Goal: Information Seeking & Learning: Learn about a topic

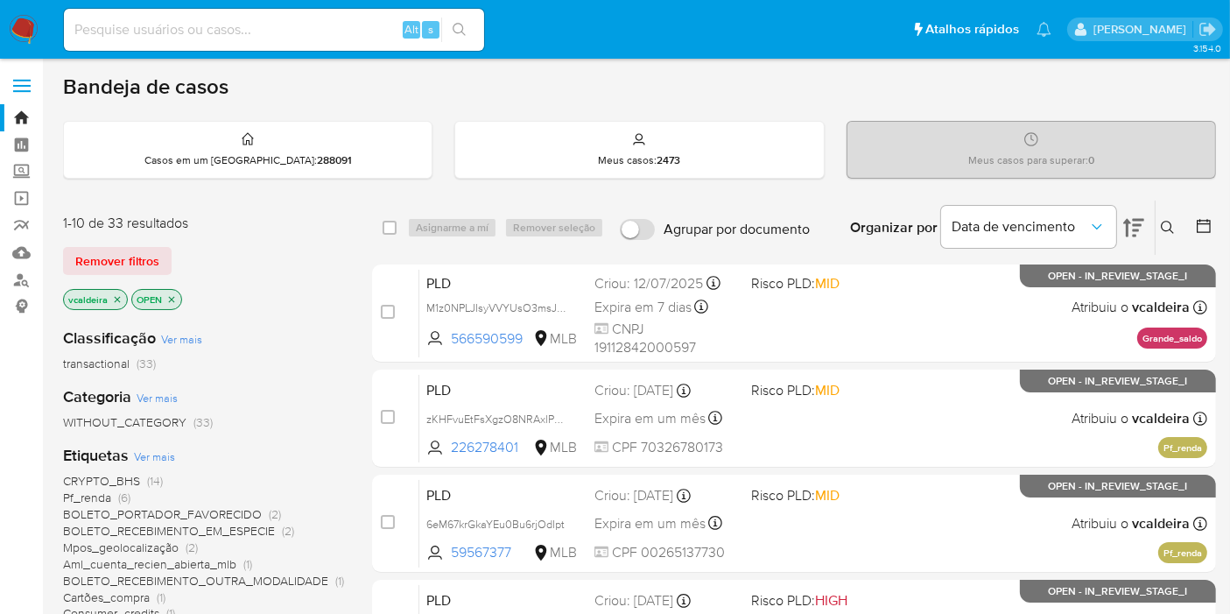
click at [19, 27] on img at bounding box center [24, 30] width 30 height 30
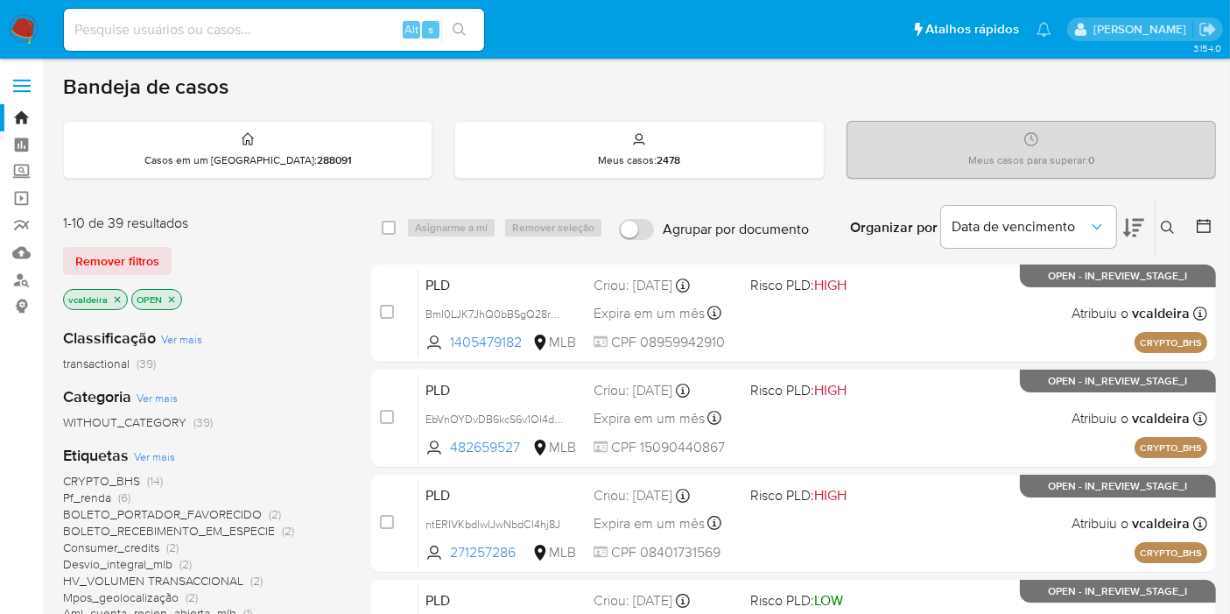
click at [1140, 219] on icon at bounding box center [1133, 228] width 21 height 18
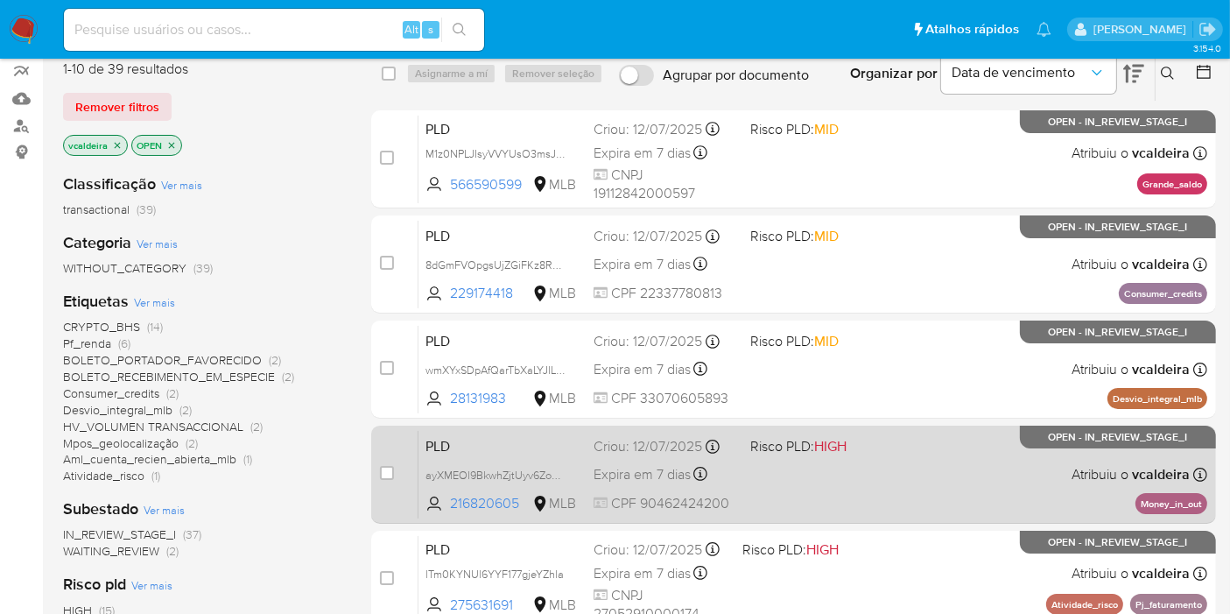
scroll to position [194, 0]
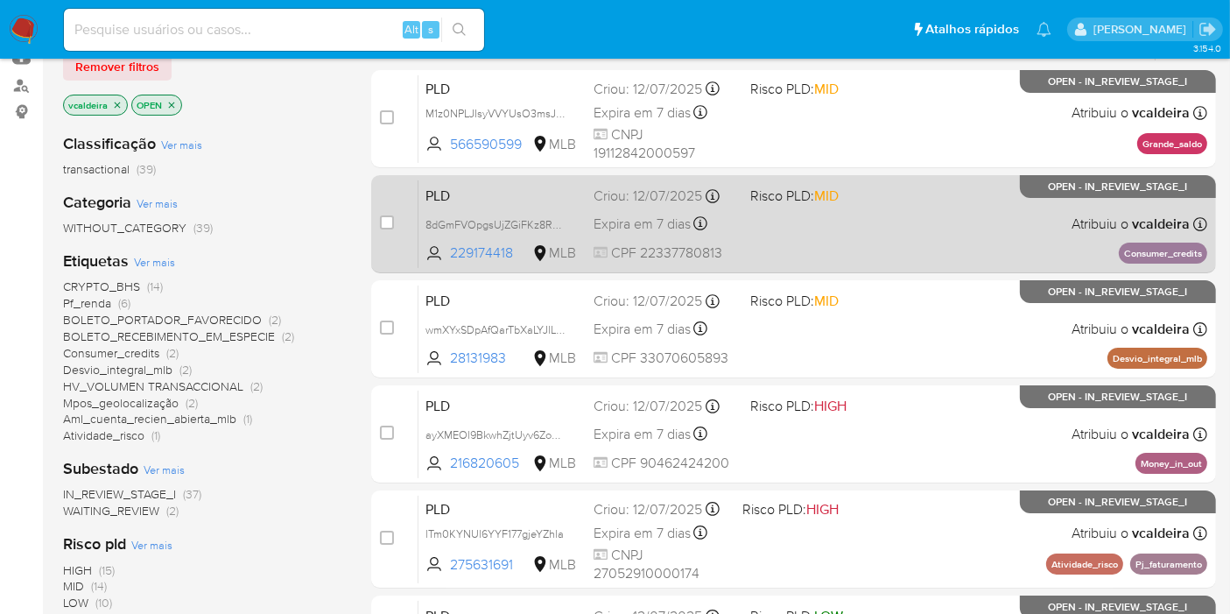
click at [1045, 199] on div "PLD 8dGmFVOpgsUjZGiFKz8R7YHa 229174418 MLB Risco PLD: MID Criou: 12/07/2025 Cri…" at bounding box center [812, 223] width 789 height 88
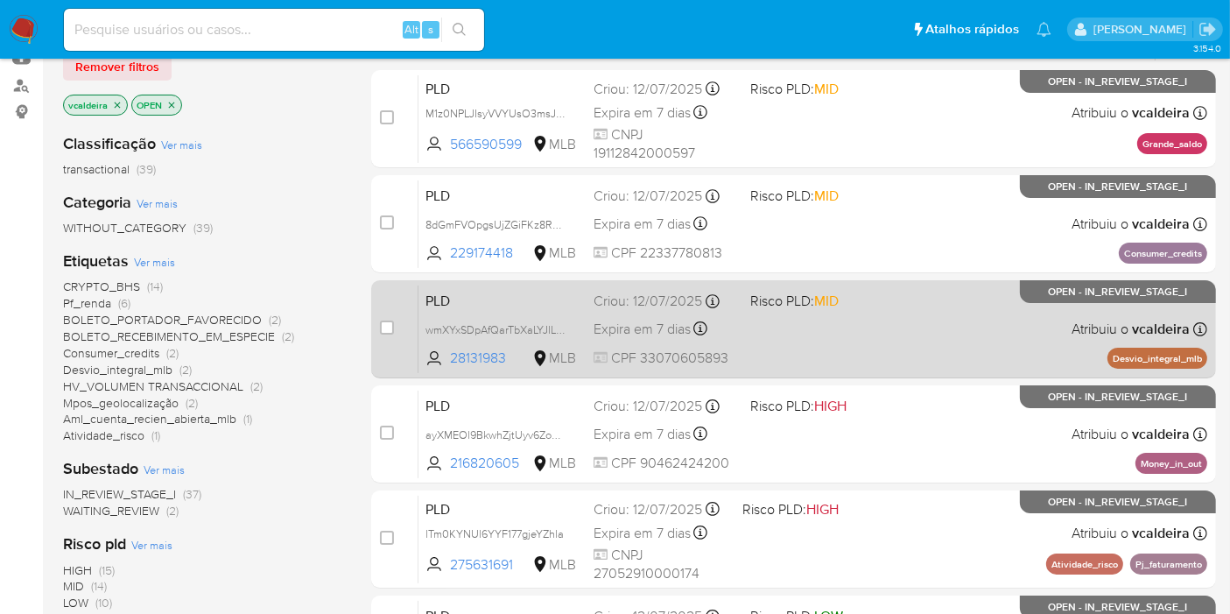
click at [1096, 297] on p "OPEN - IN_REVIEW_STAGE_I" at bounding box center [1118, 291] width 196 height 23
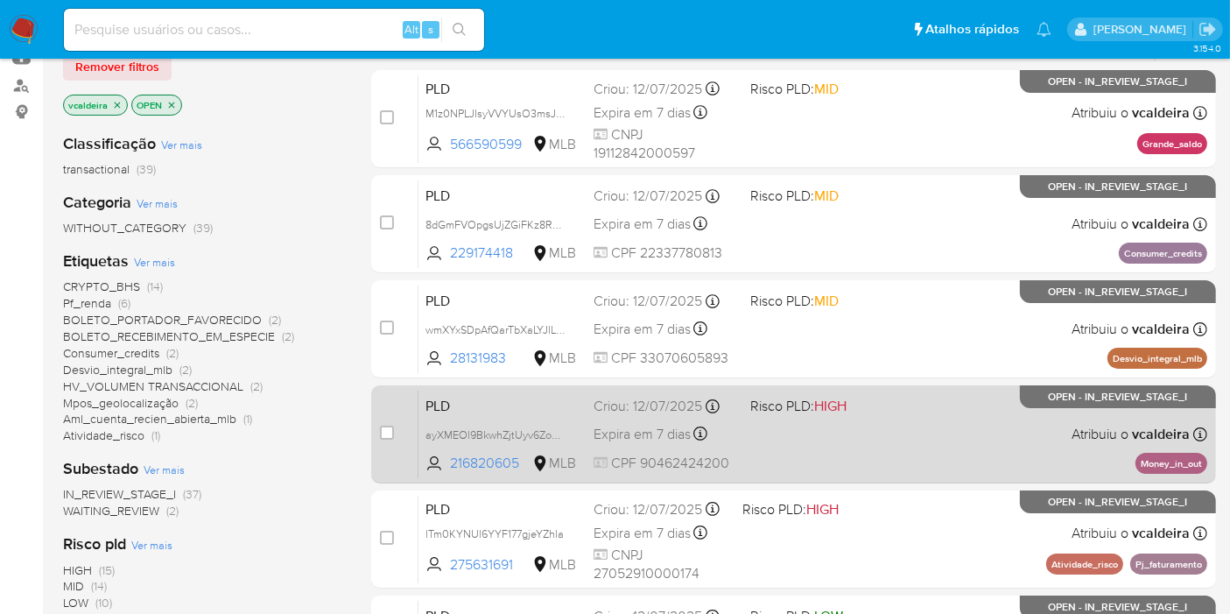
click at [1116, 420] on div "PLD ayXMEOl9BkwhZjtUyv6ZoNzm 216820605 MLB Risco PLD: HIGH Criou: 12/07/2025 Cr…" at bounding box center [812, 433] width 789 height 88
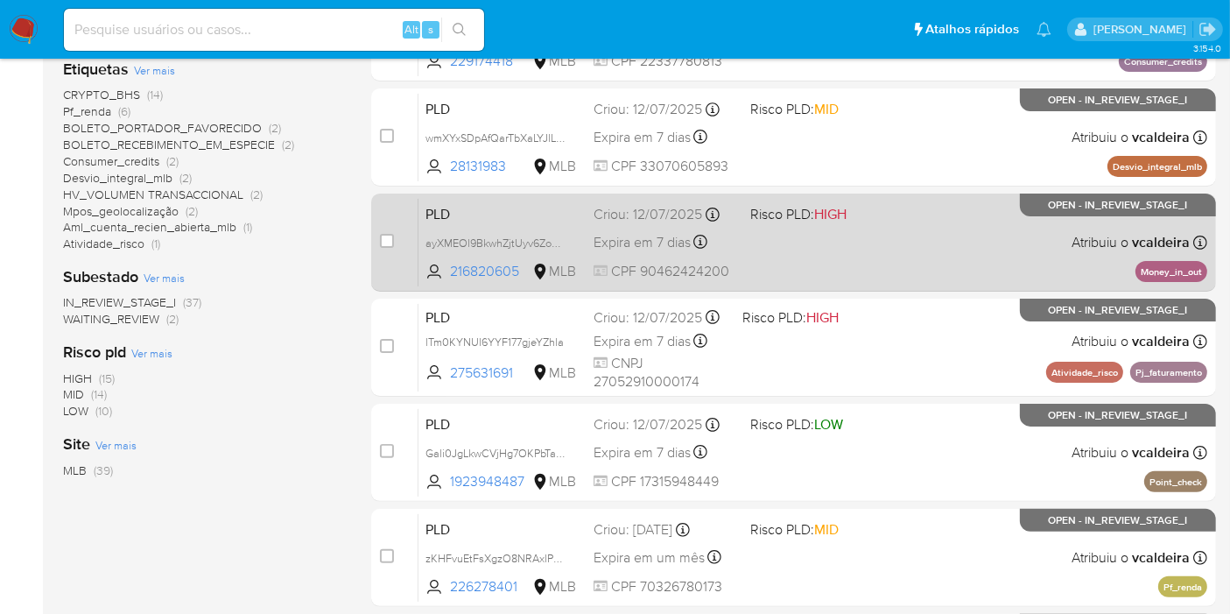
scroll to position [389, 0]
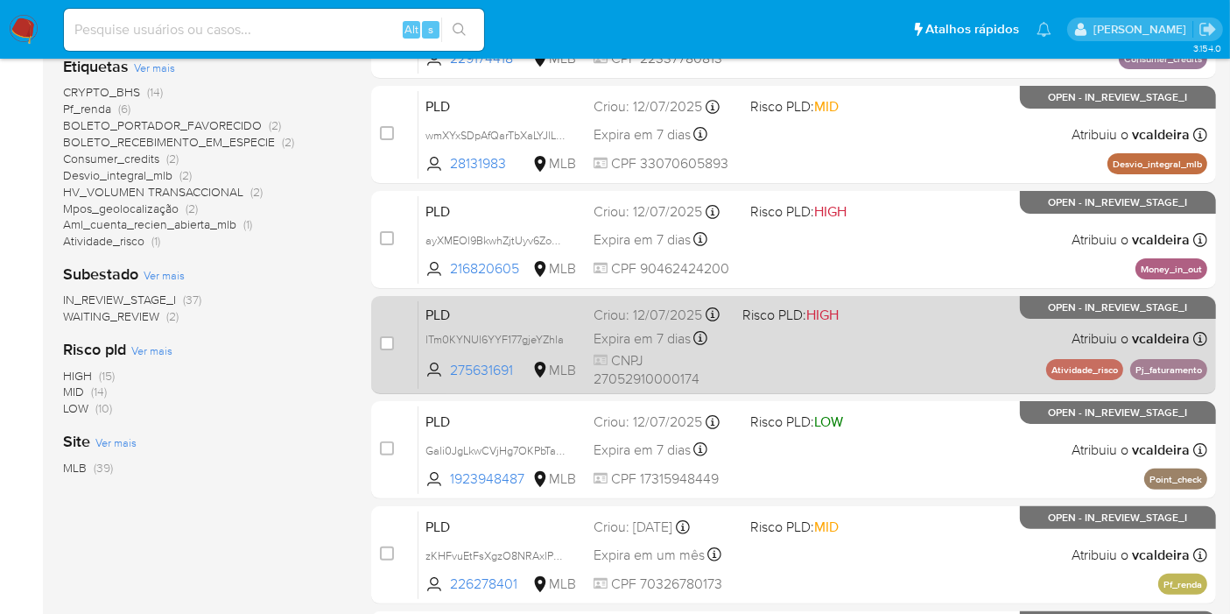
click at [1086, 311] on span "OPEN - IN_REVIEW_STAGE_I" at bounding box center [1118, 308] width 139 height 10
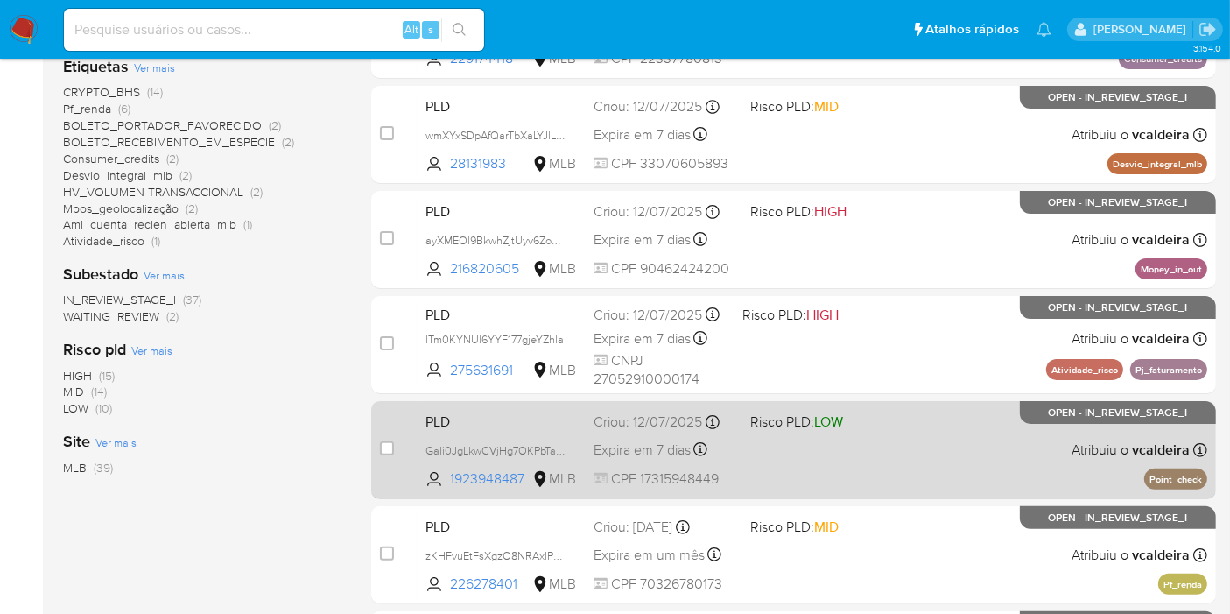
click at [1095, 418] on p "OPEN - IN_REVIEW_STAGE_I" at bounding box center [1118, 412] width 196 height 23
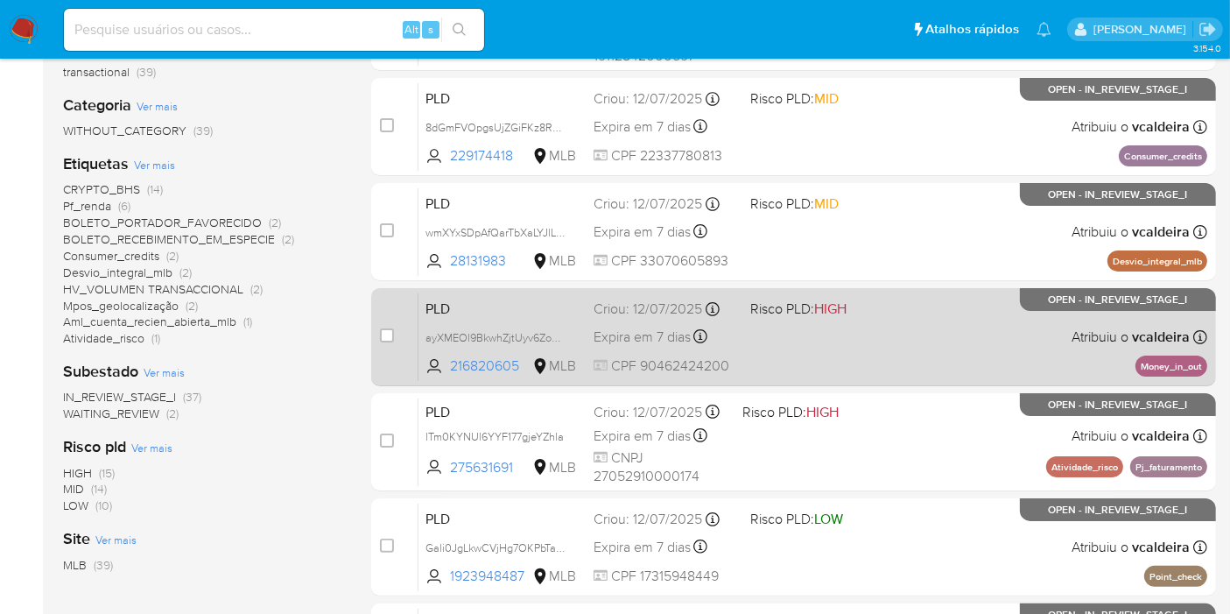
scroll to position [194, 0]
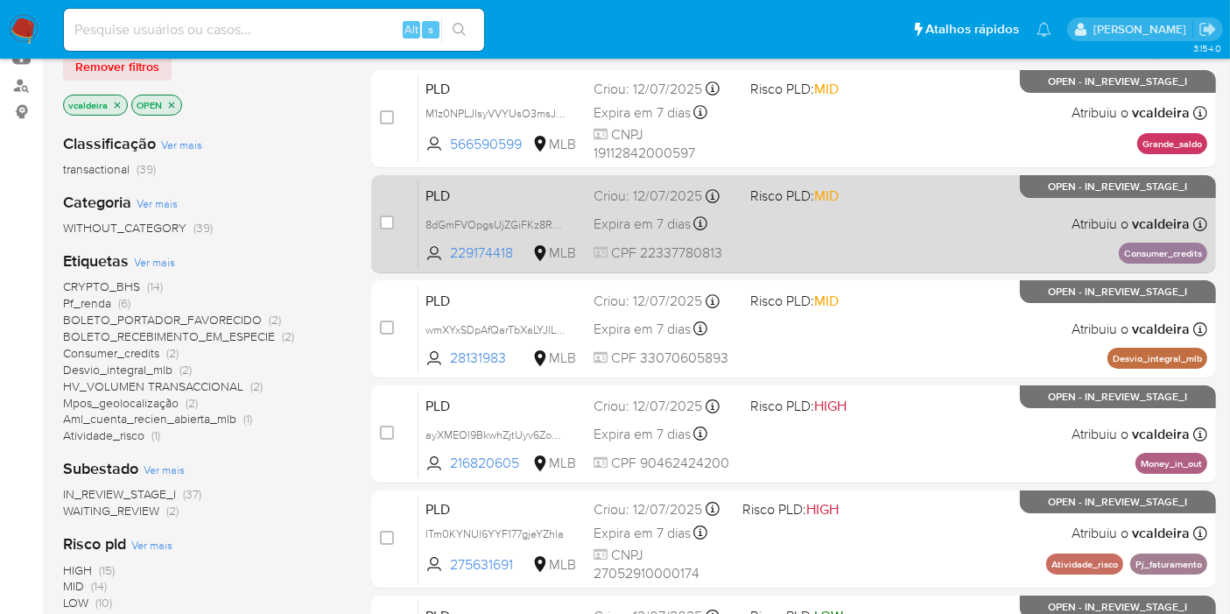
click at [1113, 193] on p "OPEN - IN_REVIEW_STAGE_I" at bounding box center [1118, 186] width 196 height 23
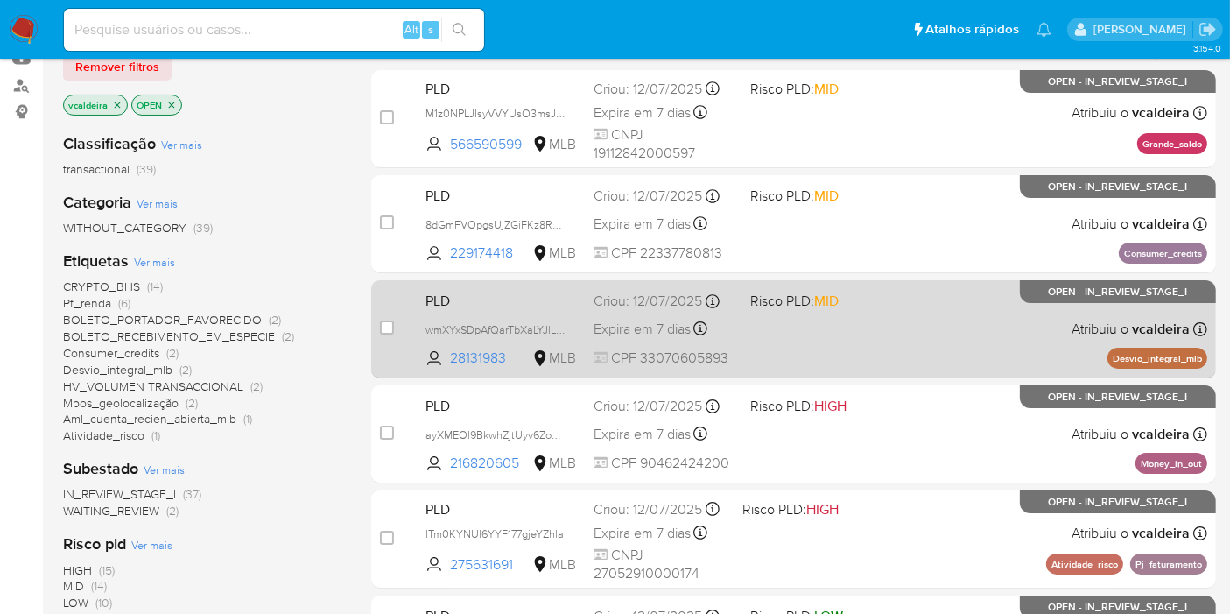
click at [1153, 296] on span "OPEN - IN_REVIEW_STAGE_I" at bounding box center [1118, 292] width 139 height 10
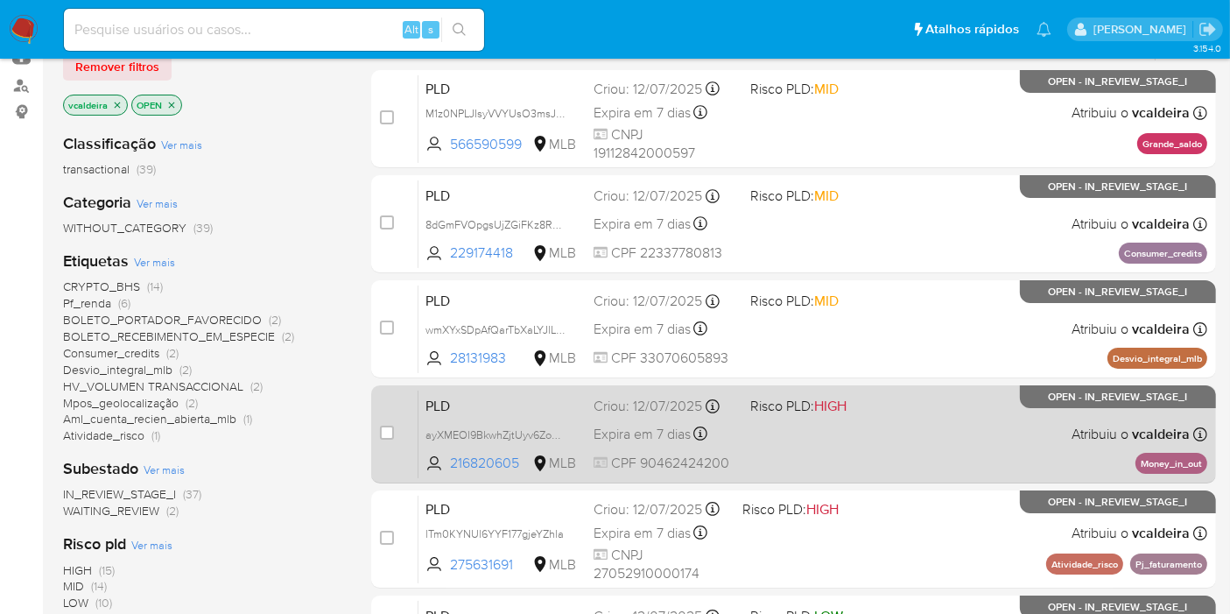
click at [1149, 420] on div "PLD ayXMEOl9BkwhZjtUyv6ZoNzm 216820605 MLB Risco PLD: HIGH Criou: 12/07/2025 Cr…" at bounding box center [812, 433] width 789 height 88
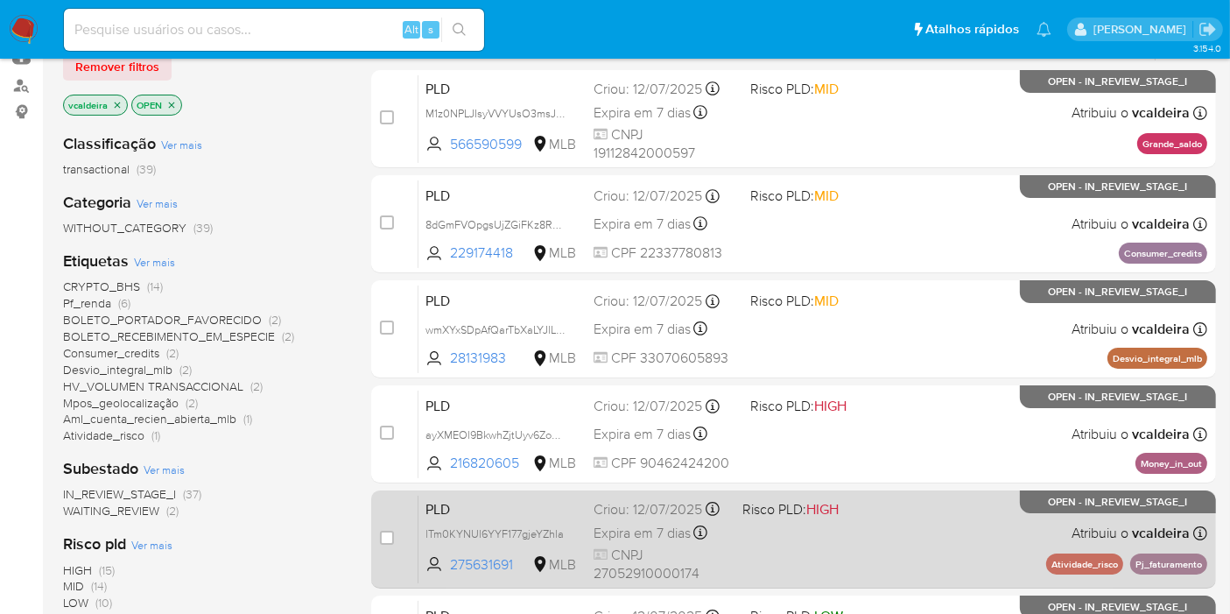
click at [1136, 497] on span "OPEN - IN_REVIEW_STAGE_I" at bounding box center [1118, 502] width 139 height 10
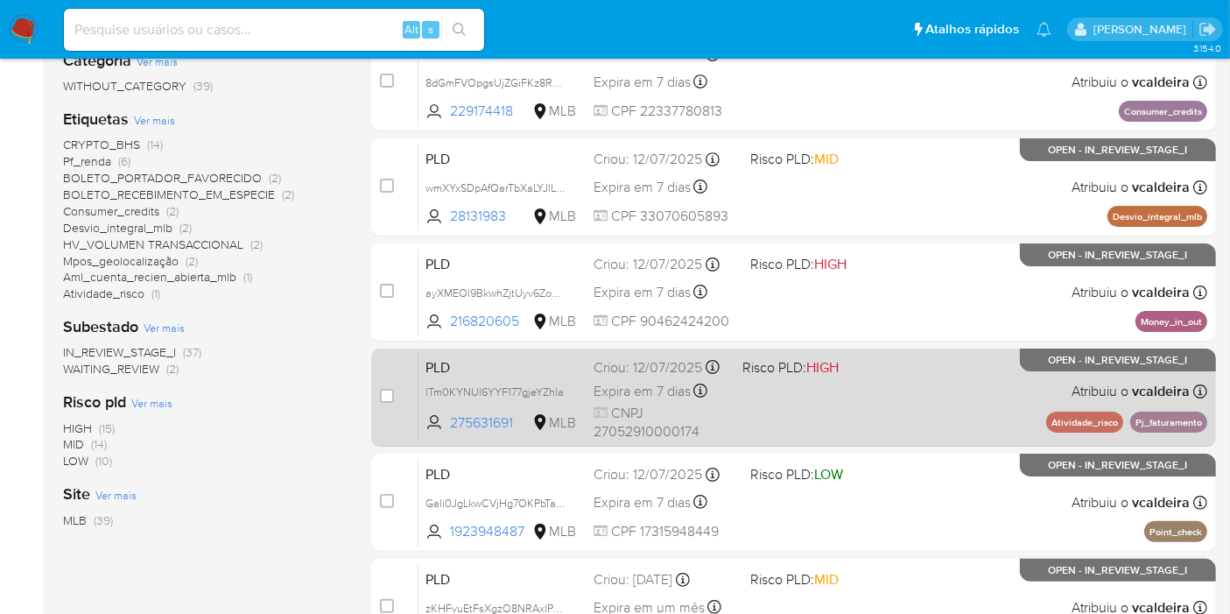
scroll to position [291, 0]
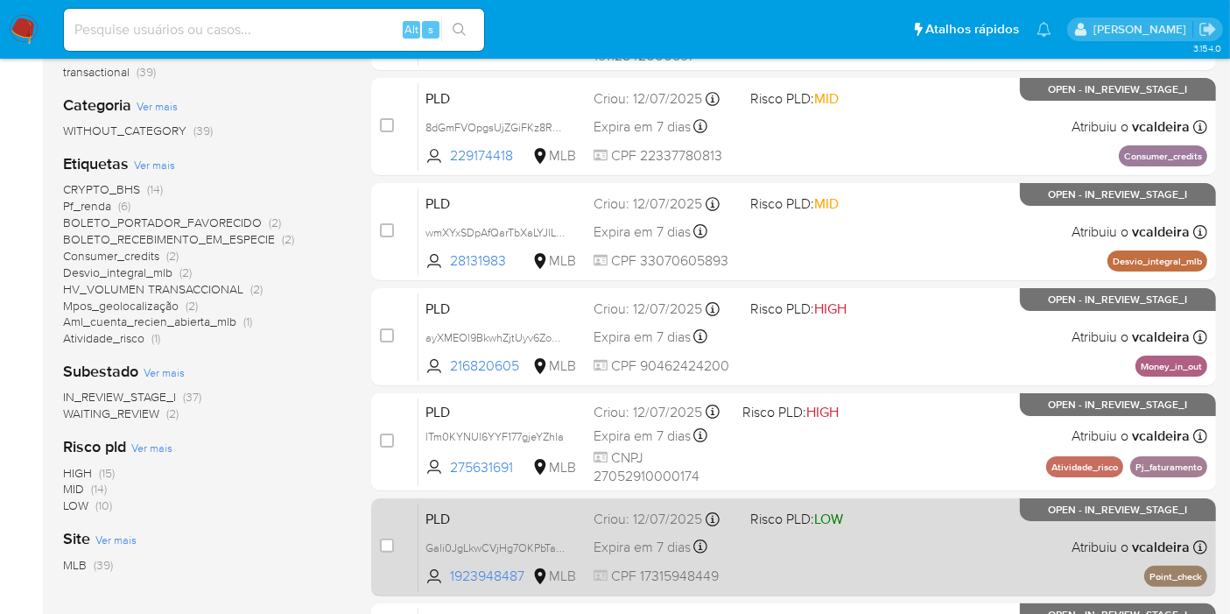
click at [1082, 538] on span "Atribuiu o vcaldeira" at bounding box center [1130, 546] width 118 height 19
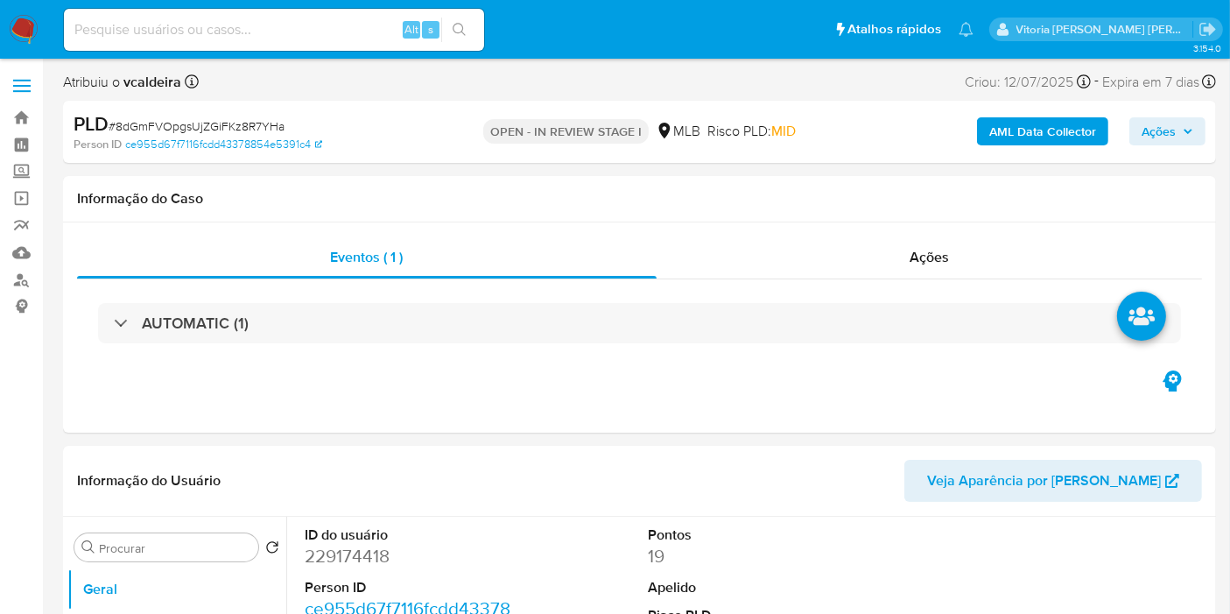
select select "10"
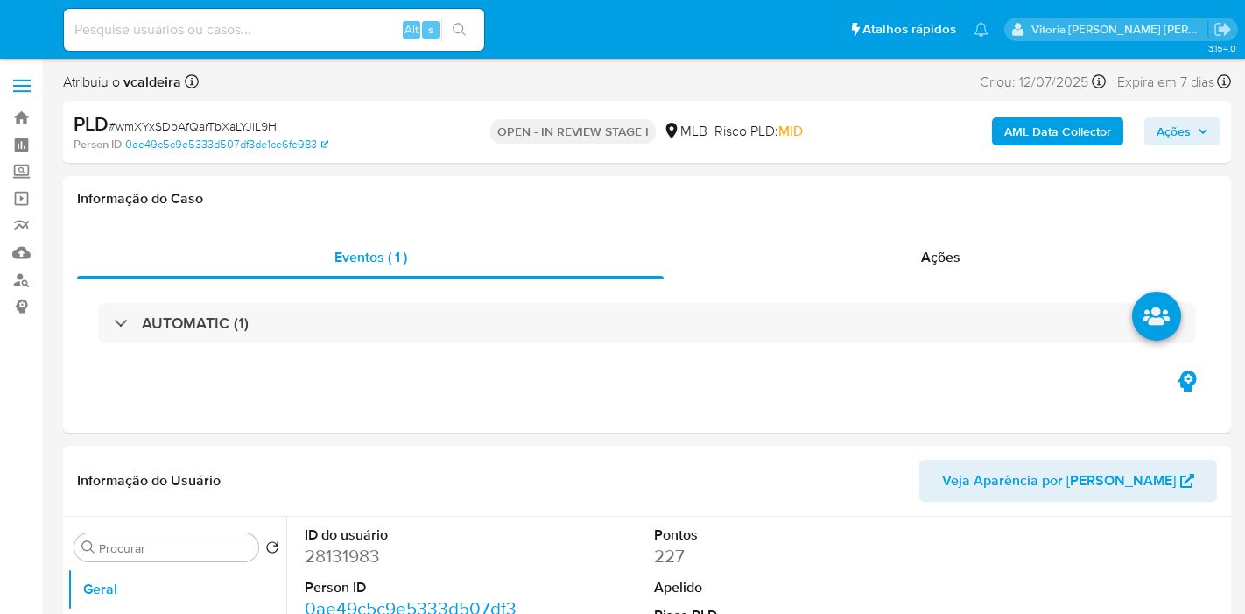
select select "10"
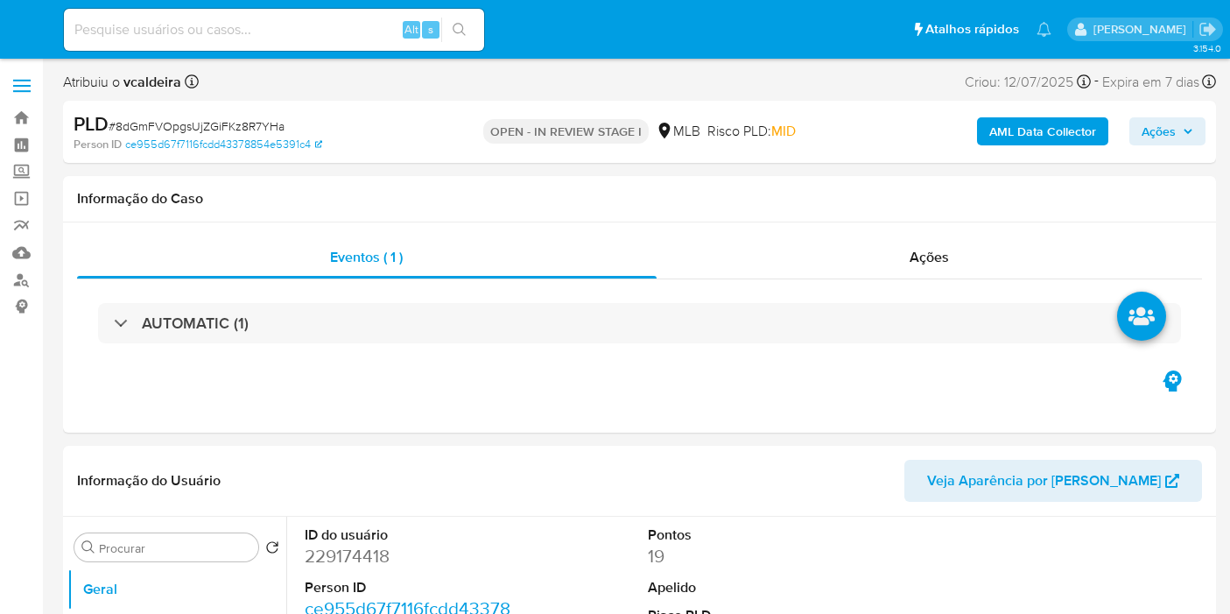
select select "10"
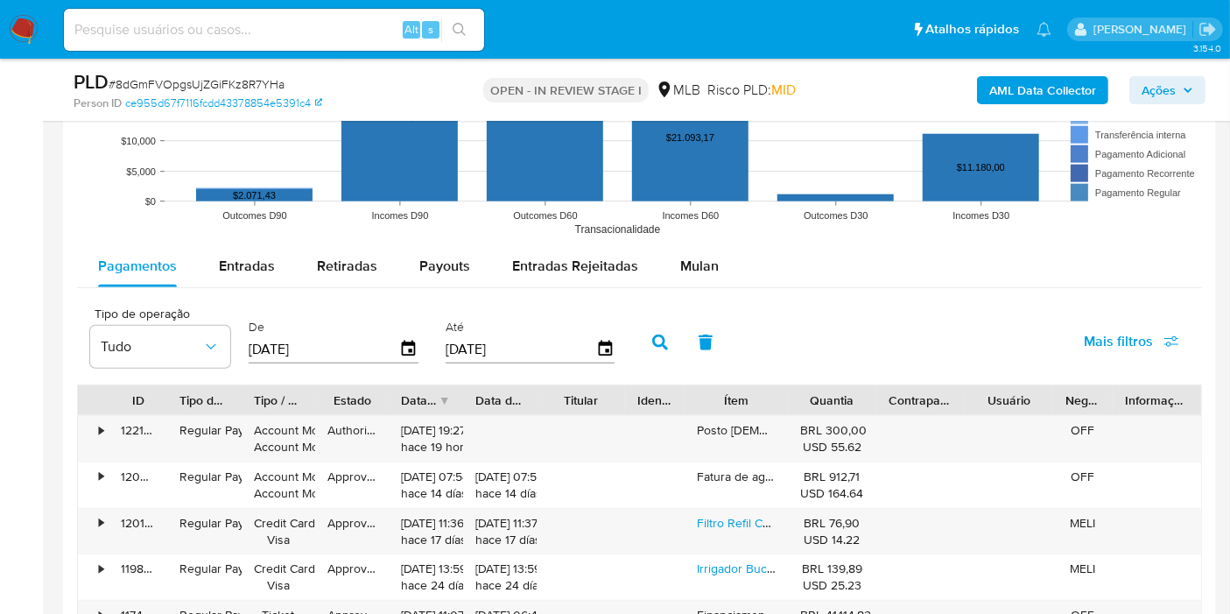
scroll to position [1751, 0]
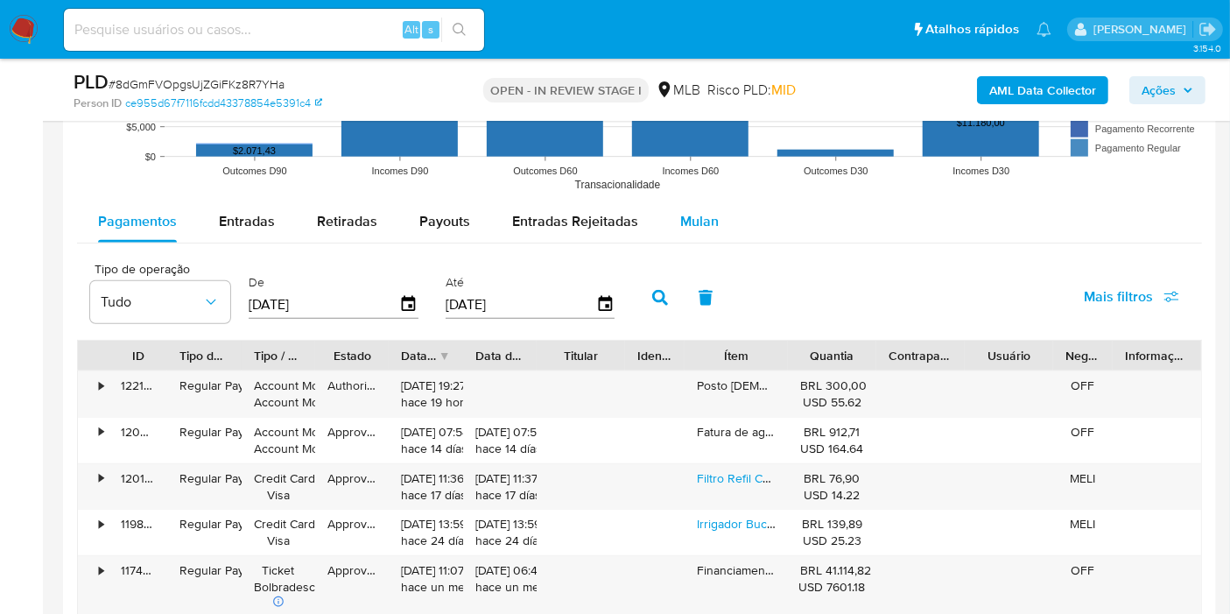
click at [683, 223] on span "Mulan" at bounding box center [699, 221] width 39 height 20
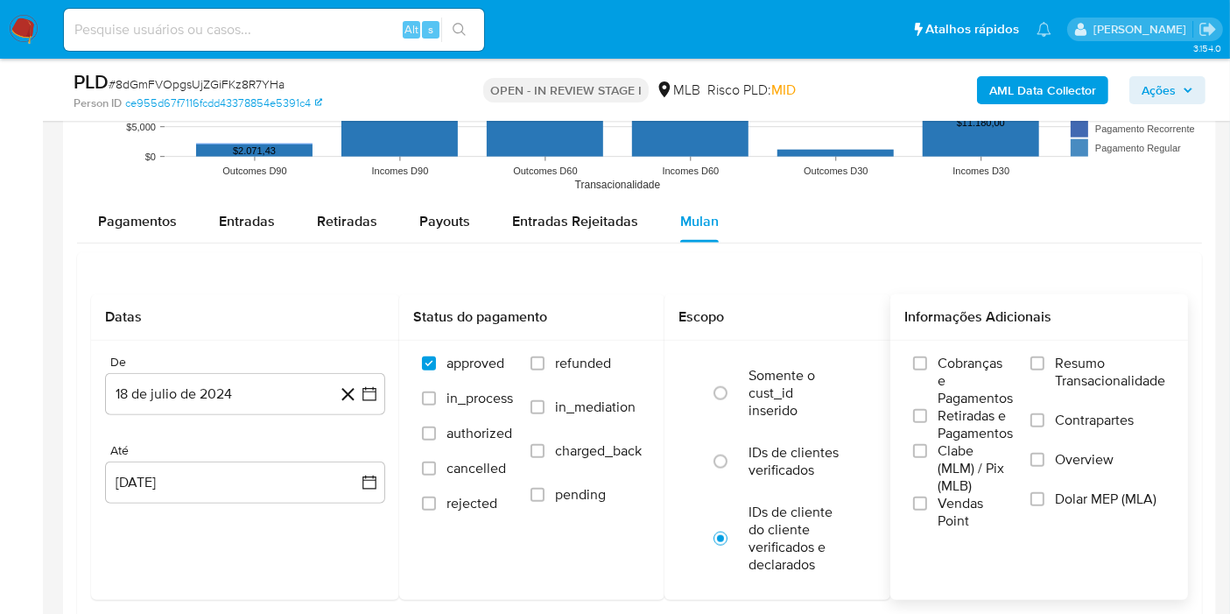
click at [1090, 364] on span "Resumo Transacionalidade" at bounding box center [1110, 371] width 110 height 35
click at [1044, 364] on input "Resumo Transacionalidade" at bounding box center [1037, 363] width 14 height 14
click at [237, 380] on button "18 de julio de 2024" at bounding box center [245, 394] width 280 height 42
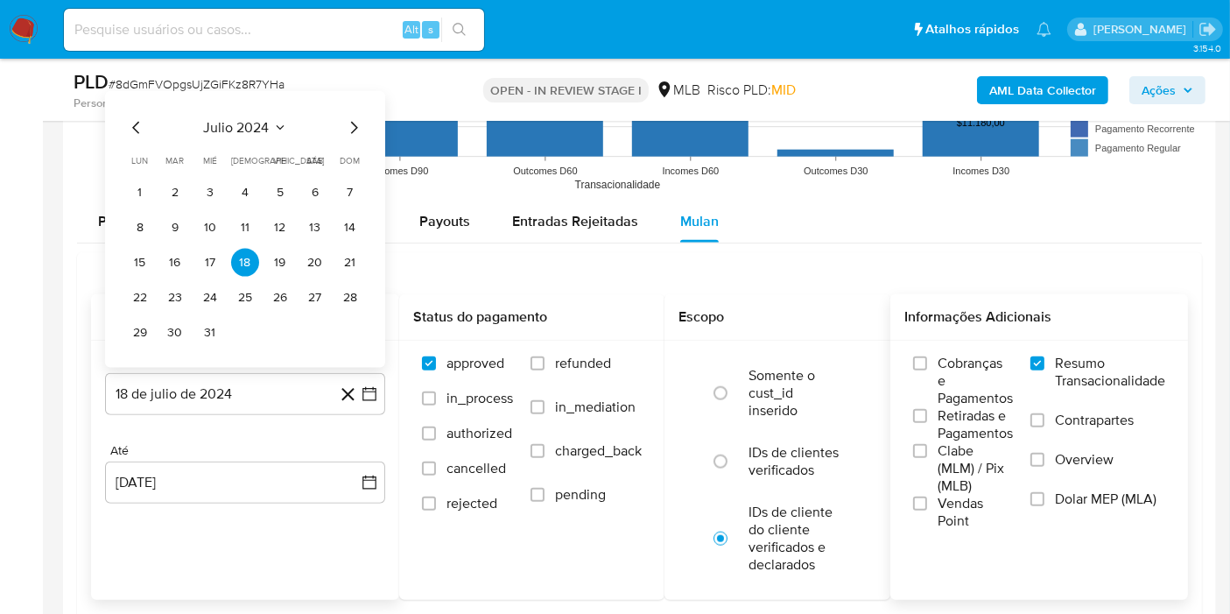
click at [271, 114] on div "julio 2024 julio 2024 lun lunes mar martes mié miércoles jue jueves vie viernes…" at bounding box center [245, 229] width 280 height 277
click at [270, 125] on button "julio 2024" at bounding box center [245, 128] width 83 height 18
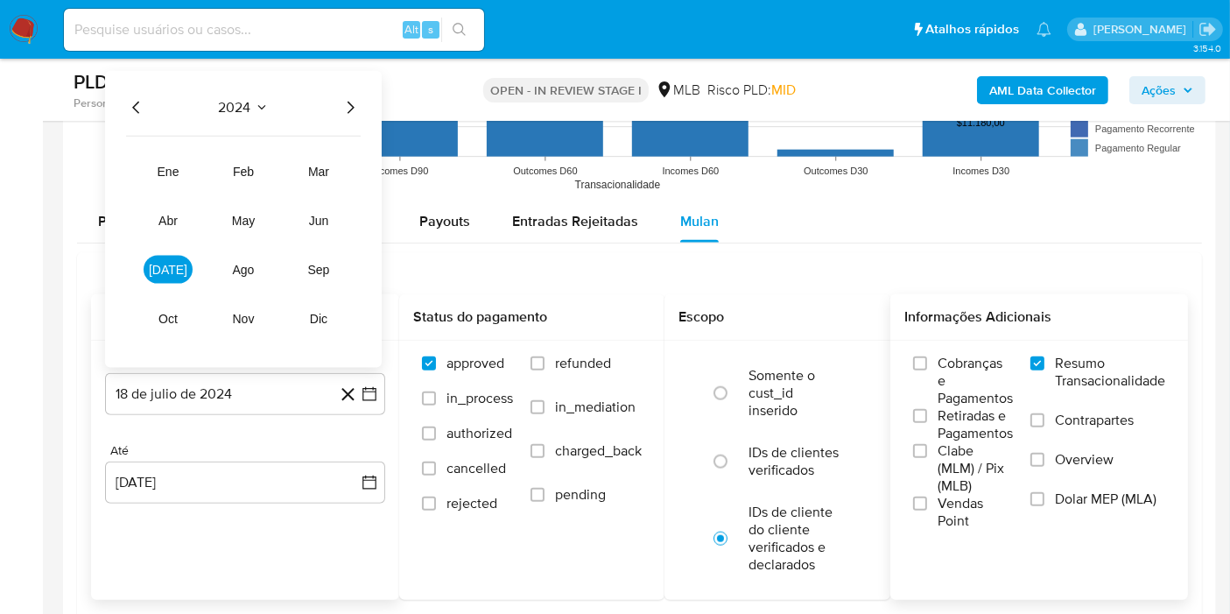
click at [353, 106] on icon "Año siguiente" at bounding box center [350, 108] width 7 height 12
click at [307, 224] on button "jun" at bounding box center [318, 221] width 49 height 28
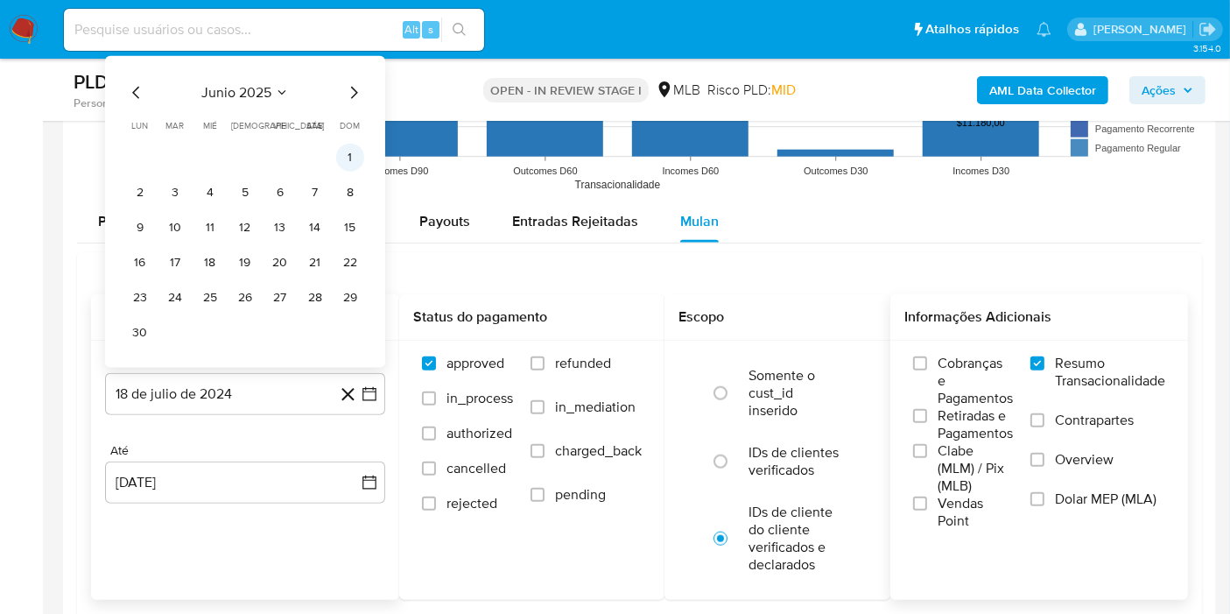
click at [353, 152] on button "1" at bounding box center [350, 158] width 28 height 28
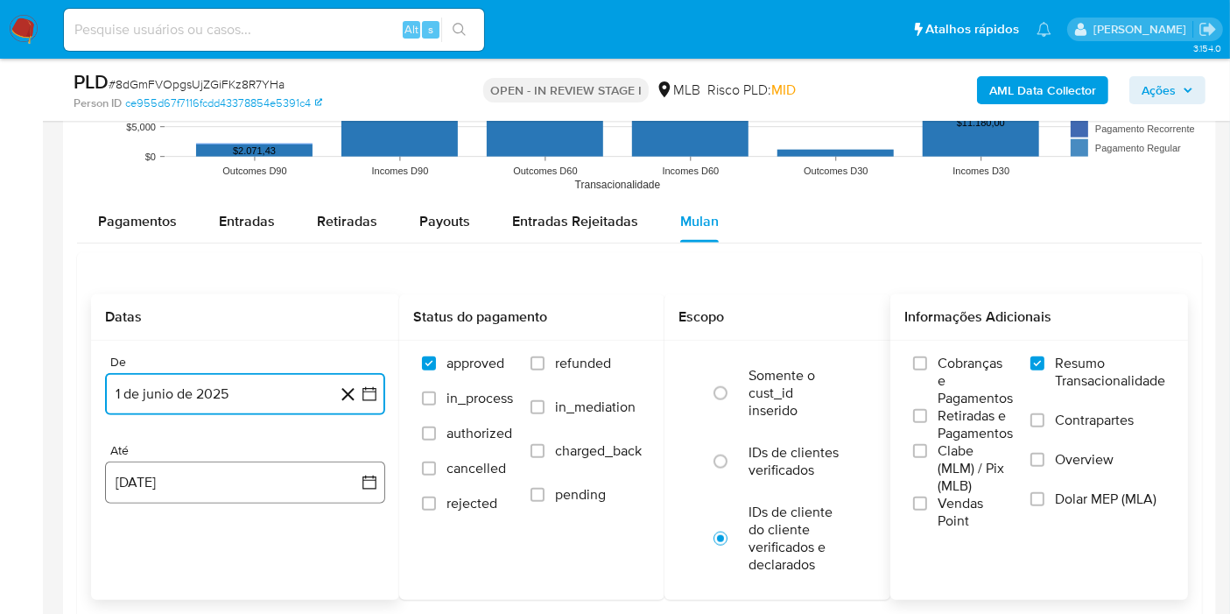
click at [176, 474] on button "[DATE]" at bounding box center [245, 482] width 280 height 42
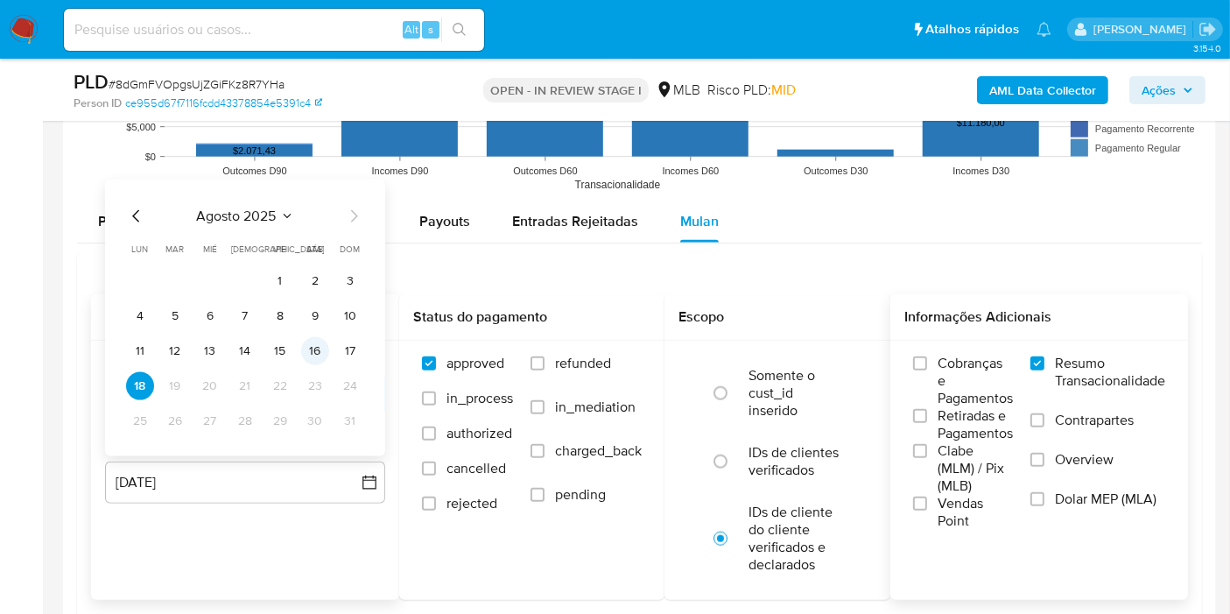
click at [313, 359] on button "16" at bounding box center [315, 351] width 28 height 28
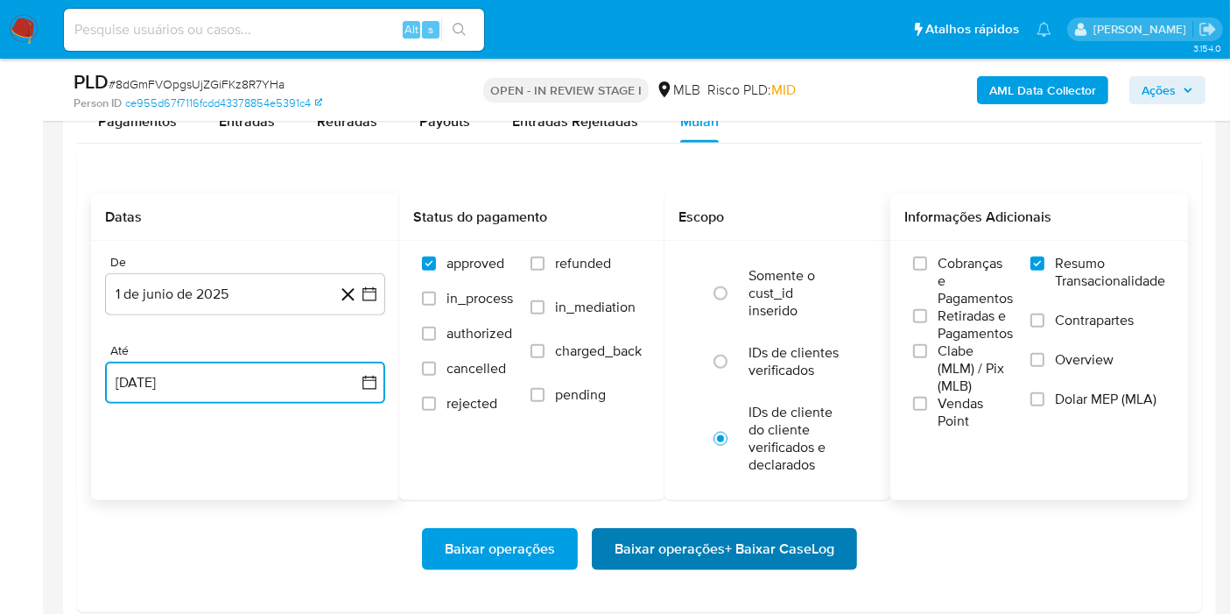
scroll to position [2042, 0]
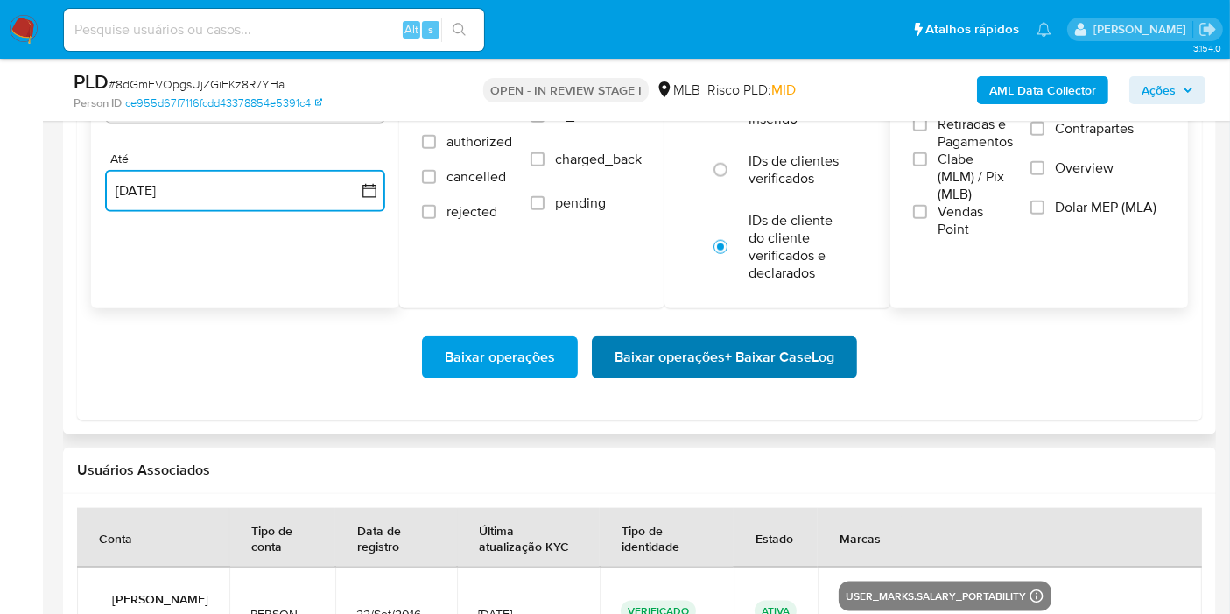
click at [680, 359] on span "Baixar operações + Baixar CaseLog" at bounding box center [724, 357] width 220 height 39
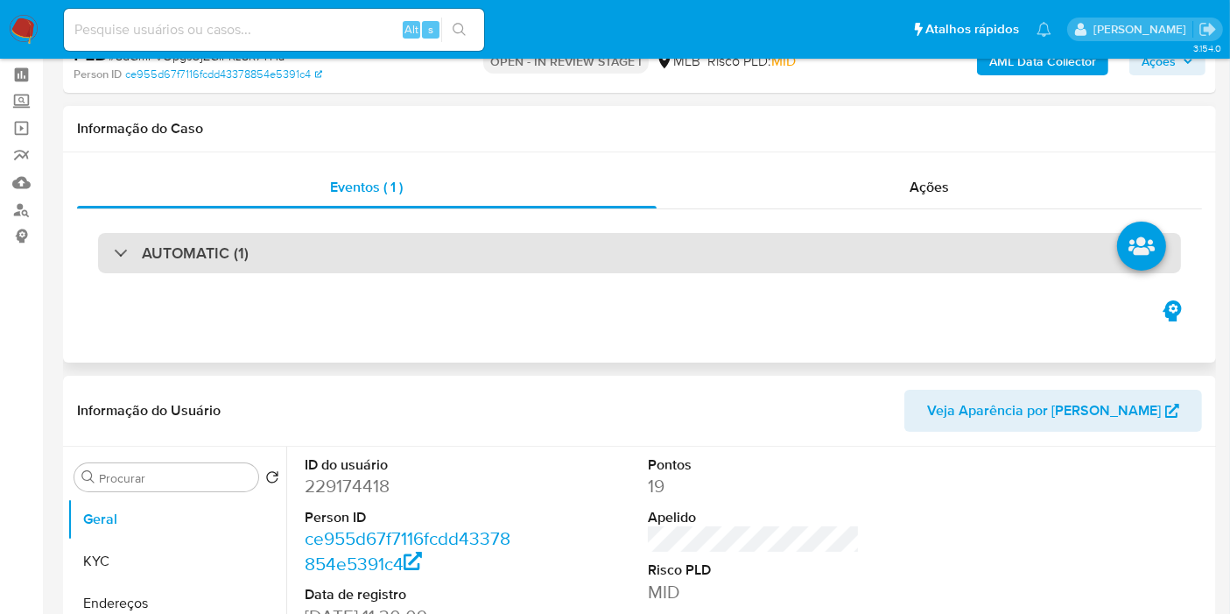
scroll to position [0, 0]
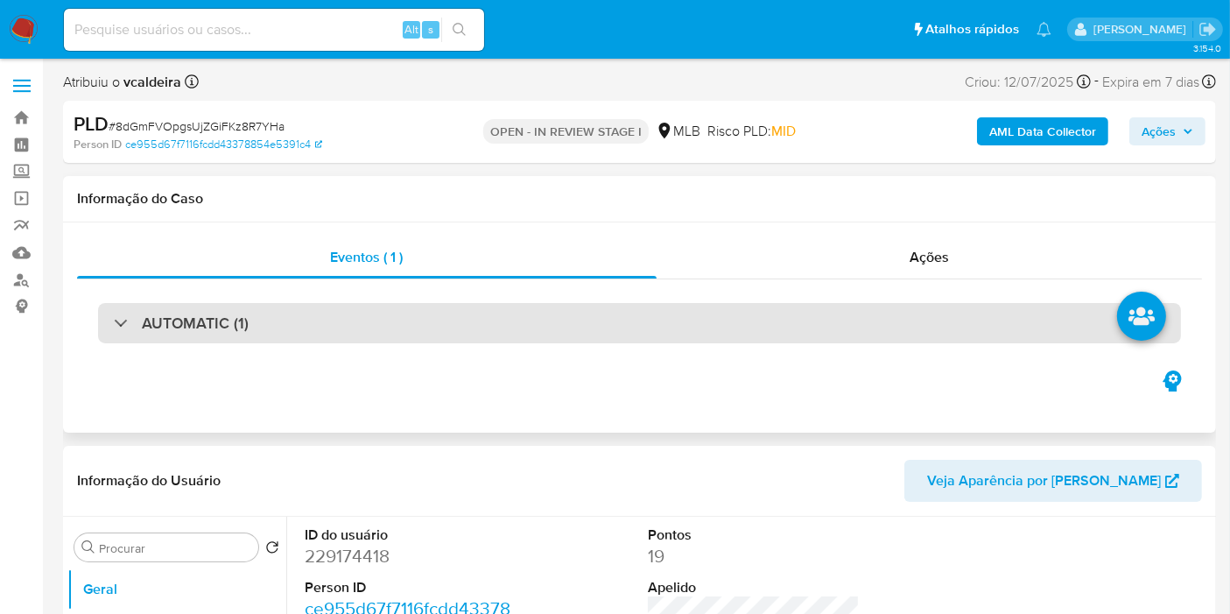
click at [219, 328] on h3 "AUTOMATIC (1)" at bounding box center [195, 322] width 107 height 19
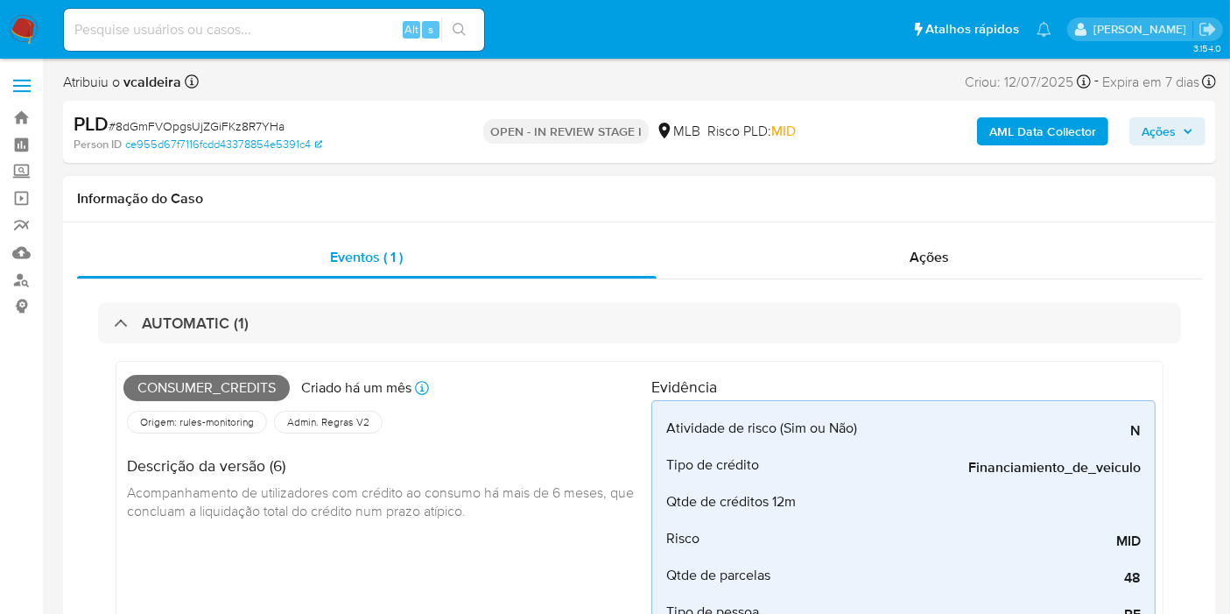
click at [163, 382] on span "Consumer_credits" at bounding box center [206, 388] width 166 height 26
copy span "Consumer_credits"
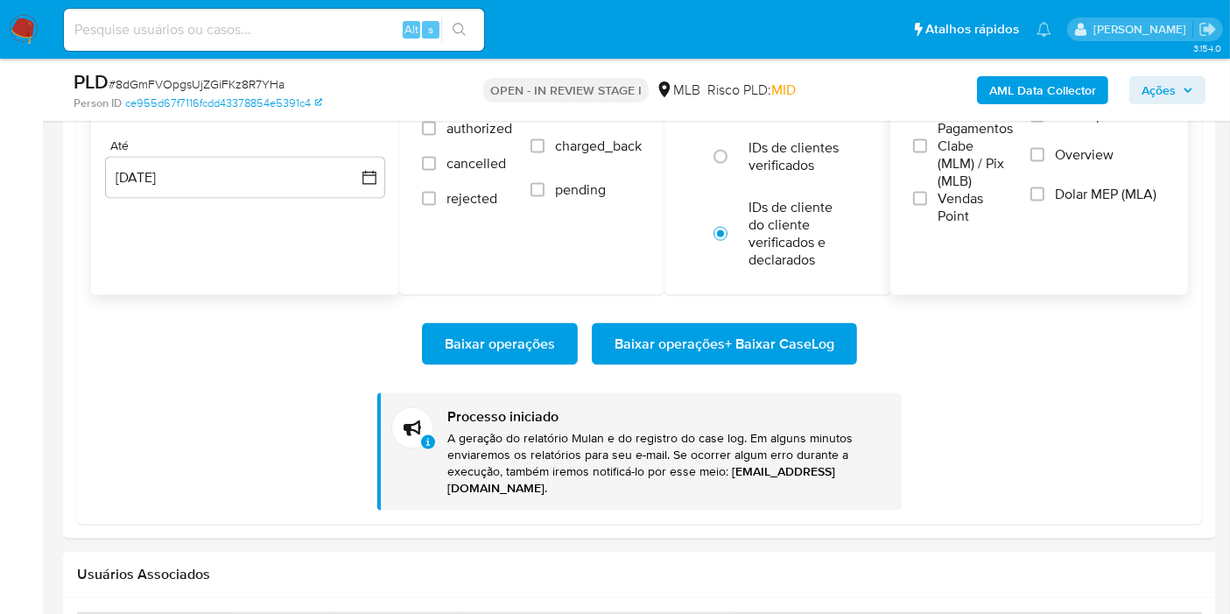
scroll to position [2333, 0]
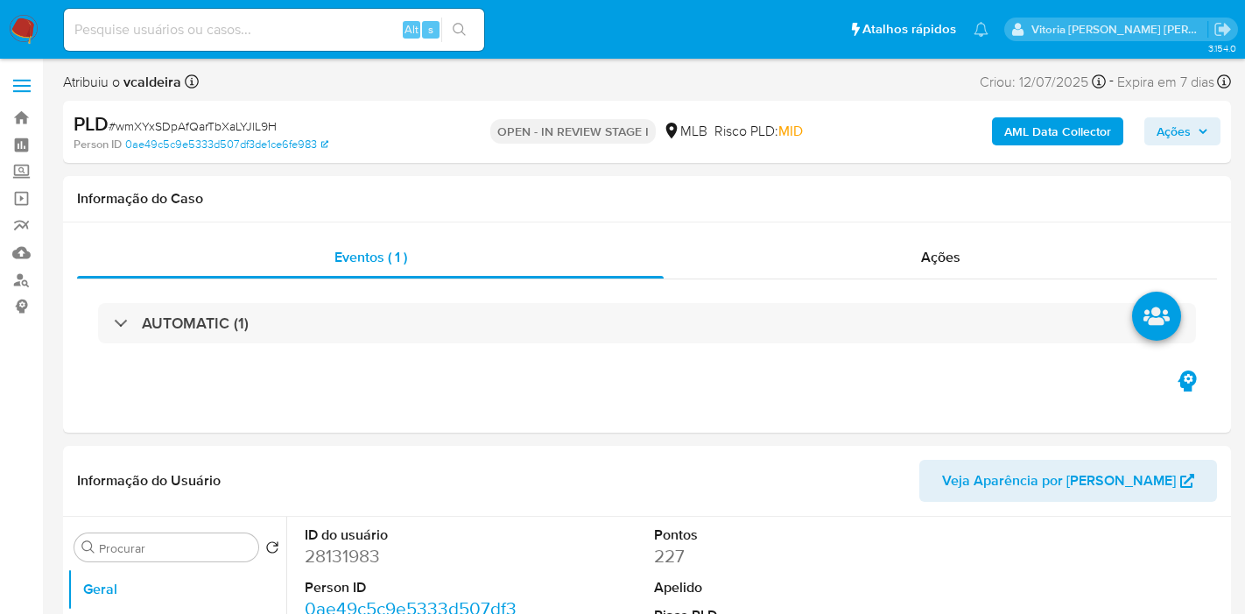
select select "10"
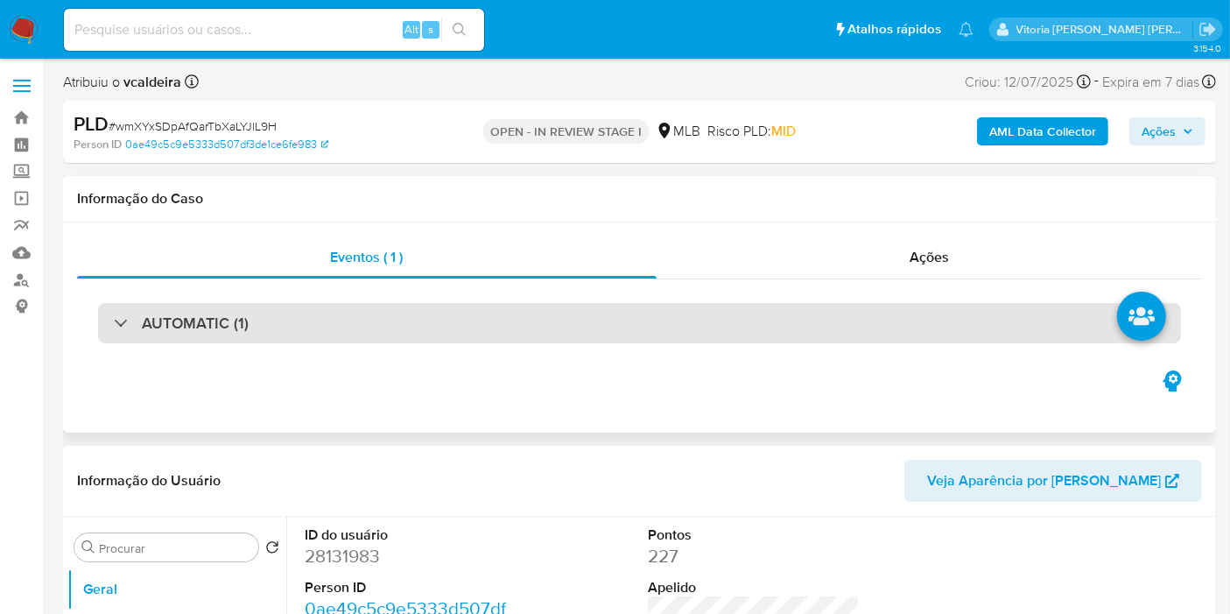
click at [234, 326] on h3 "AUTOMATIC (1)" at bounding box center [195, 322] width 107 height 19
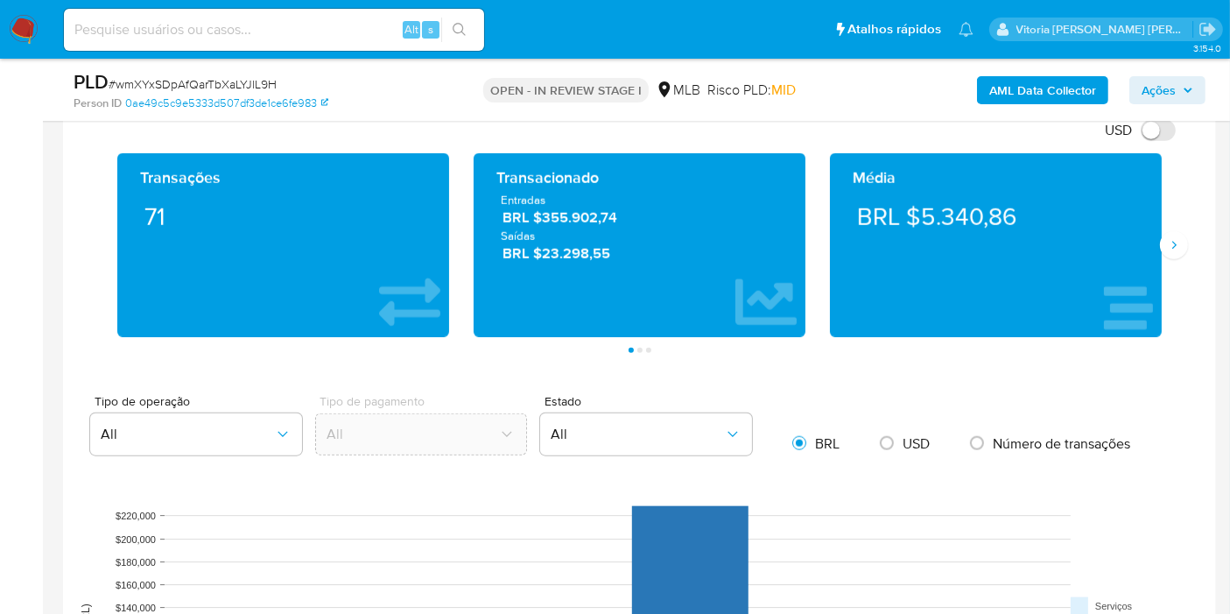
scroll to position [2236, 0]
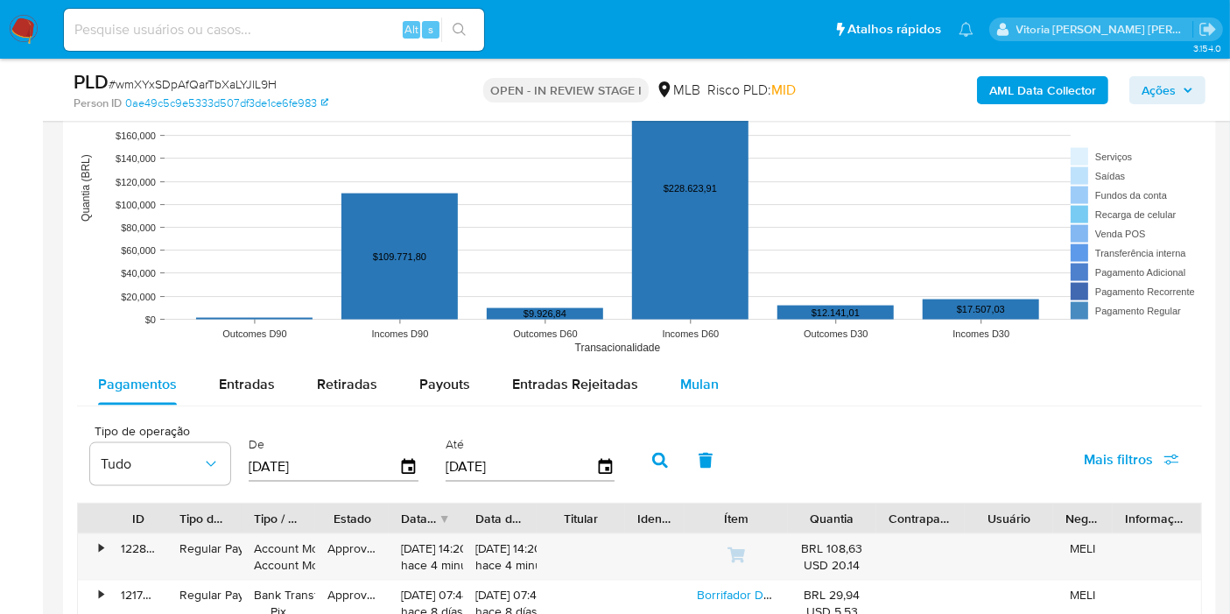
click at [680, 365] on div "Mulan" at bounding box center [699, 384] width 39 height 42
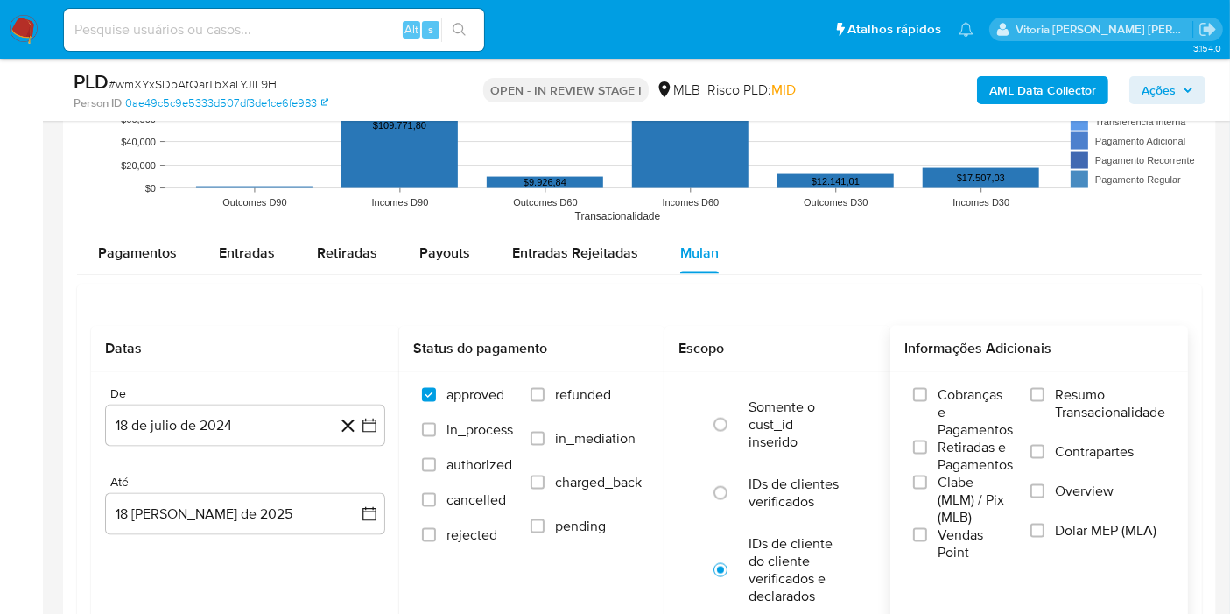
scroll to position [2431, 0]
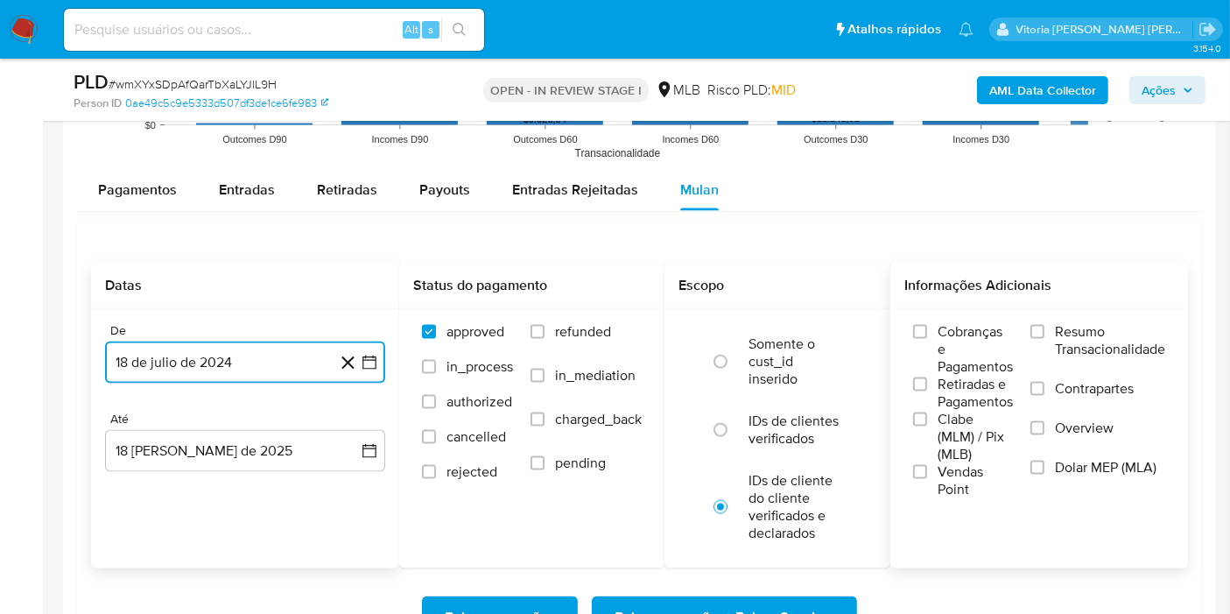
click at [167, 341] on button "18 de julio de 2024" at bounding box center [245, 362] width 280 height 42
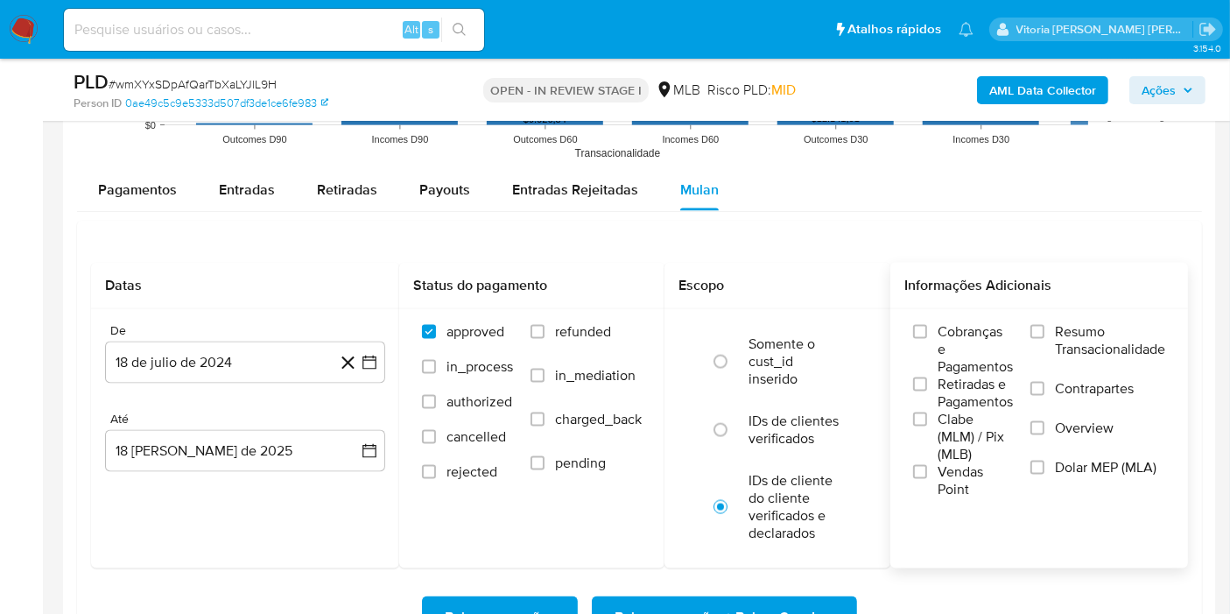
click at [1032, 339] on label "Resumo Transacionalidade" at bounding box center [1097, 351] width 135 height 57
click at [1032, 339] on input "Resumo Transacionalidade" at bounding box center [1037, 332] width 14 height 14
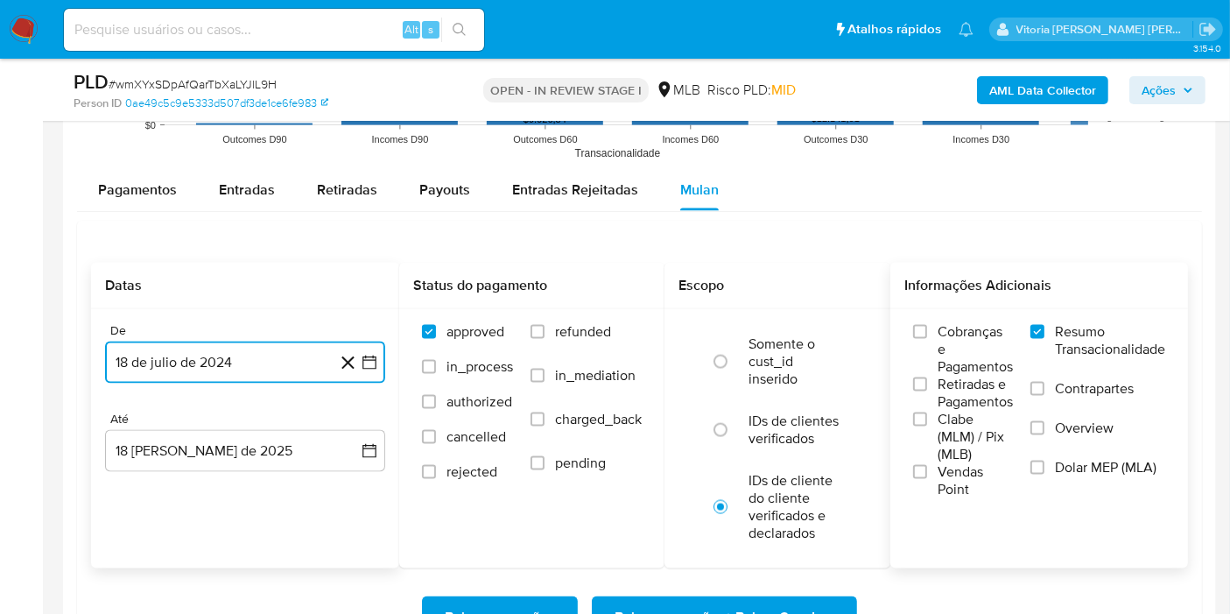
click at [242, 363] on button "18 de julio de 2024" at bounding box center [245, 362] width 280 height 42
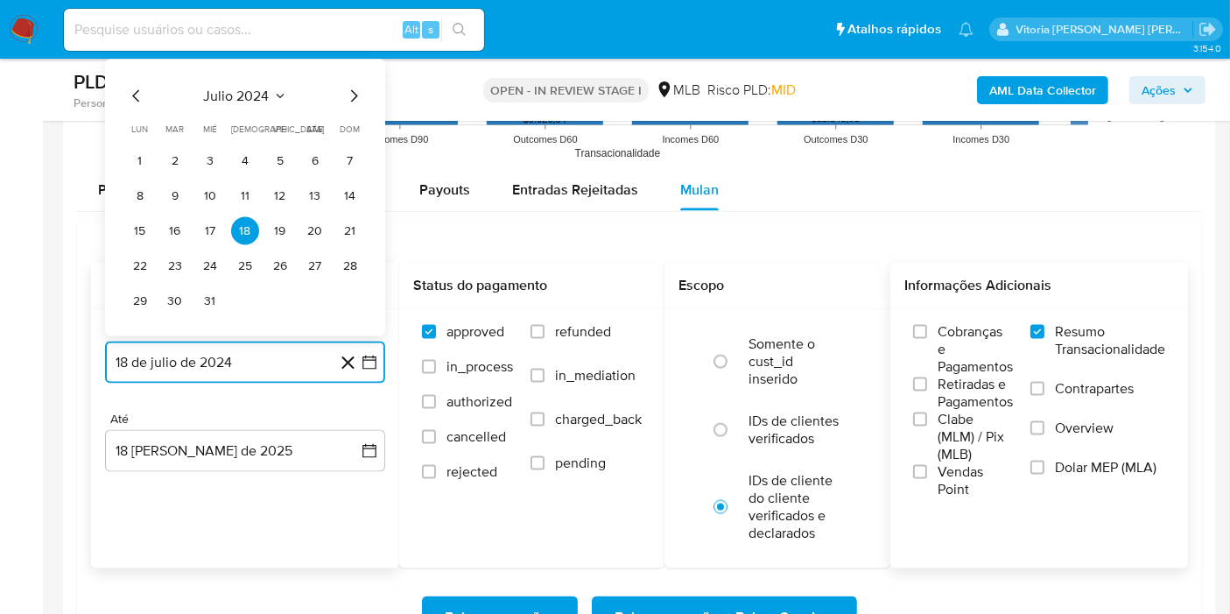
click at [348, 90] on icon "Mes siguiente" at bounding box center [353, 96] width 21 height 21
click at [284, 91] on icon "Seleccionar mes y año" at bounding box center [287, 96] width 14 height 14
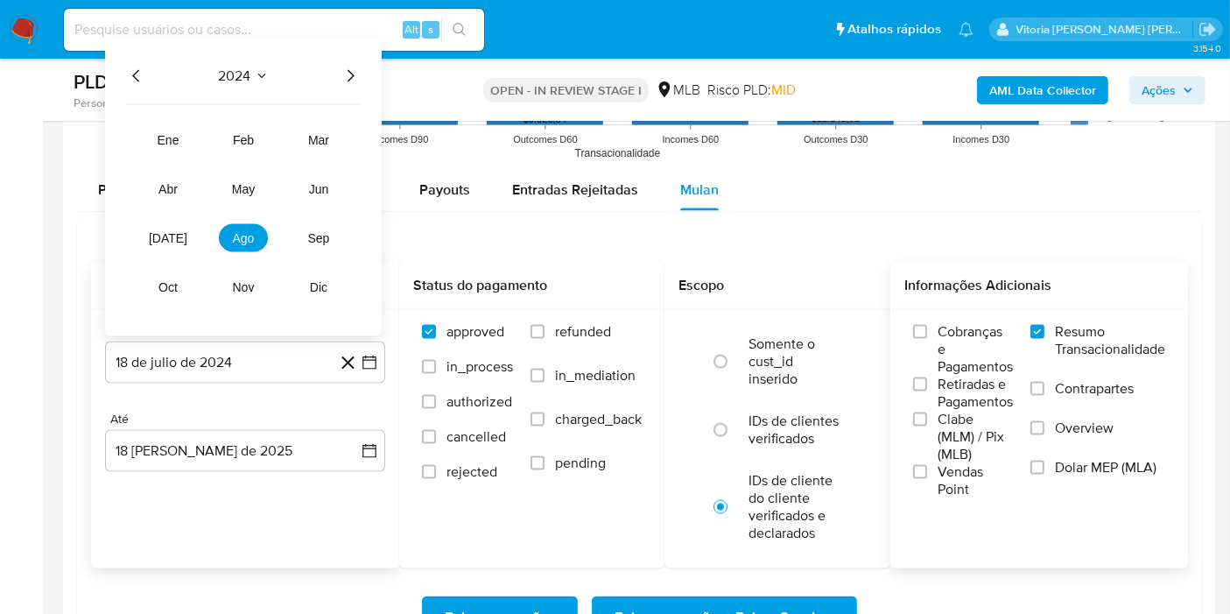
click at [354, 79] on icon "Año siguiente" at bounding box center [350, 76] width 21 height 21
click at [313, 182] on span "jun" at bounding box center [319, 189] width 20 height 14
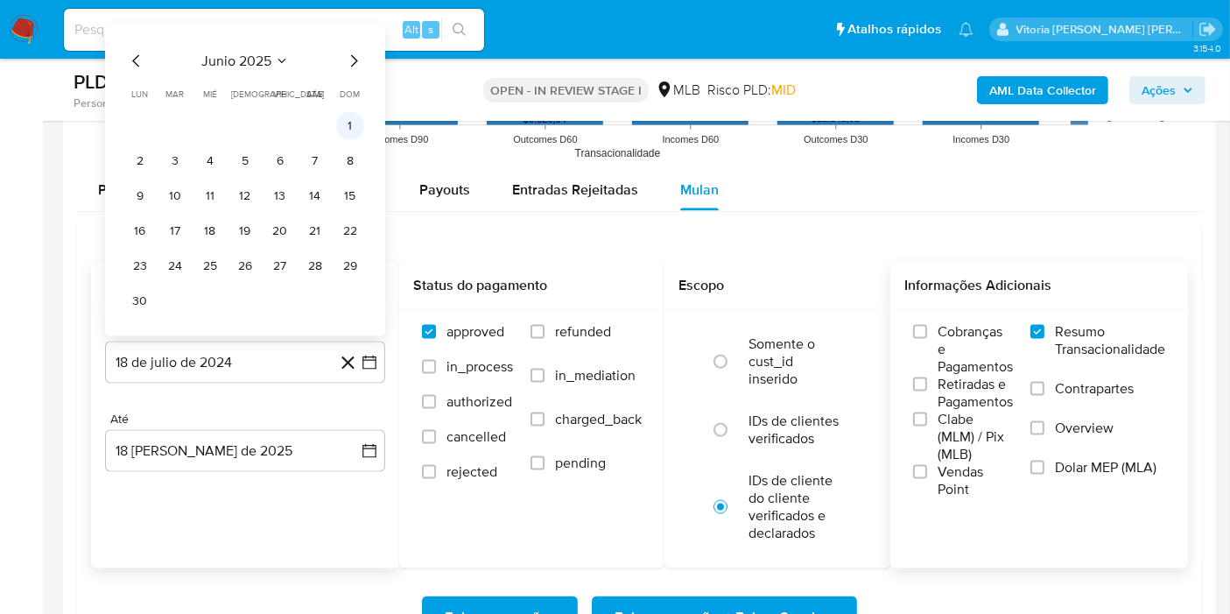
click at [353, 123] on button "1" at bounding box center [350, 126] width 28 height 28
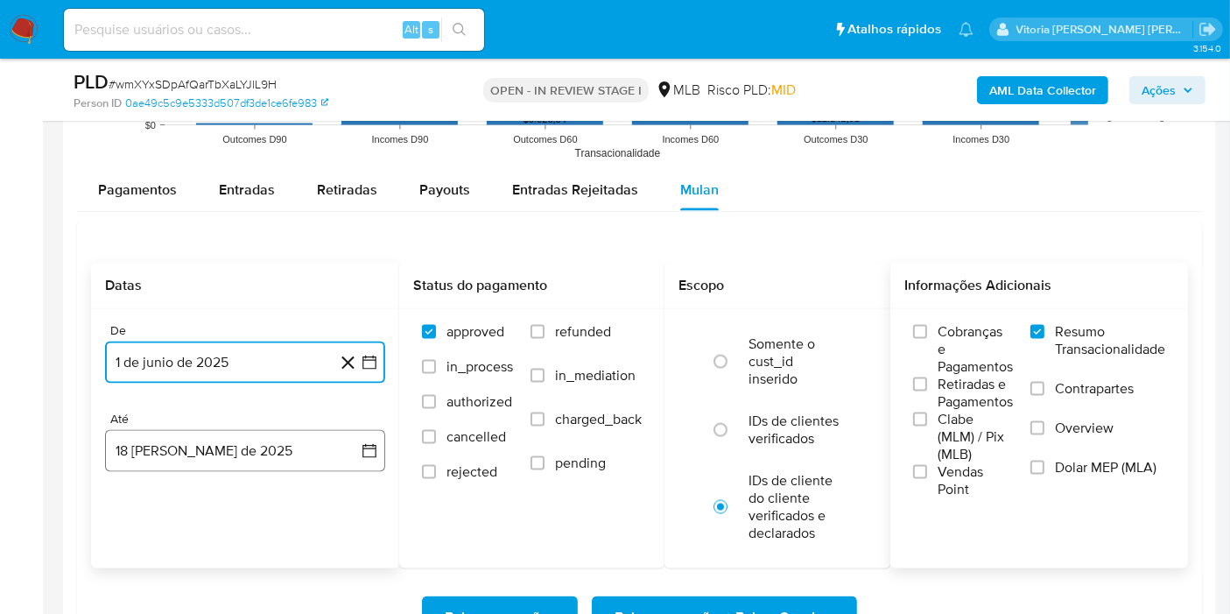
click at [221, 461] on button "[DATE]" at bounding box center [245, 451] width 280 height 42
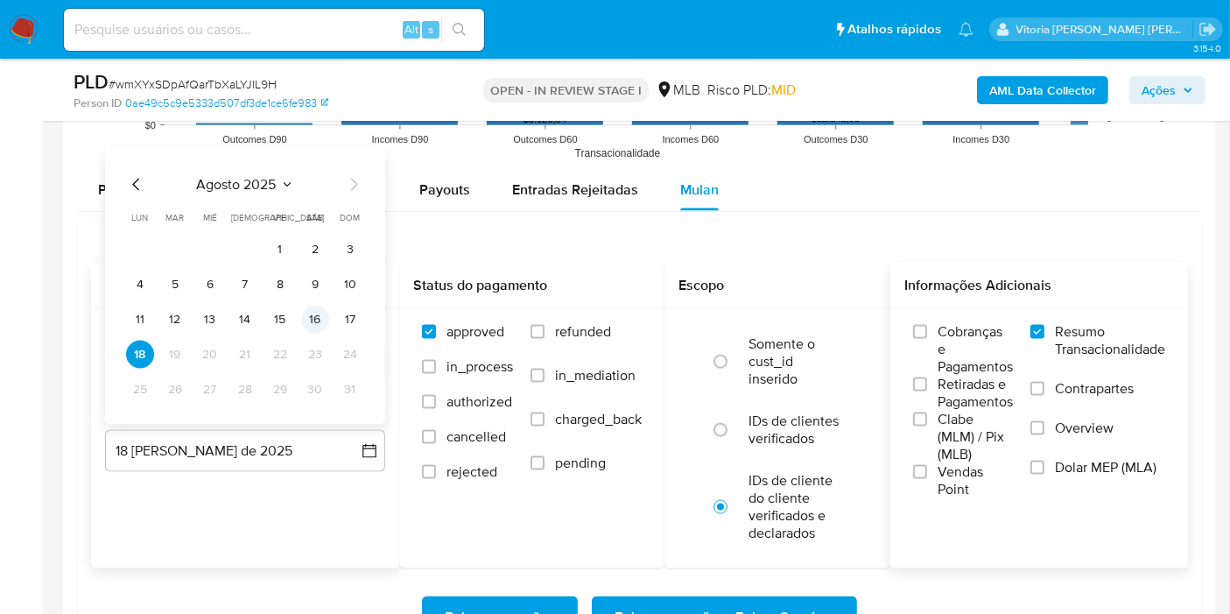
click at [310, 316] on button "16" at bounding box center [315, 319] width 28 height 28
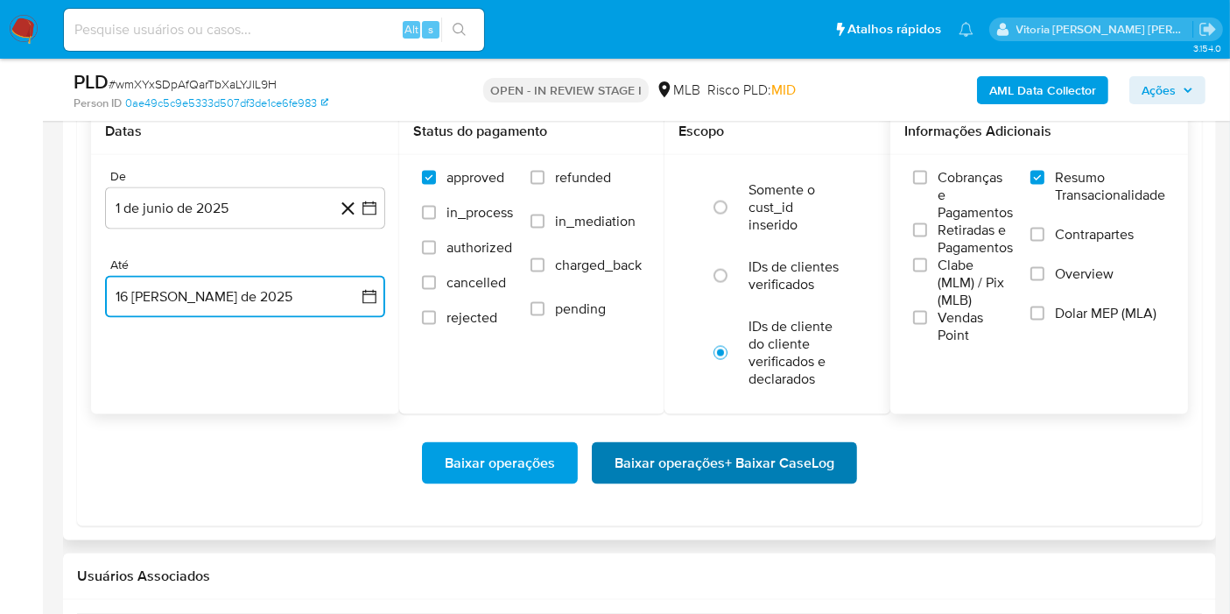
scroll to position [2626, 0]
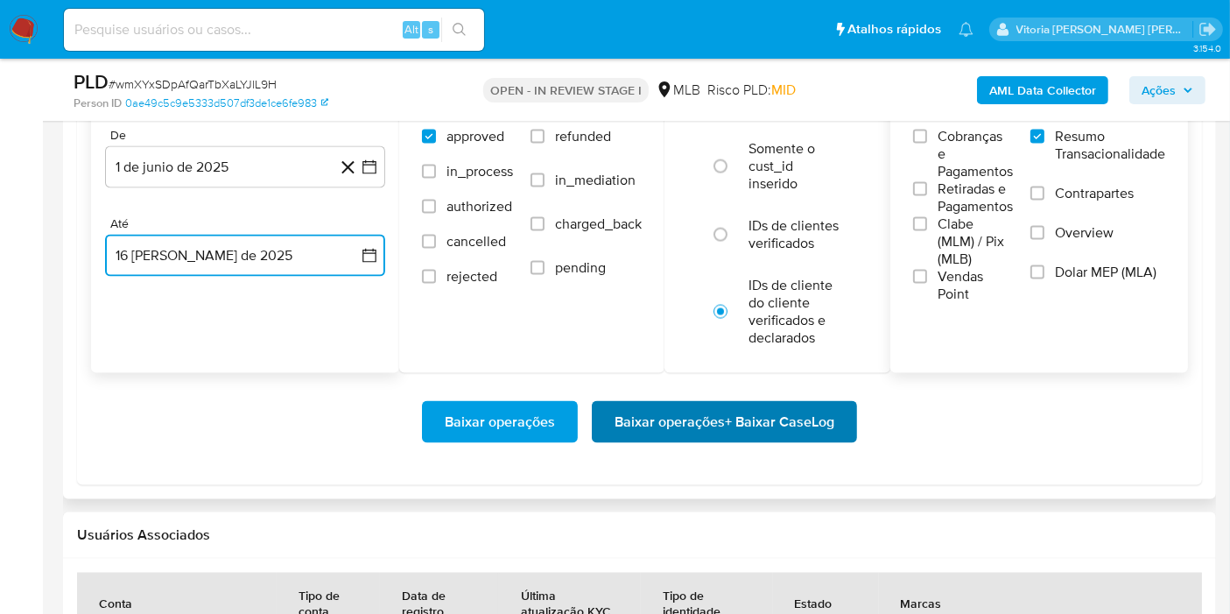
click at [658, 415] on span "Baixar operações + Baixar CaseLog" at bounding box center [724, 422] width 220 height 39
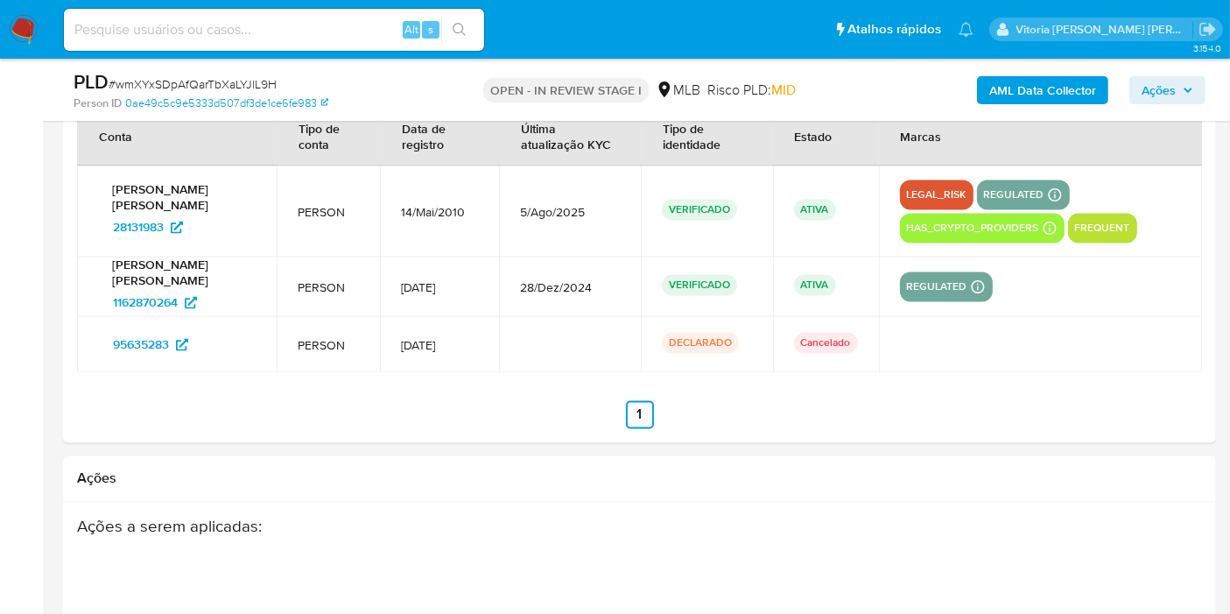
scroll to position [3403, 0]
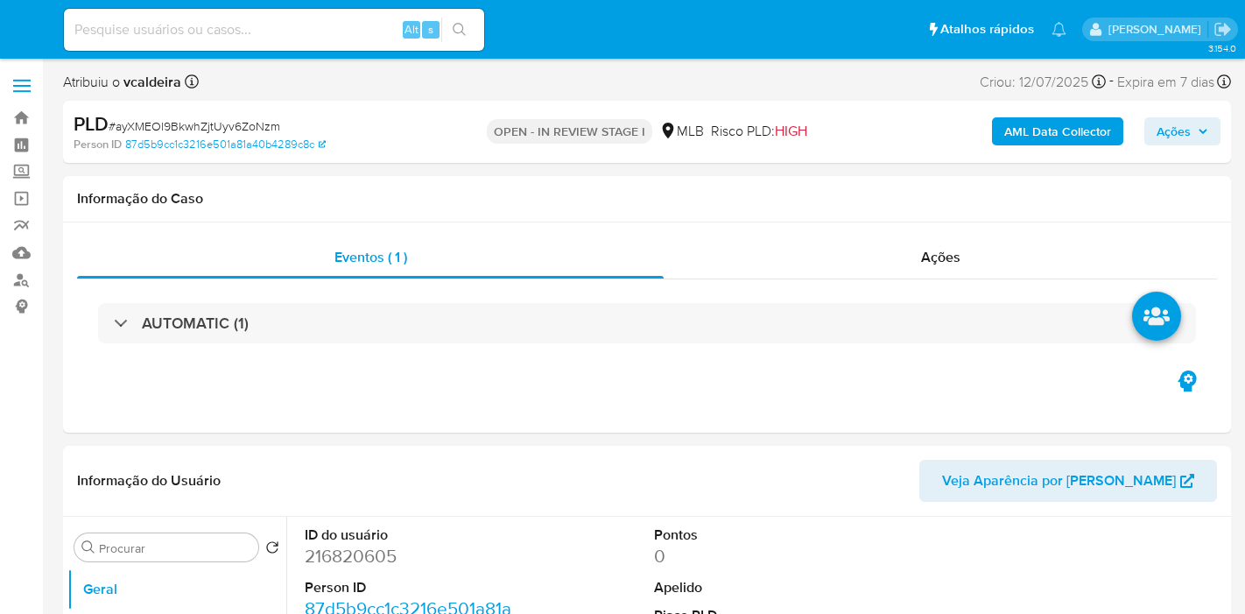
select select "10"
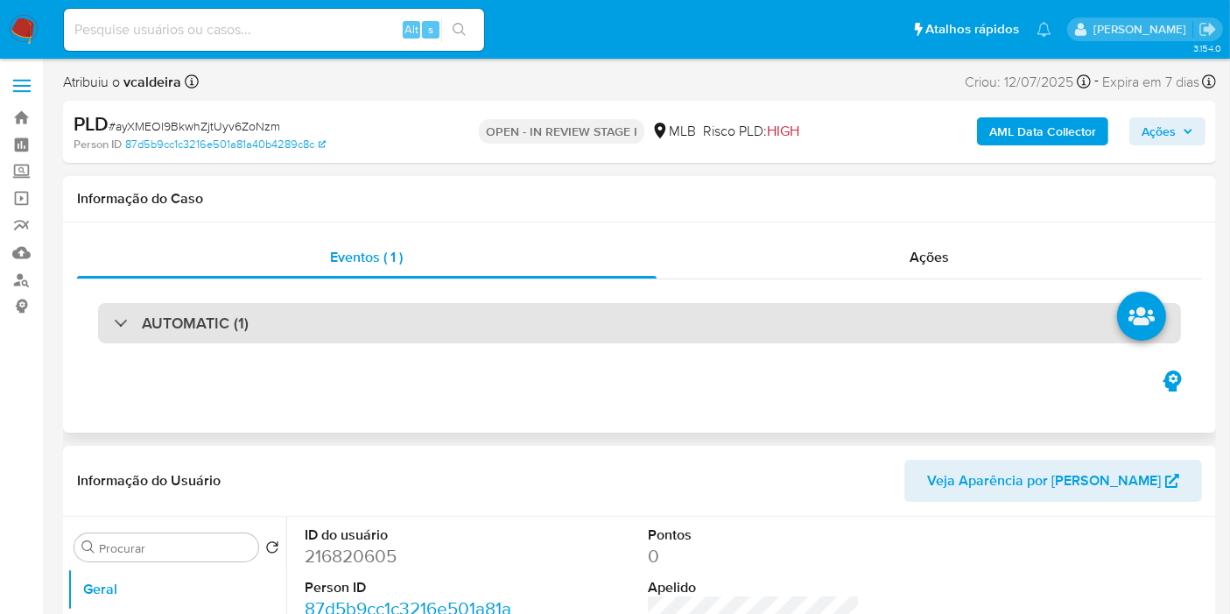
click at [215, 333] on h3 "AUTOMATIC (1)" at bounding box center [195, 322] width 107 height 19
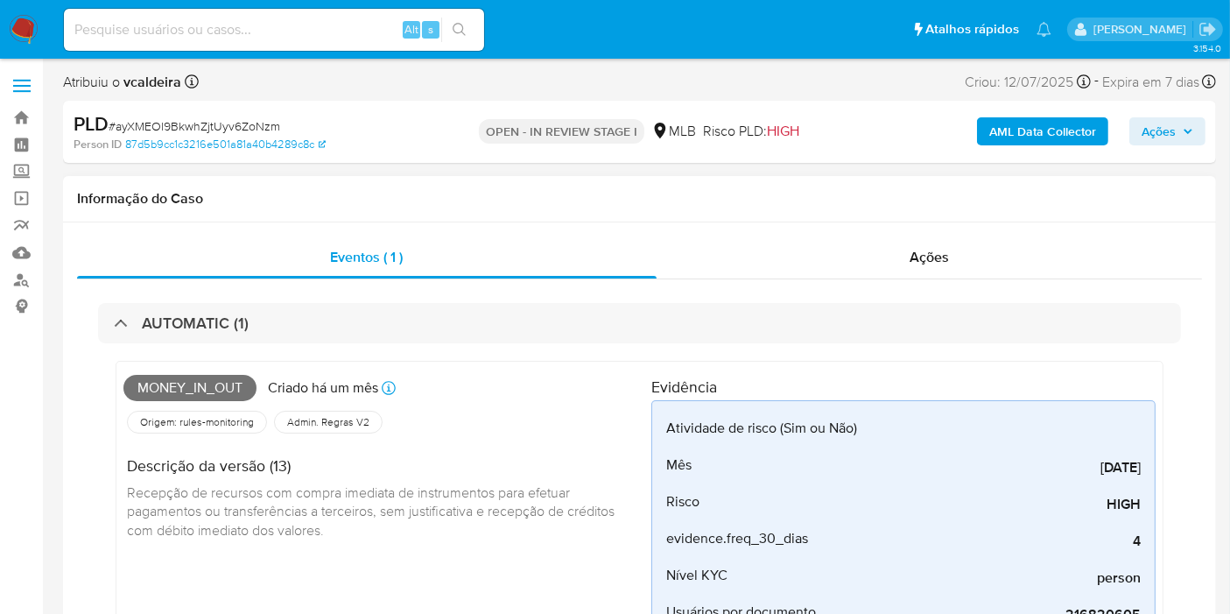
click at [175, 389] on span "Money_in_out" at bounding box center [189, 388] width 133 height 26
copy span "Money_in_out"
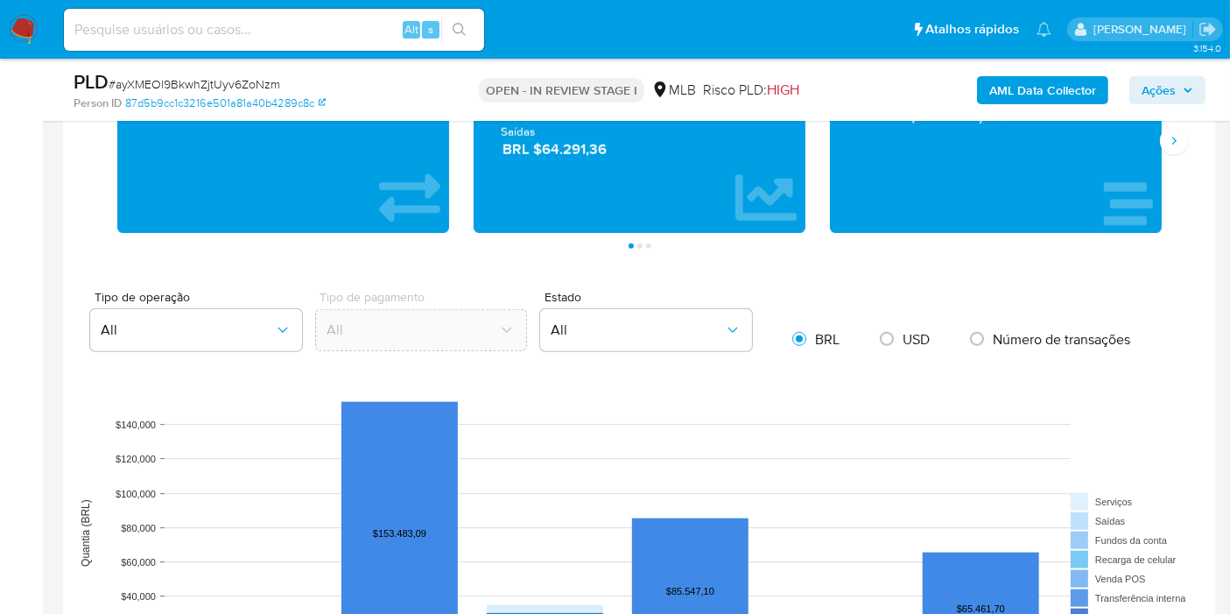
scroll to position [1848, 0]
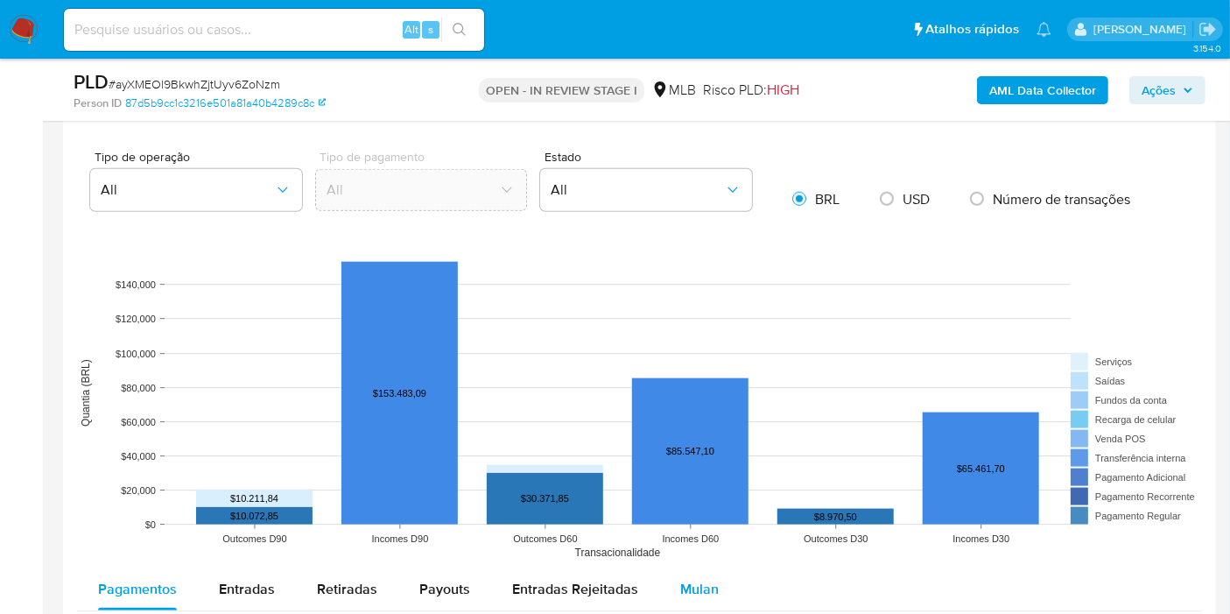
click at [687, 591] on span "Mulan" at bounding box center [699, 589] width 39 height 20
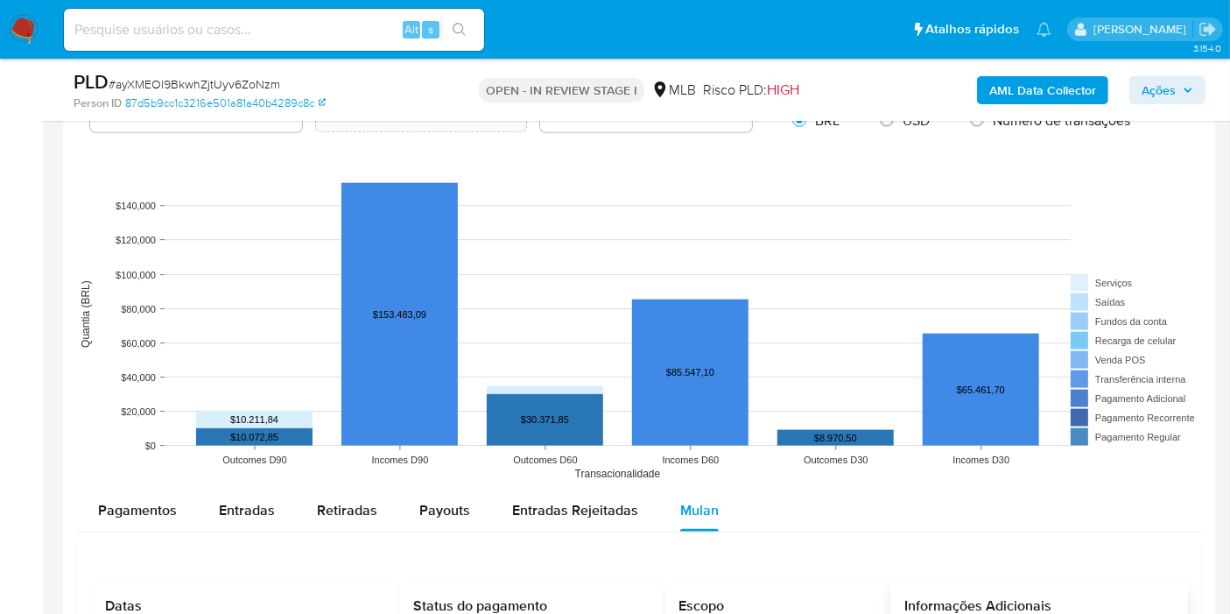
scroll to position [2139, 0]
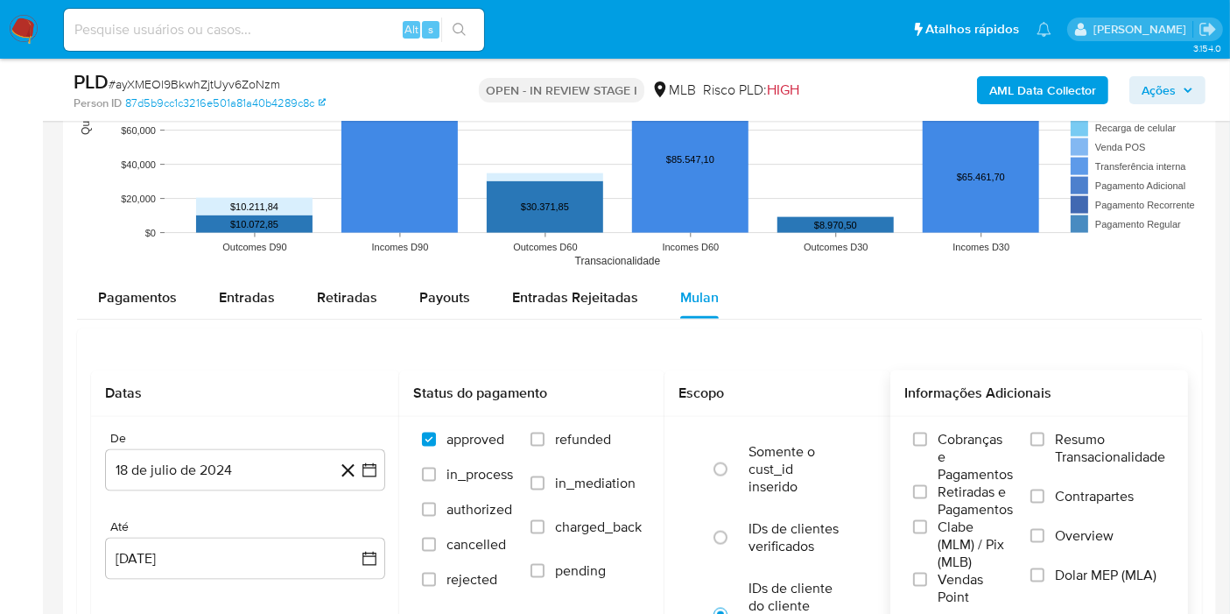
click at [1097, 431] on span "Resumo Transacionalidade" at bounding box center [1110, 448] width 110 height 35
click at [1044, 432] on input "Resumo Transacionalidade" at bounding box center [1037, 439] width 14 height 14
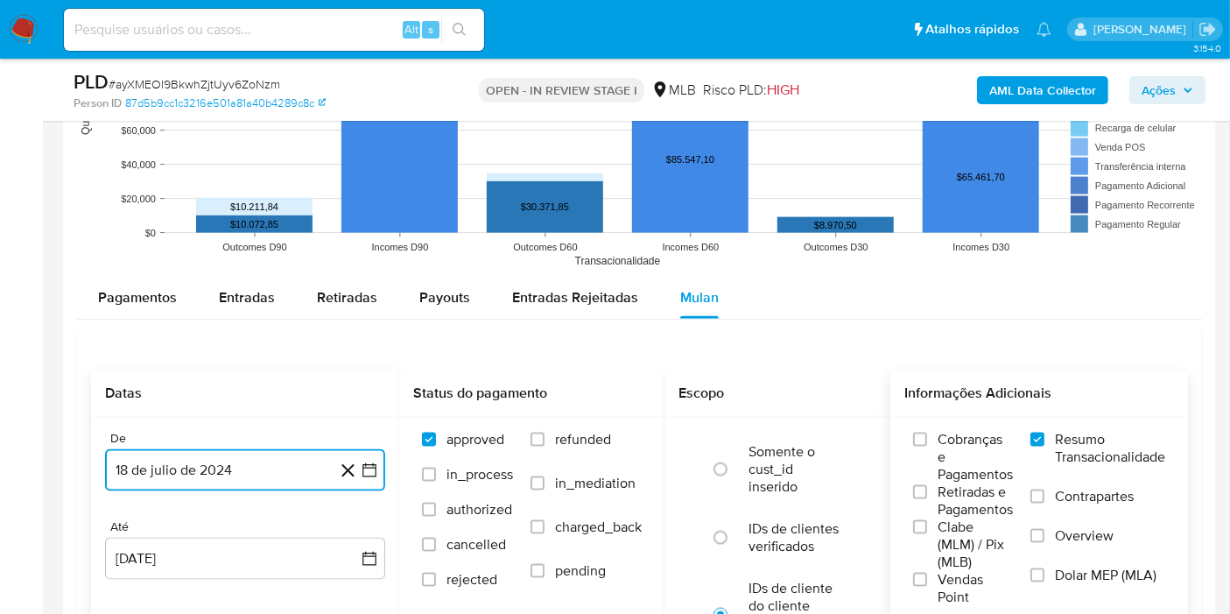
click at [147, 479] on button "18 de julio de 2024" at bounding box center [245, 470] width 280 height 42
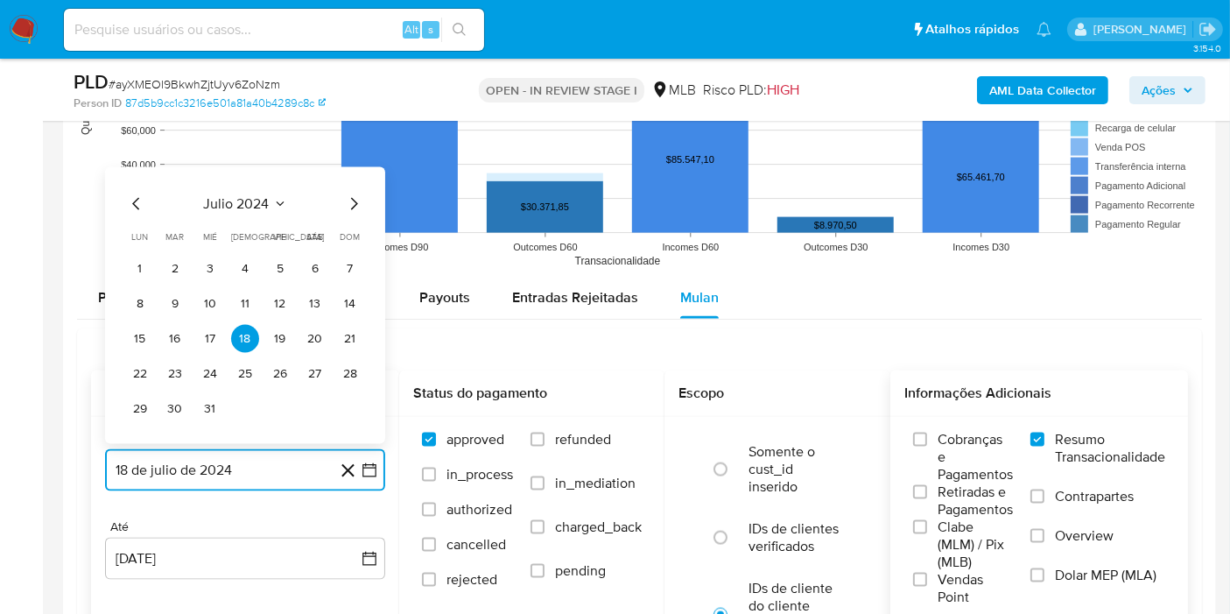
click at [273, 197] on icon "Seleccionar mes y año" at bounding box center [280, 204] width 14 height 14
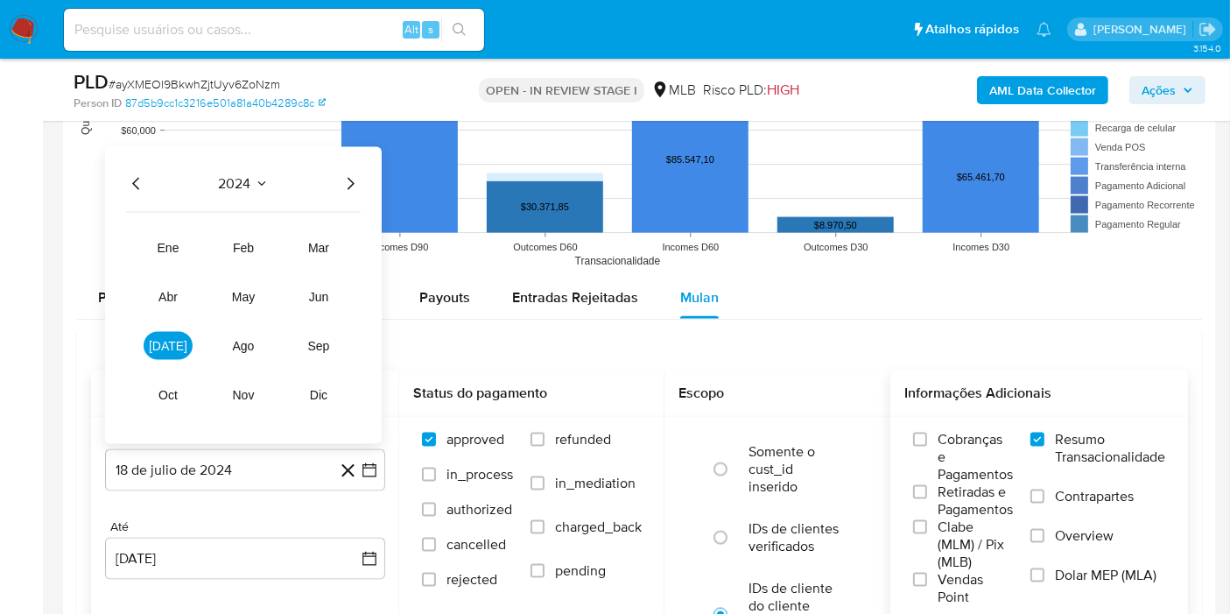
click at [359, 173] on icon "Año siguiente" at bounding box center [350, 183] width 21 height 21
click at [312, 283] on button "jun" at bounding box center [318, 297] width 49 height 28
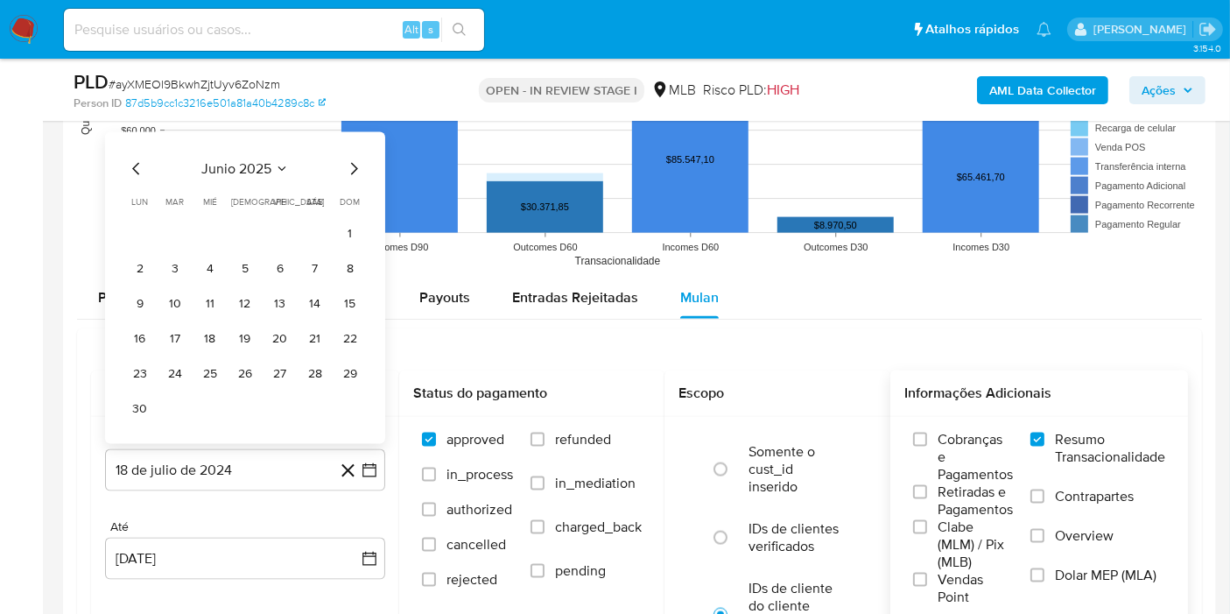
drag, startPoint x: 341, startPoint y: 221, endPoint x: 322, endPoint y: 254, distance: 38.4
click at [341, 220] on button "1" at bounding box center [350, 234] width 28 height 28
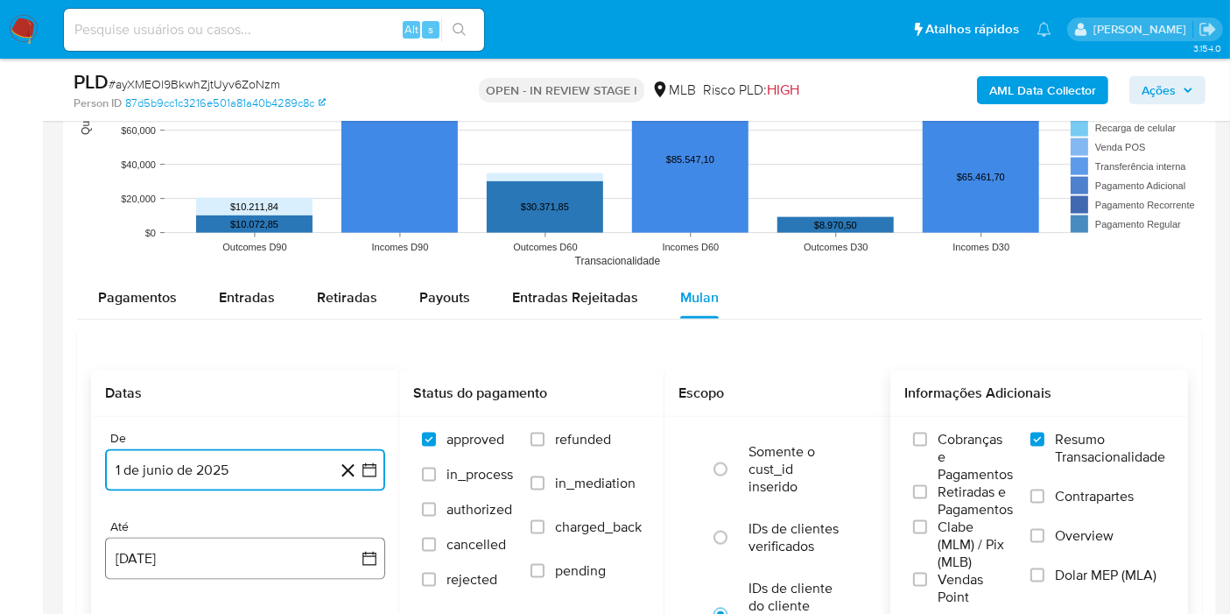
click at [180, 537] on button "18 [PERSON_NAME] de 2025" at bounding box center [245, 558] width 280 height 42
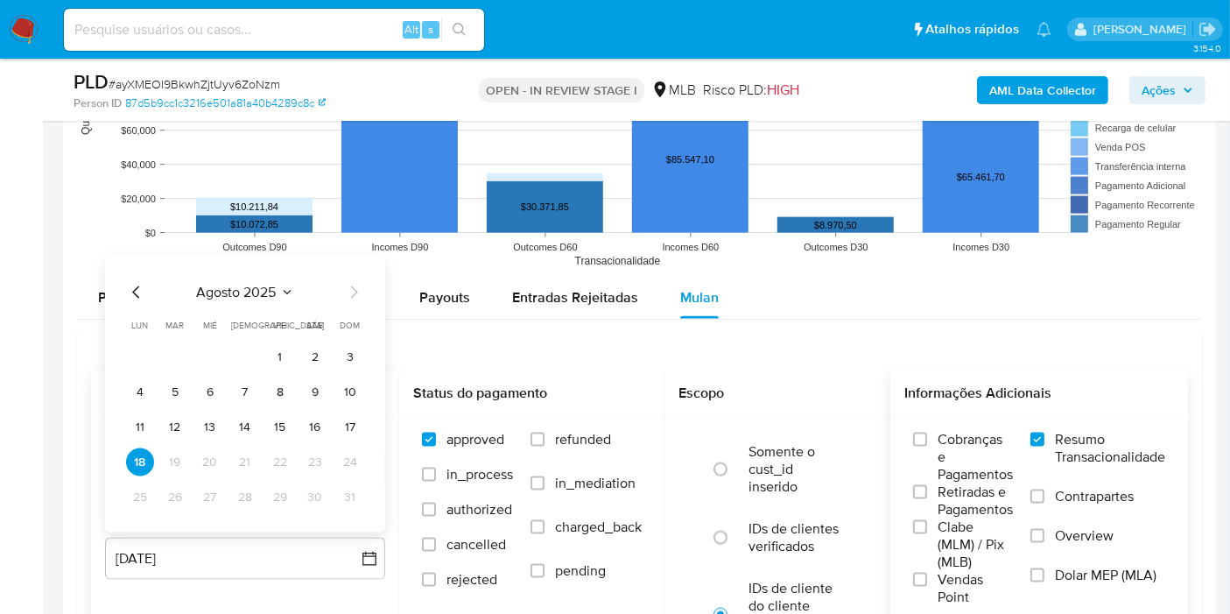
click at [312, 422] on button "16" at bounding box center [315, 427] width 28 height 28
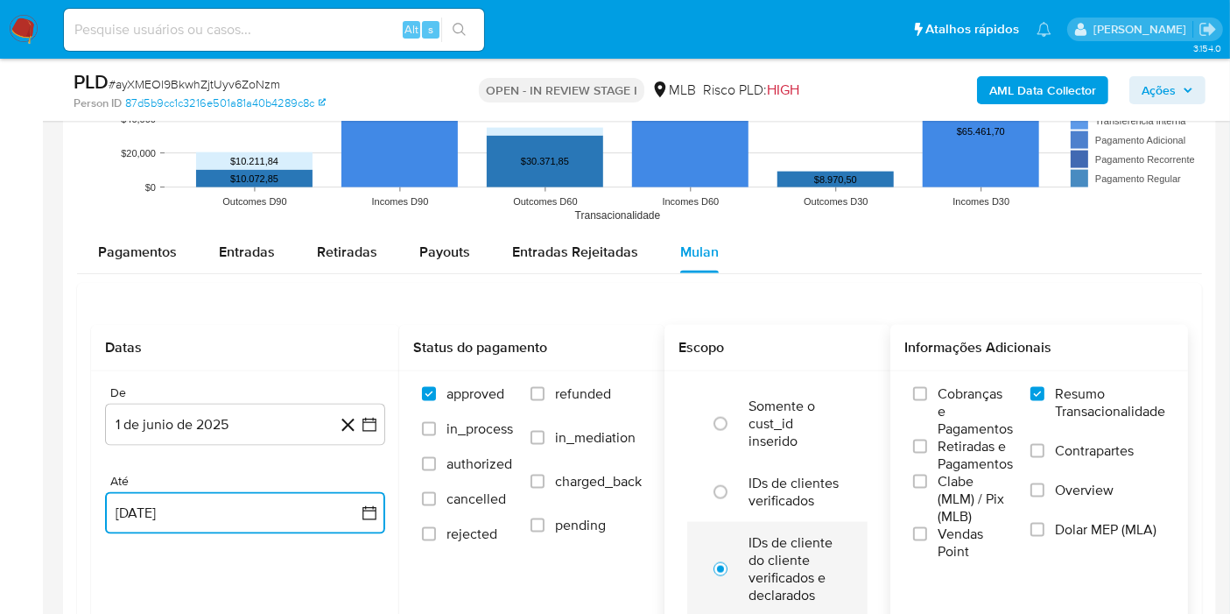
scroll to position [2333, 0]
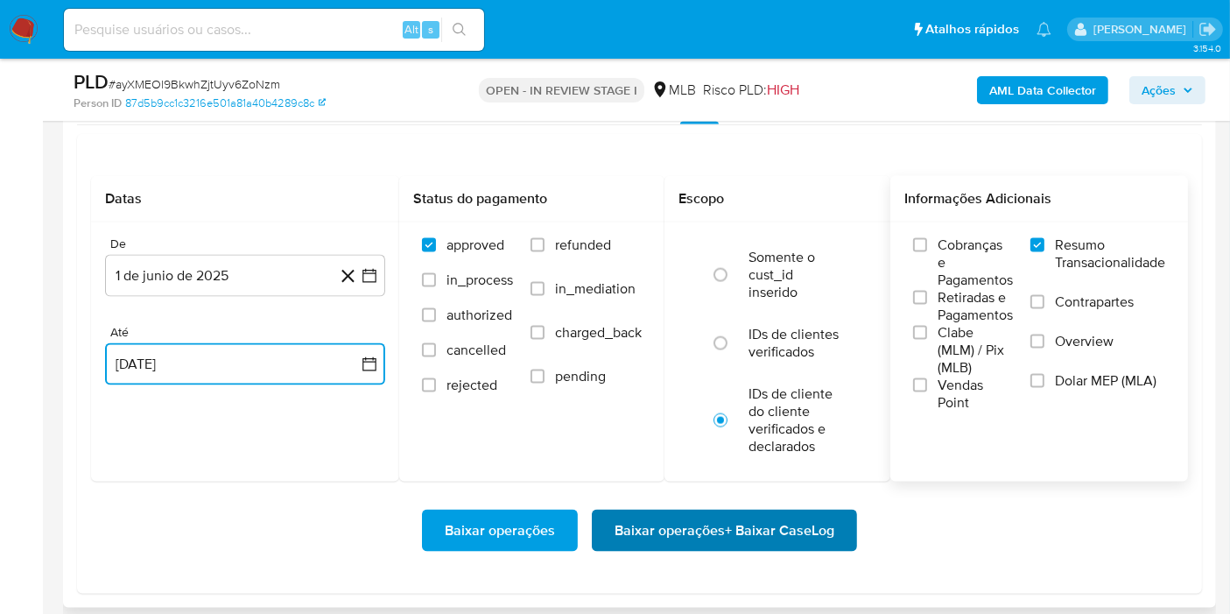
click at [705, 516] on span "Baixar operações + Baixar CaseLog" at bounding box center [724, 530] width 220 height 39
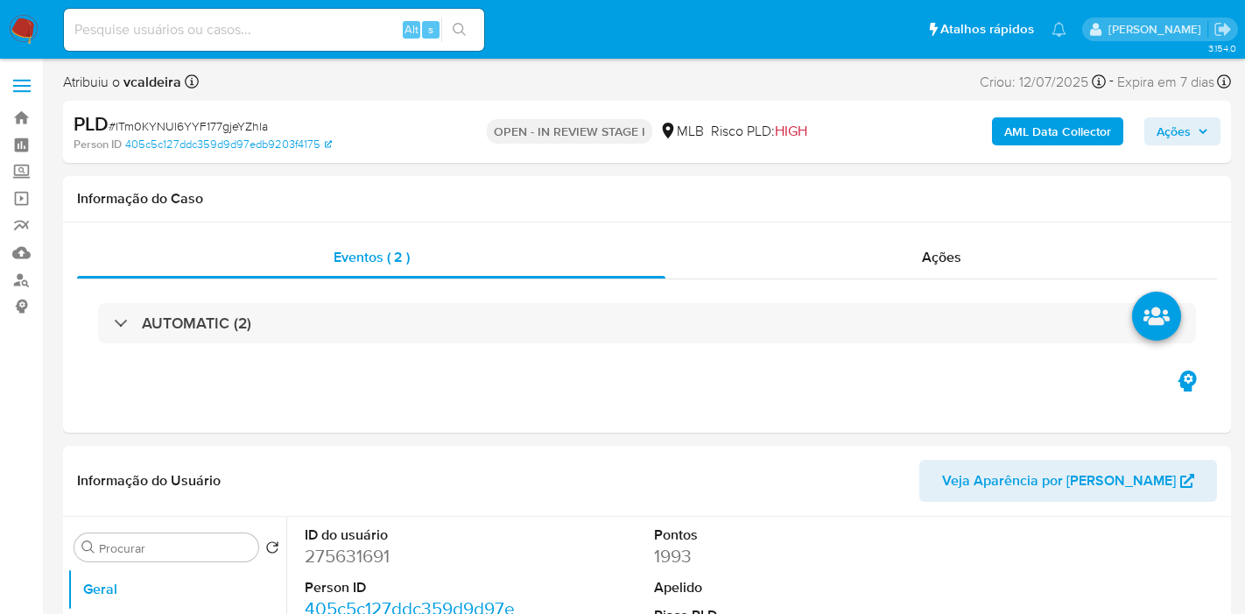
select select "10"
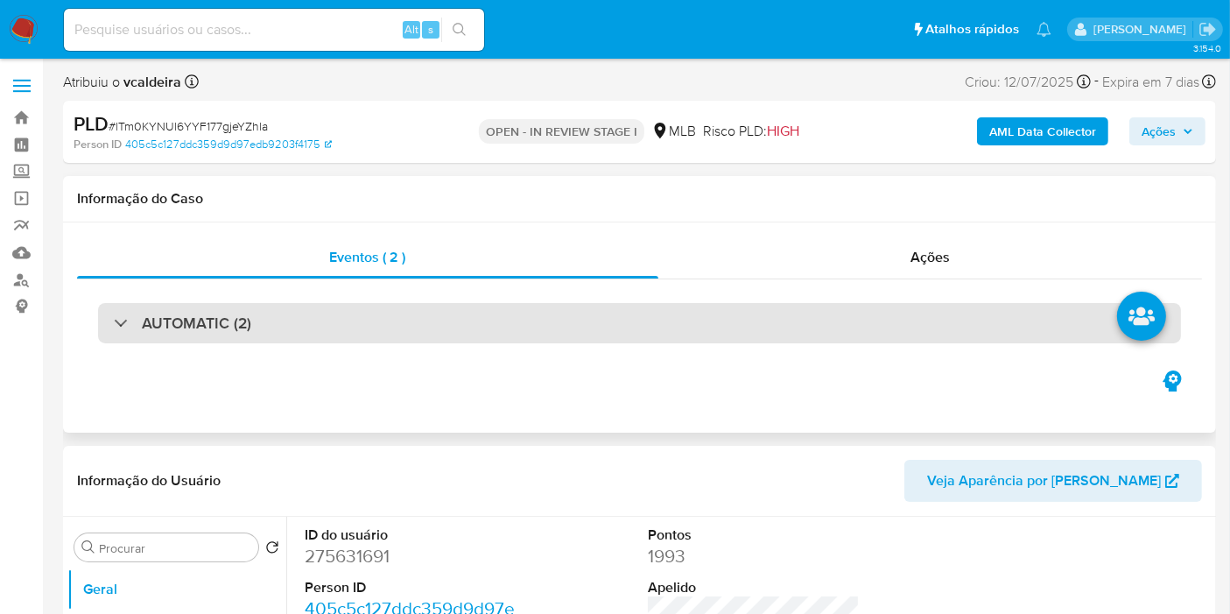
click at [185, 309] on div "AUTOMATIC (2)" at bounding box center [639, 323] width 1083 height 40
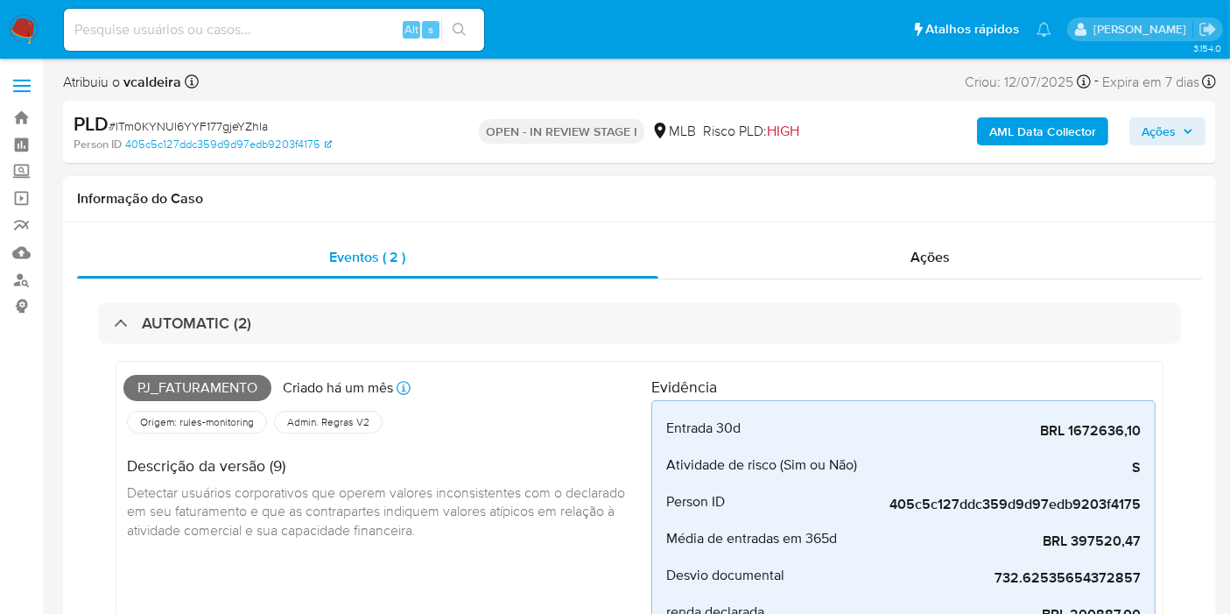
click at [170, 385] on span "Pj_faturamento" at bounding box center [197, 388] width 148 height 26
copy span "Pj_faturamento"
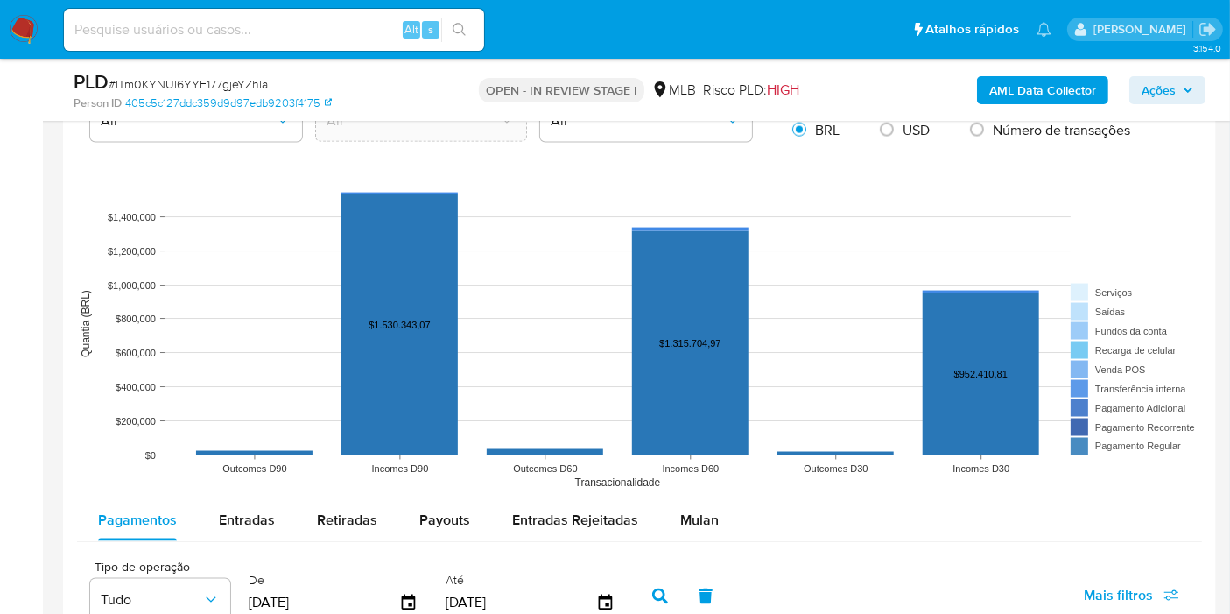
scroll to position [2528, 0]
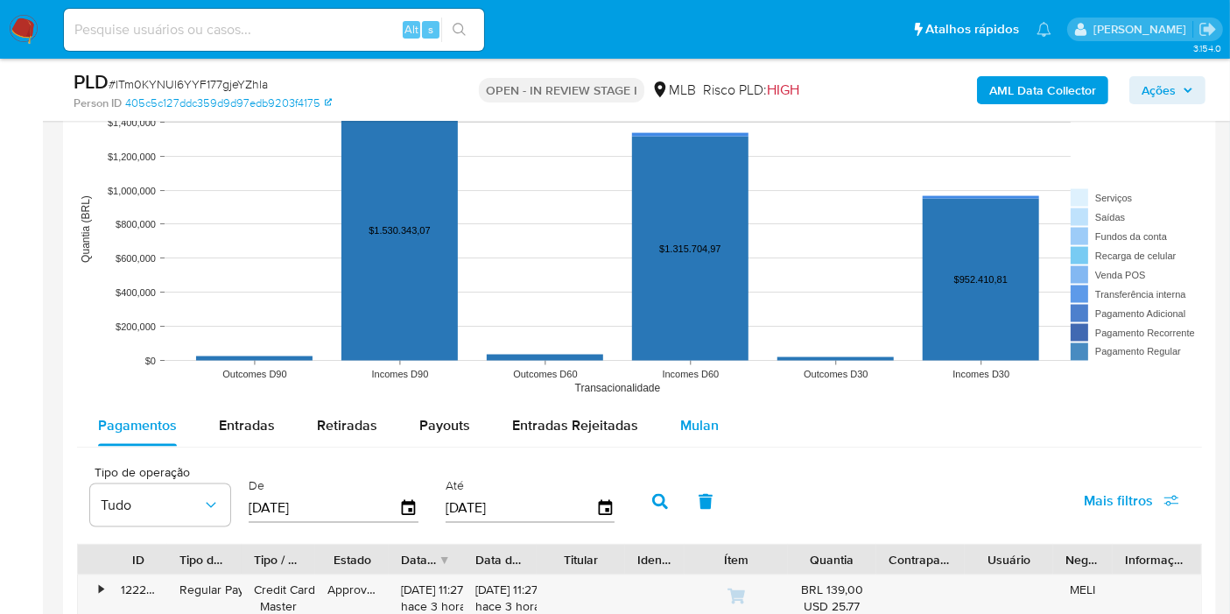
click at [699, 415] on span "Mulan" at bounding box center [699, 425] width 39 height 20
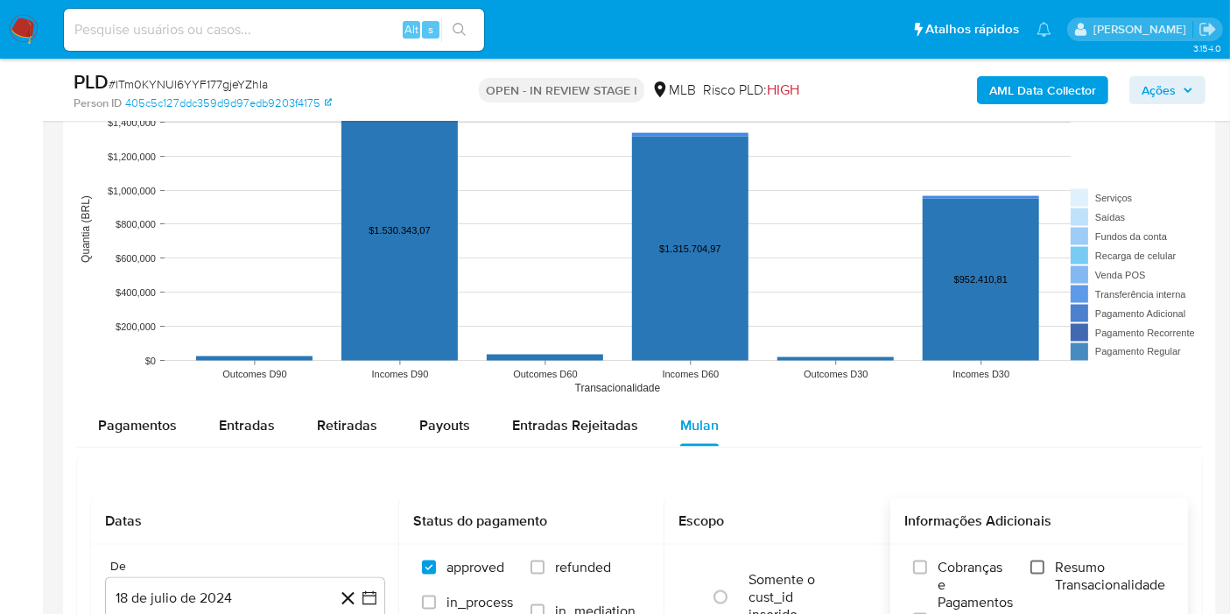
click at [1033, 560] on input "Resumo Transacionalidade" at bounding box center [1037, 567] width 14 height 14
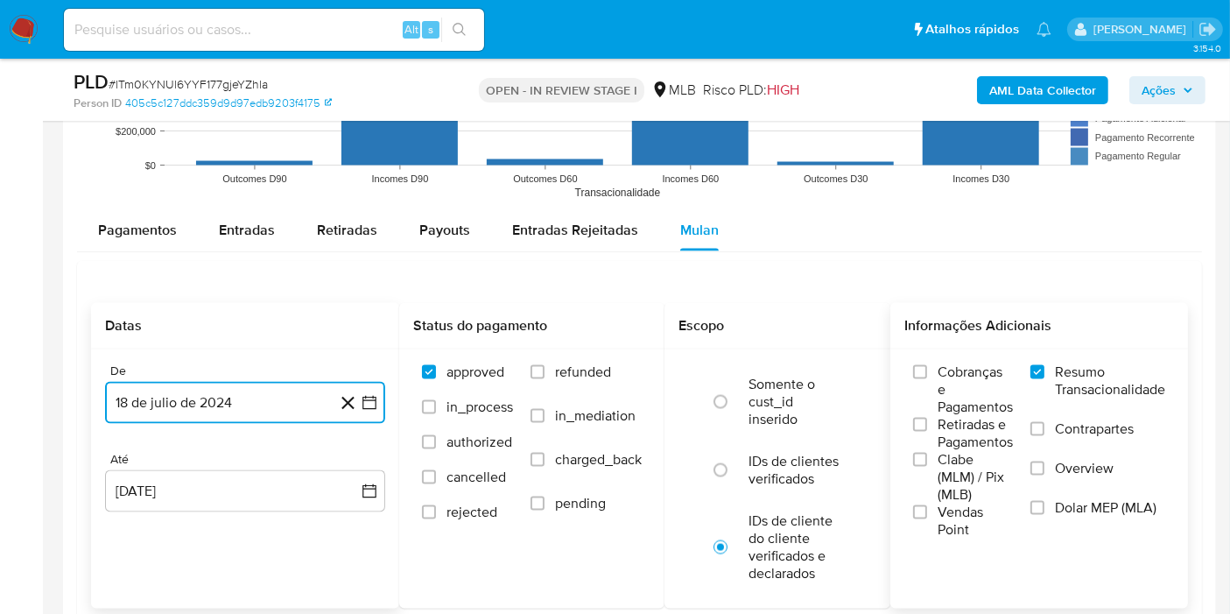
click at [255, 389] on button "18 de julio de 2024" at bounding box center [245, 403] width 280 height 42
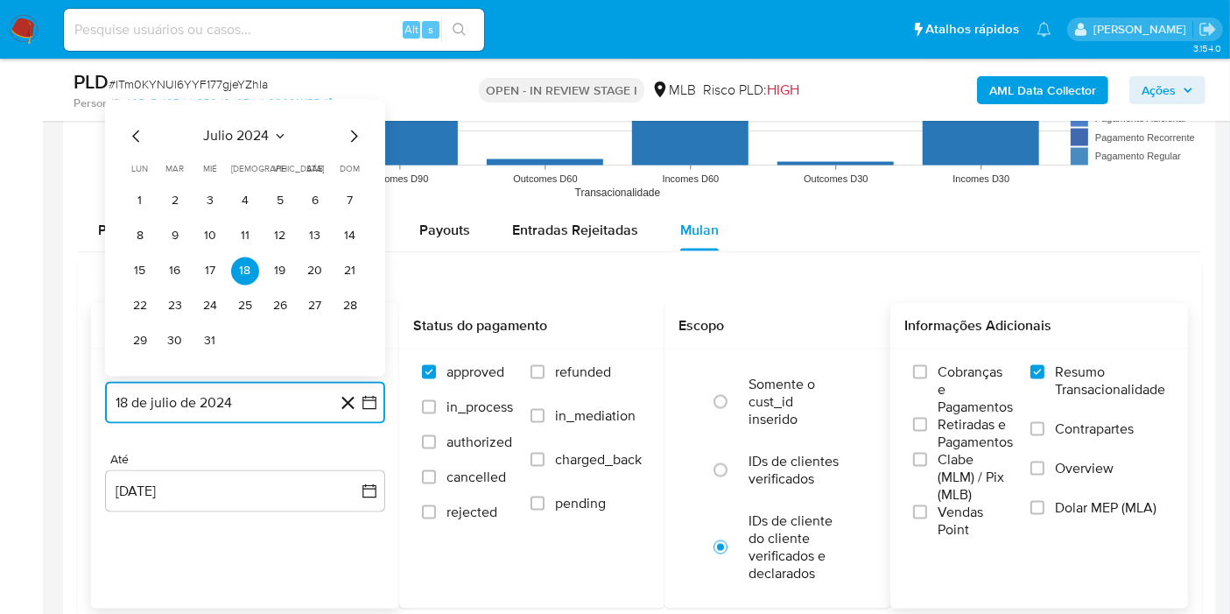
click at [274, 128] on button "julio 2024" at bounding box center [245, 137] width 83 height 18
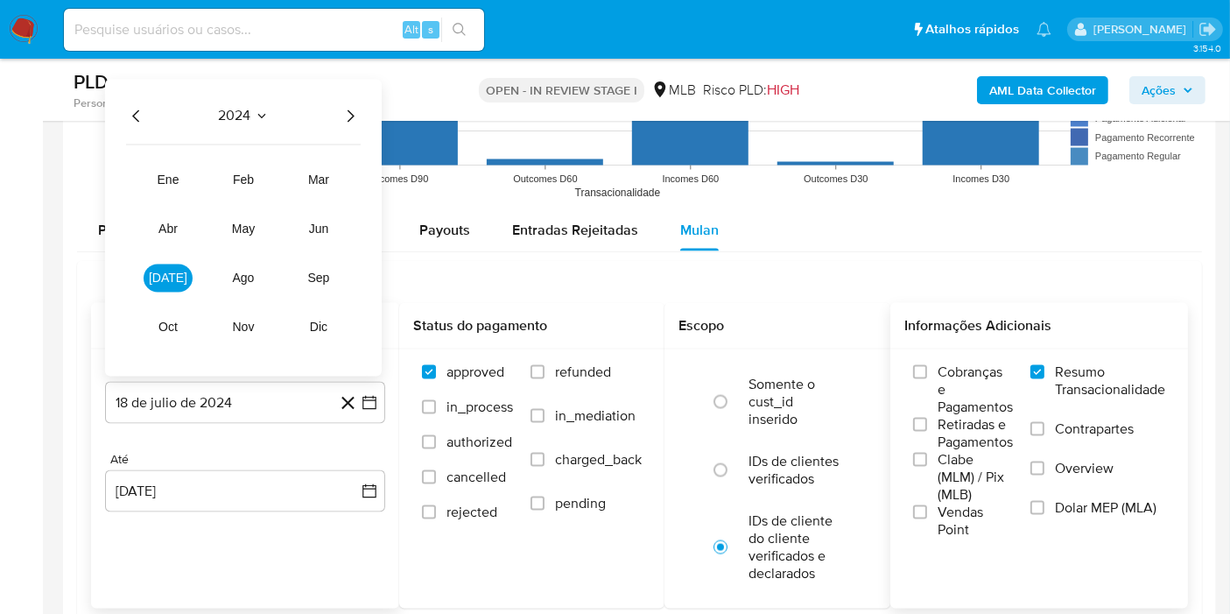
click at [340, 114] on icon "Año siguiente" at bounding box center [350, 116] width 21 height 21
click at [319, 230] on span "jun" at bounding box center [319, 229] width 20 height 14
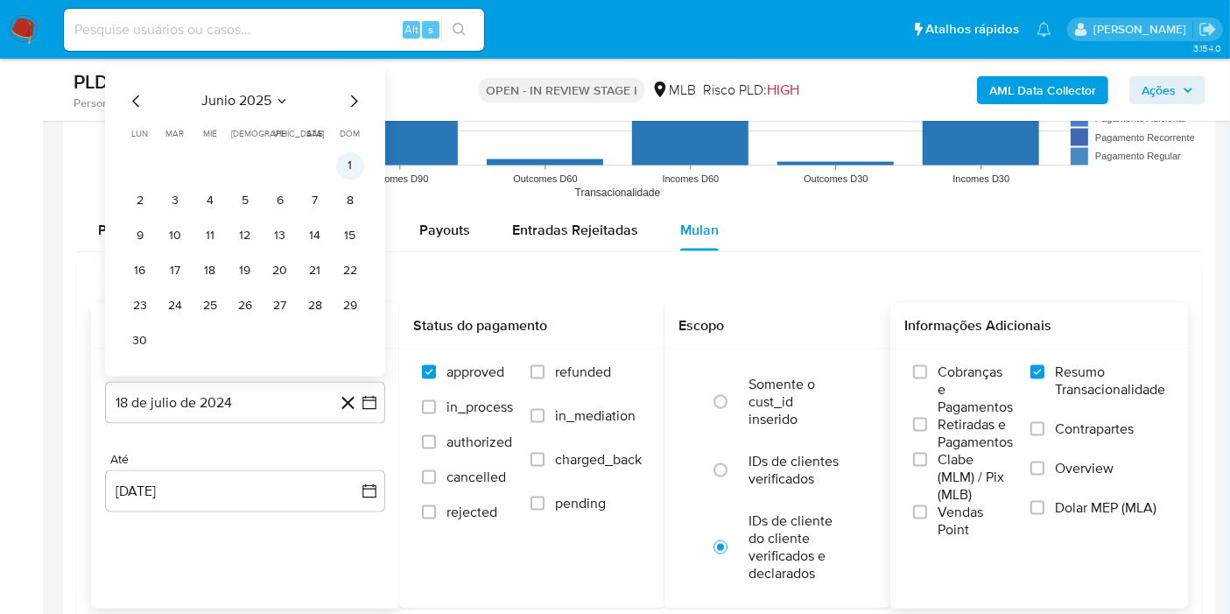
click at [356, 164] on button "1" at bounding box center [350, 166] width 28 height 28
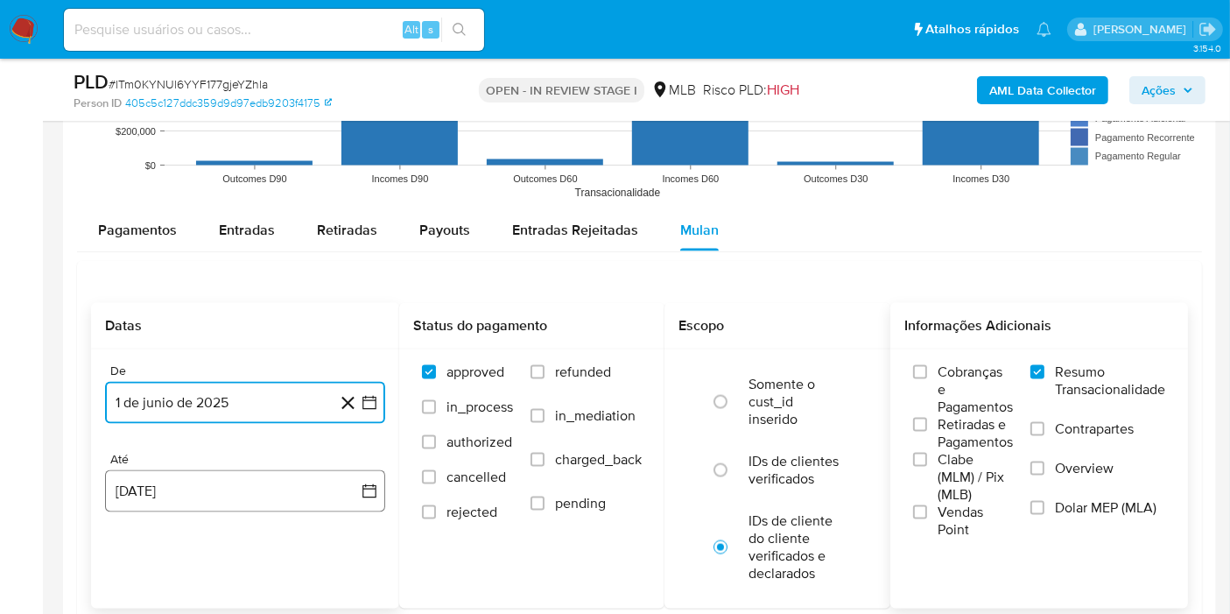
click at [198, 478] on button "18 de agosto de 2025" at bounding box center [245, 491] width 280 height 42
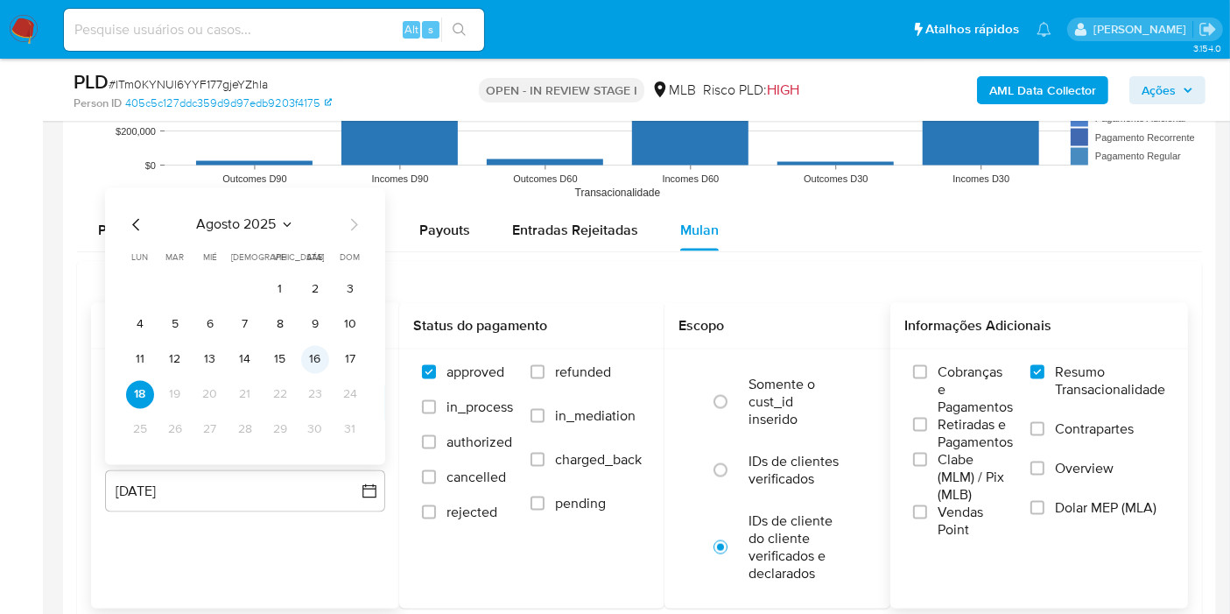
click at [325, 362] on button "16" at bounding box center [315, 360] width 28 height 28
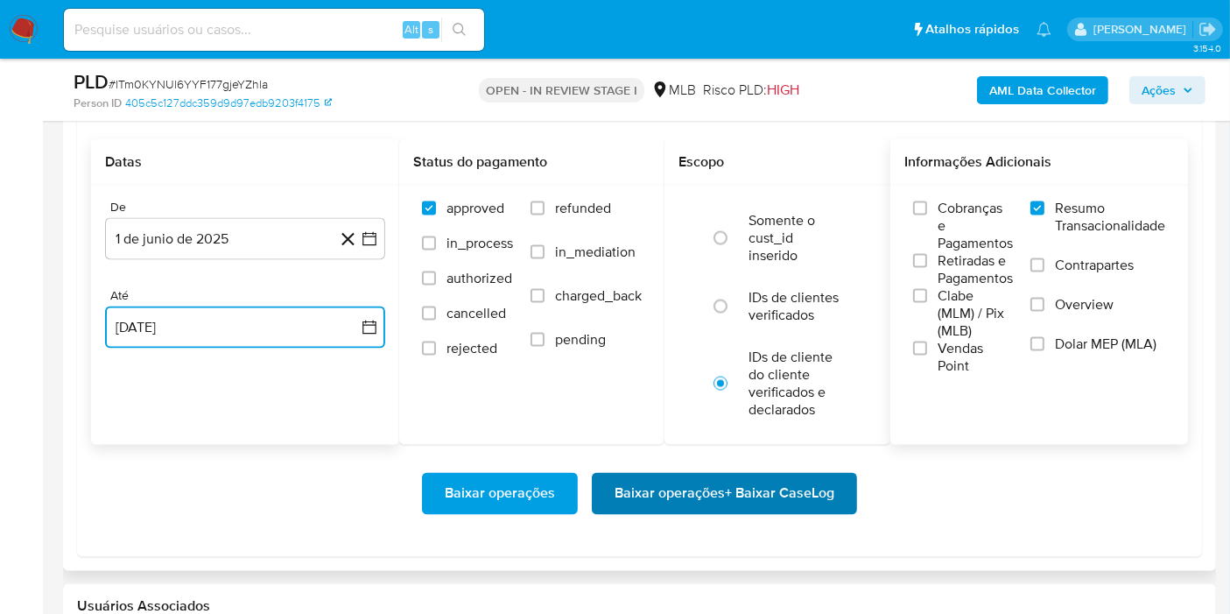
scroll to position [2917, 0]
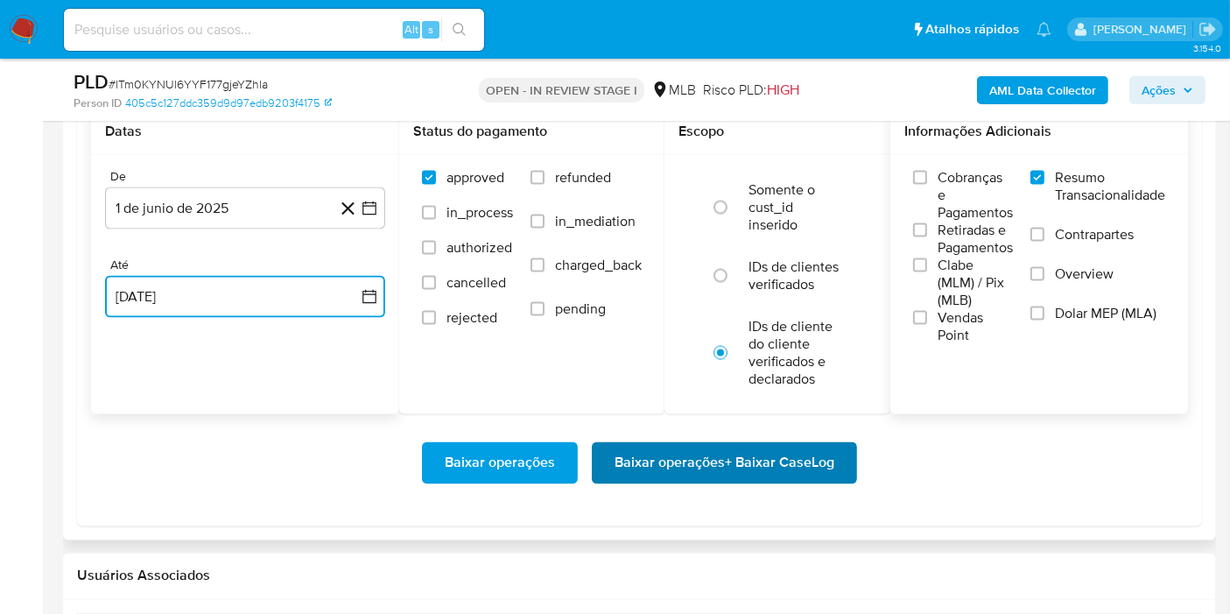
click at [713, 459] on span "Baixar operações + Baixar CaseLog" at bounding box center [724, 463] width 220 height 39
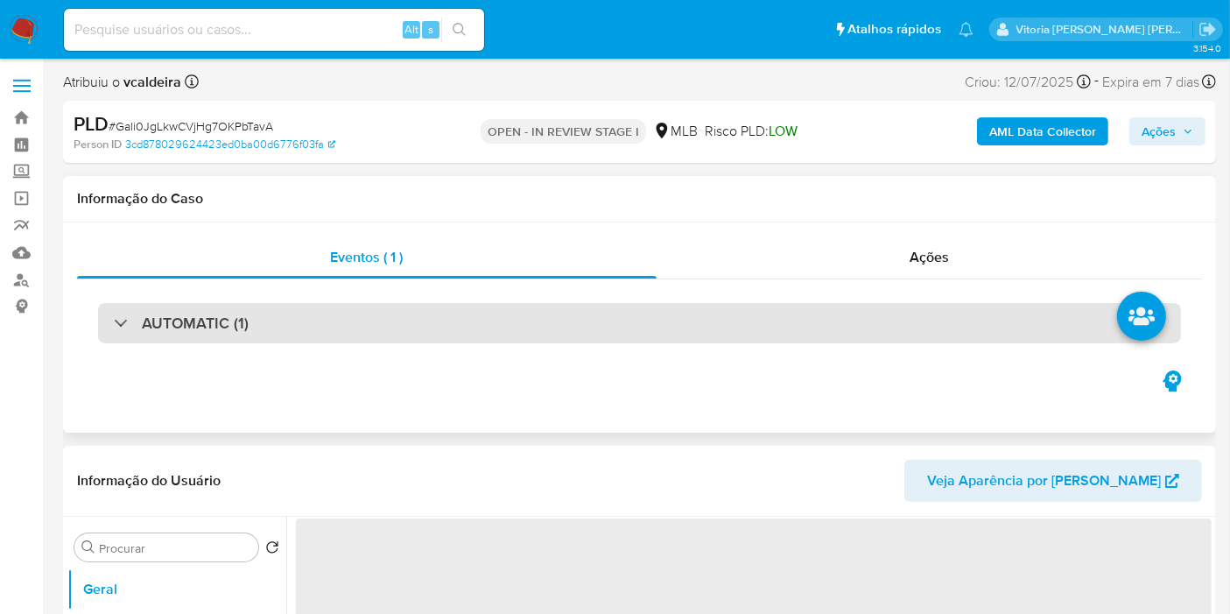
click at [206, 322] on h3 "AUTOMATIC (1)" at bounding box center [195, 322] width 107 height 19
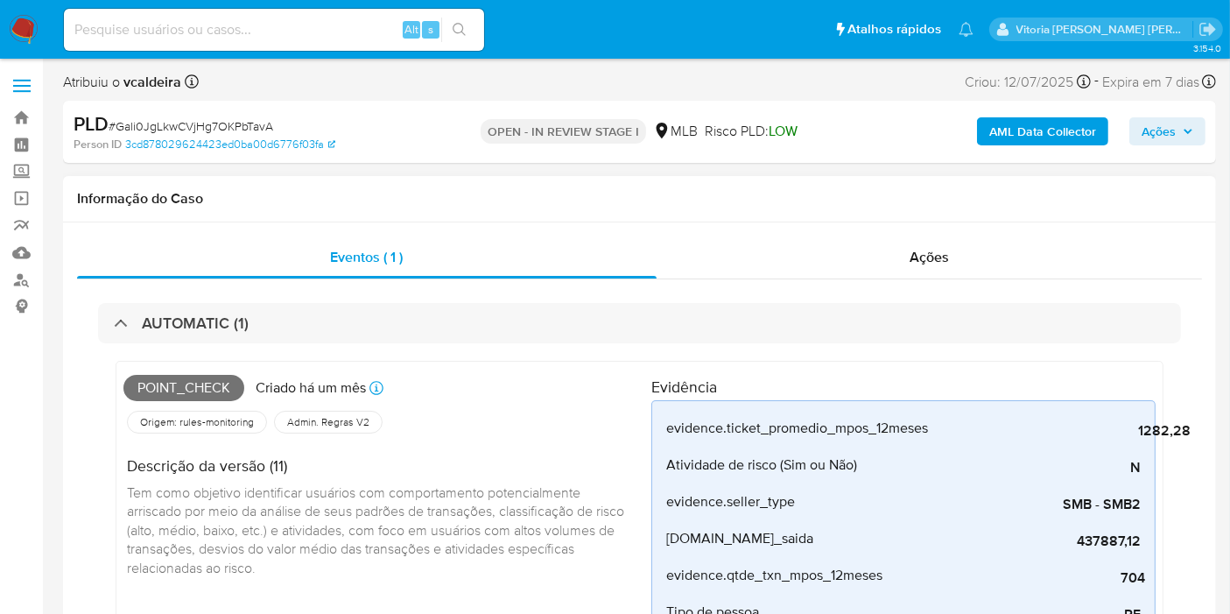
click at [200, 379] on span "Point_check" at bounding box center [183, 388] width 121 height 26
select select "10"
click at [200, 379] on span "Point_check" at bounding box center [183, 388] width 121 height 26
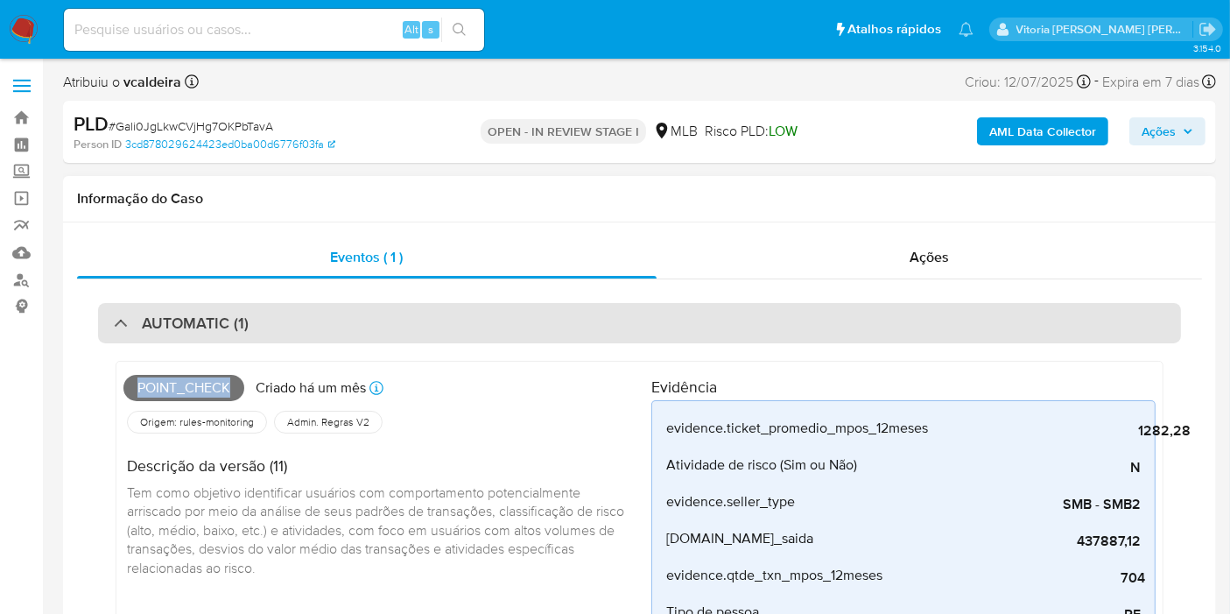
copy span "Point_check"
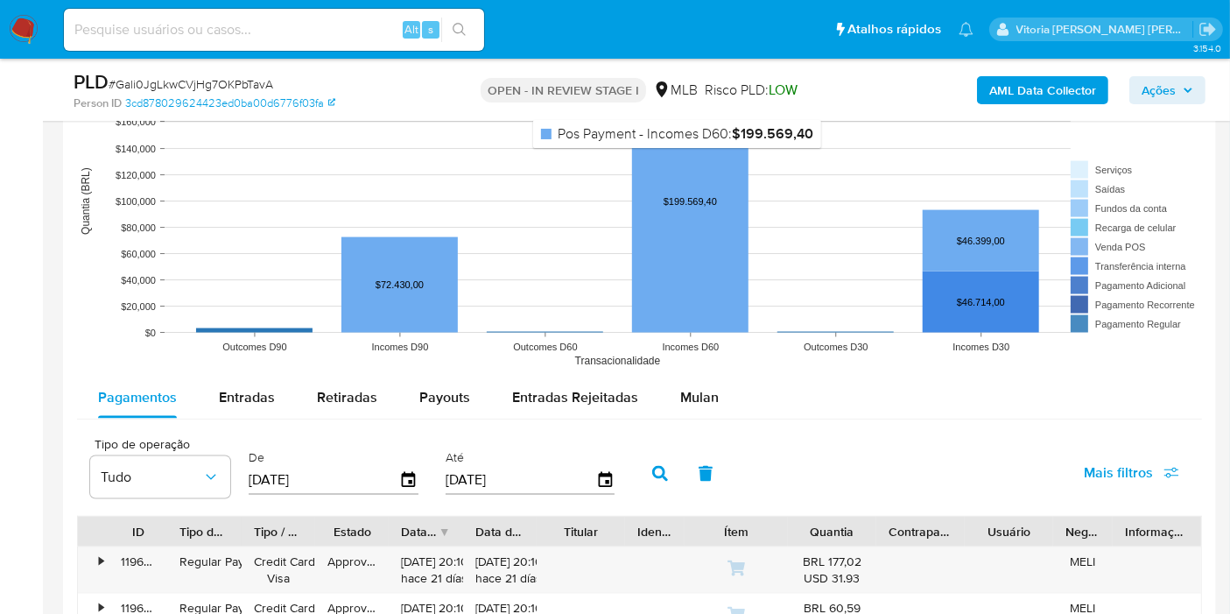
scroll to position [2528, 0]
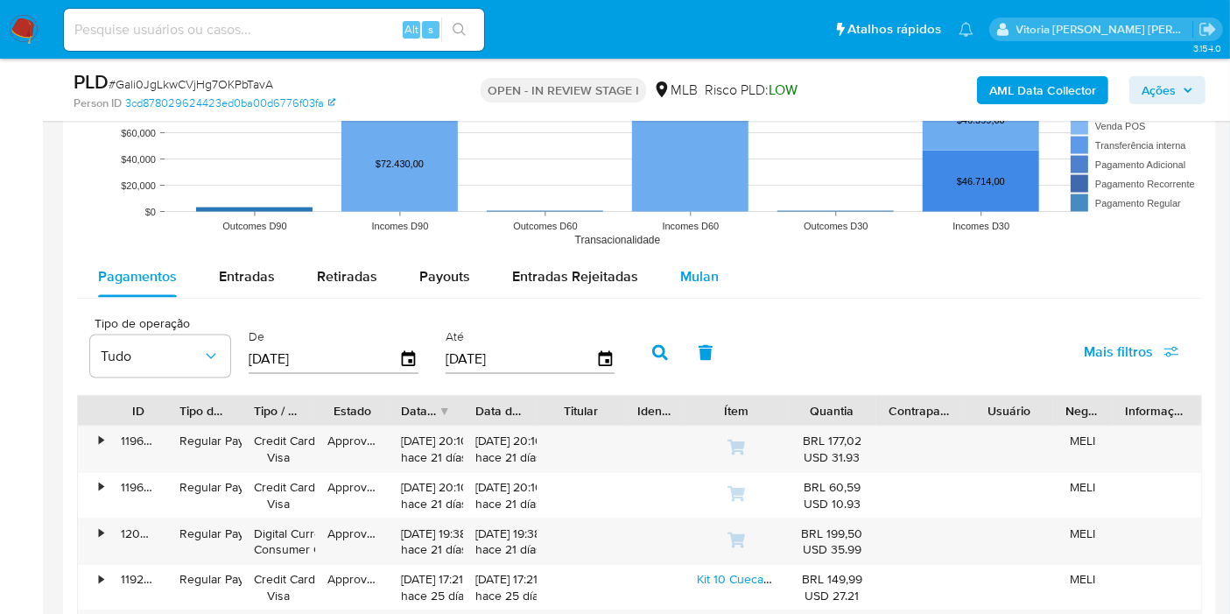
click at [705, 271] on span "Mulan" at bounding box center [699, 276] width 39 height 20
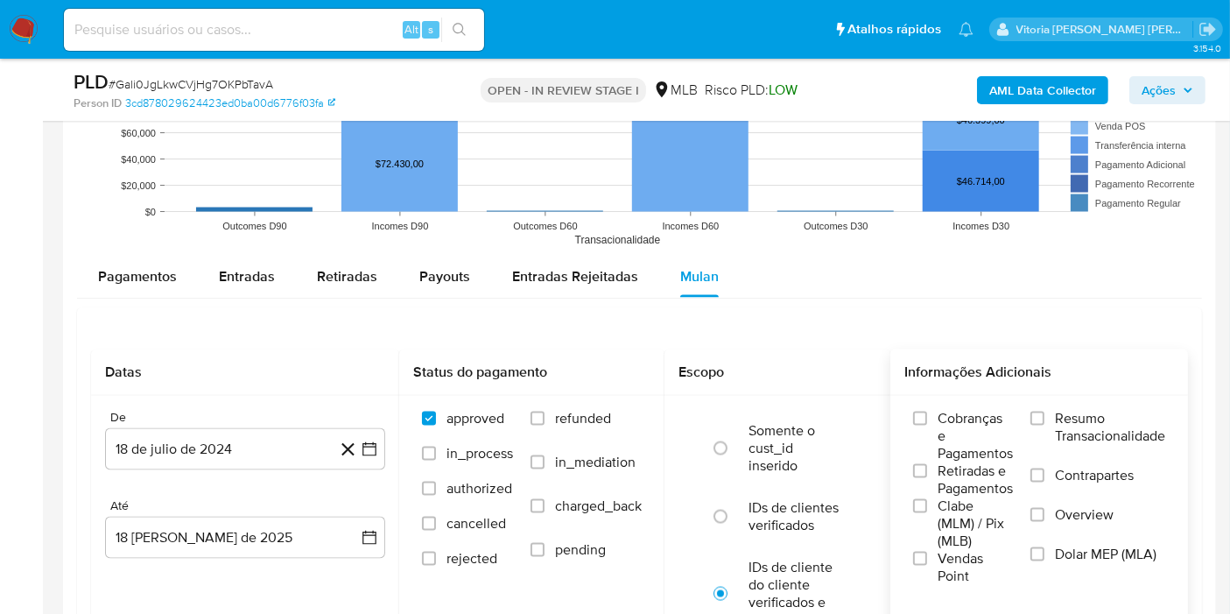
click at [1113, 424] on span "Resumo Transacionalidade" at bounding box center [1110, 427] width 110 height 35
click at [1044, 424] on input "Resumo Transacionalidade" at bounding box center [1037, 418] width 14 height 14
click at [158, 436] on button "18 de julio de 2024" at bounding box center [245, 449] width 280 height 42
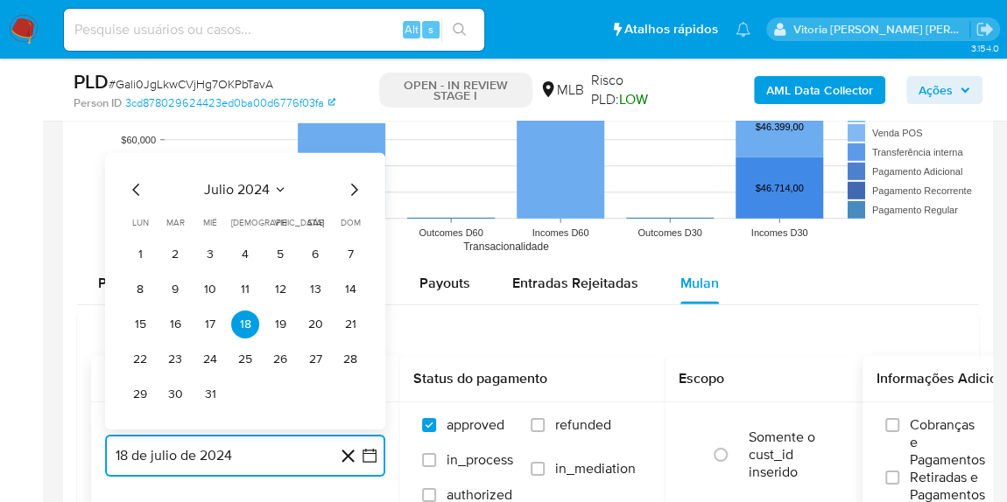
click at [276, 188] on icon "Seleccionar mes y año" at bounding box center [280, 190] width 8 height 4
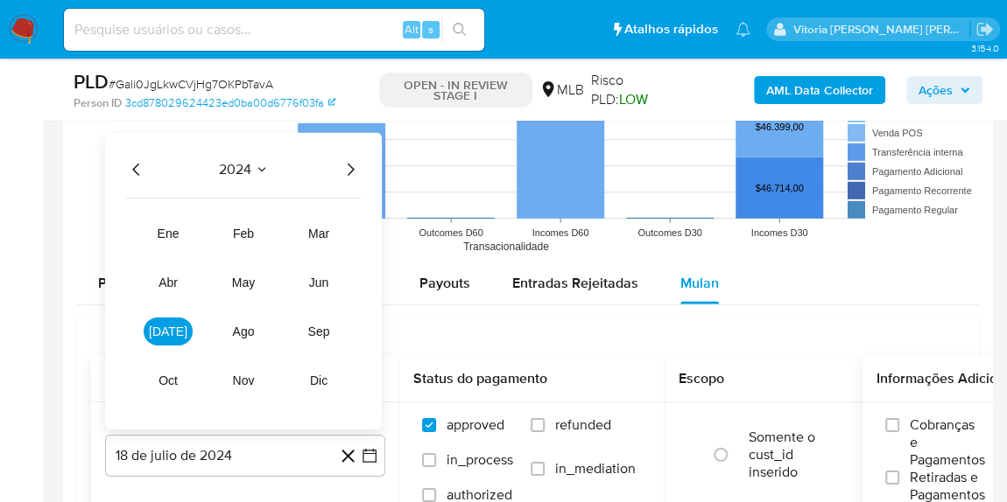
click at [346, 167] on icon "Año siguiente" at bounding box center [350, 169] width 21 height 21
click at [324, 278] on span "jun" at bounding box center [319, 283] width 20 height 14
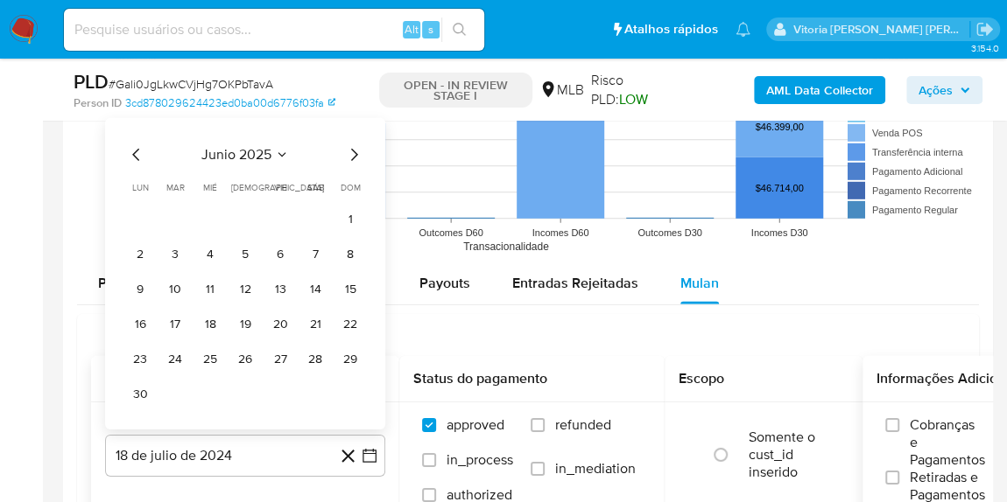
click at [354, 217] on button "1" at bounding box center [350, 220] width 28 height 28
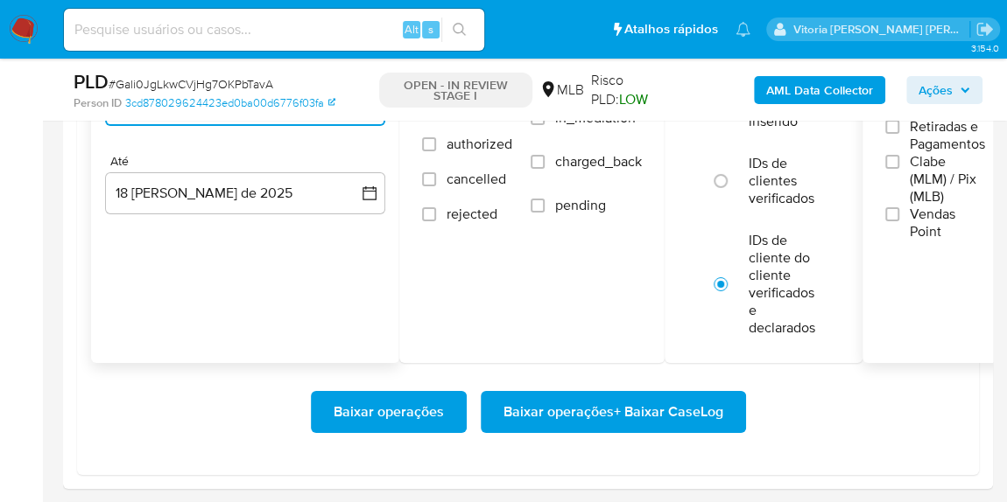
scroll to position [2846, 0]
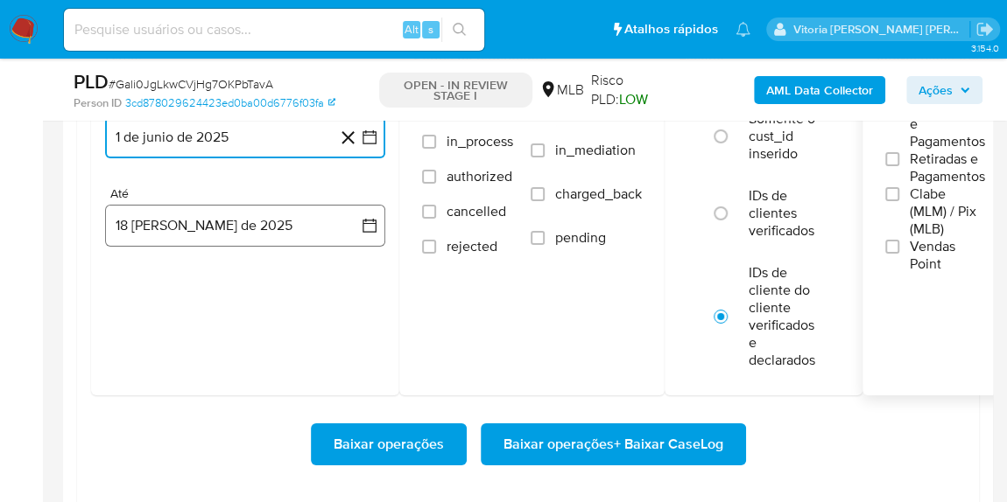
click at [215, 225] on button "18 de agosto de 2025" at bounding box center [245, 226] width 280 height 42
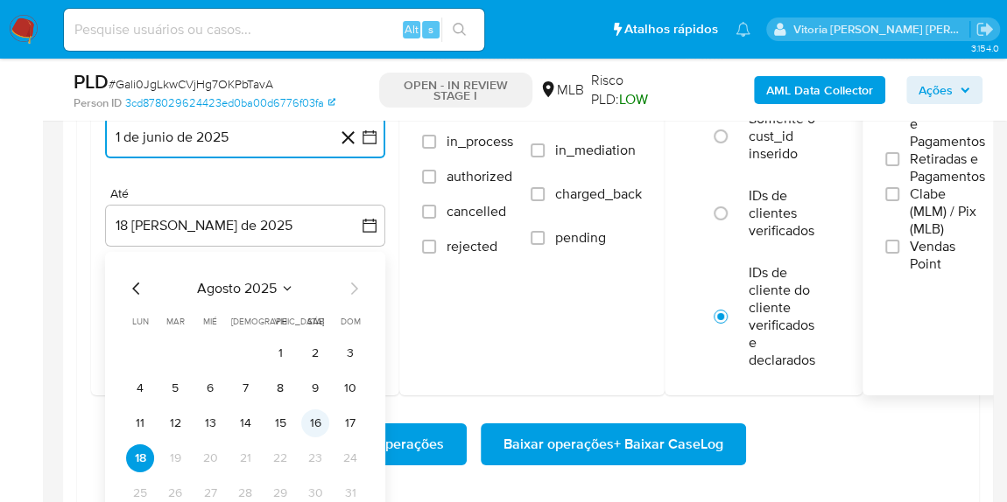
click at [323, 417] on button "16" at bounding box center [315, 424] width 28 height 28
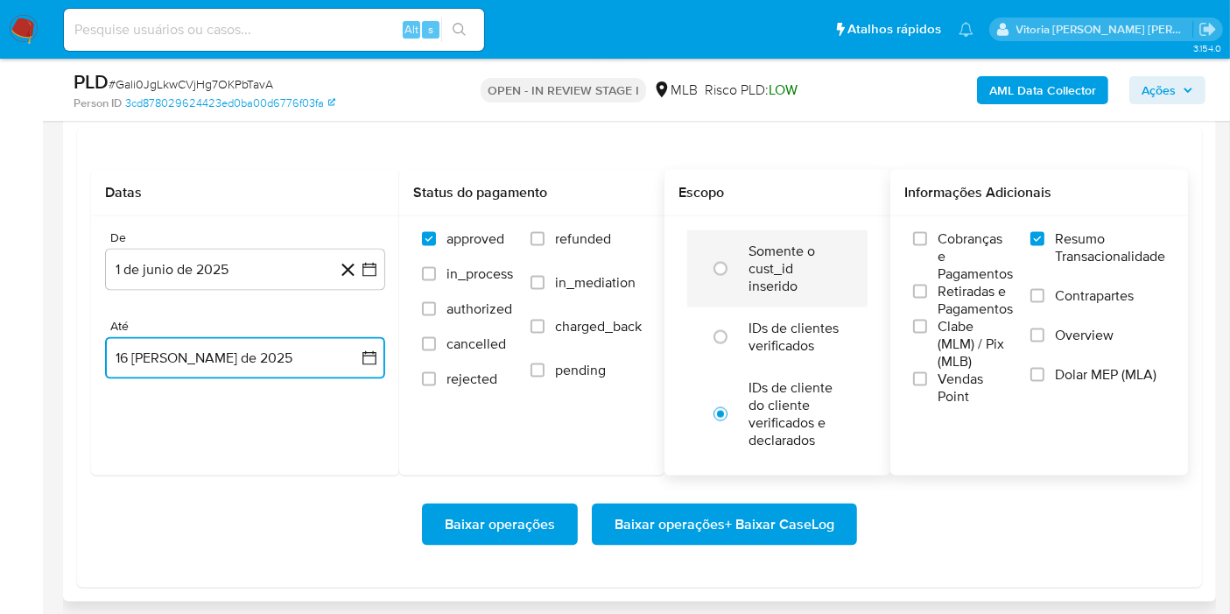
scroll to position [2802, 0]
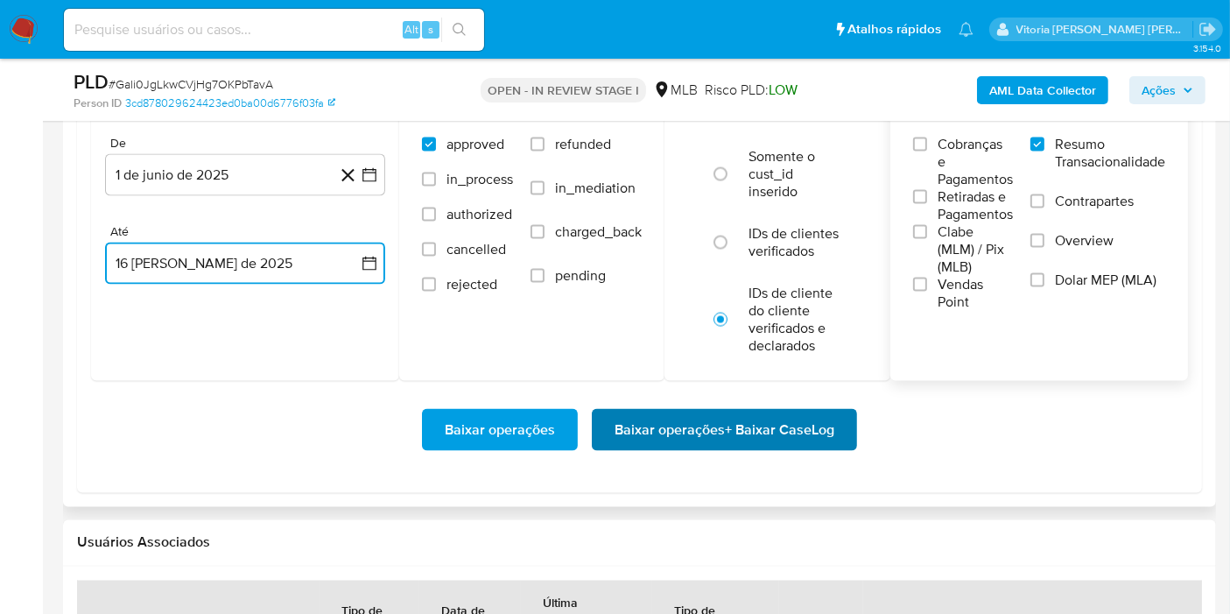
click at [700, 425] on span "Baixar operações + Baixar CaseLog" at bounding box center [724, 429] width 220 height 39
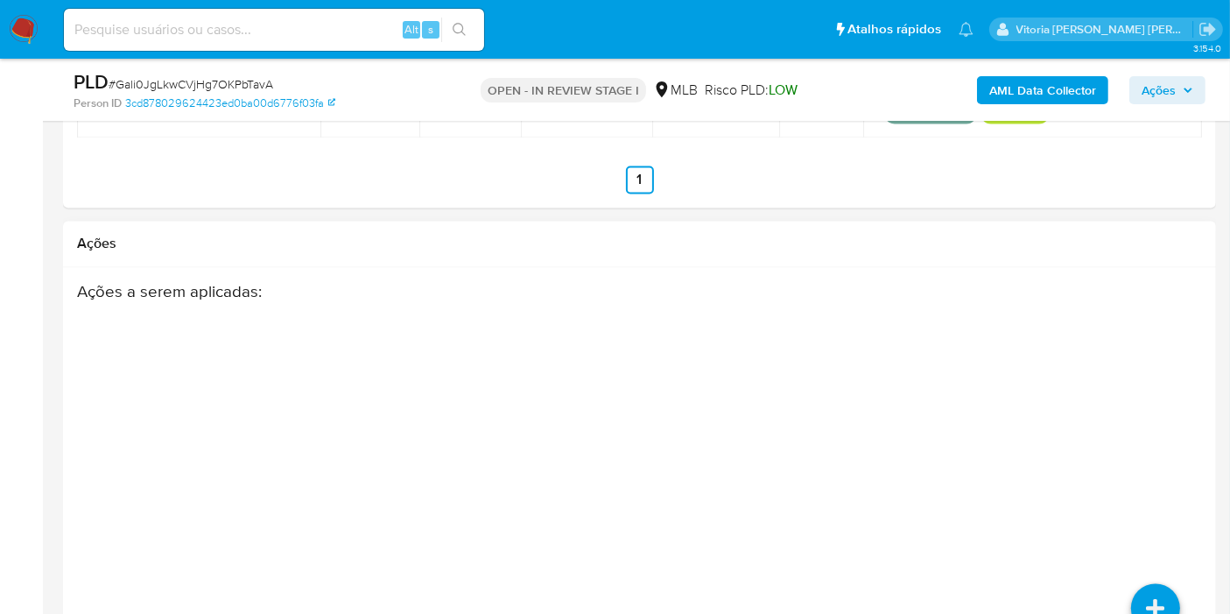
scroll to position [3605, 0]
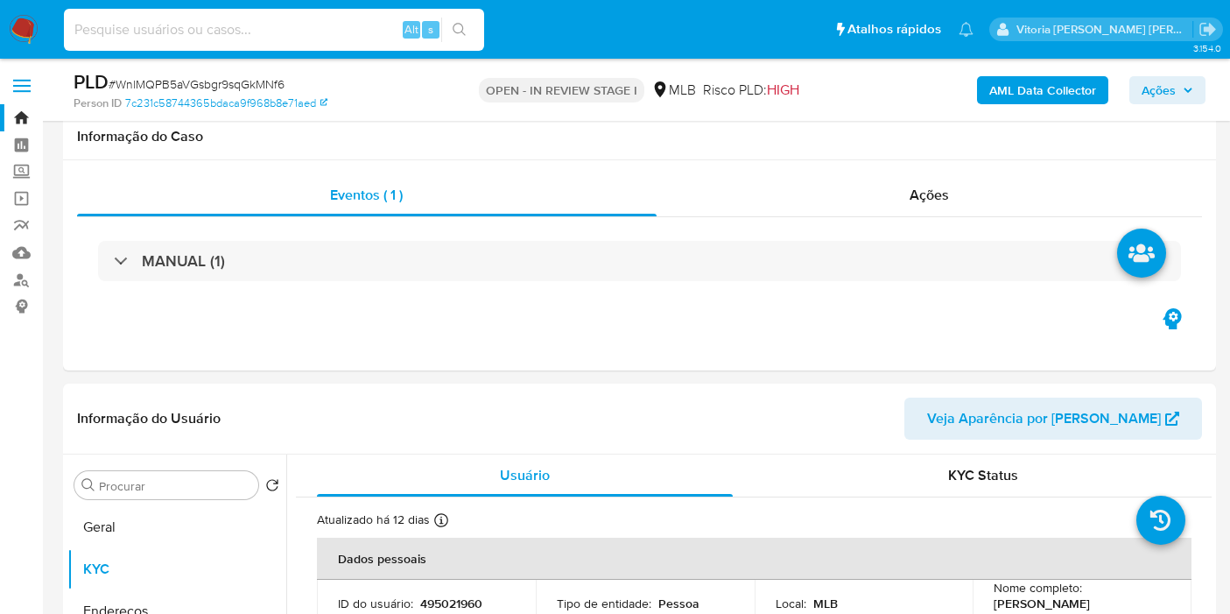
select select "10"
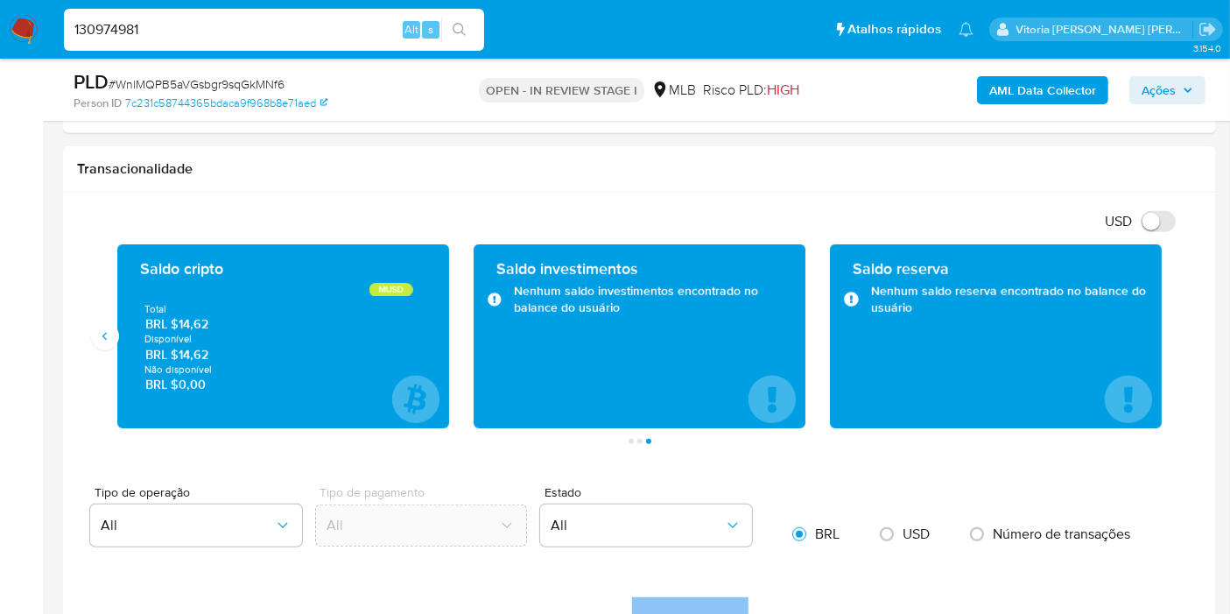
scroll to position [812, 0]
type input "130974981"
click at [179, 40] on input "130974981" at bounding box center [274, 29] width 420 height 23
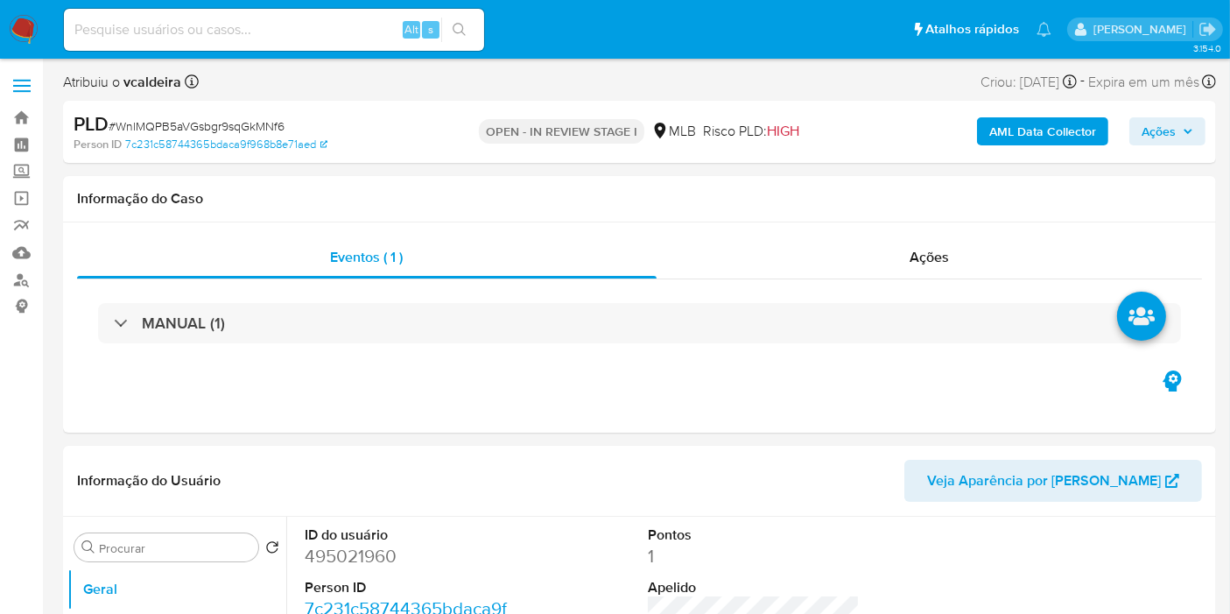
select select "10"
click at [287, 36] on input at bounding box center [274, 29] width 420 height 23
paste input "130974981"
type input "130974981"
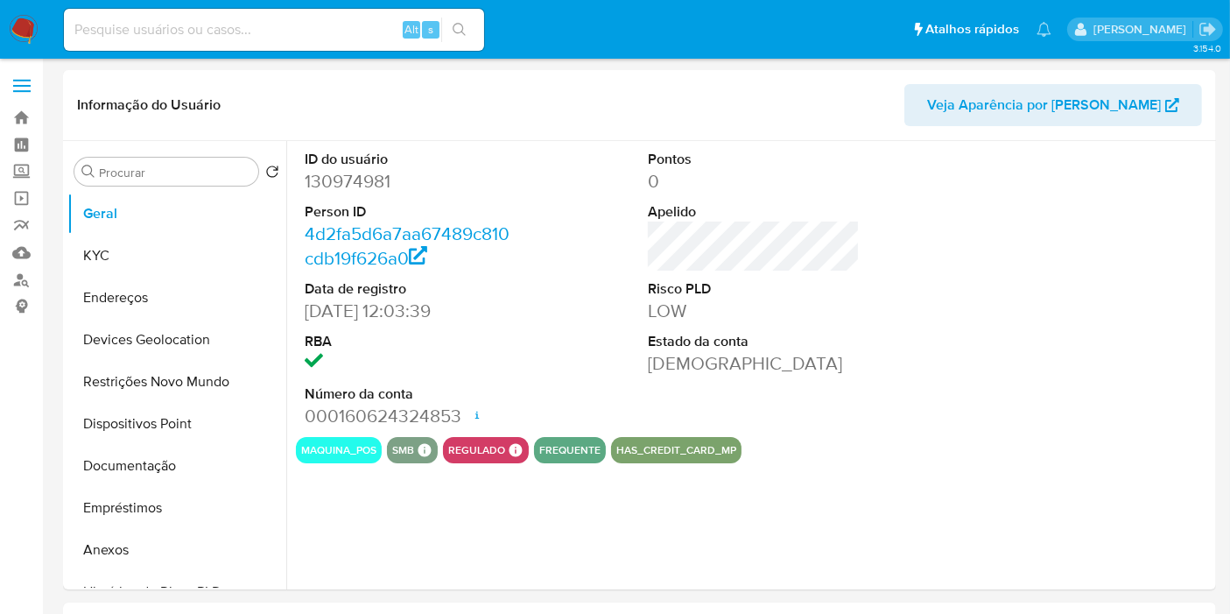
select select "10"
click at [123, 249] on button "KYC" at bounding box center [169, 256] width 205 height 42
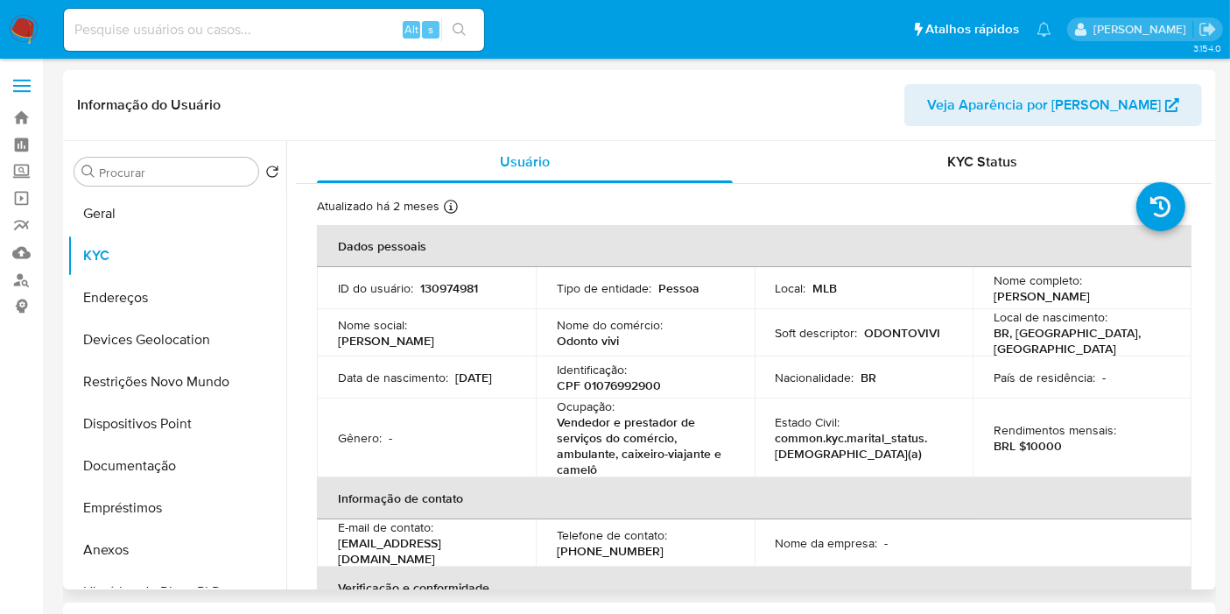
scroll to position [97, 0]
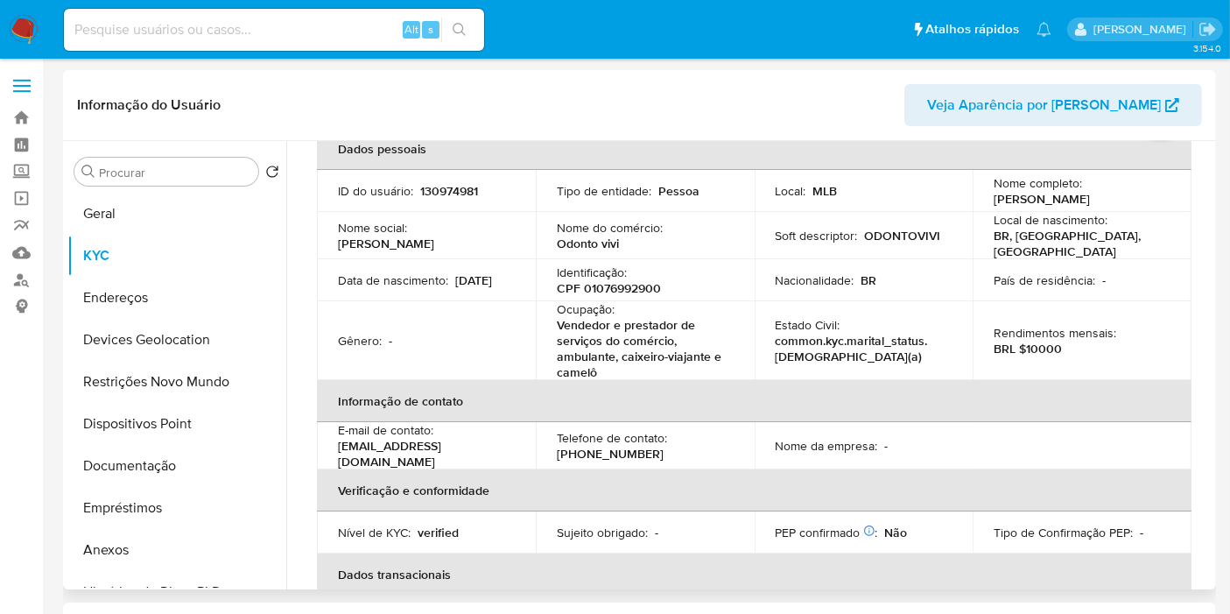
click at [628, 284] on p "CPF 01076992900" at bounding box center [609, 288] width 104 height 16
click at [627, 284] on p "CPF 01076992900" at bounding box center [609, 288] width 104 height 16
copy p "01076992900"
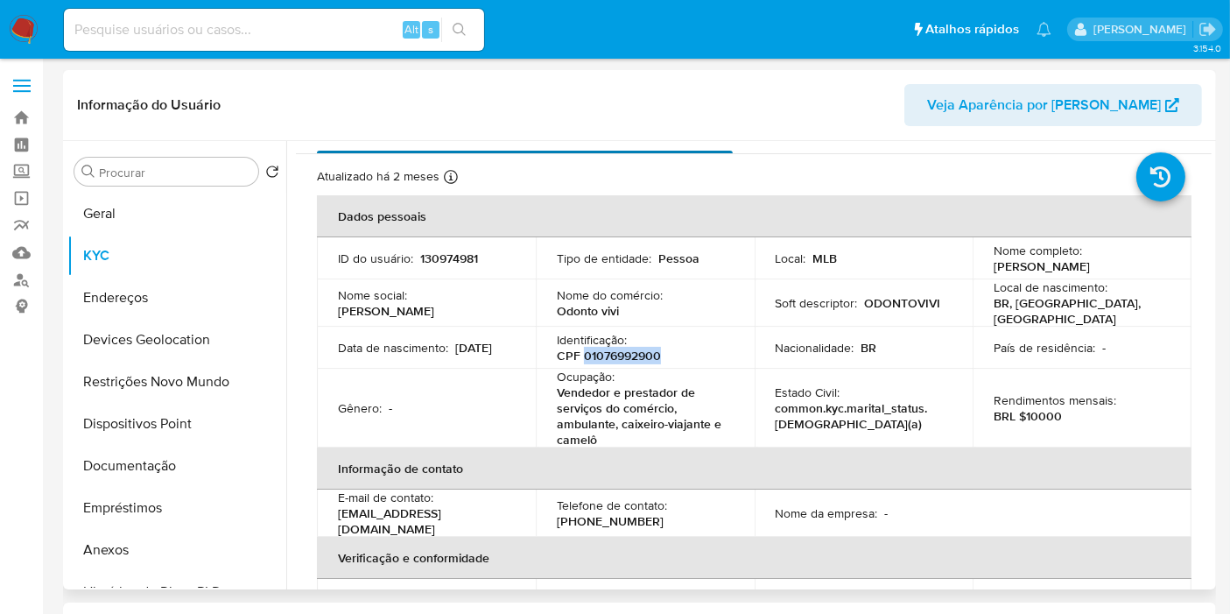
scroll to position [0, 0]
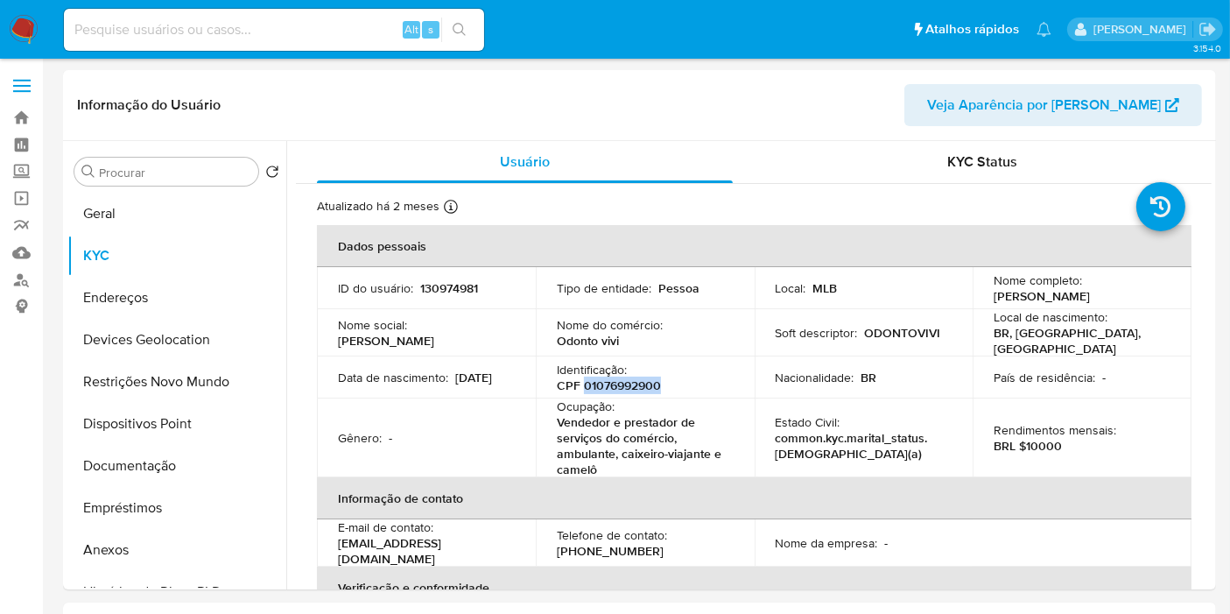
click at [298, 25] on input at bounding box center [274, 29] width 420 height 23
click at [211, 21] on input at bounding box center [274, 29] width 420 height 23
paste input "ayXMEOl9BkwhZjtUyv6ZoNzm"
type input "ayXMEOl9BkwhZjtUyv6ZoNzm"
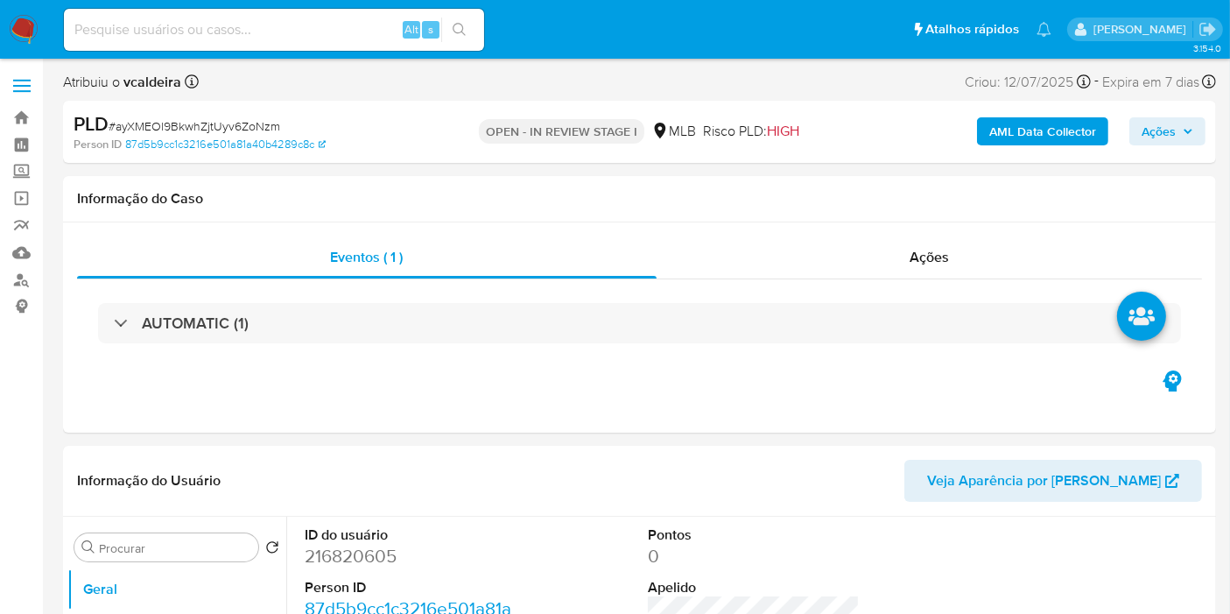
select select "10"
click at [319, 5] on div "Alt s" at bounding box center [274, 29] width 420 height 49
click at [310, 25] on input at bounding box center [274, 29] width 420 height 23
paste input "ayXMEOl9BkwhZjtUyv6ZoNzm"
click at [347, 560] on dd "216820605" at bounding box center [411, 556] width 212 height 25
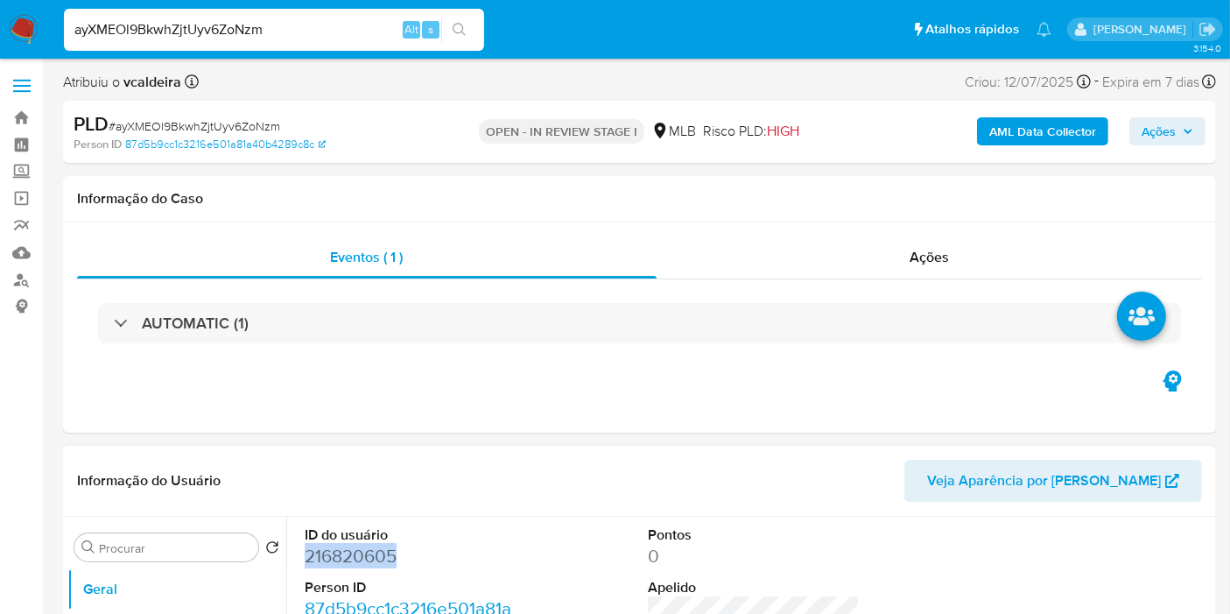
click at [347, 560] on dd "216820605" at bounding box center [411, 556] width 212 height 25
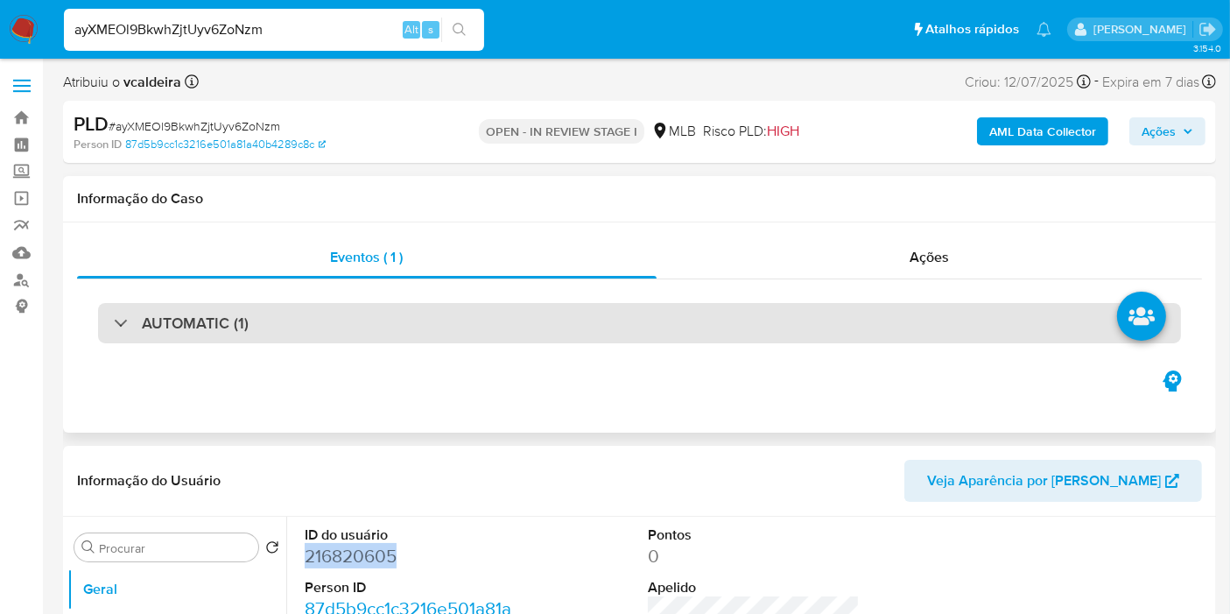
copy dd "216820605"
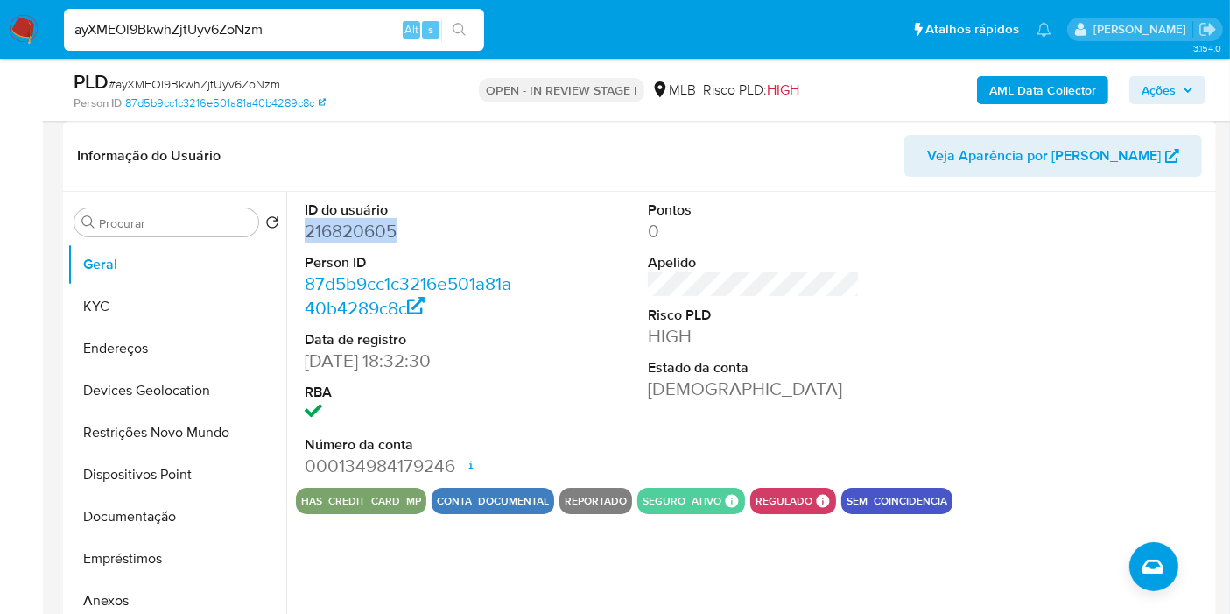
scroll to position [291, 0]
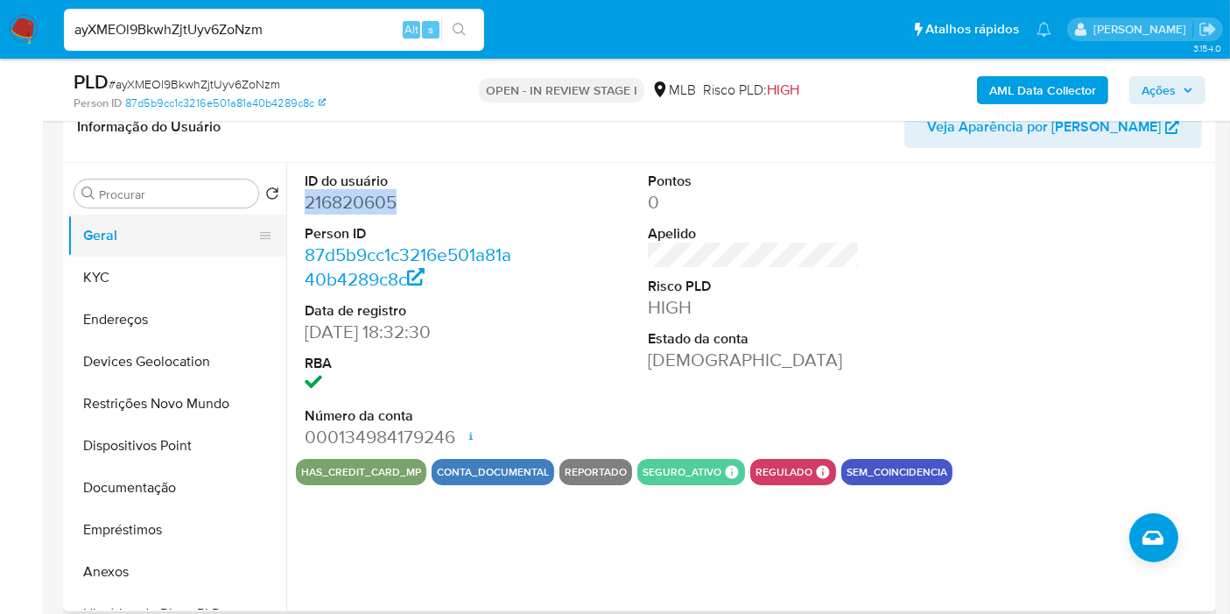
click at [170, 227] on button "Geral" at bounding box center [169, 235] width 205 height 42
click at [126, 281] on button "KYC" at bounding box center [169, 277] width 205 height 42
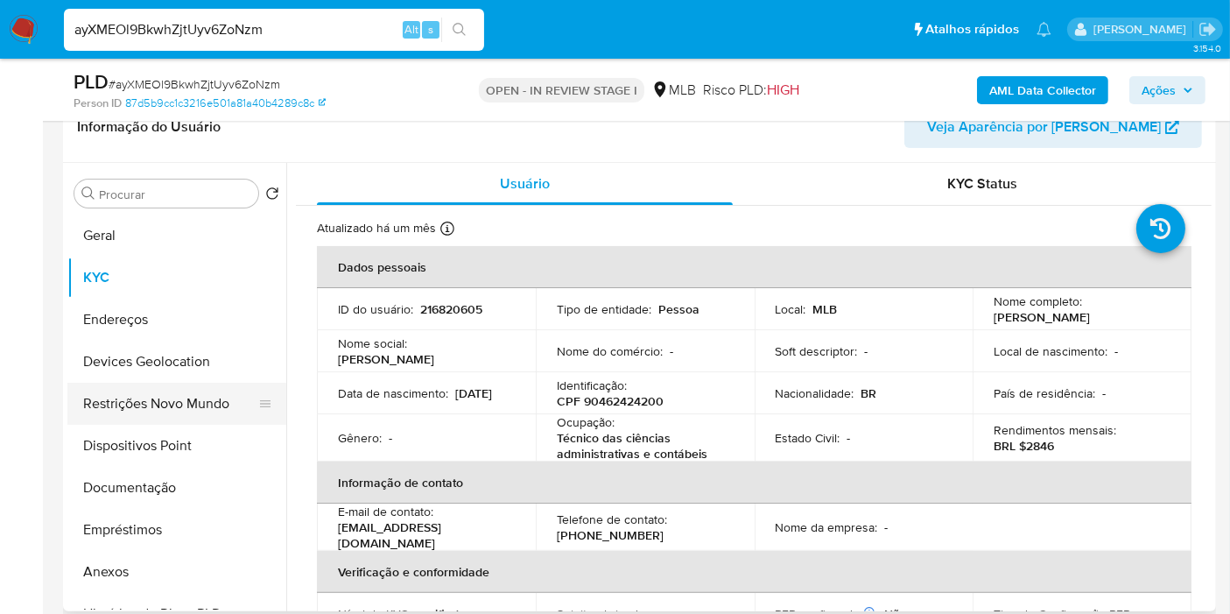
scroll to position [194, 0]
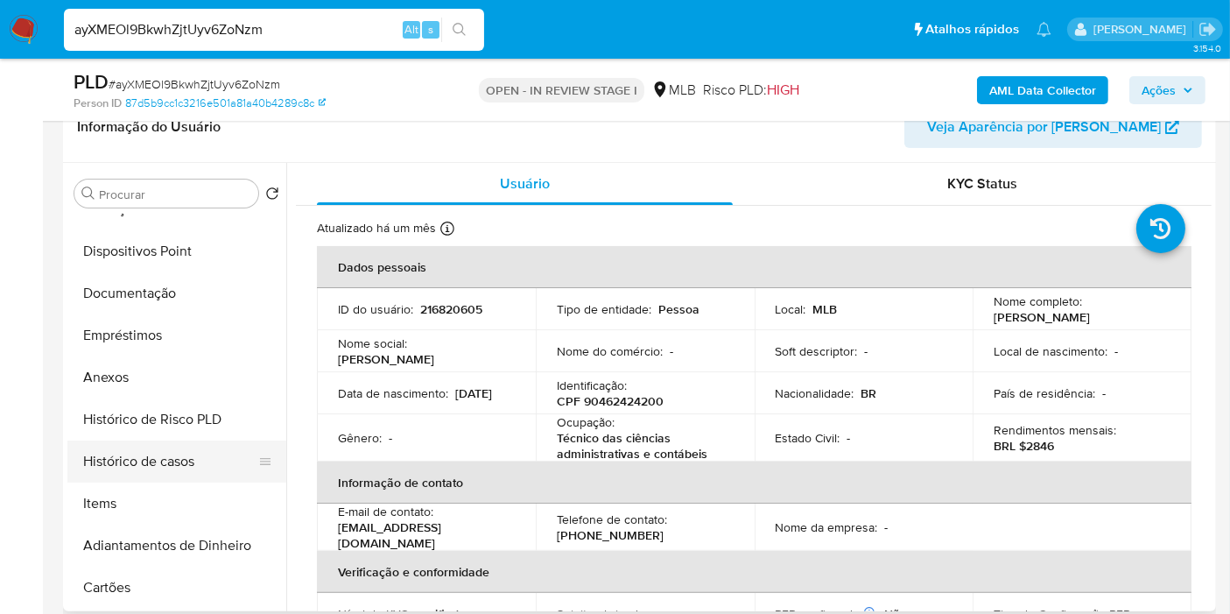
click at [152, 467] on button "Histórico de casos" at bounding box center [169, 461] width 205 height 42
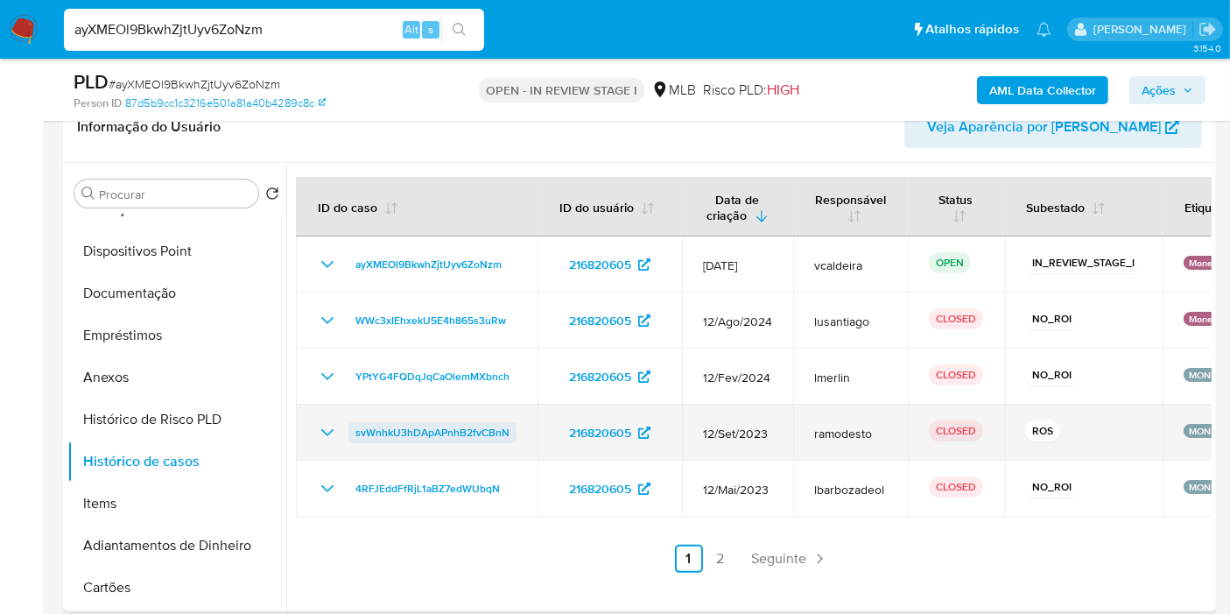
click at [411, 434] on span "svWnhkU3hDApAPnhB2fvCBnN" at bounding box center [432, 432] width 154 height 21
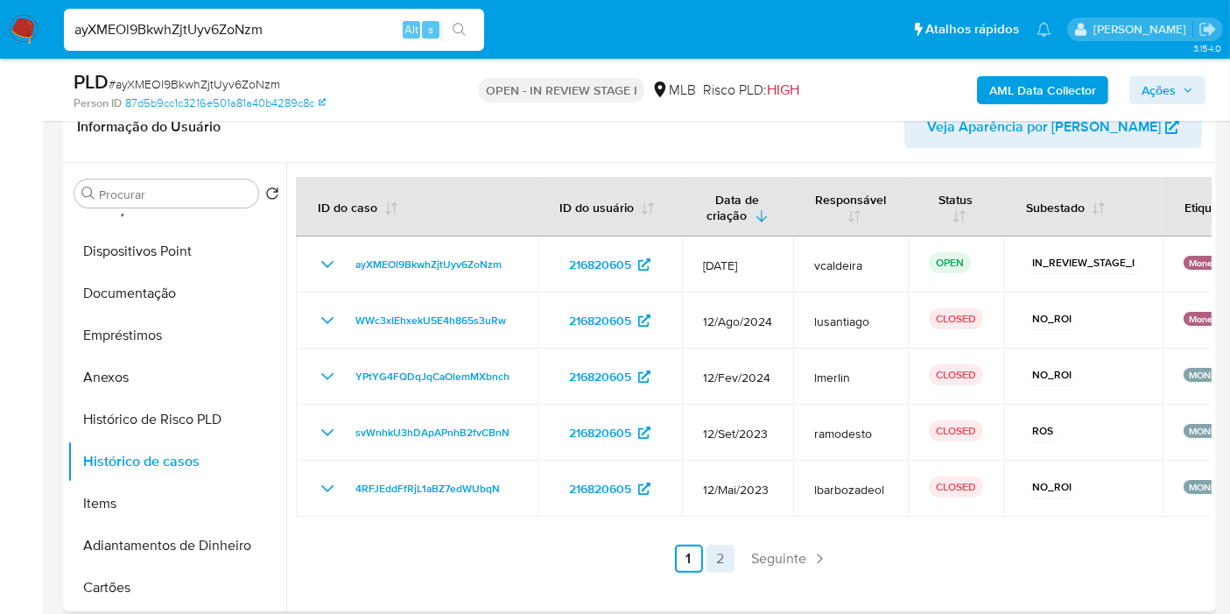
click at [710, 555] on link "2" at bounding box center [720, 558] width 28 height 28
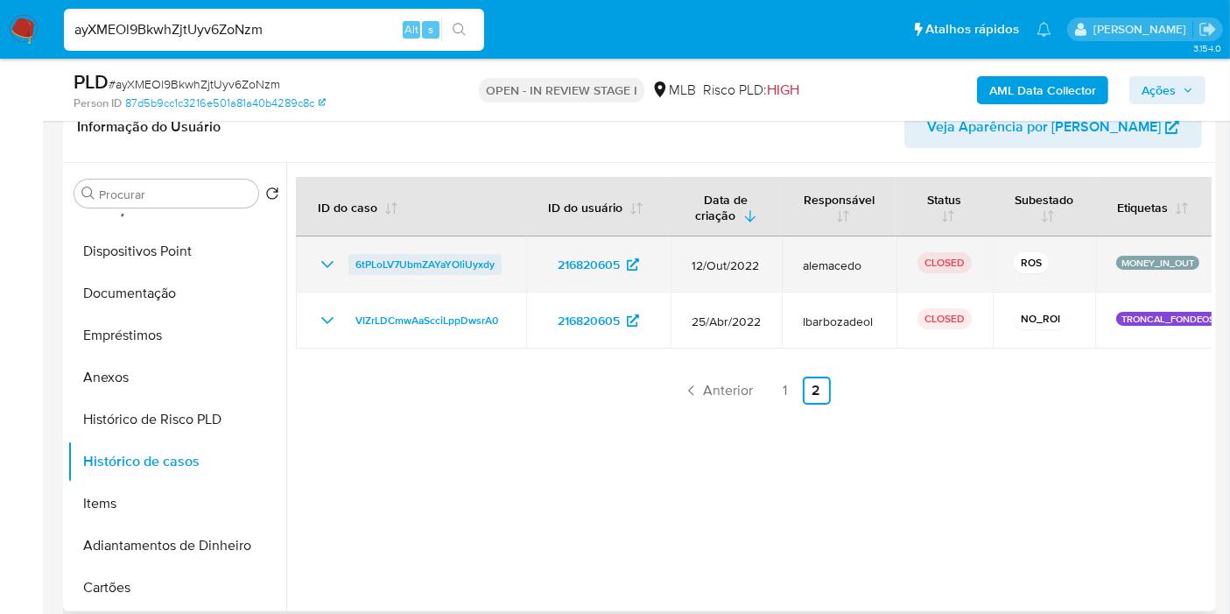
click at [439, 261] on span "6tPLoLV7UbmZAYaYOliUyxdy" at bounding box center [424, 264] width 139 height 21
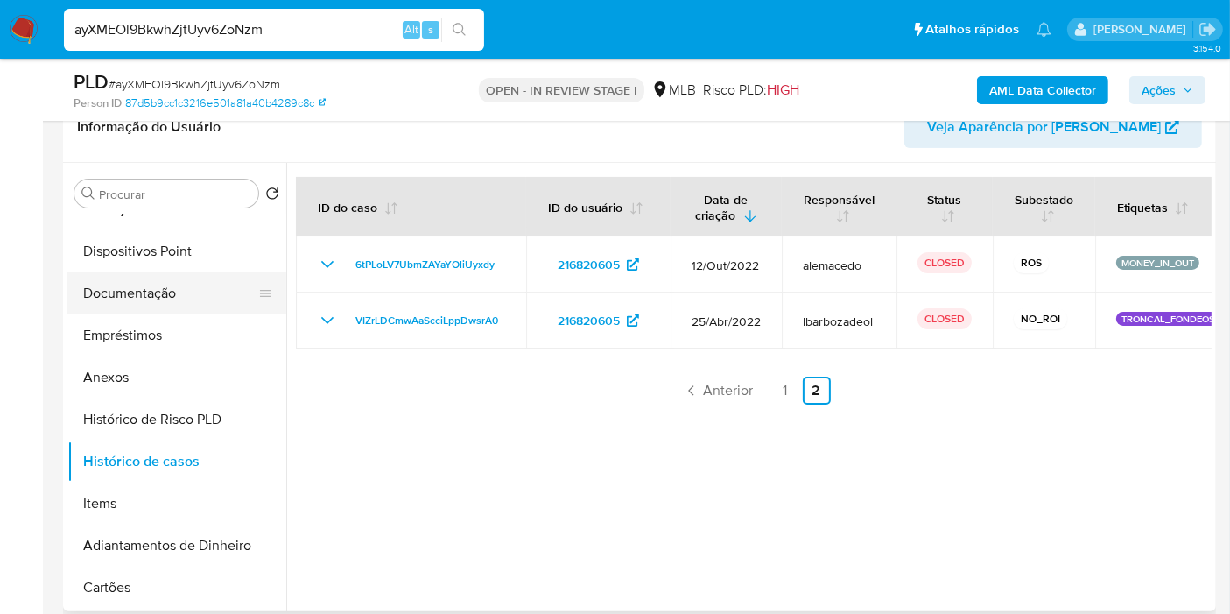
click at [165, 287] on button "Documentação" at bounding box center [169, 293] width 205 height 42
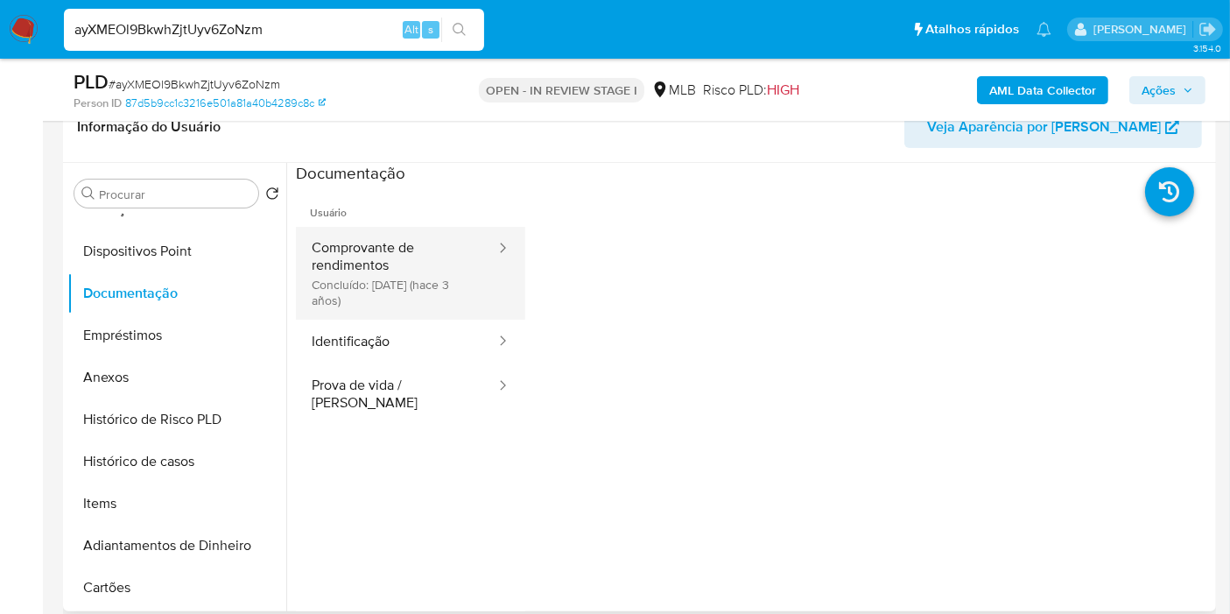
click at [408, 271] on button "Comprovante de rendimentos Concluído: 08/06/2022 (hace 3 años)" at bounding box center [396, 273] width 201 height 93
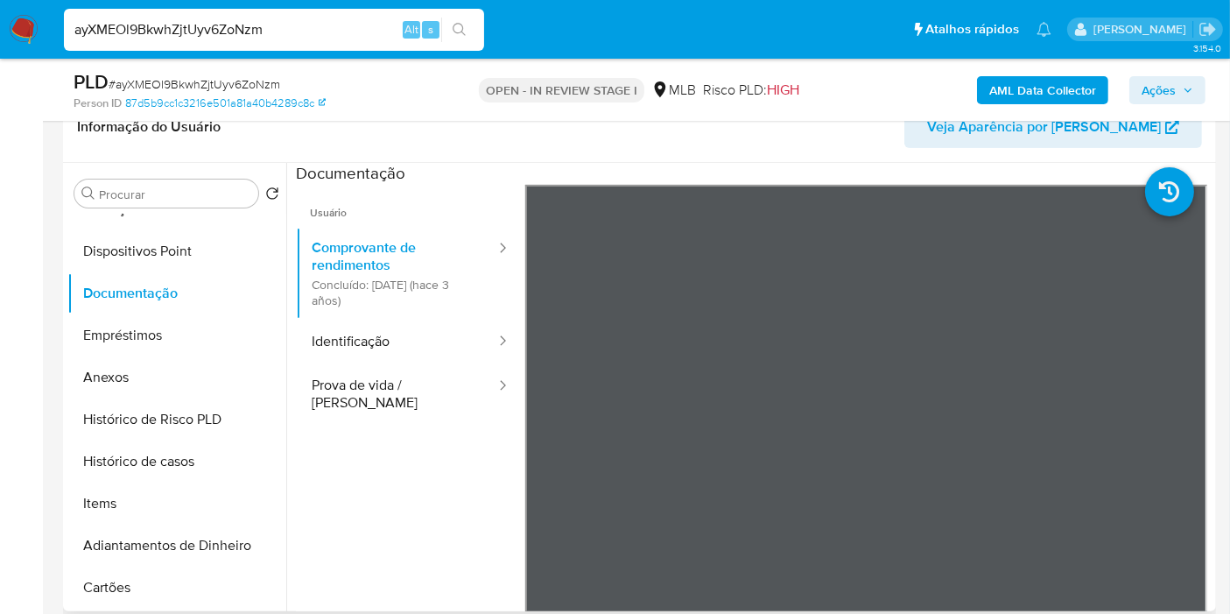
drag, startPoint x: 363, startPoint y: 331, endPoint x: 420, endPoint y: 416, distance: 102.2
click at [362, 331] on button "Identificação" at bounding box center [396, 341] width 201 height 45
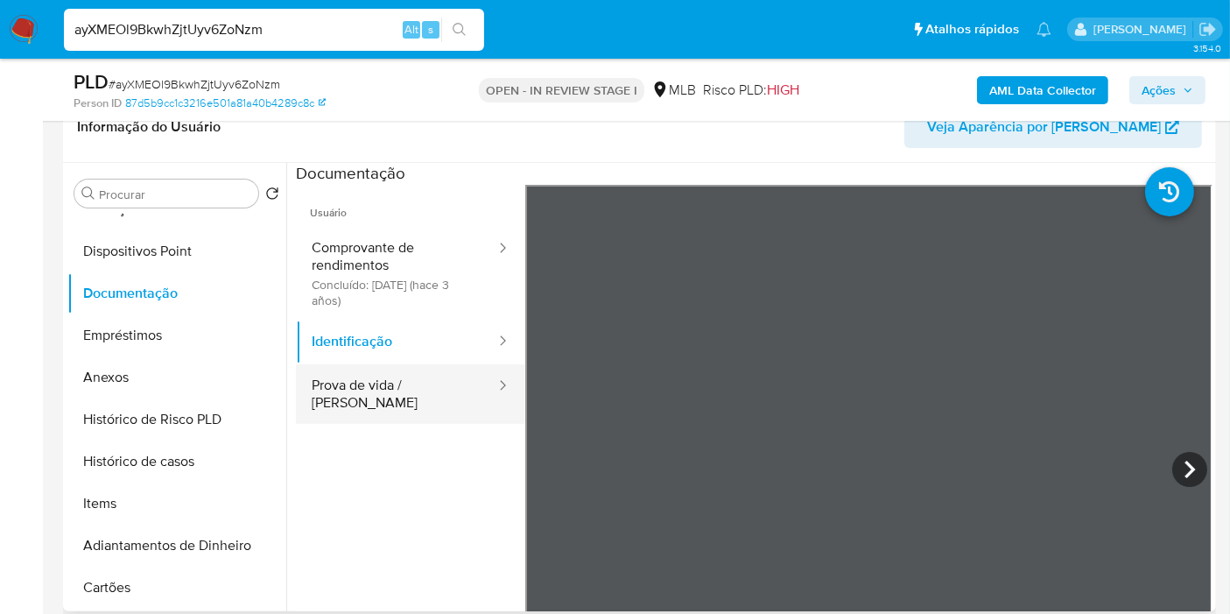
click at [443, 403] on button "Prova de vida / Selfie" at bounding box center [396, 394] width 201 height 60
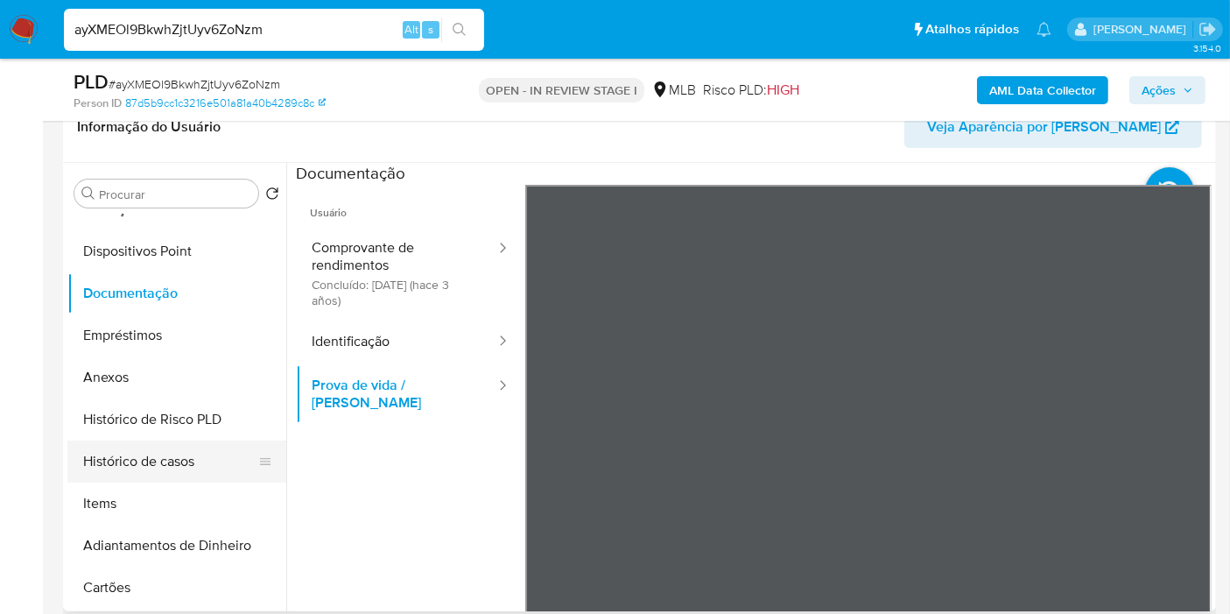
click at [179, 450] on button "Histórico de casos" at bounding box center [169, 461] width 205 height 42
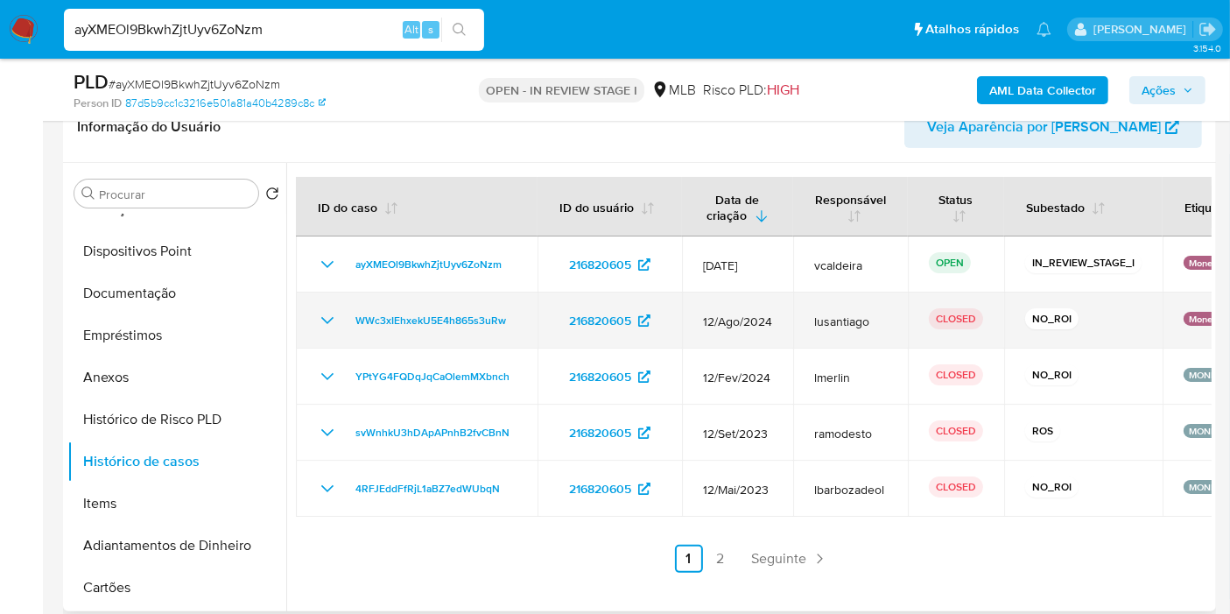
click at [319, 323] on icon "Mostrar/Ocultar" at bounding box center [327, 320] width 21 height 21
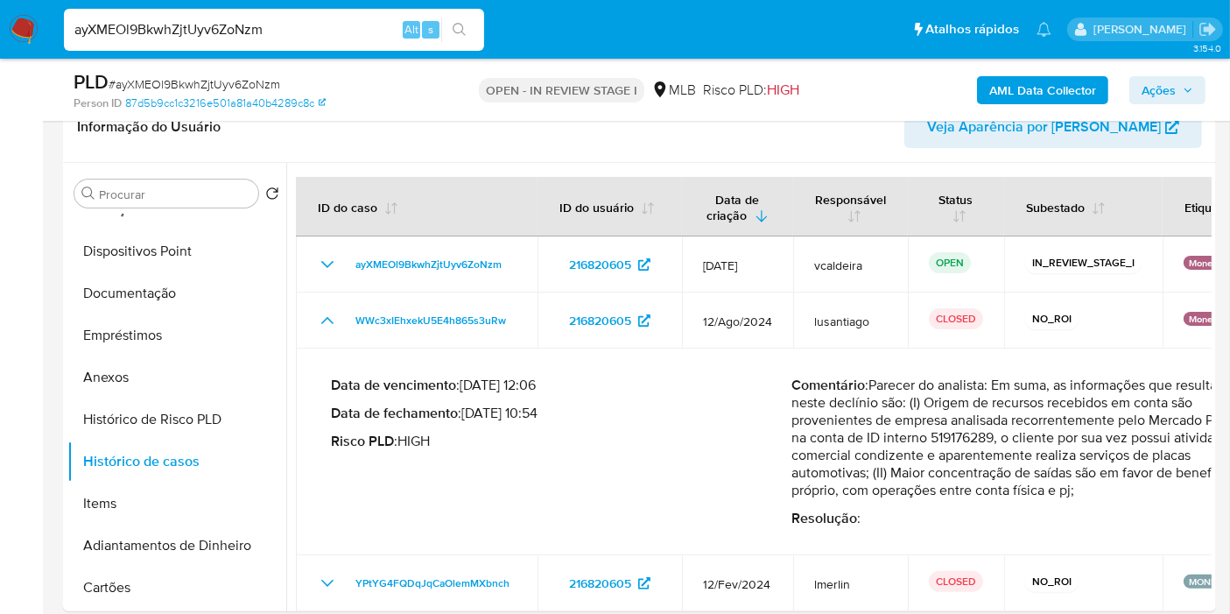
click at [193, 26] on input "ayXMEOl9BkwhZjtUyv6ZoNzm" at bounding box center [274, 29] width 420 height 23
paste input "519176289"
type input "519176289"
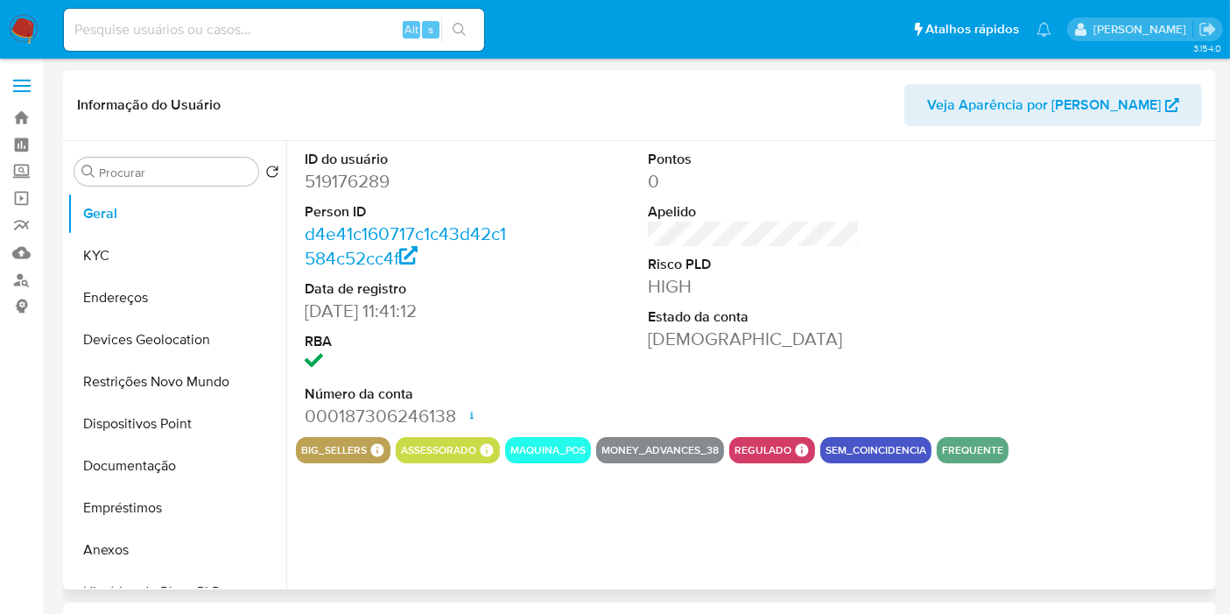
select select "10"
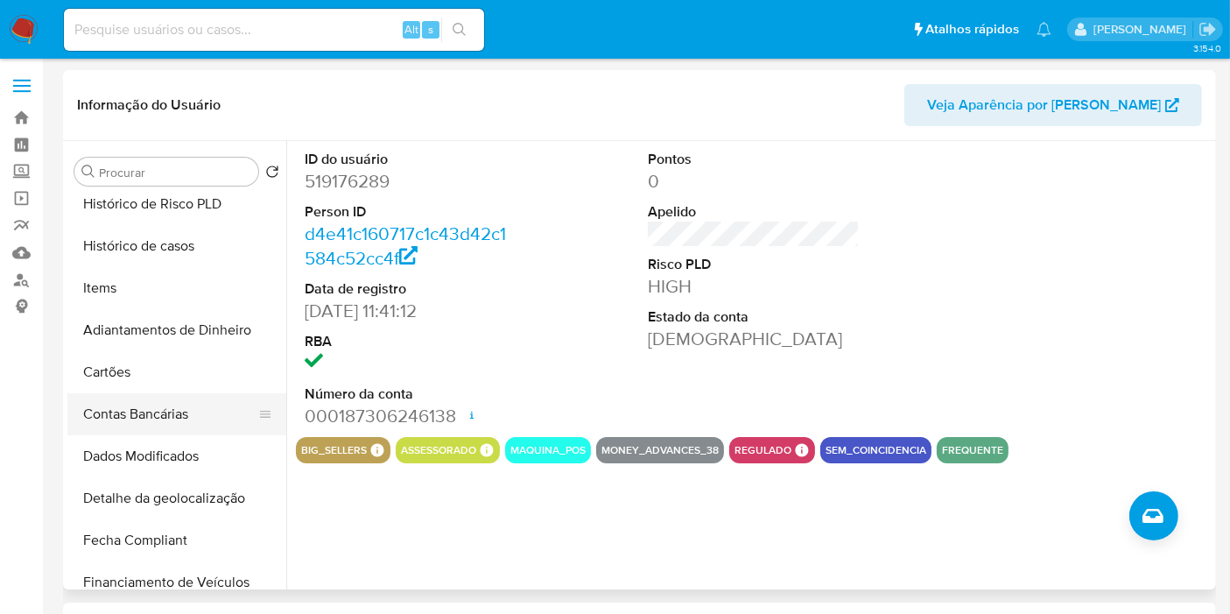
scroll to position [389, 0]
click at [144, 245] on button "Histórico de casos" at bounding box center [169, 245] width 205 height 42
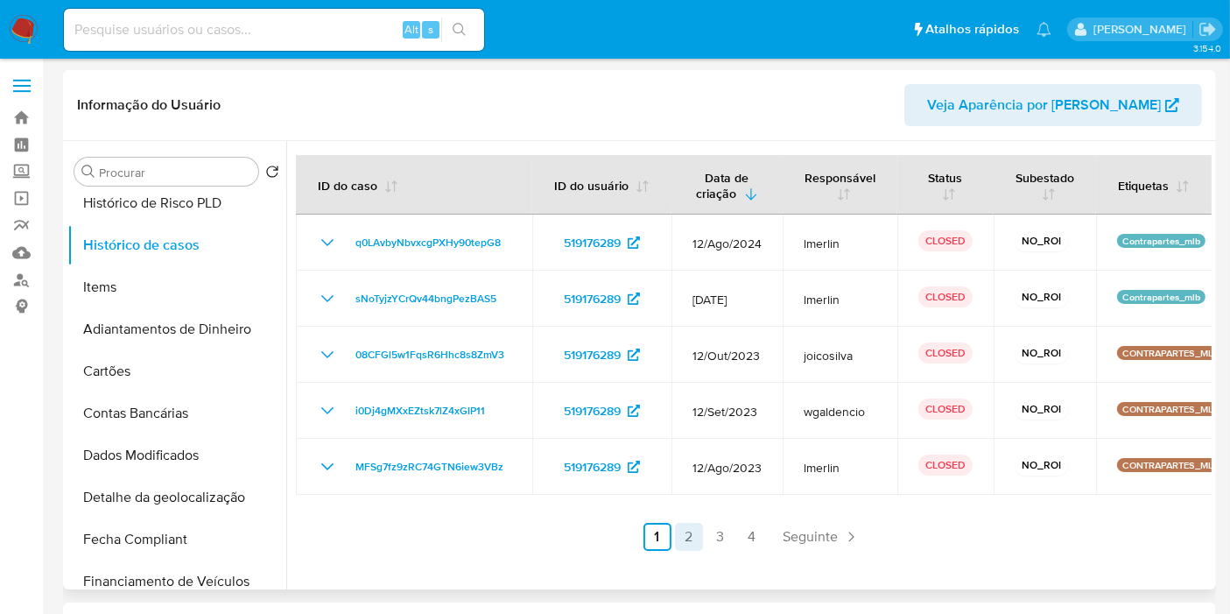
click at [684, 544] on link "2" at bounding box center [689, 537] width 28 height 28
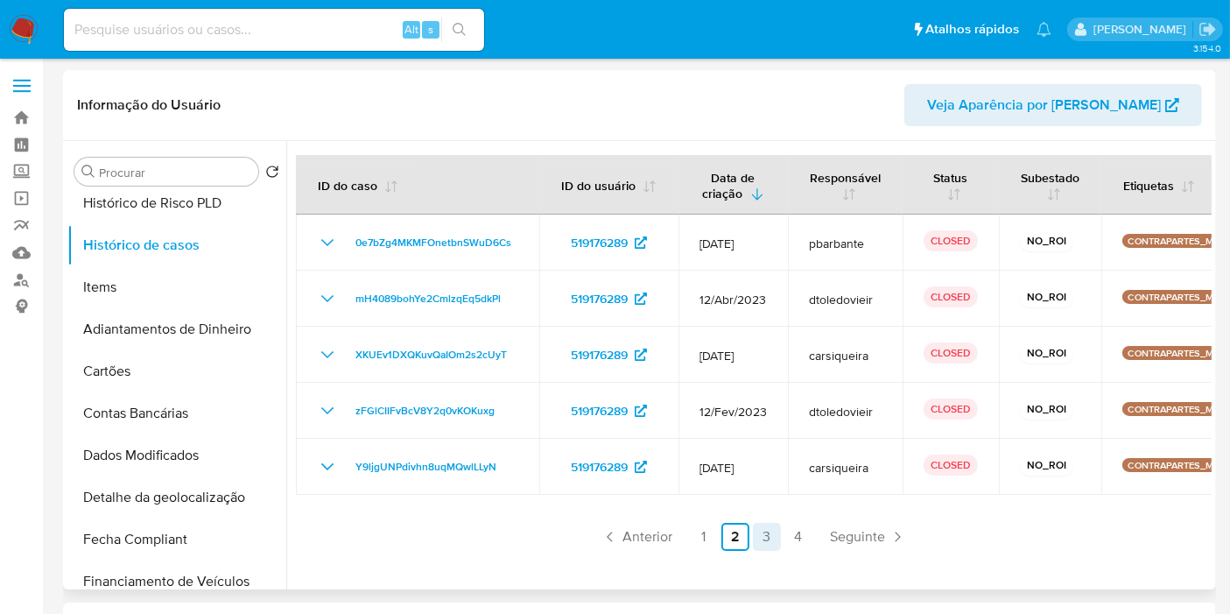
click at [762, 539] on link "3" at bounding box center [767, 537] width 28 height 28
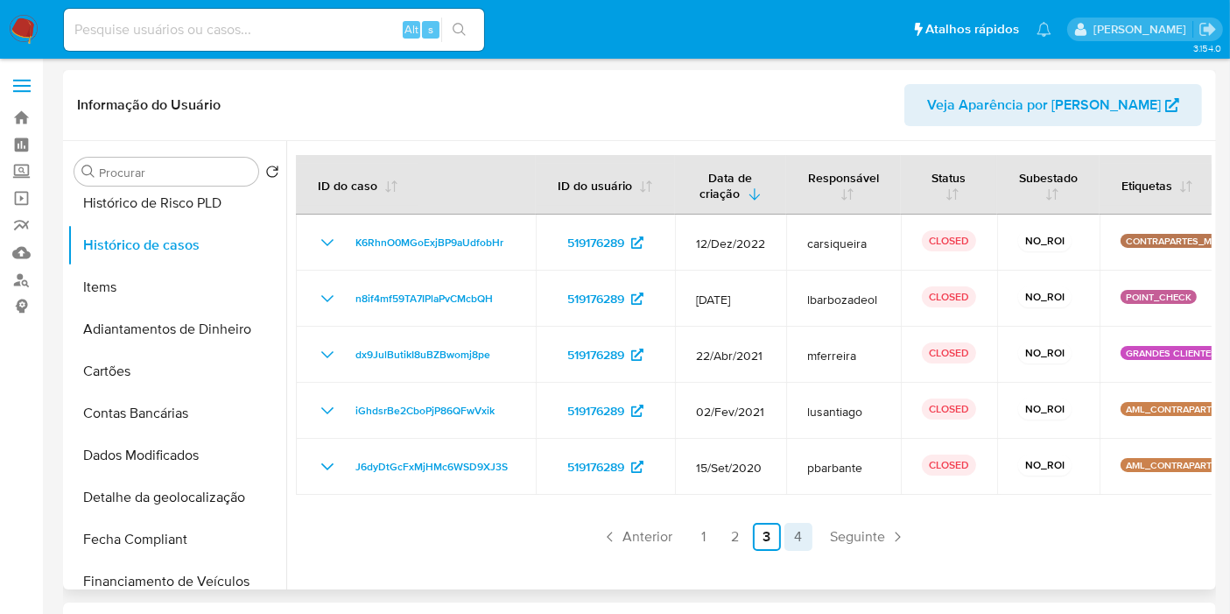
click at [785, 541] on link "4" at bounding box center [798, 537] width 28 height 28
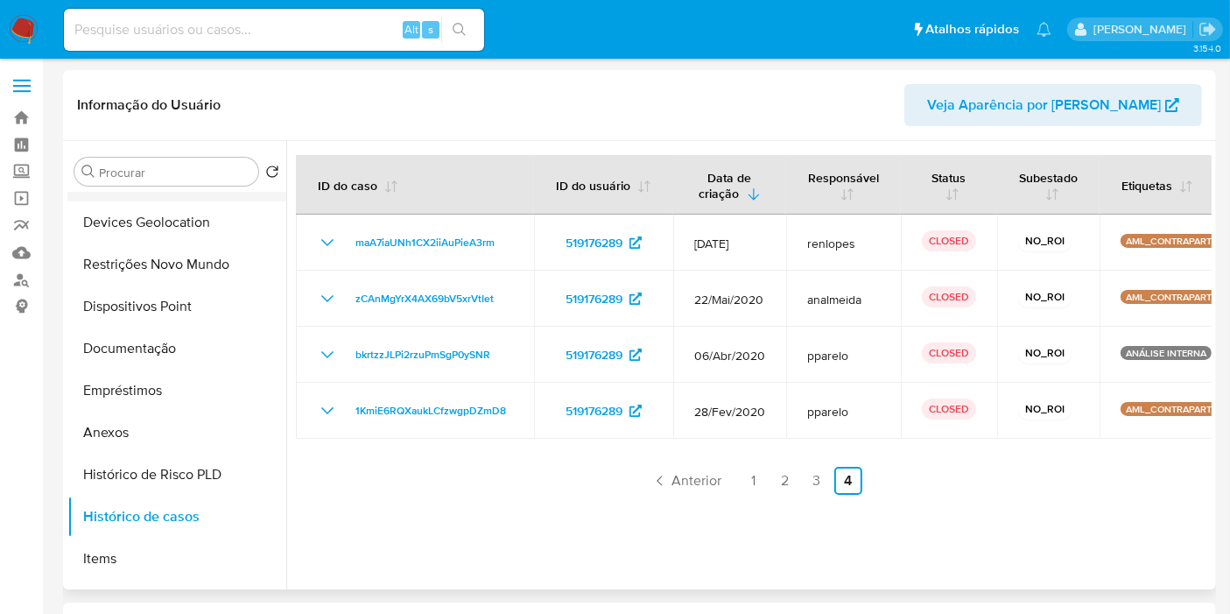
scroll to position [0, 0]
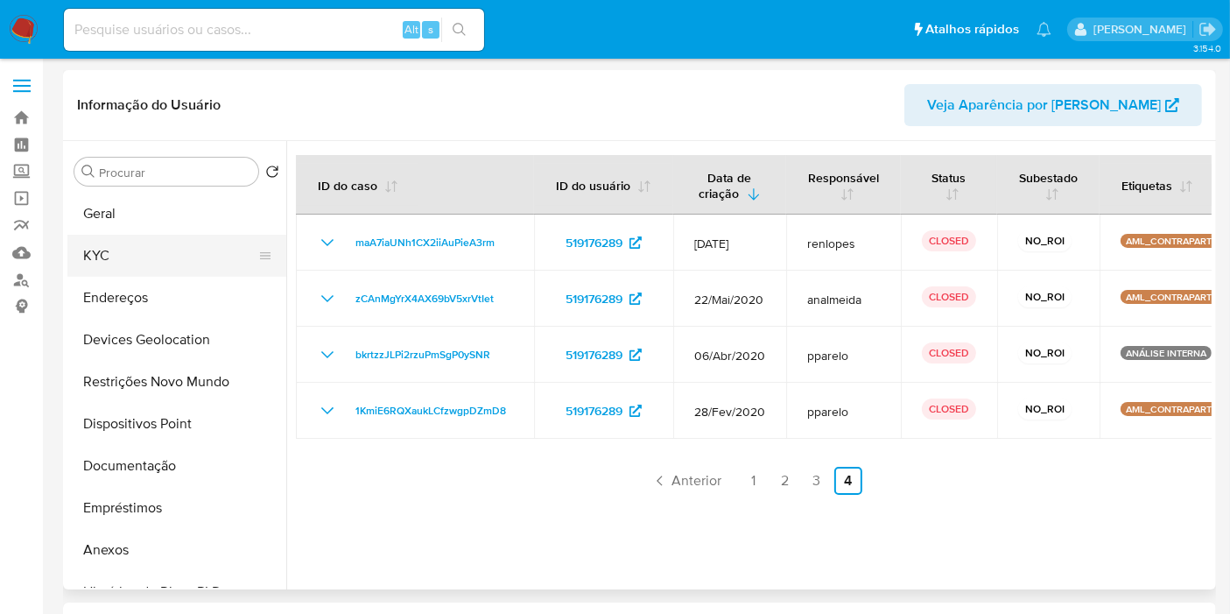
click at [123, 248] on button "KYC" at bounding box center [169, 256] width 205 height 42
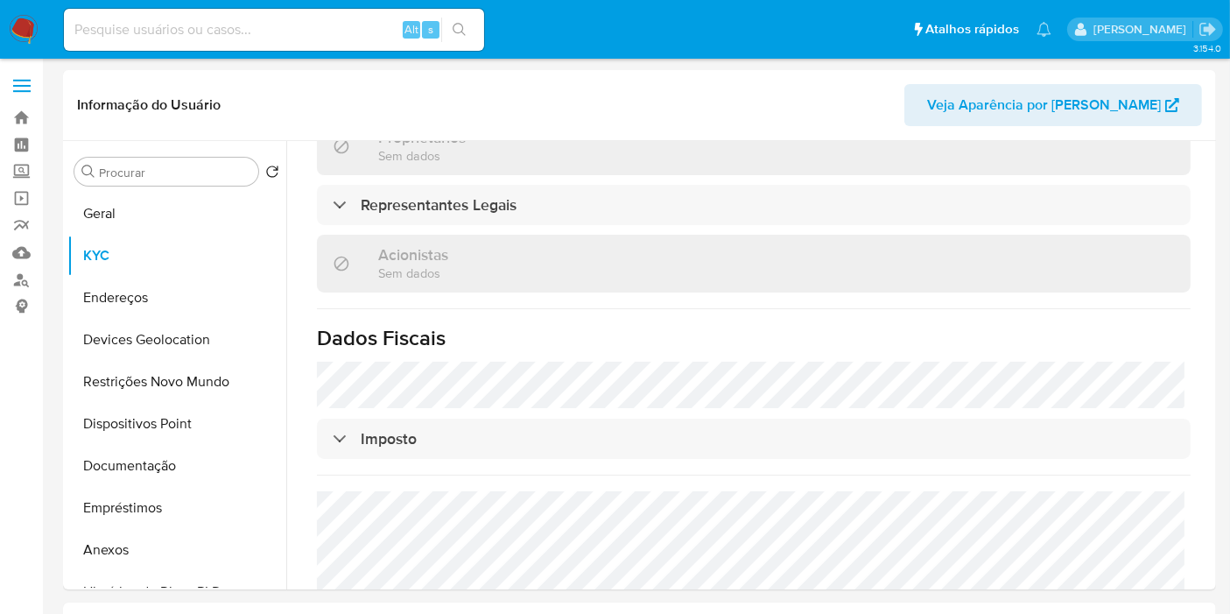
scroll to position [1046, 0]
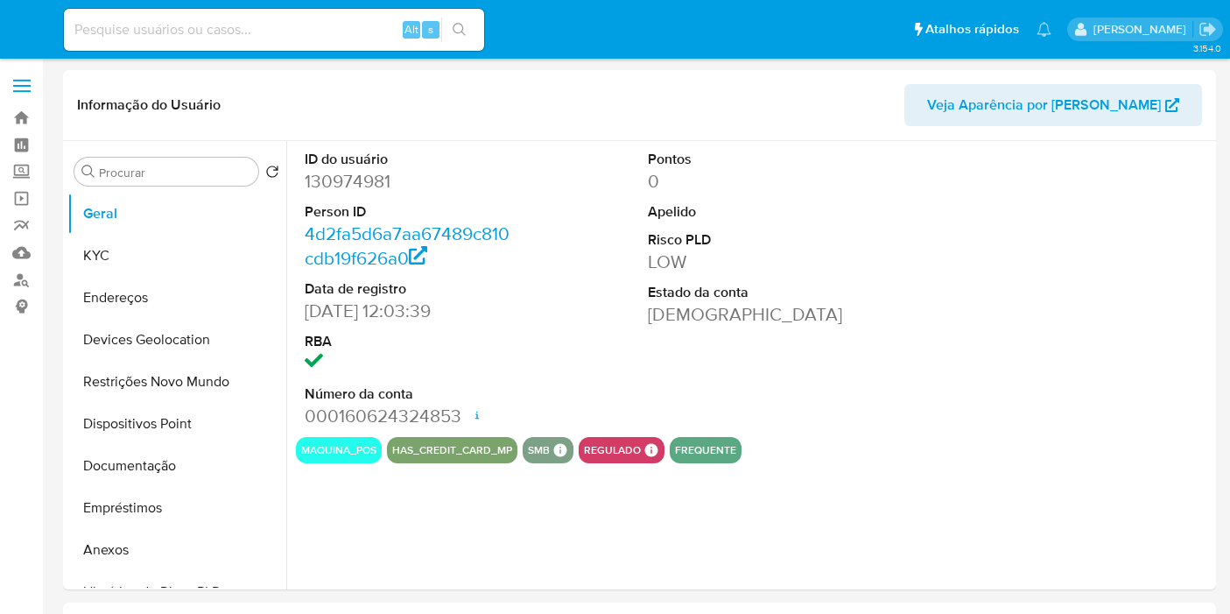
select select "10"
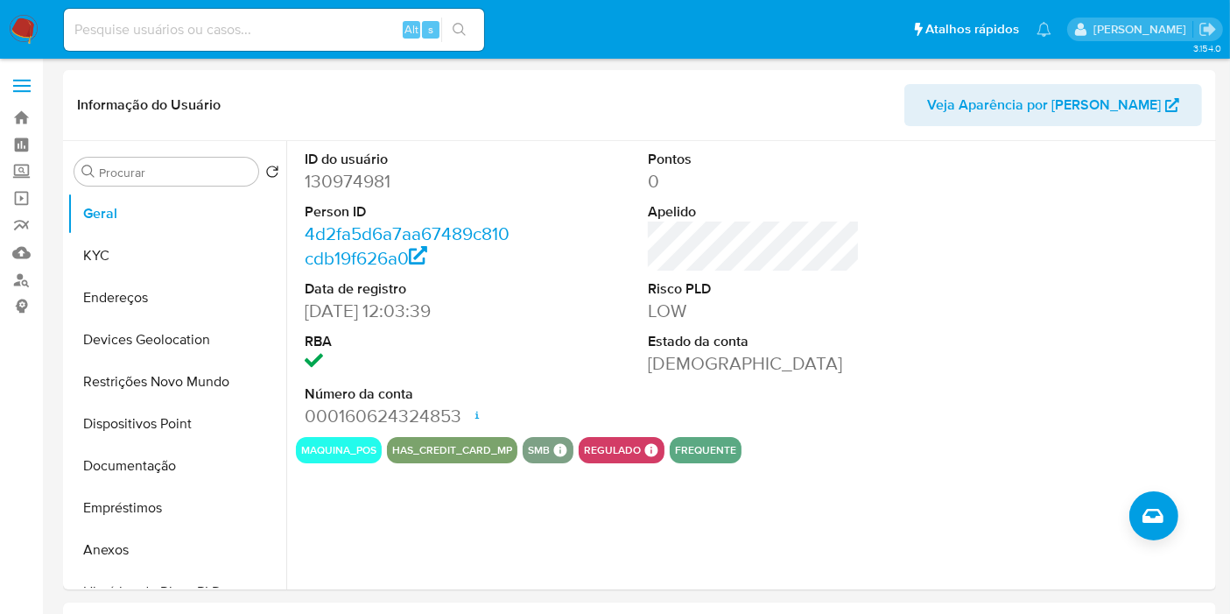
click at [193, 21] on input at bounding box center [274, 29] width 420 height 23
paste input "WnlMQPB5aVGsbgr9sqGkMNf6"
type input "WnlMQPB5aVGsbgr9sqGkMNf6"
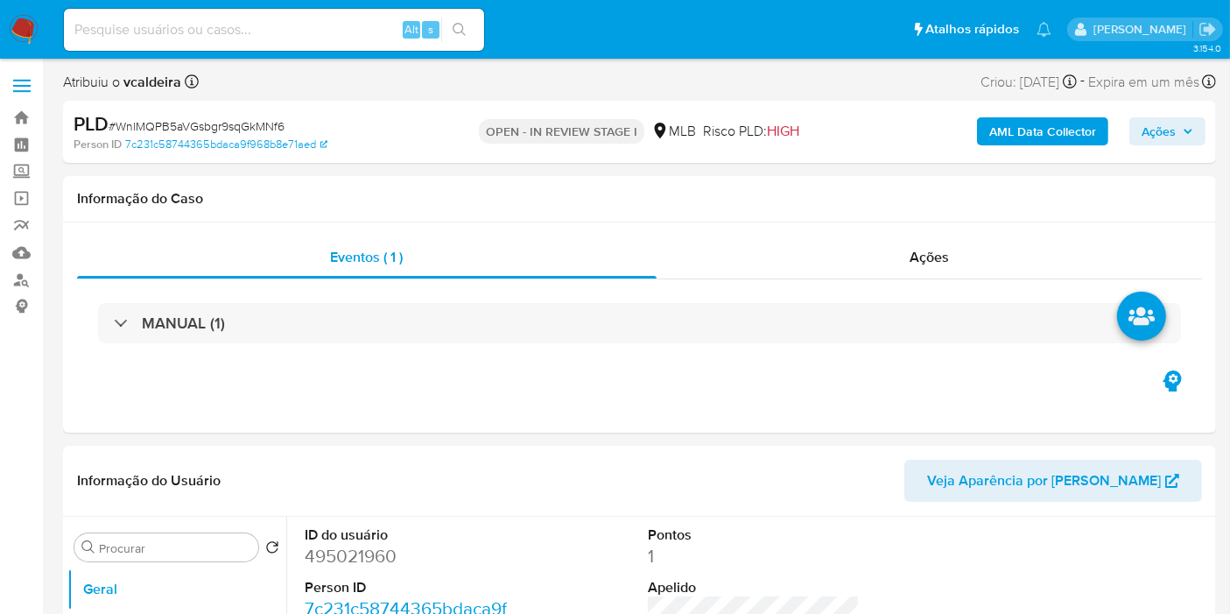
select select "10"
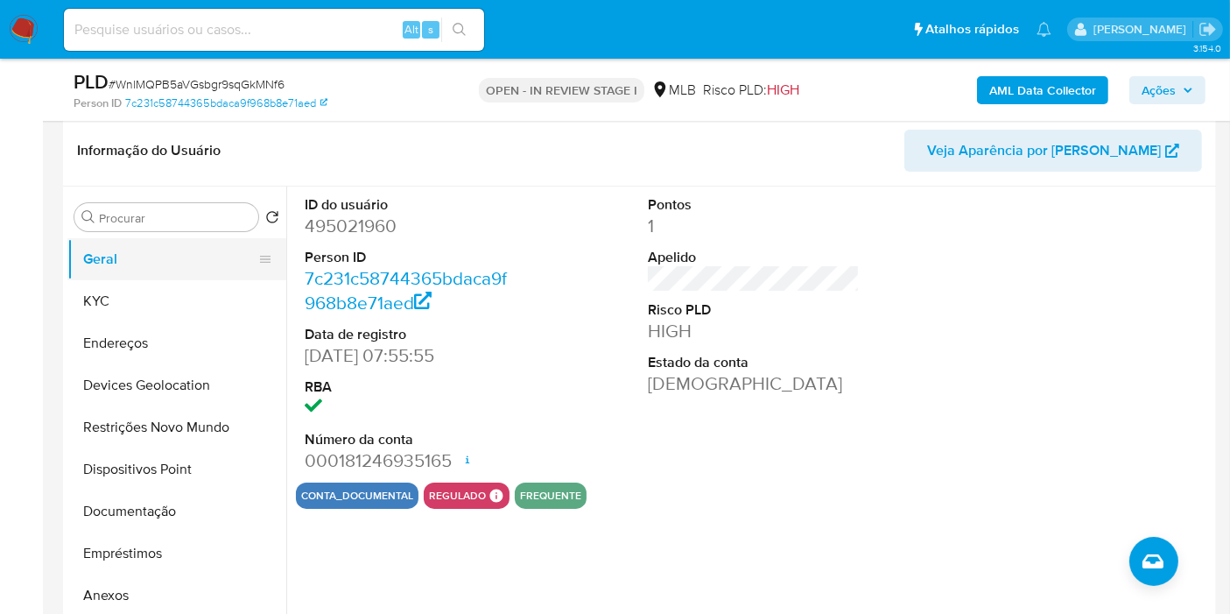
scroll to position [194, 0]
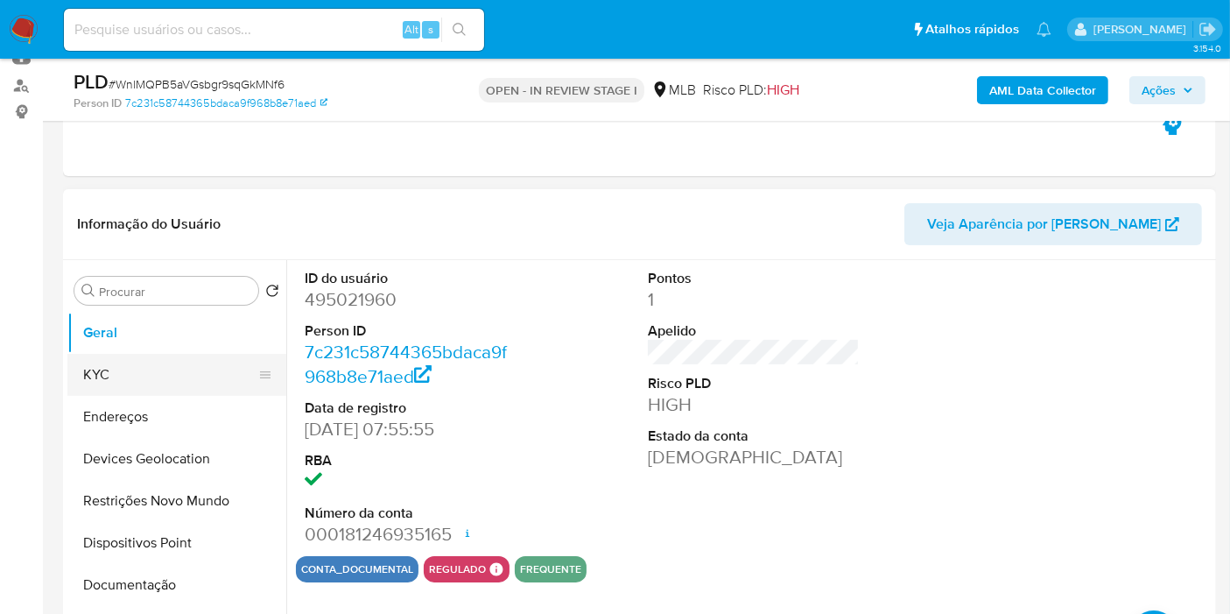
click at [104, 368] on button "KYC" at bounding box center [169, 375] width 205 height 42
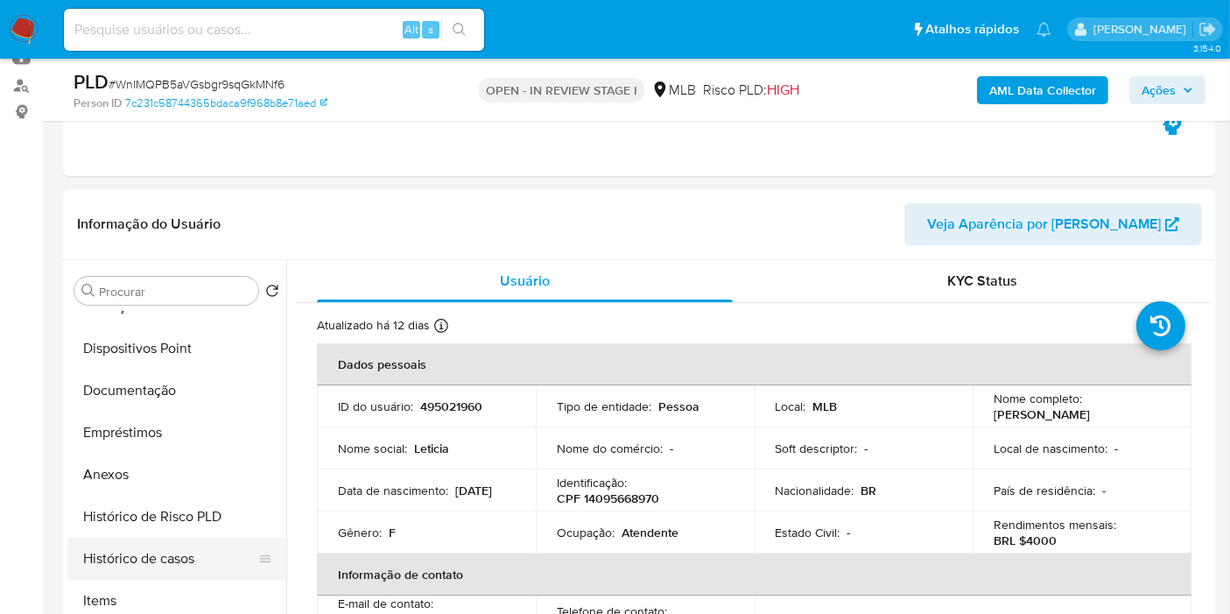
click at [147, 551] on button "Histórico de casos" at bounding box center [169, 558] width 205 height 42
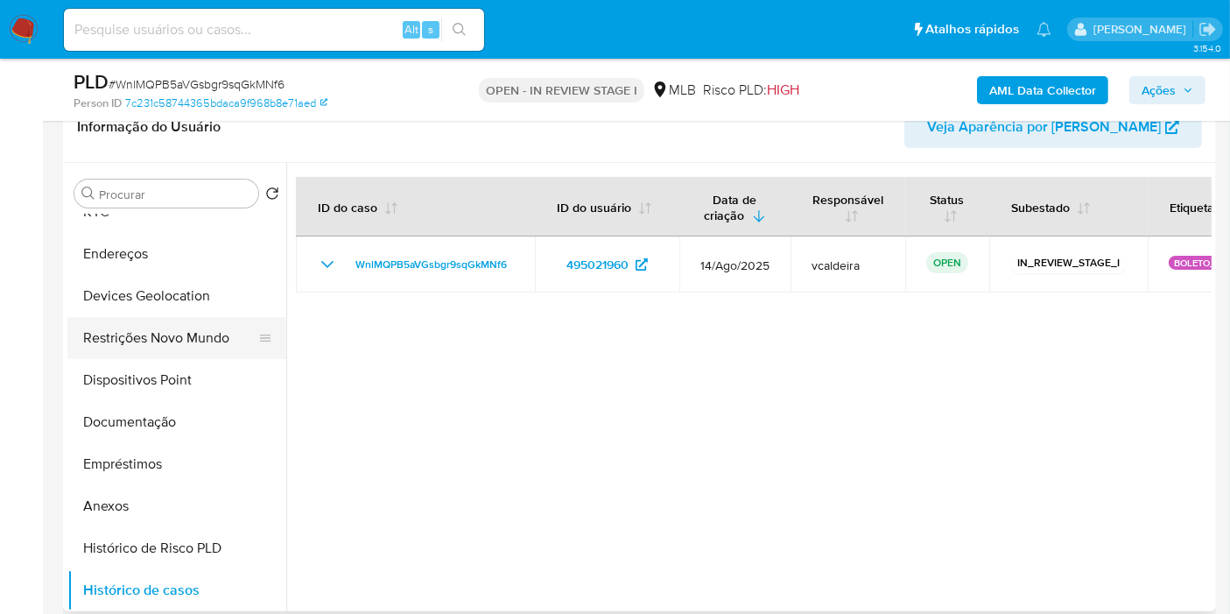
scroll to position [0, 0]
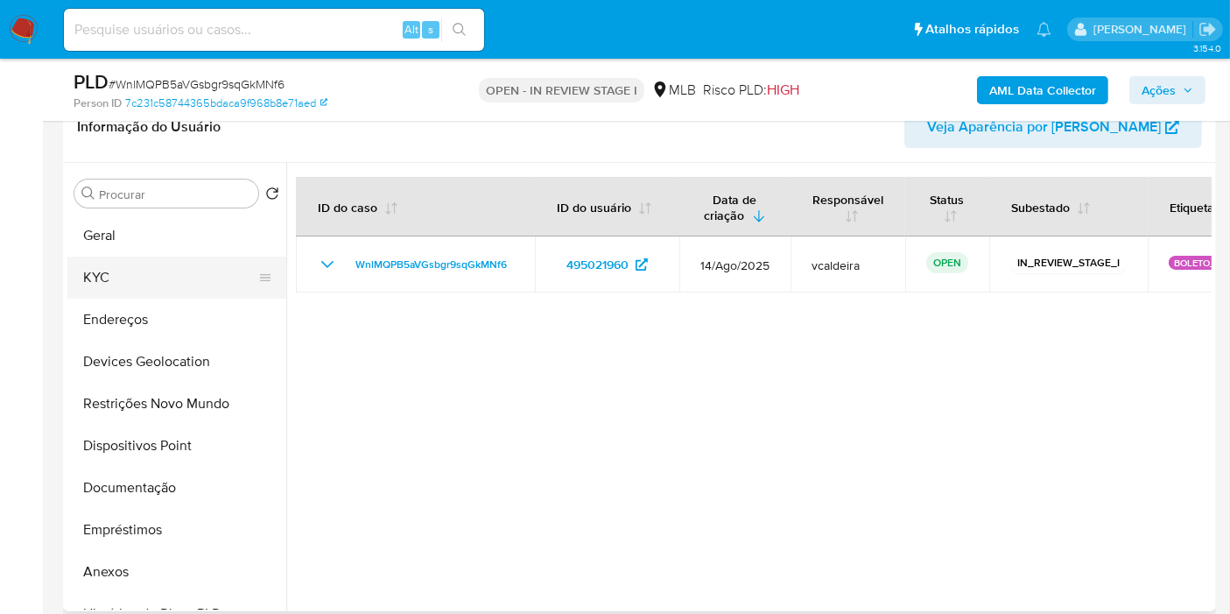
click at [111, 270] on button "KYC" at bounding box center [169, 277] width 205 height 42
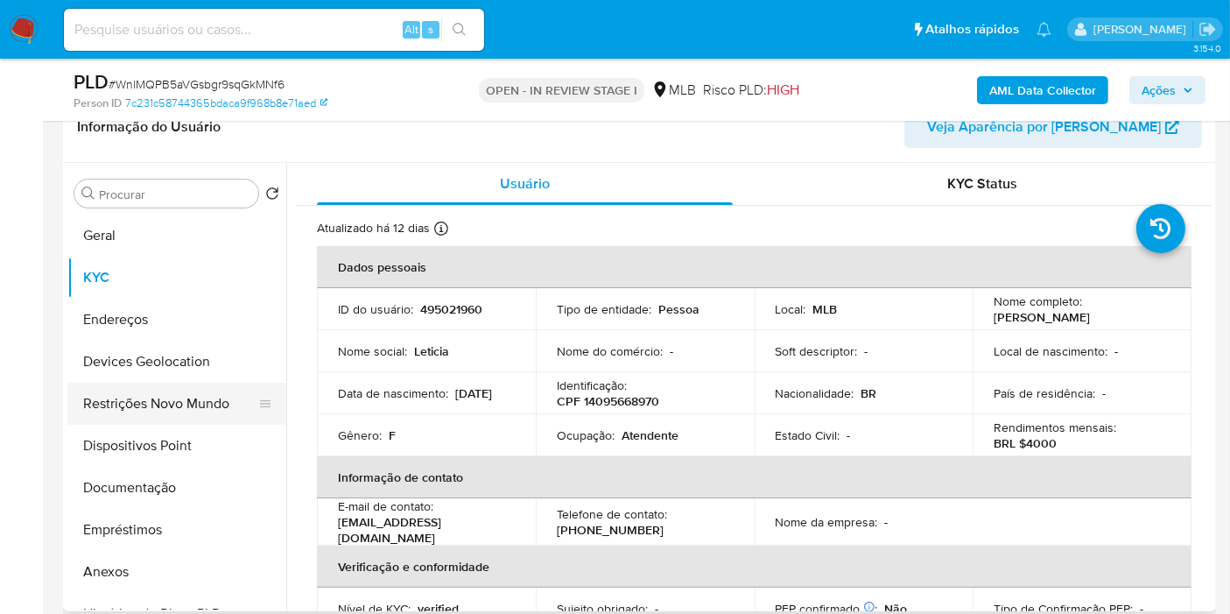
click at [128, 405] on button "Restrições Novo Mundo" at bounding box center [169, 403] width 205 height 42
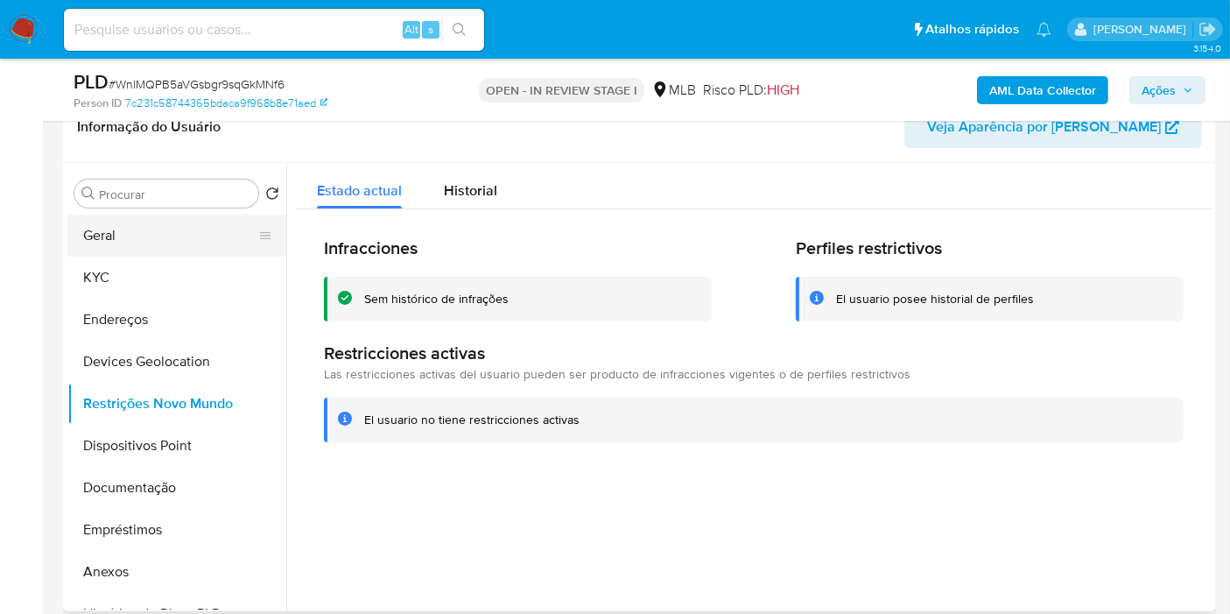
click at [120, 235] on button "Geral" at bounding box center [169, 235] width 205 height 42
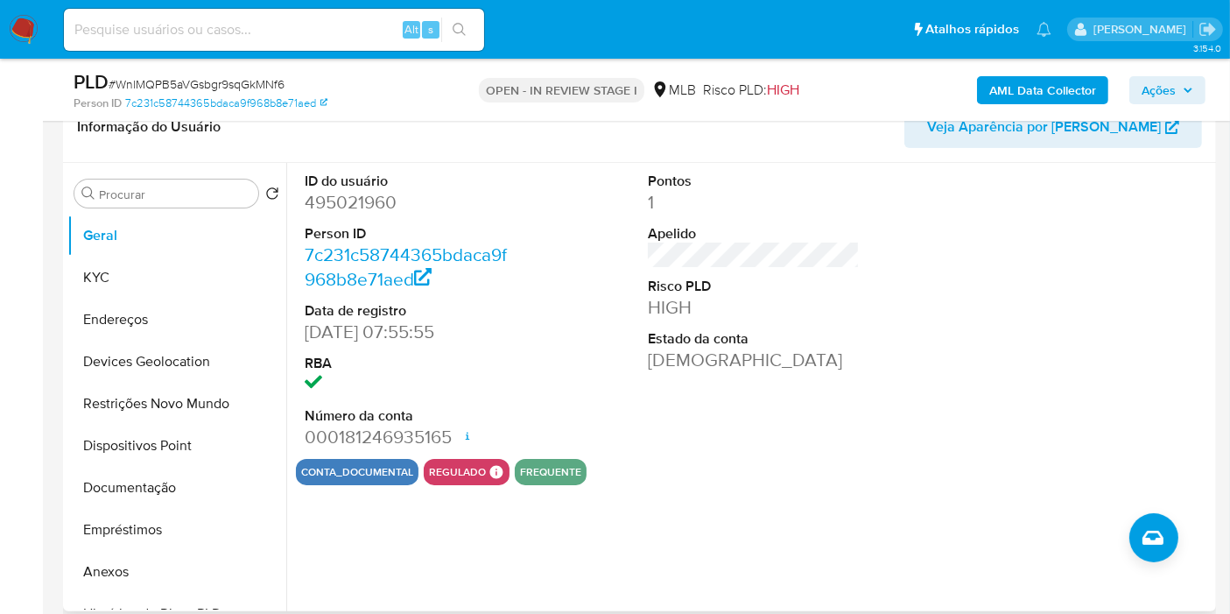
click at [535, 387] on div "ID do usuário 495021960 Person ID 7c231c58744365bdaca9f968b8e71aed Data de regi…" at bounding box center [754, 311] width 916 height 296
click at [83, 271] on button "KYC" at bounding box center [169, 277] width 205 height 42
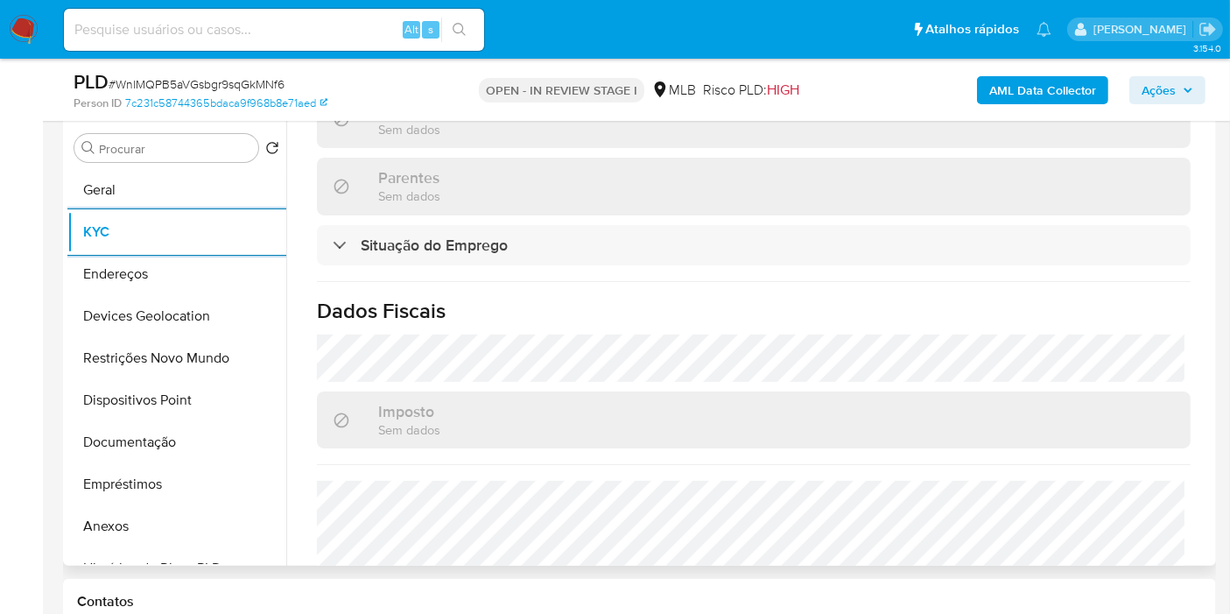
scroll to position [812, 0]
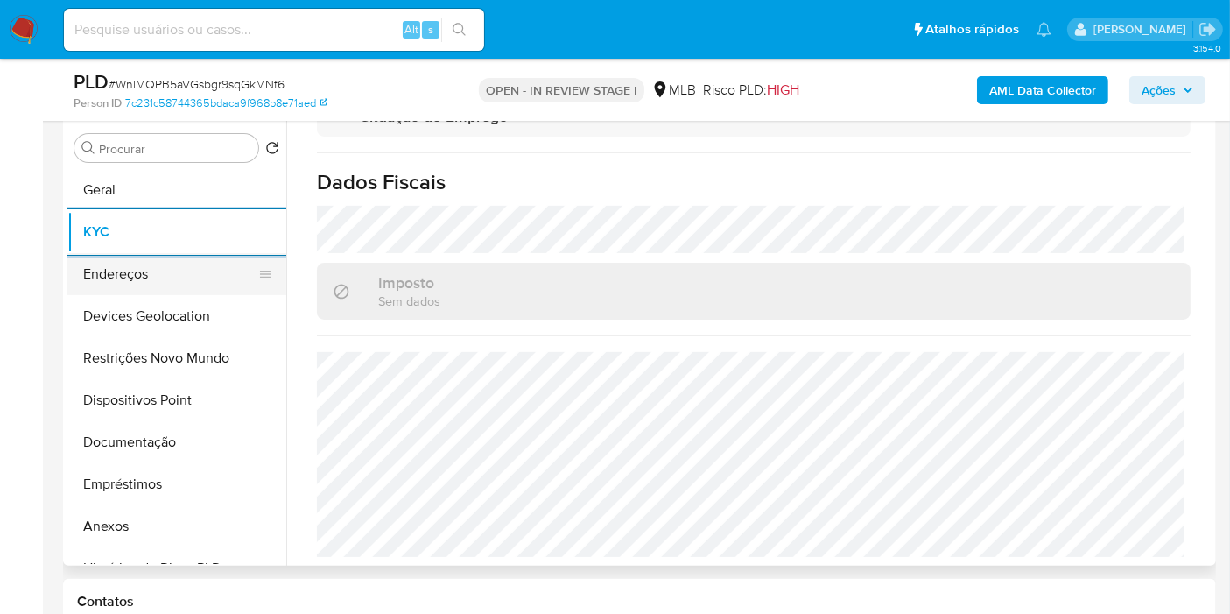
click at [131, 274] on button "Endereços" at bounding box center [169, 274] width 205 height 42
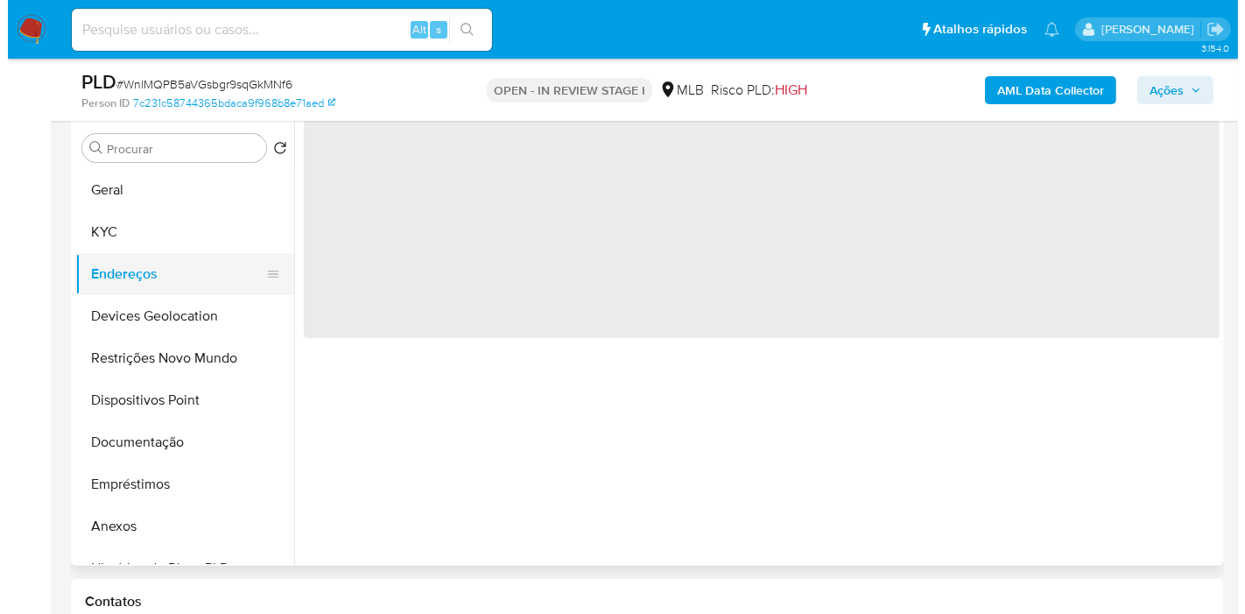
scroll to position [0, 0]
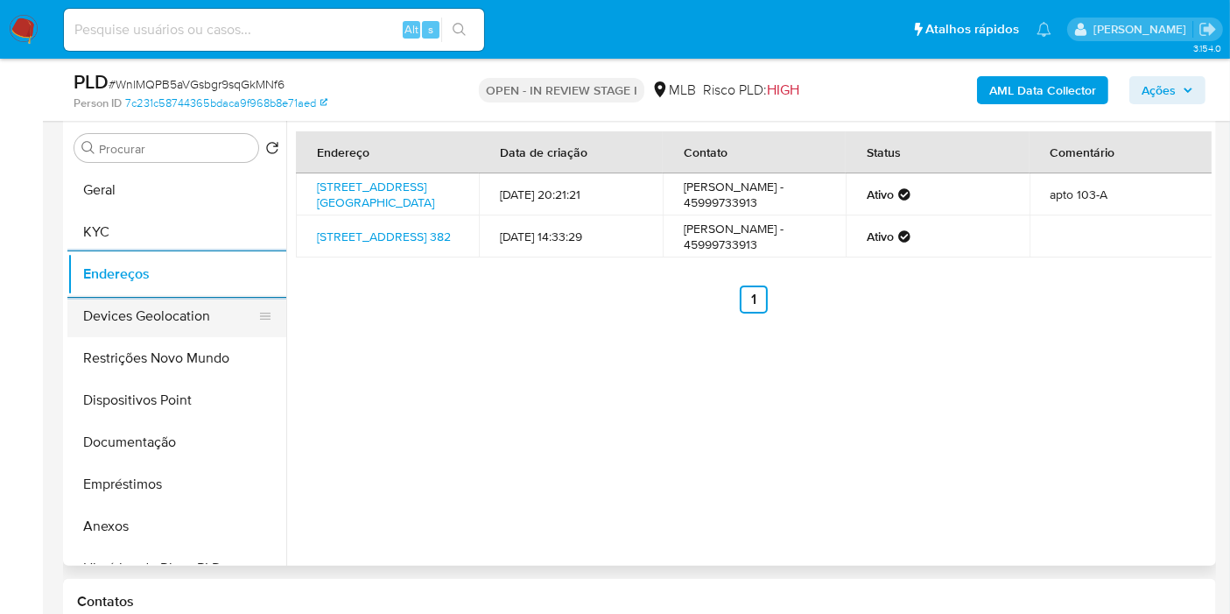
click at [157, 305] on button "Devices Geolocation" at bounding box center [169, 316] width 205 height 42
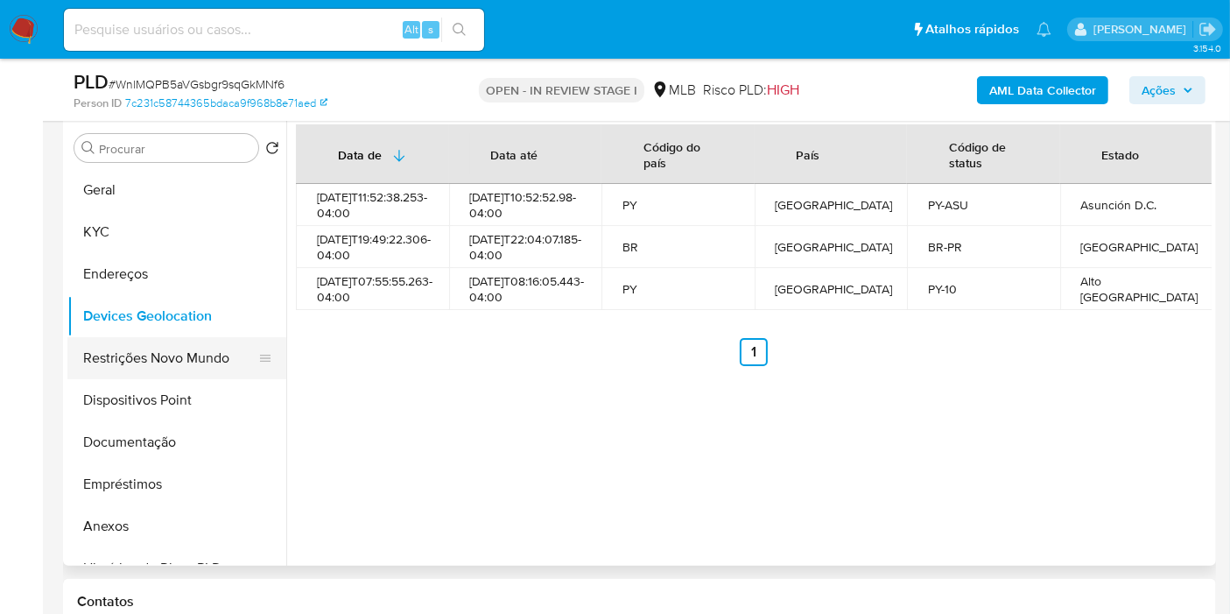
click at [173, 358] on button "Restrições Novo Mundo" at bounding box center [169, 358] width 205 height 42
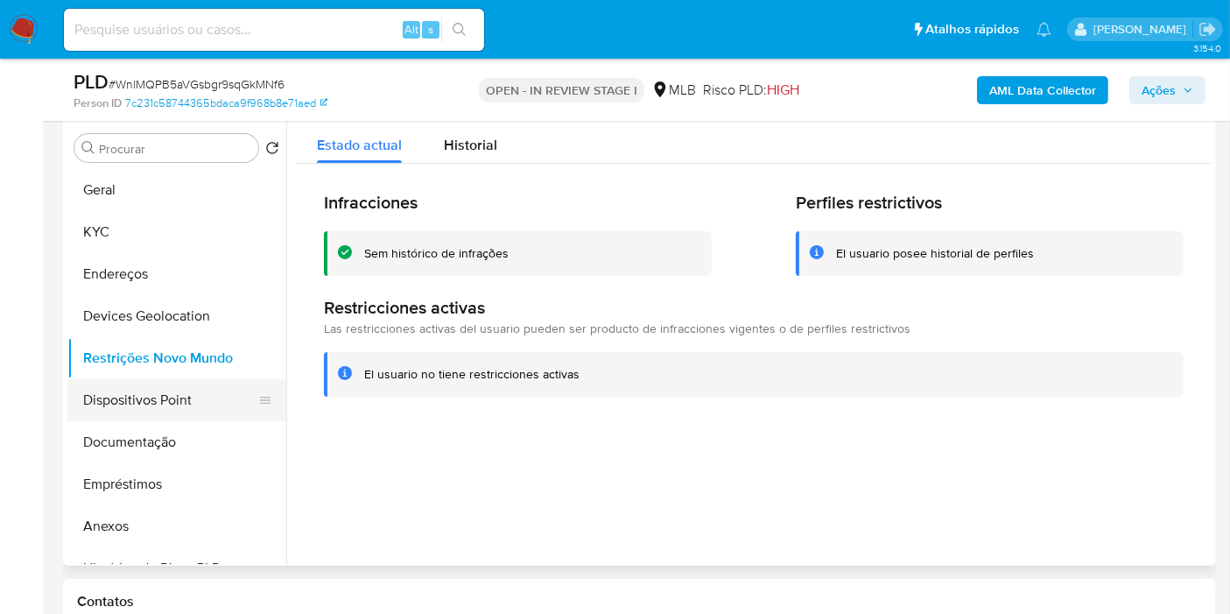
click at [179, 391] on button "Dispositivos Point" at bounding box center [169, 400] width 205 height 42
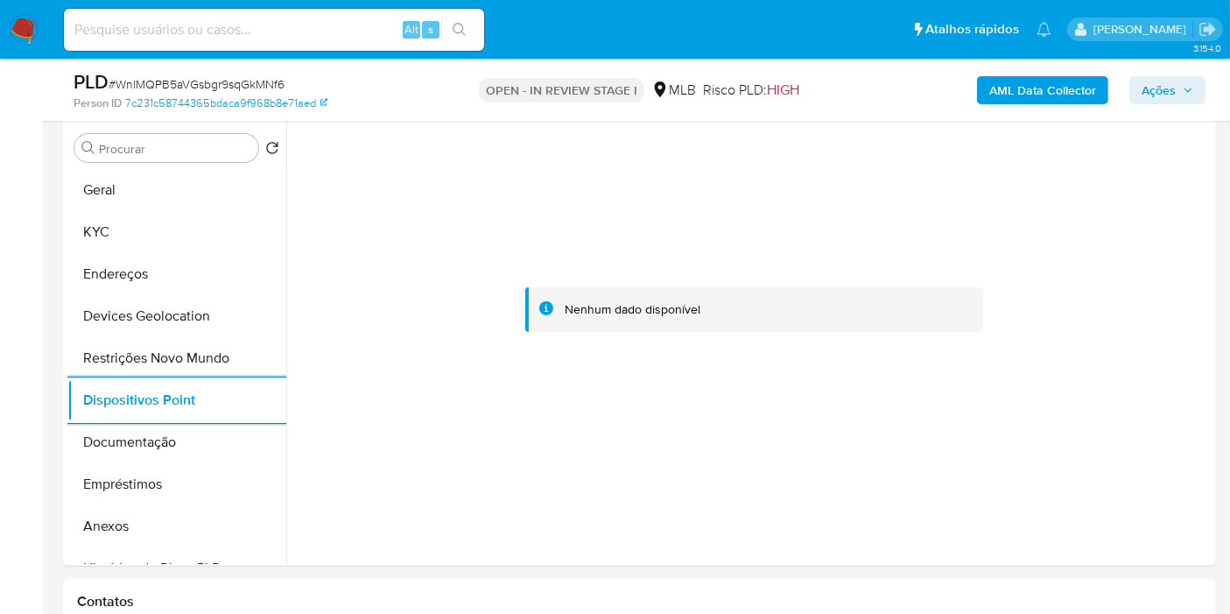
click at [1005, 79] on b "AML Data Collector" at bounding box center [1042, 90] width 107 height 28
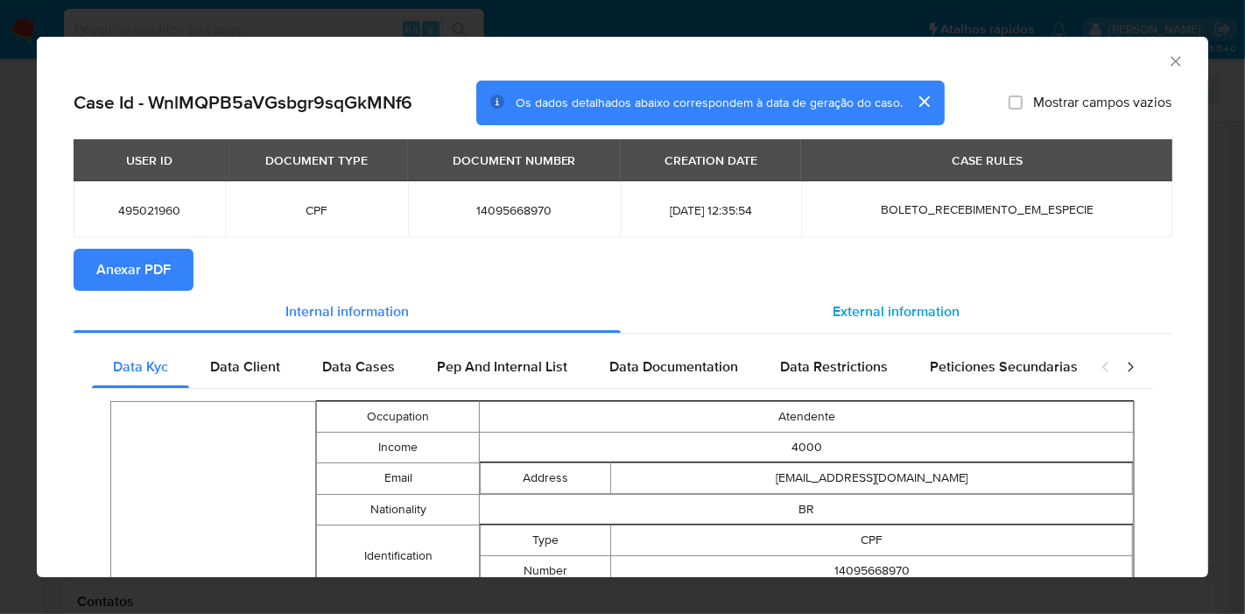
click at [877, 313] on span "External information" at bounding box center [895, 311] width 127 height 20
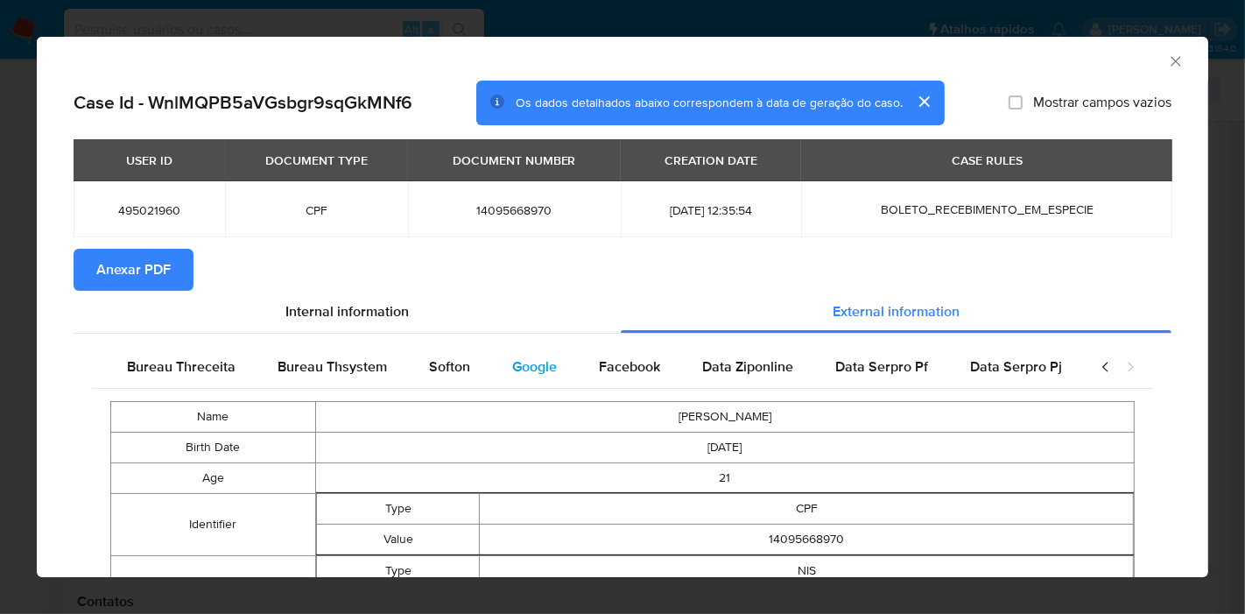
click at [531, 374] on span "Google" at bounding box center [534, 366] width 45 height 20
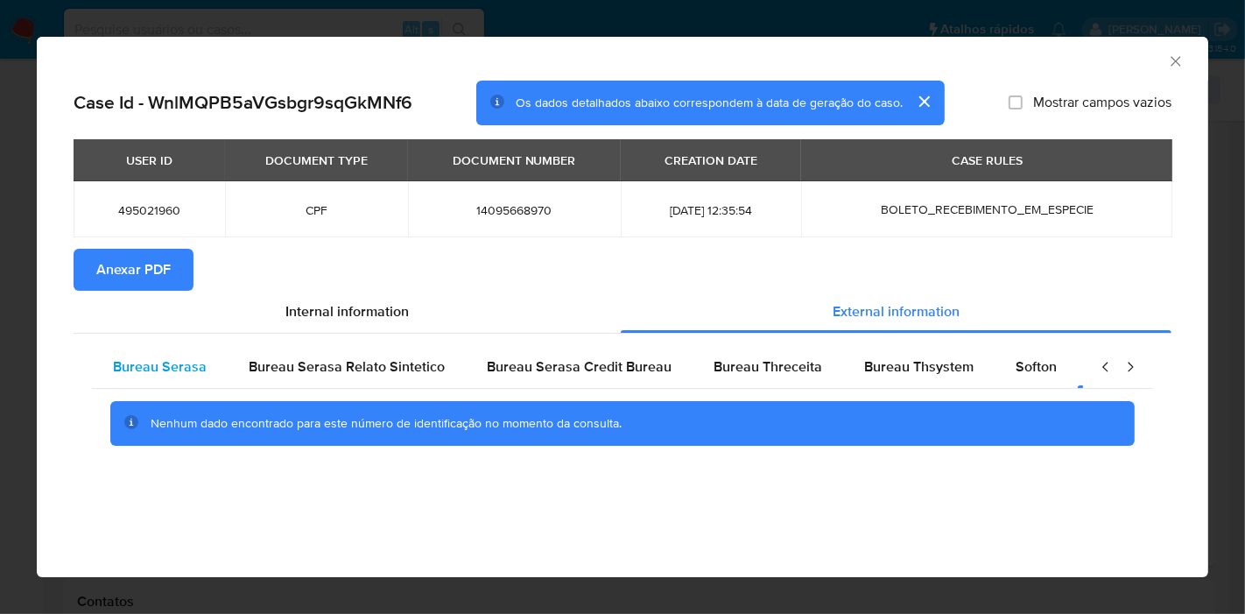
click at [172, 374] on span "Bureau Serasa" at bounding box center [160, 366] width 94 height 20
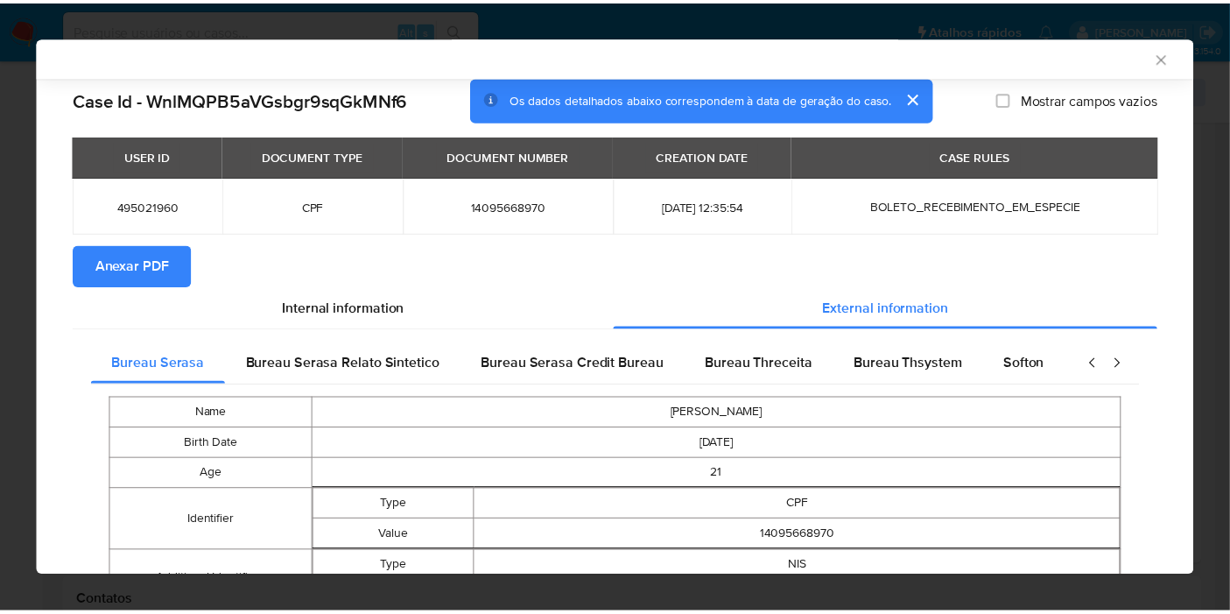
scroll to position [187, 0]
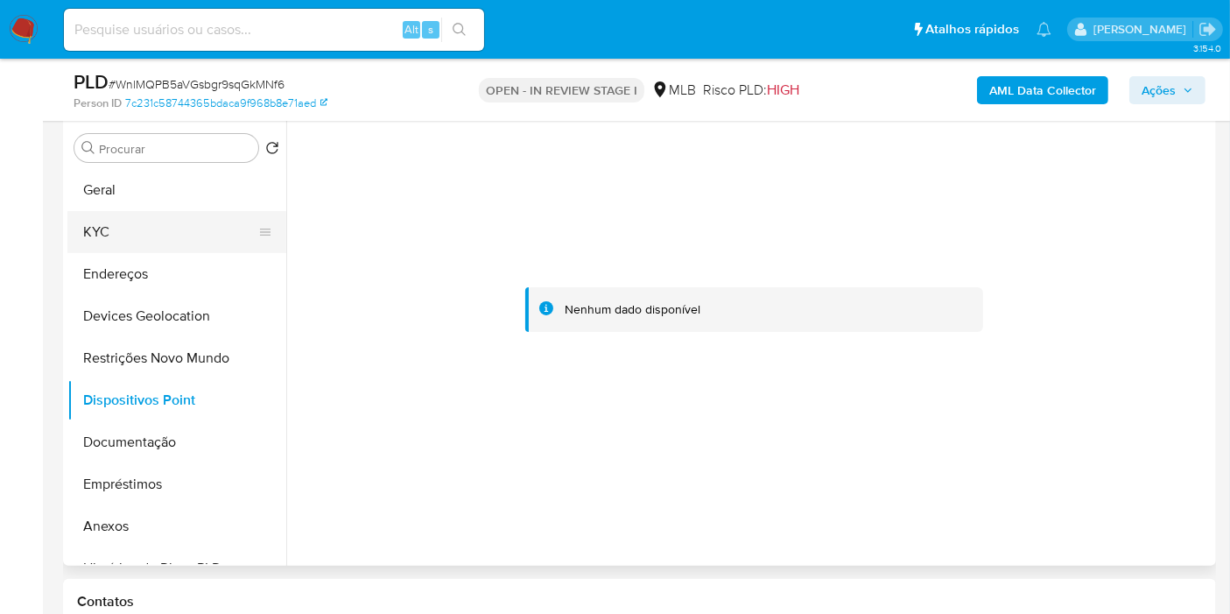
click at [164, 237] on button "KYC" at bounding box center [169, 232] width 205 height 42
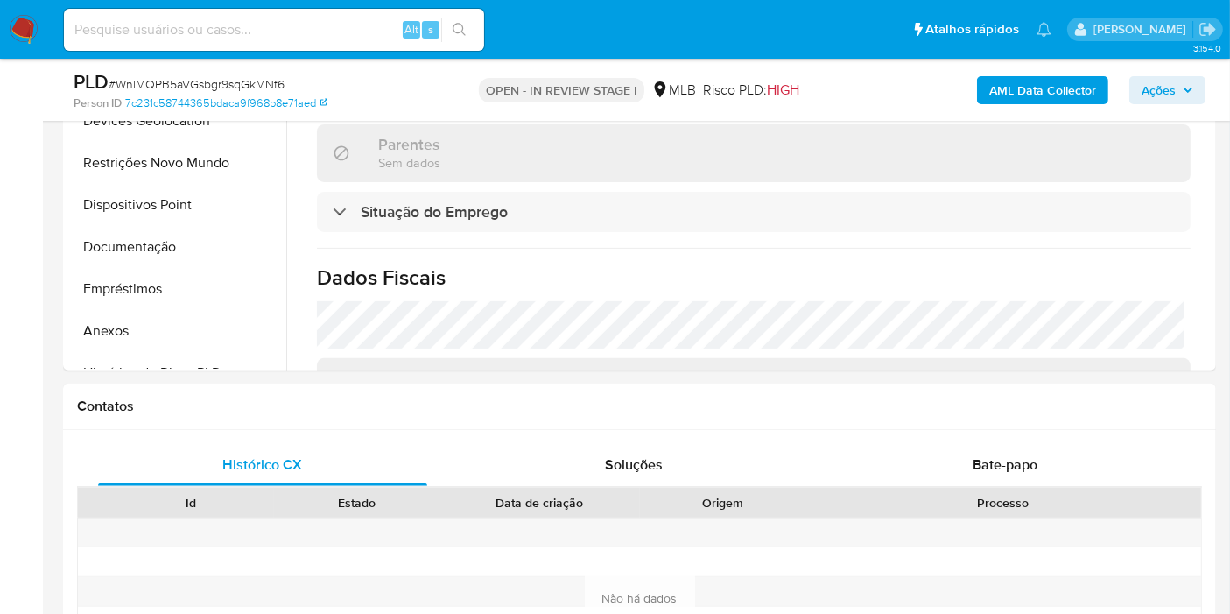
scroll to position [520, 0]
click at [1185, 92] on icon "button" at bounding box center [1187, 90] width 11 height 11
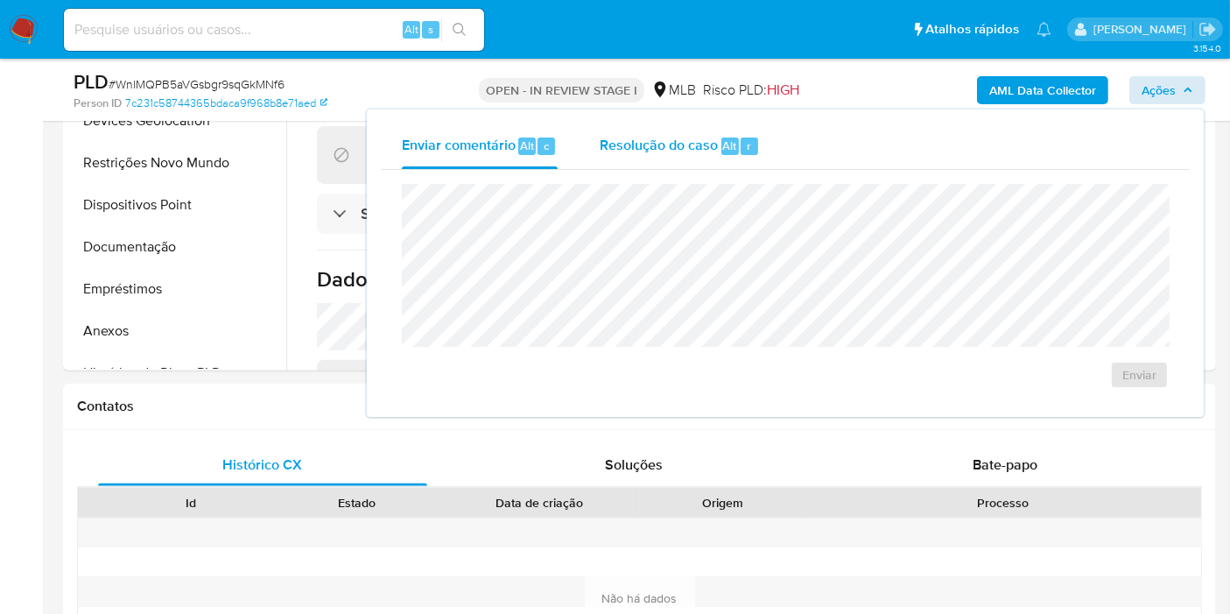
click at [657, 153] on span "Resolução do caso" at bounding box center [659, 145] width 118 height 20
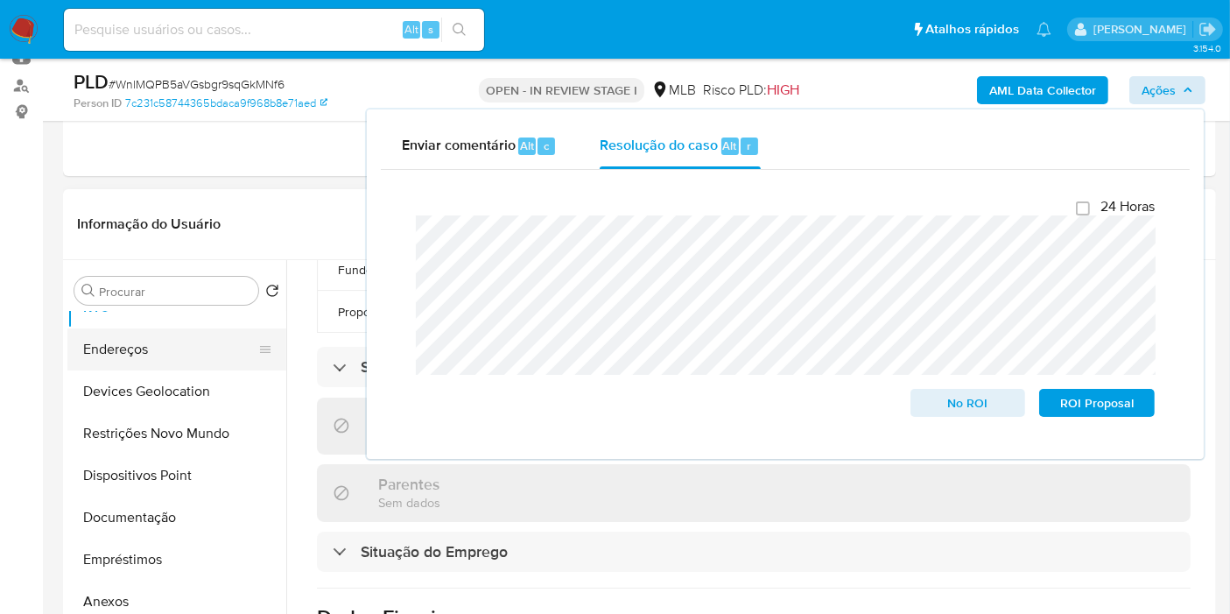
scroll to position [97, 0]
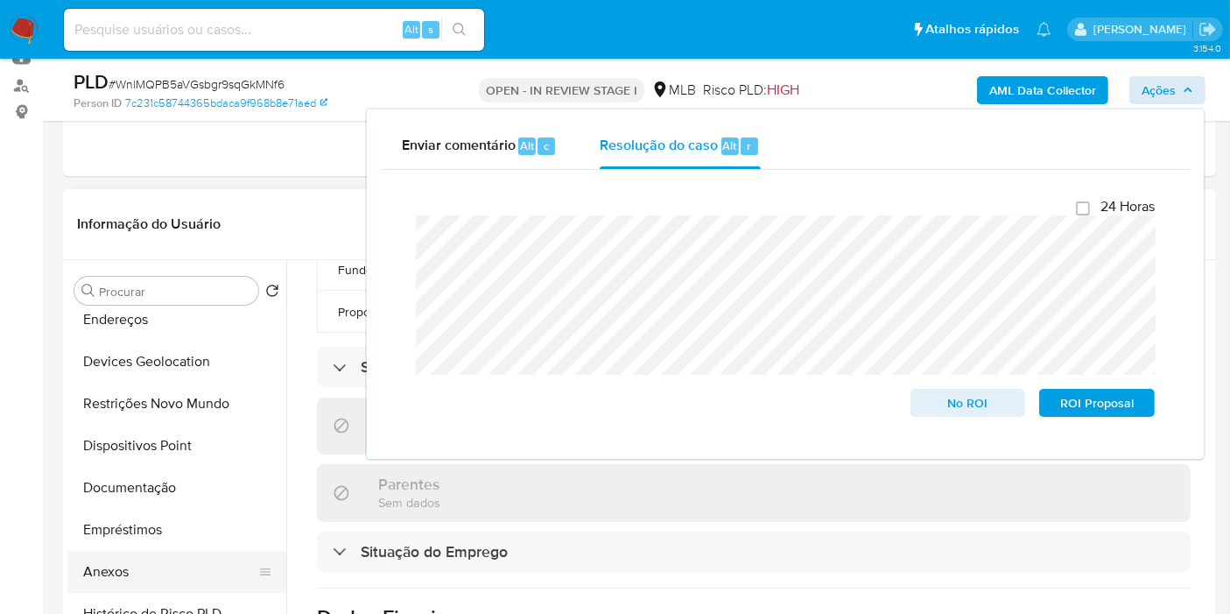
click at [87, 572] on button "Anexos" at bounding box center [169, 572] width 205 height 42
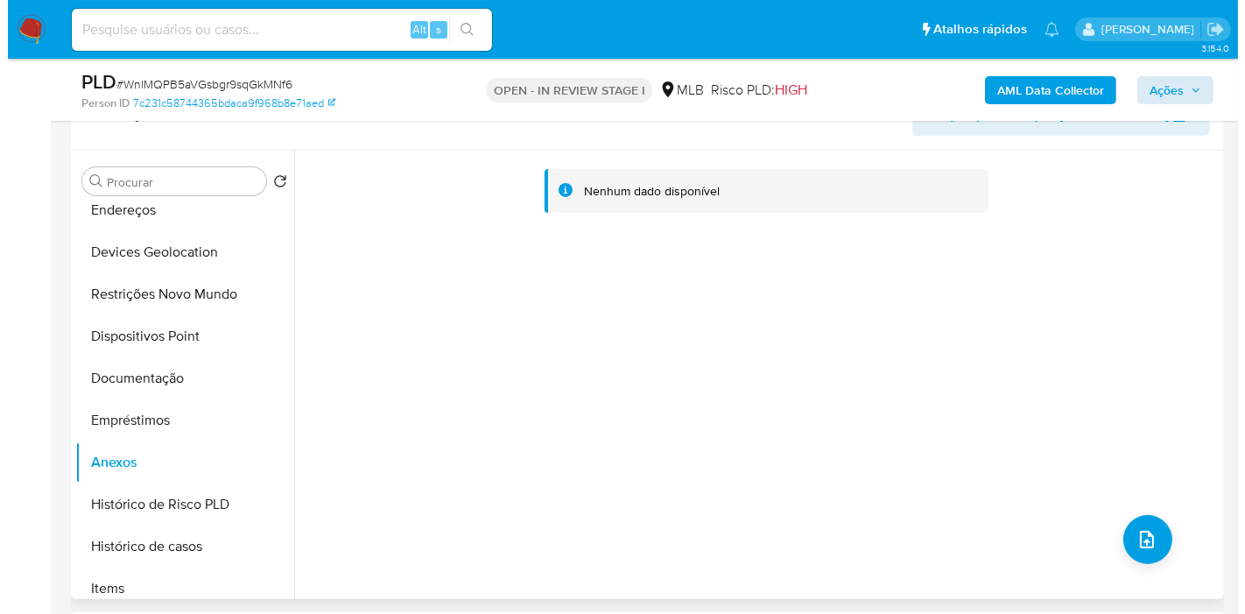
scroll to position [389, 0]
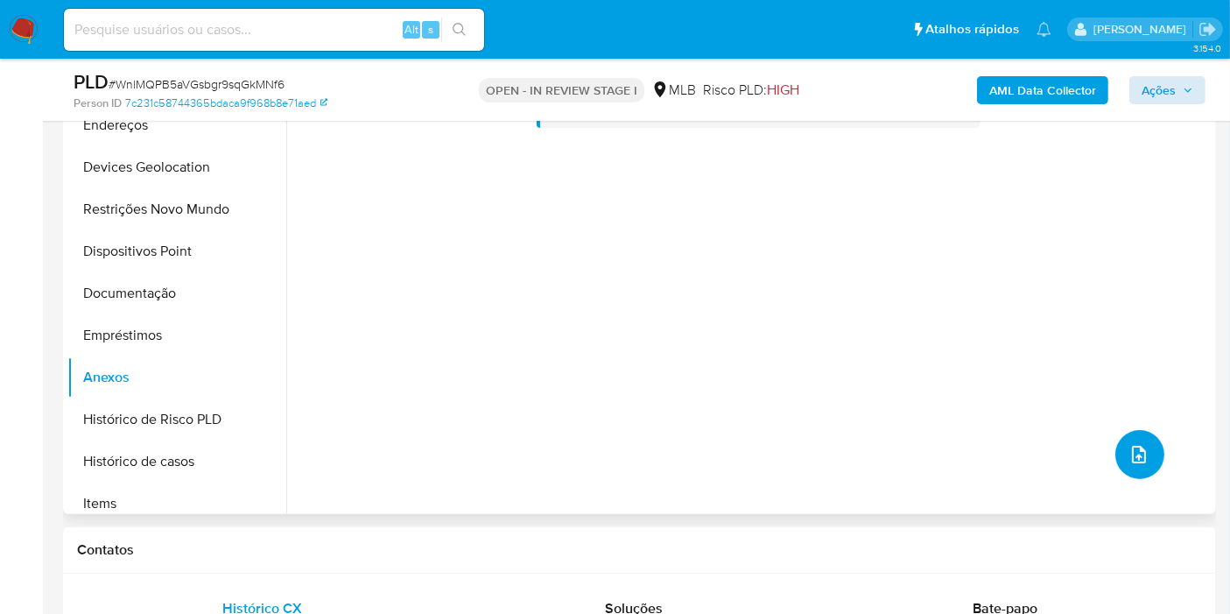
click at [1132, 454] on icon "upload-file" at bounding box center [1139, 455] width 14 height 18
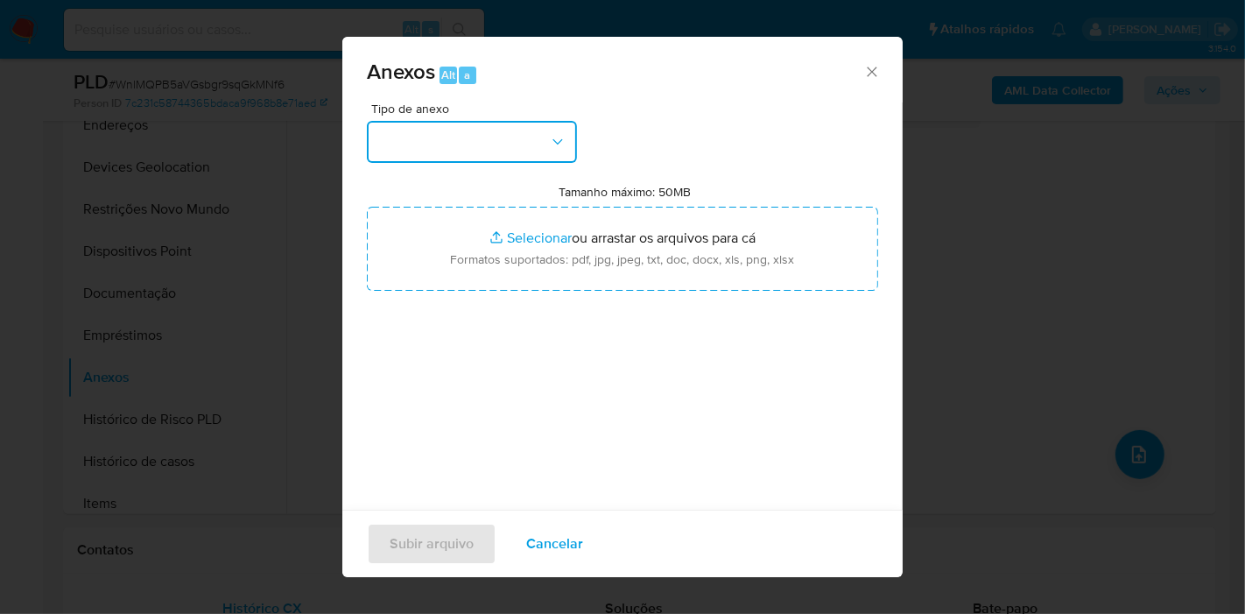
click at [511, 152] on button "button" at bounding box center [472, 142] width 210 height 42
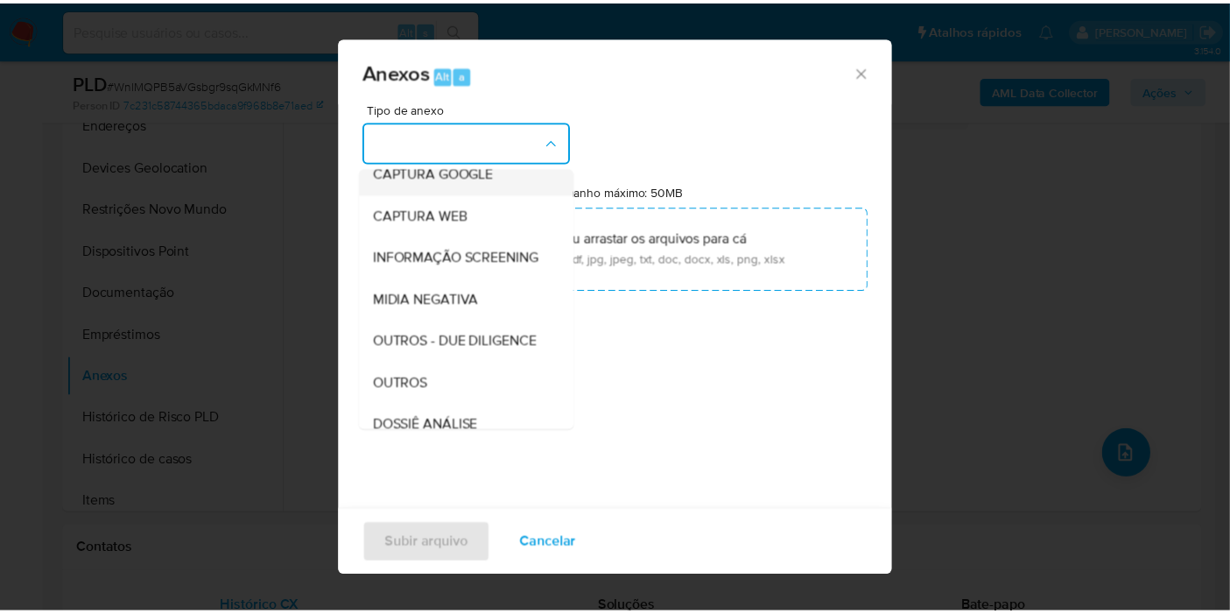
scroll to position [194, 0]
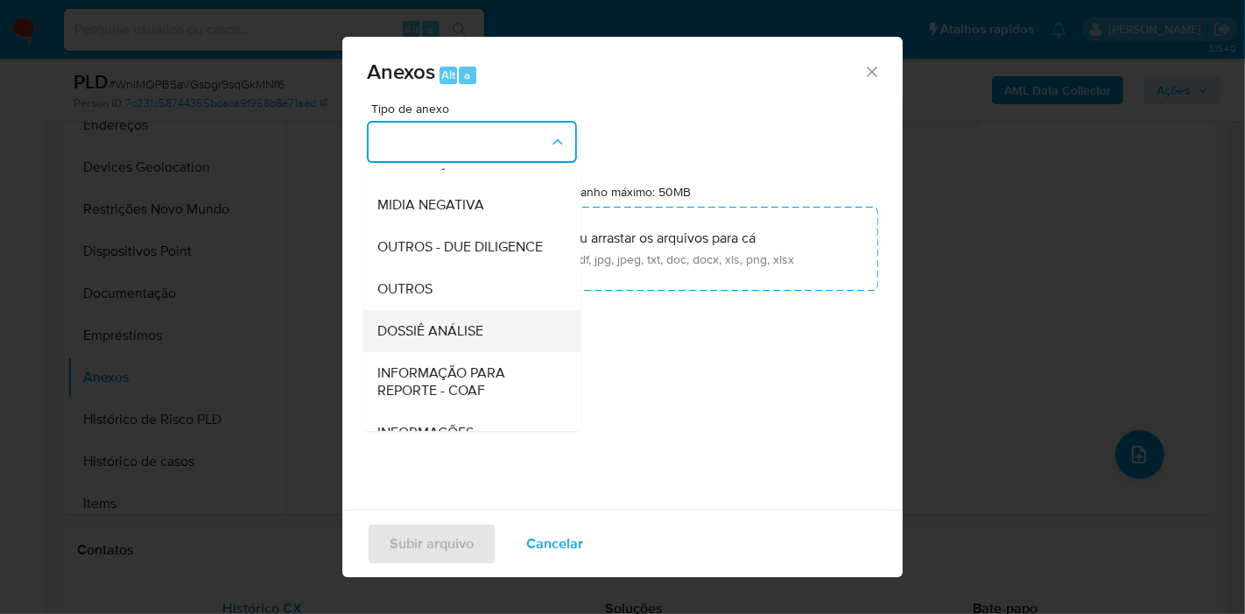
click at [425, 340] on span "DOSSIÊ ANÁLISE" at bounding box center [430, 331] width 106 height 18
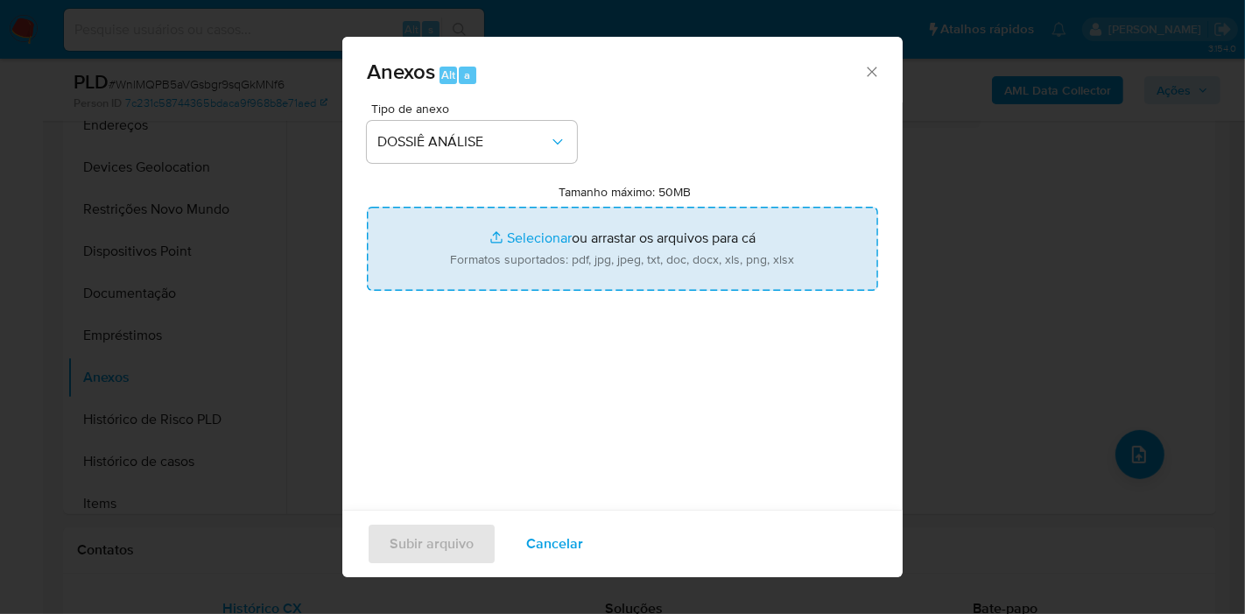
type input "C:\fakepath\Mulan 495021960_2025_08_18_06_49_51.pdf"
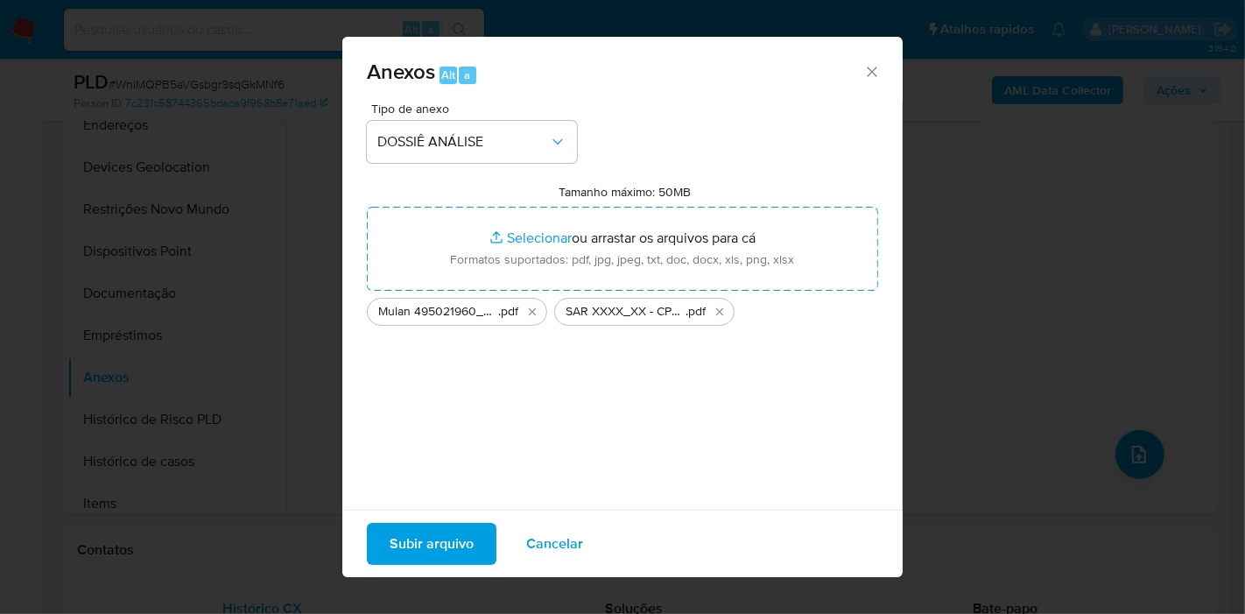
click at [440, 537] on span "Subir arquivo" at bounding box center [431, 543] width 84 height 39
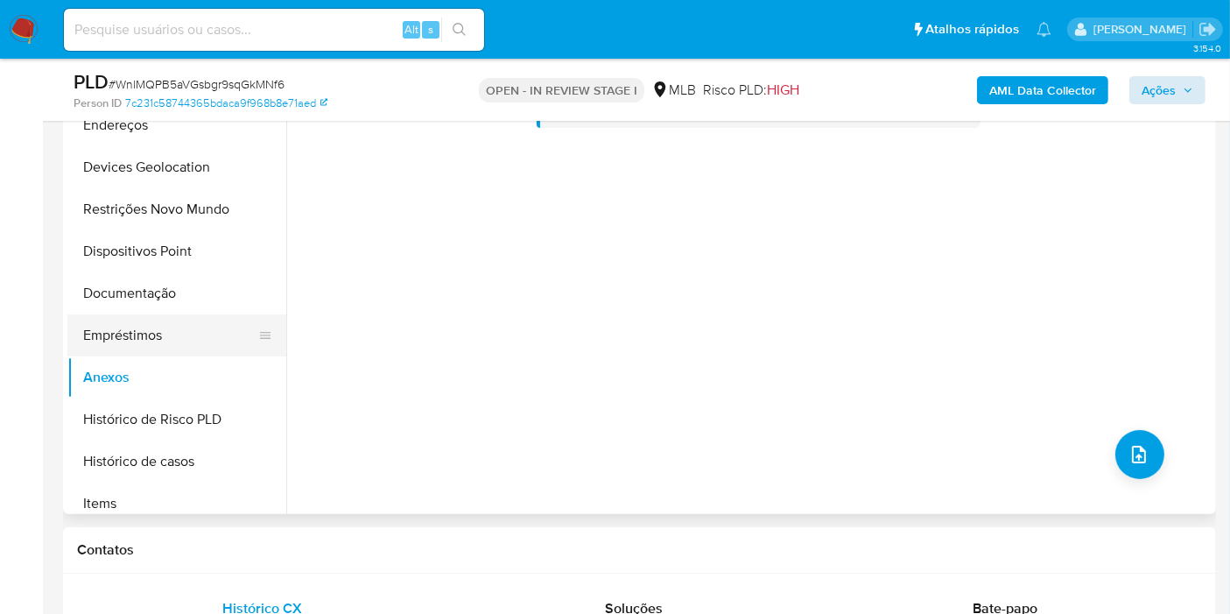
click at [150, 326] on button "Empréstimos" at bounding box center [169, 335] width 205 height 42
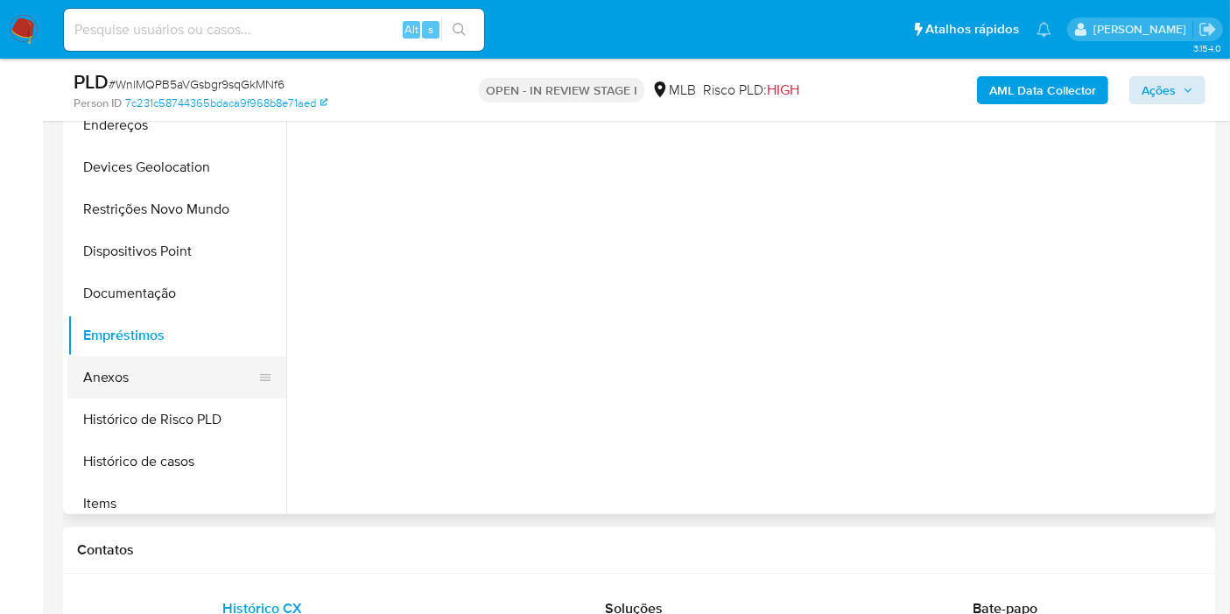
click at [100, 377] on button "Anexos" at bounding box center [169, 377] width 205 height 42
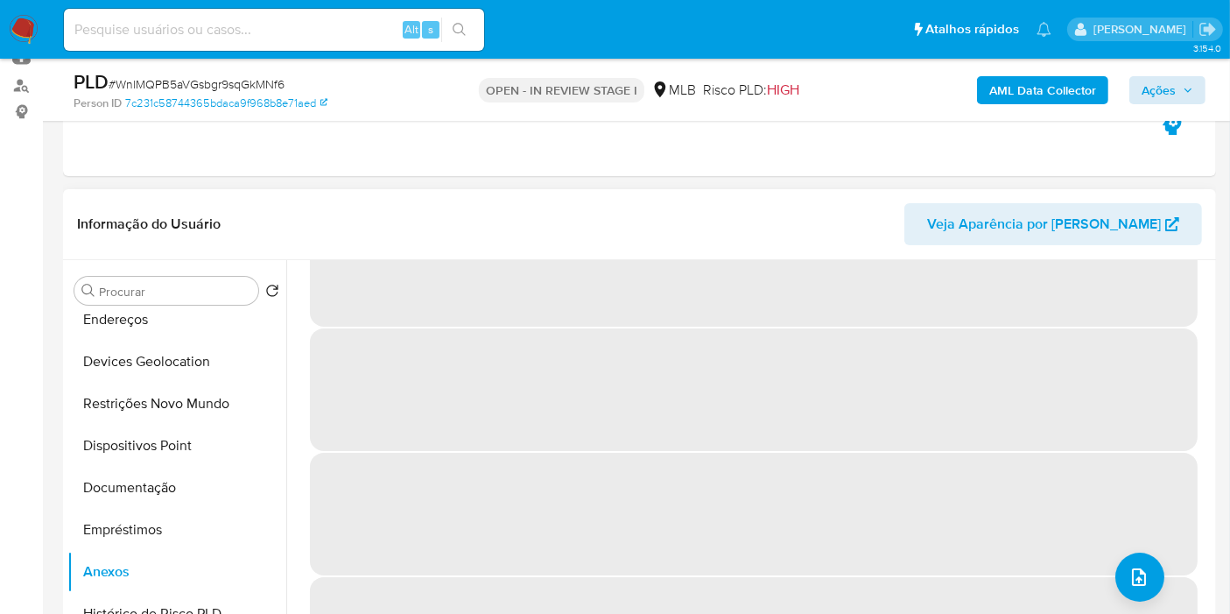
scroll to position [0, 0]
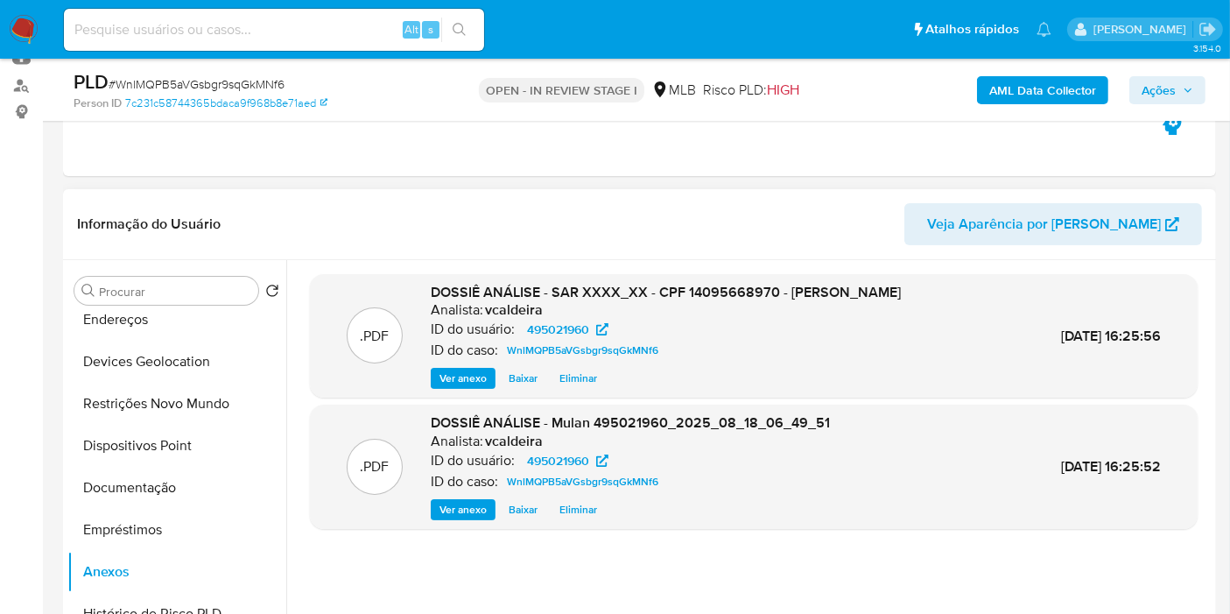
click at [1175, 96] on span "Ações" at bounding box center [1158, 90] width 34 height 28
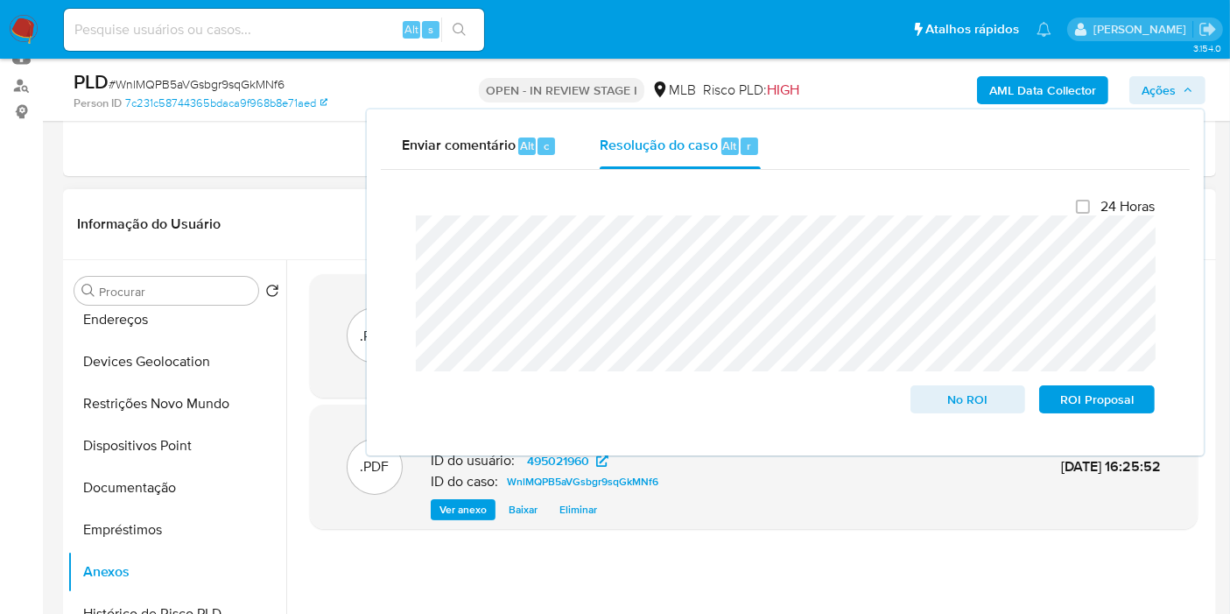
scroll to position [486, 0]
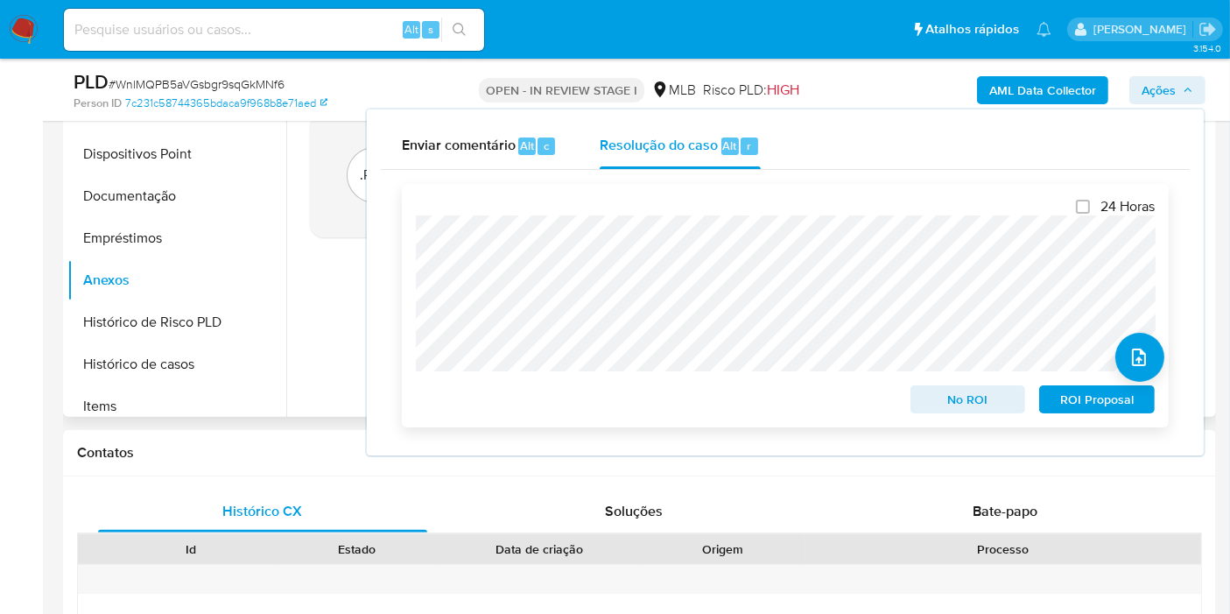
click at [1069, 395] on span "ROI Proposal" at bounding box center [1096, 399] width 91 height 25
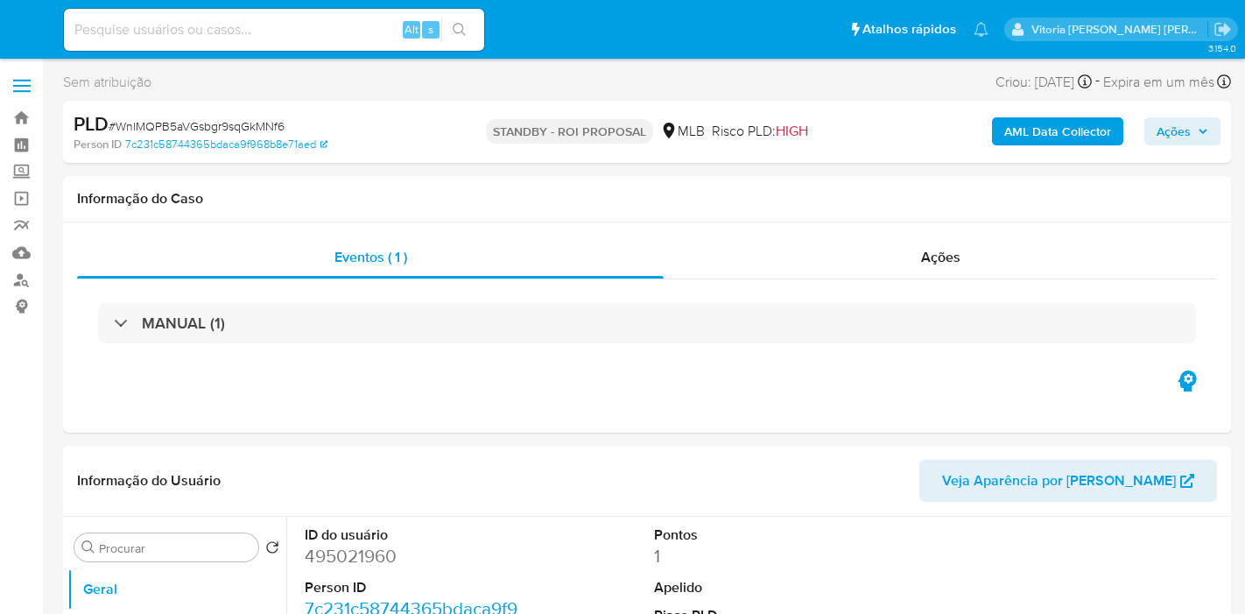
select select "10"
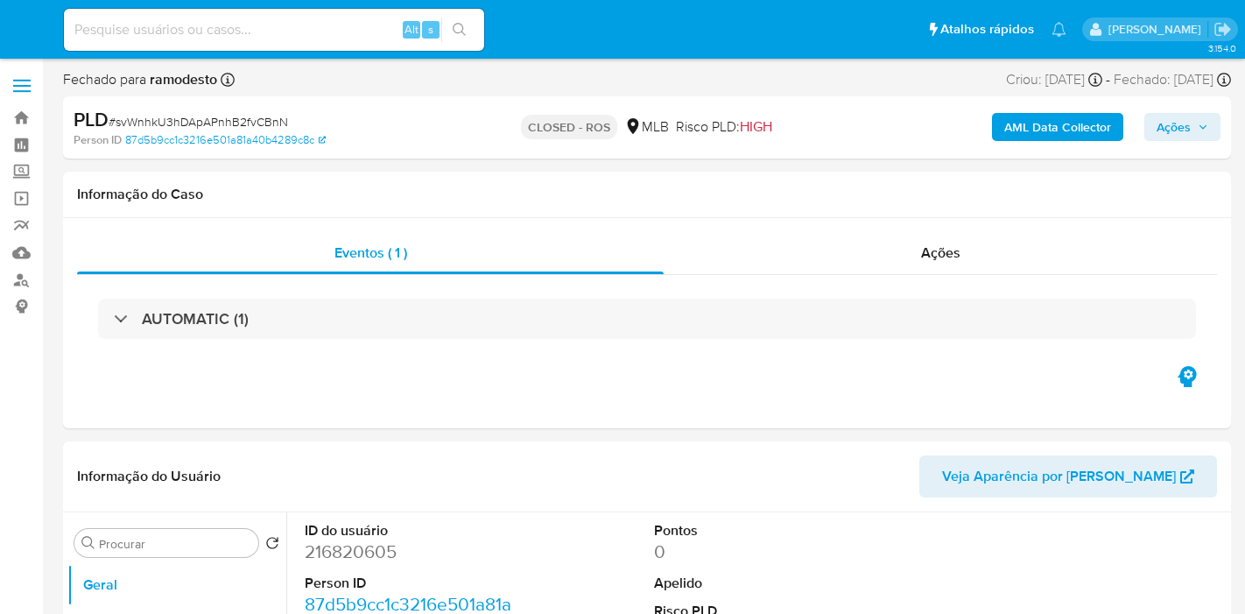
select select "10"
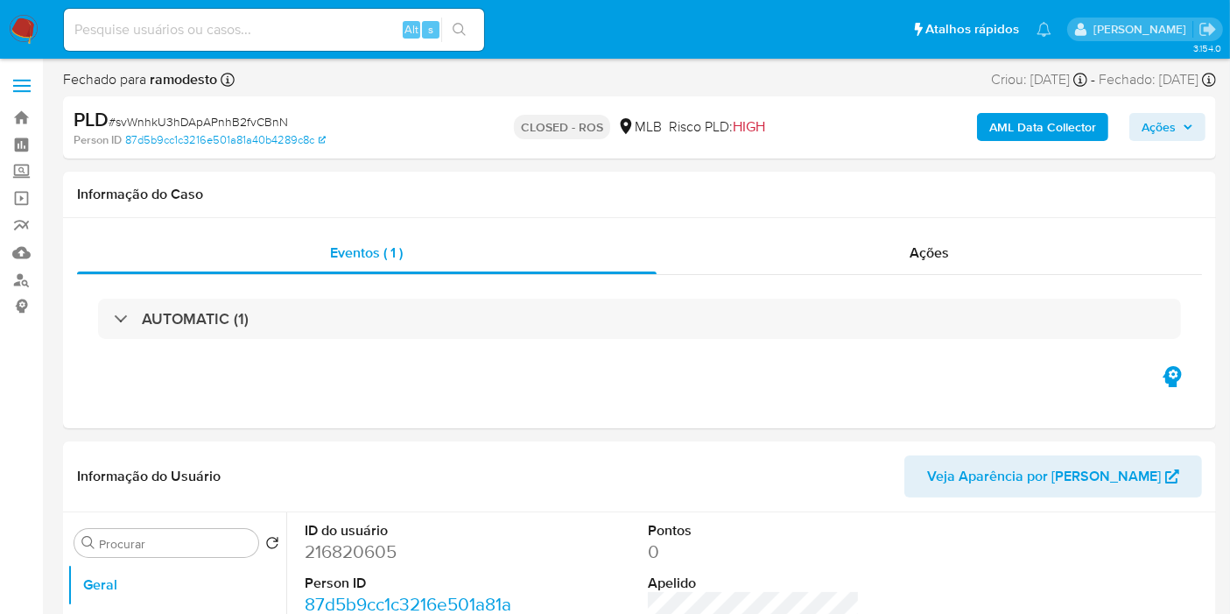
click at [1139, 116] on button "Ações" at bounding box center [1167, 127] width 76 height 28
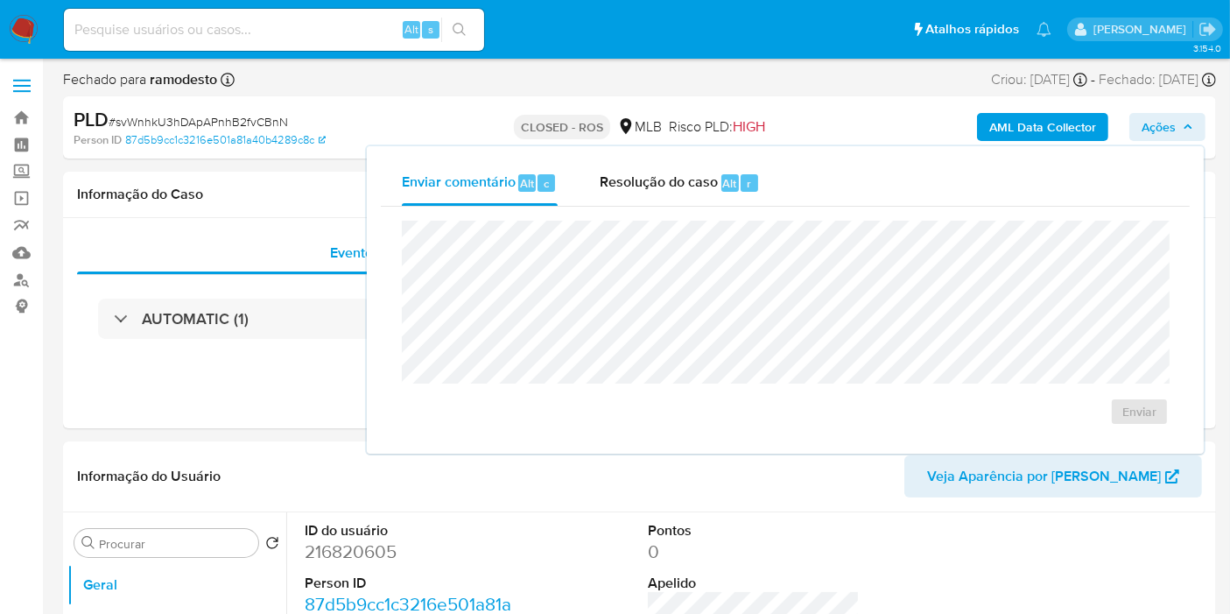
click at [291, 26] on input at bounding box center [274, 29] width 420 height 23
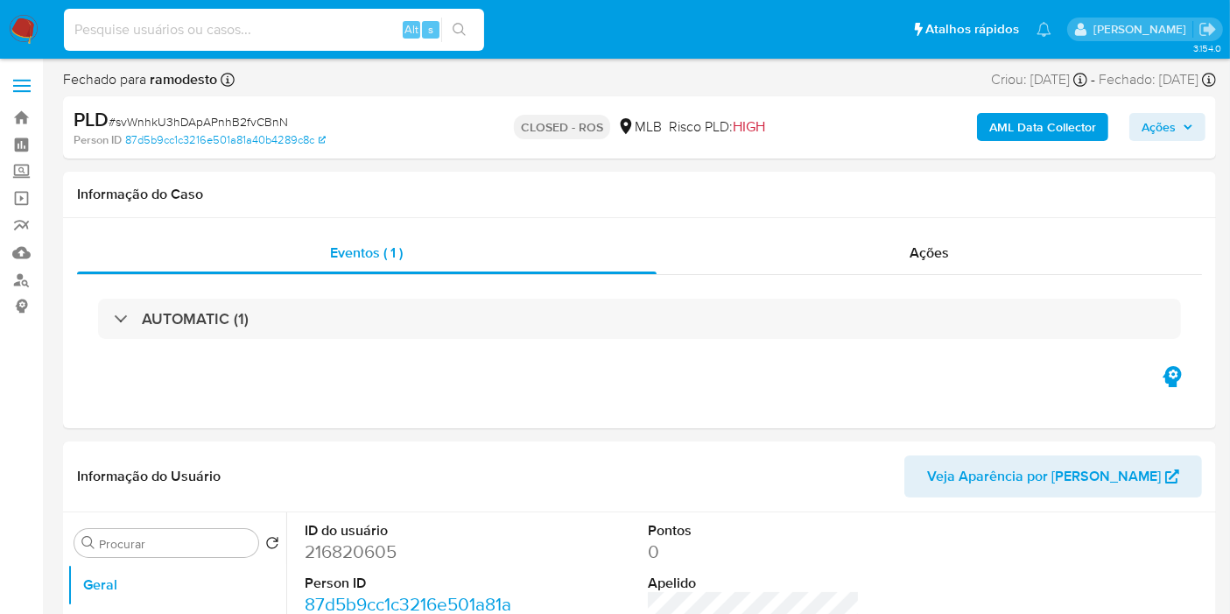
paste input "[DATE]"
click at [920, 262] on span "Ações" at bounding box center [928, 252] width 39 height 20
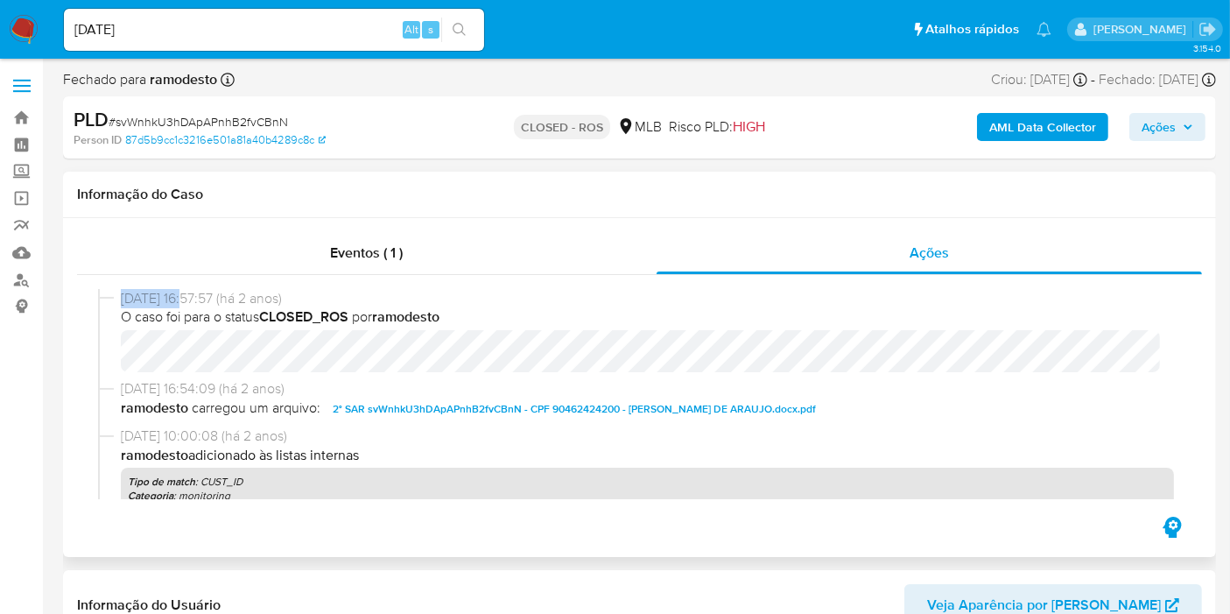
drag, startPoint x: 192, startPoint y: 302, endPoint x: 102, endPoint y: 302, distance: 90.2
click at [102, 302] on div "[DATE] 16:57:57 (há 2 anos) O caso foi para o status CLOSED_ROS por ramodesto" at bounding box center [639, 334] width 1083 height 91
copy div "[DATE]"
click at [172, 33] on input "[DATE]" at bounding box center [274, 29] width 420 height 23
paste input "[DATE]"
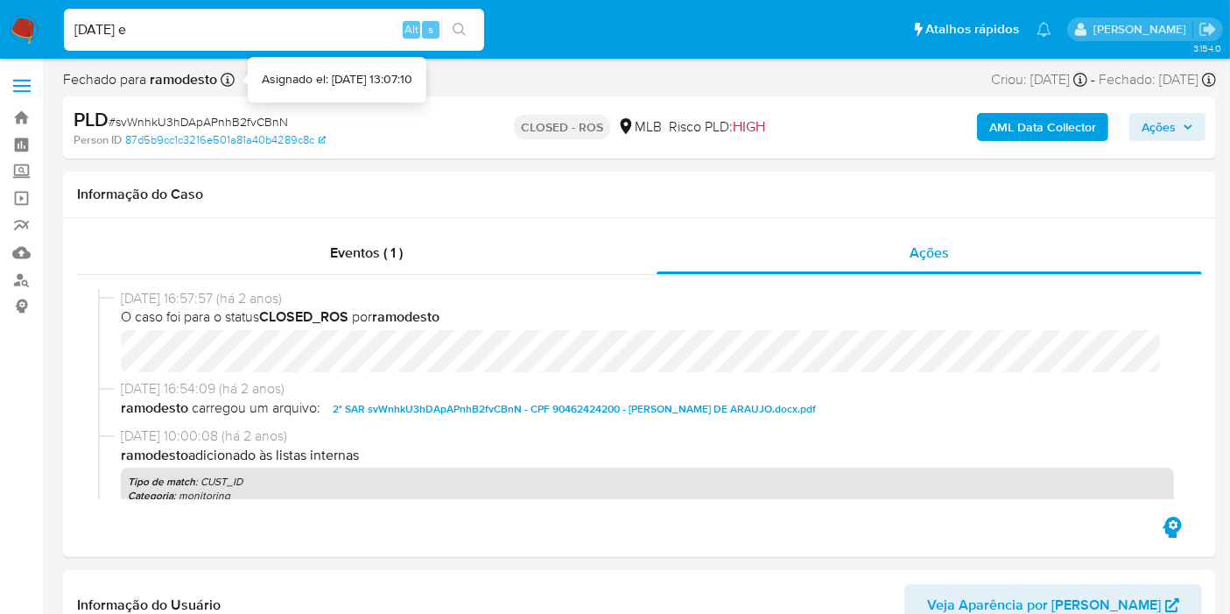
type input "[DATE] e [DATE]"
drag, startPoint x: 252, startPoint y: 32, endPoint x: 64, endPoint y: 32, distance: 188.2
click at [64, 32] on input "[DATE] e [DATE]" at bounding box center [274, 29] width 420 height 23
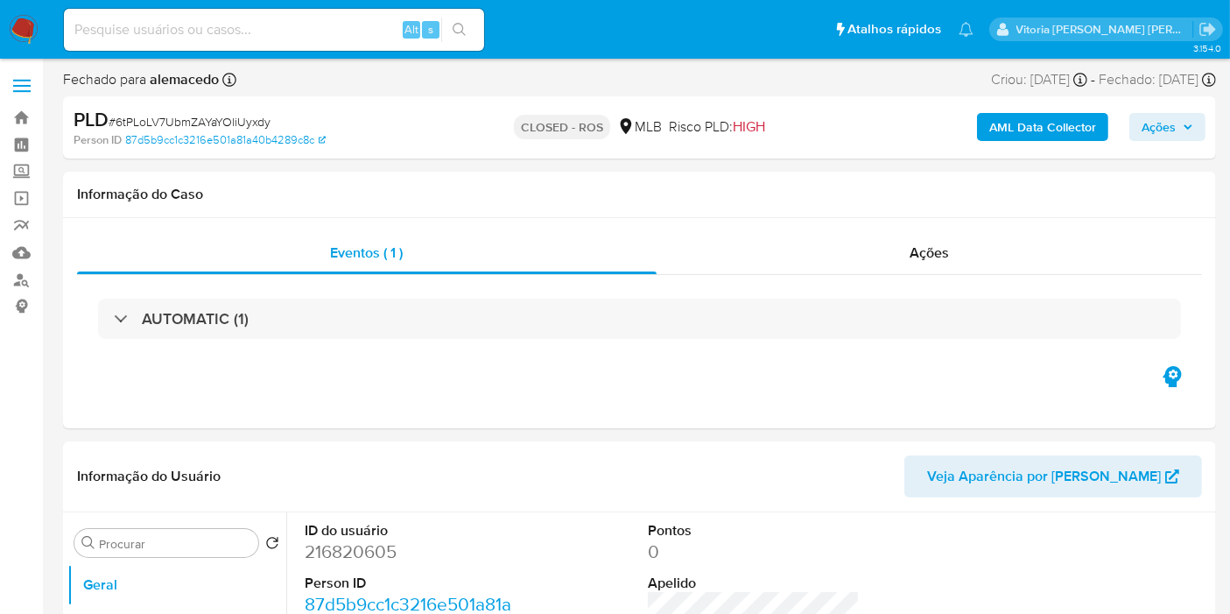
select select "10"
click at [928, 243] on span "Ações" at bounding box center [928, 252] width 39 height 20
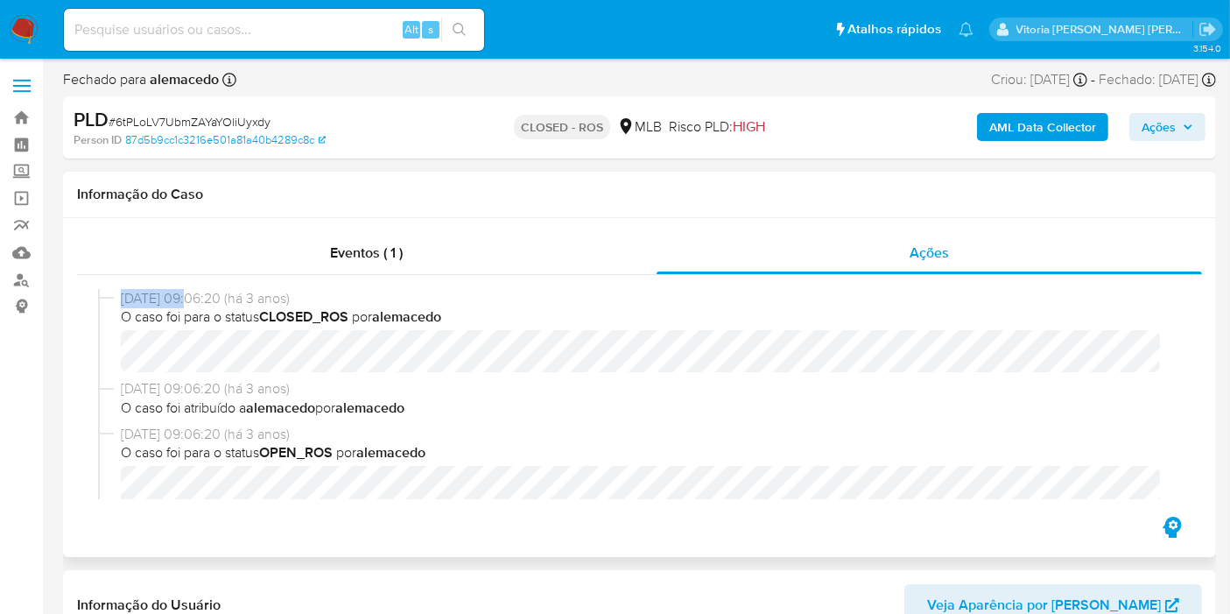
drag, startPoint x: 187, startPoint y: 299, endPoint x: 116, endPoint y: 291, distance: 71.4
click at [116, 291] on div "09/12/2022 09:06:20 (há 3 anos) O caso foi para o status CLOSED_ROS por alemace…" at bounding box center [639, 334] width 1083 height 91
copy span "09/12/2022"
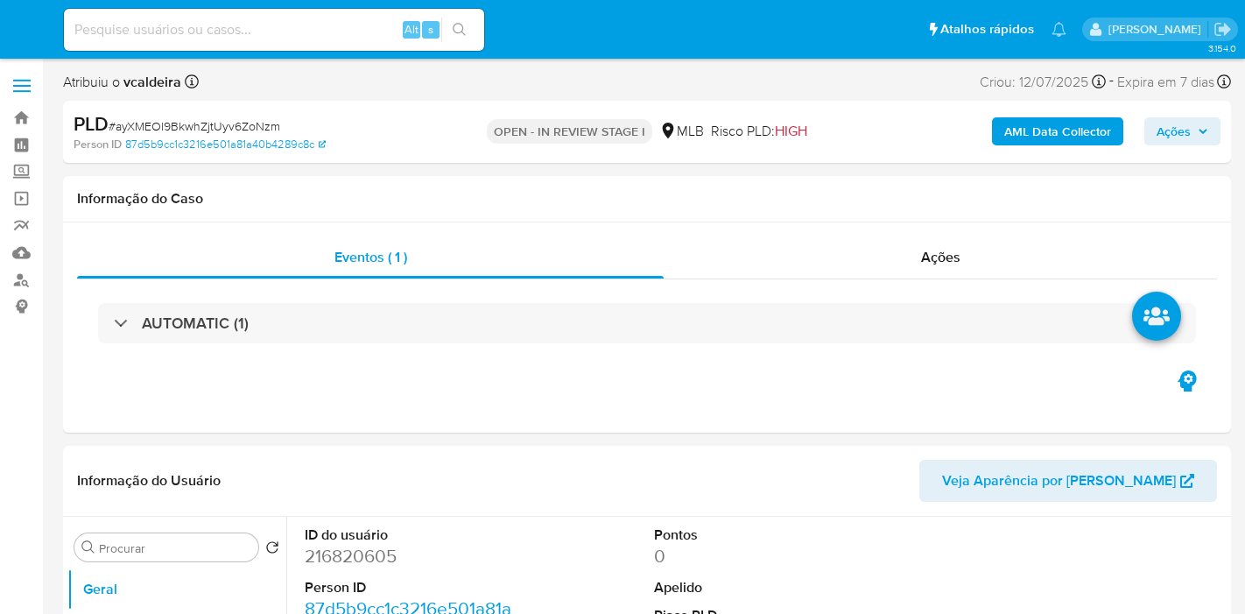
select select "10"
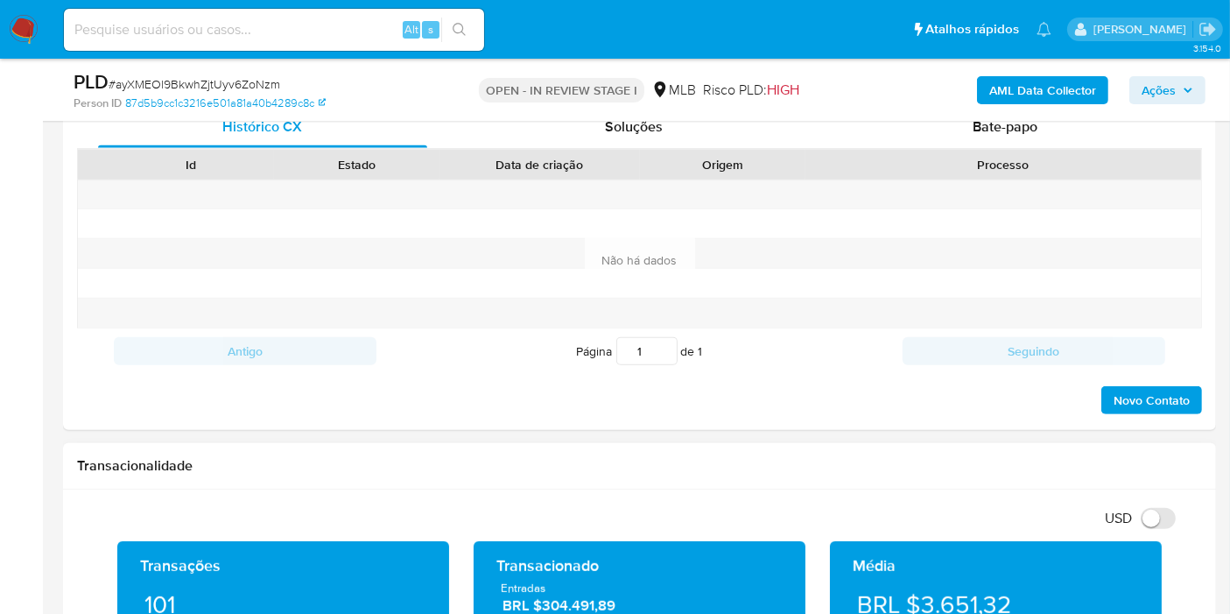
scroll to position [1070, 0]
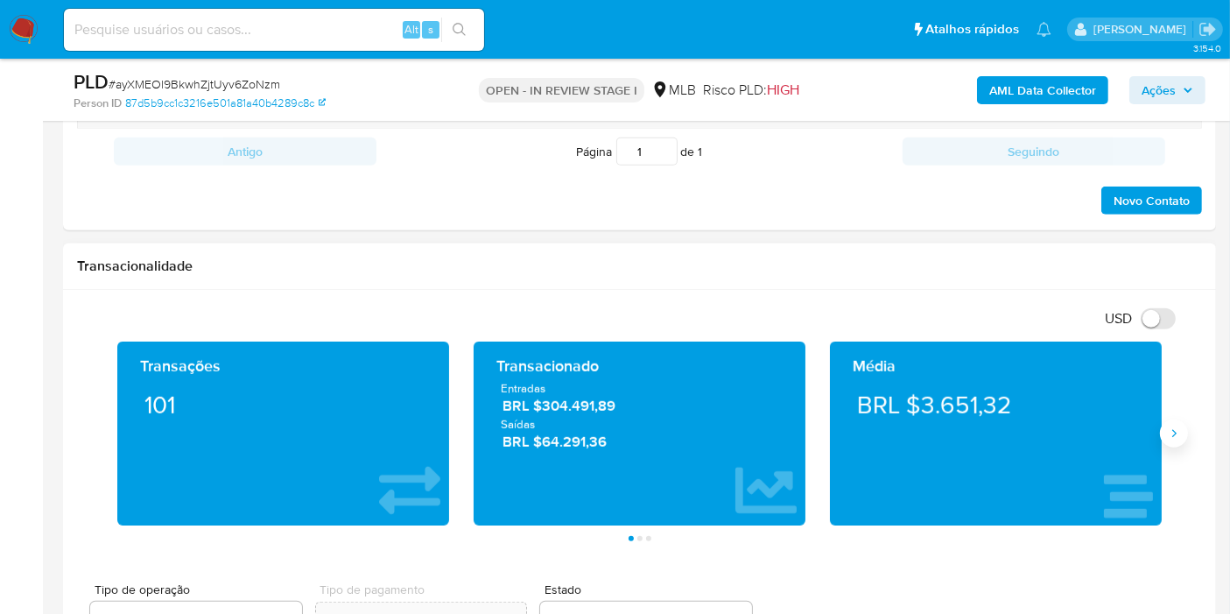
click at [1170, 439] on button "Siguiente" at bounding box center [1174, 433] width 28 height 28
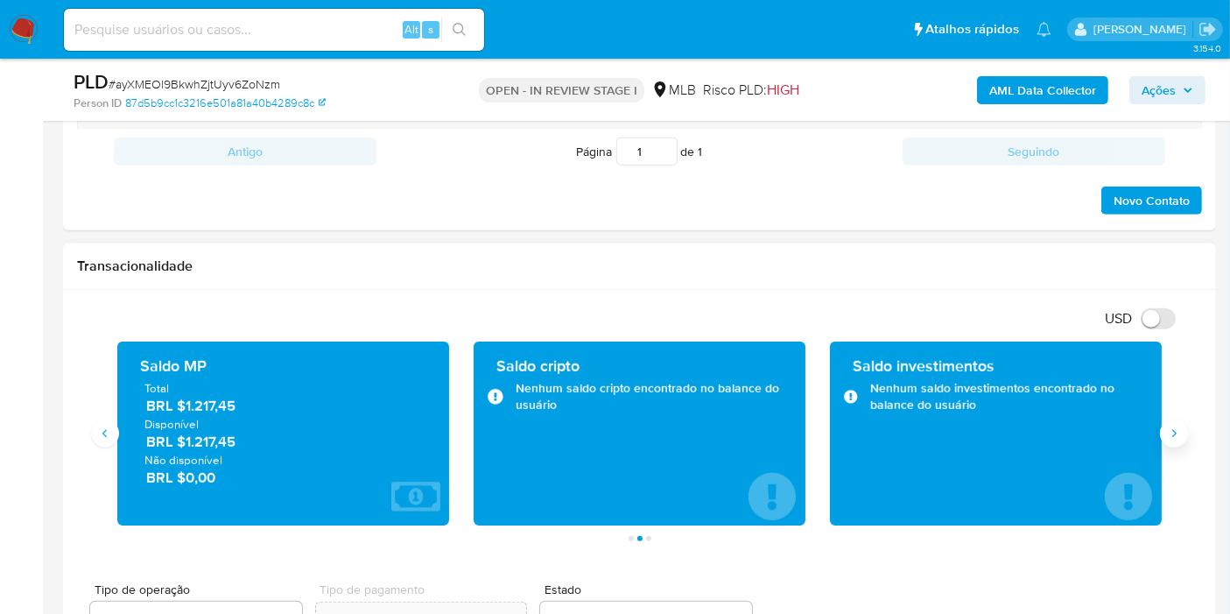
click at [1170, 439] on button "Siguiente" at bounding box center [1174, 433] width 28 height 28
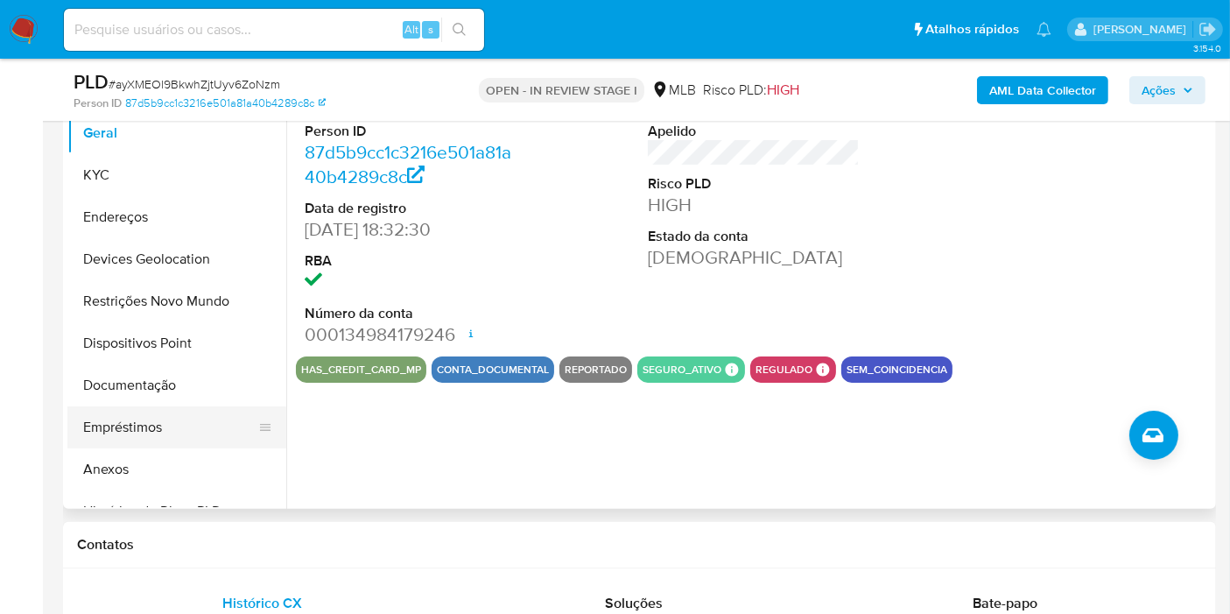
scroll to position [291, 0]
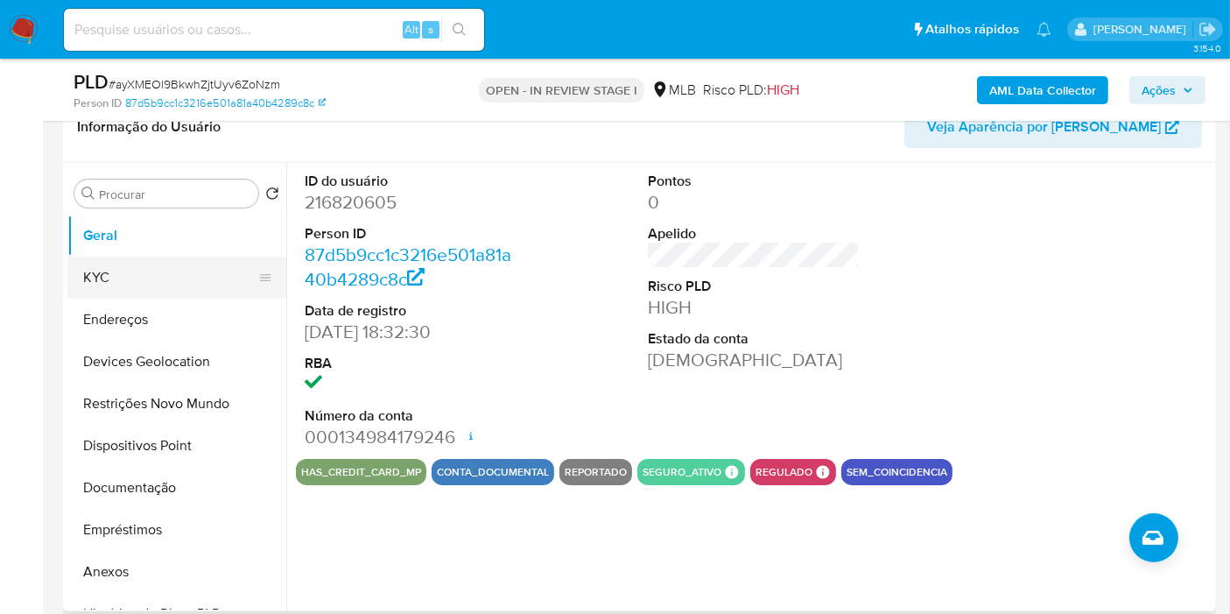
click at [107, 275] on button "KYC" at bounding box center [169, 277] width 205 height 42
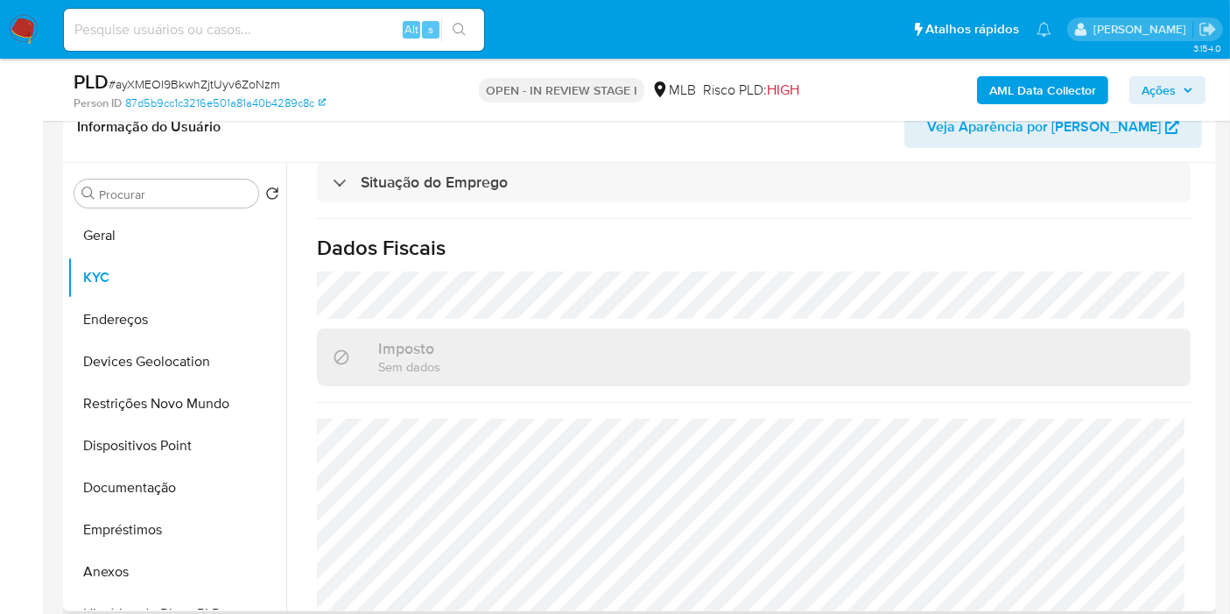
scroll to position [800, 0]
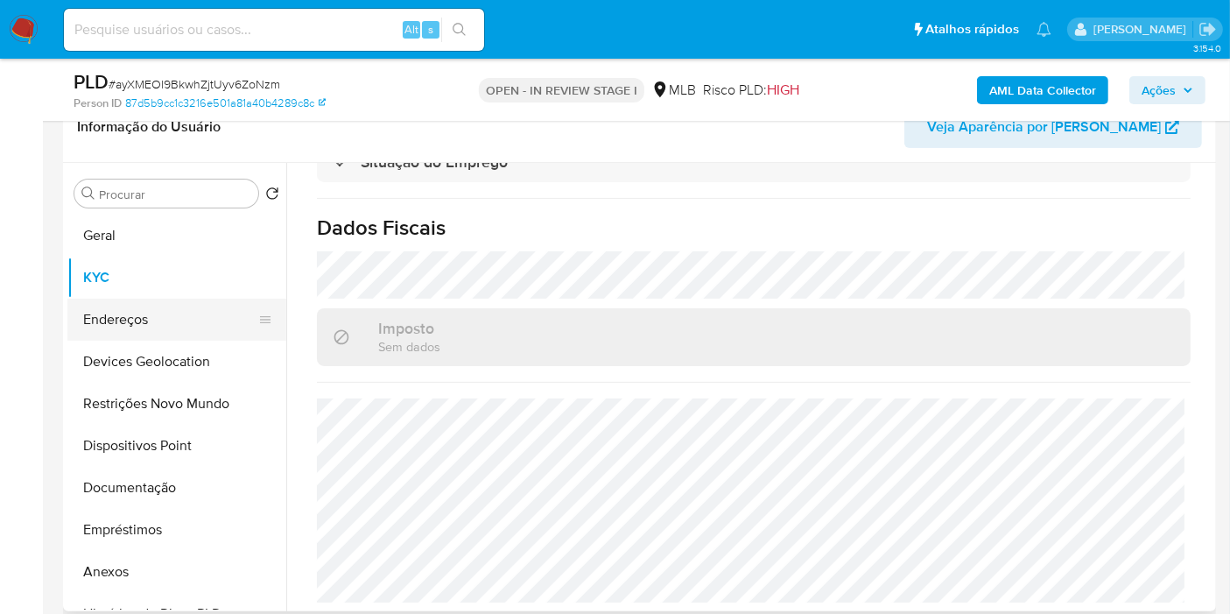
click at [131, 320] on button "Endereços" at bounding box center [169, 319] width 205 height 42
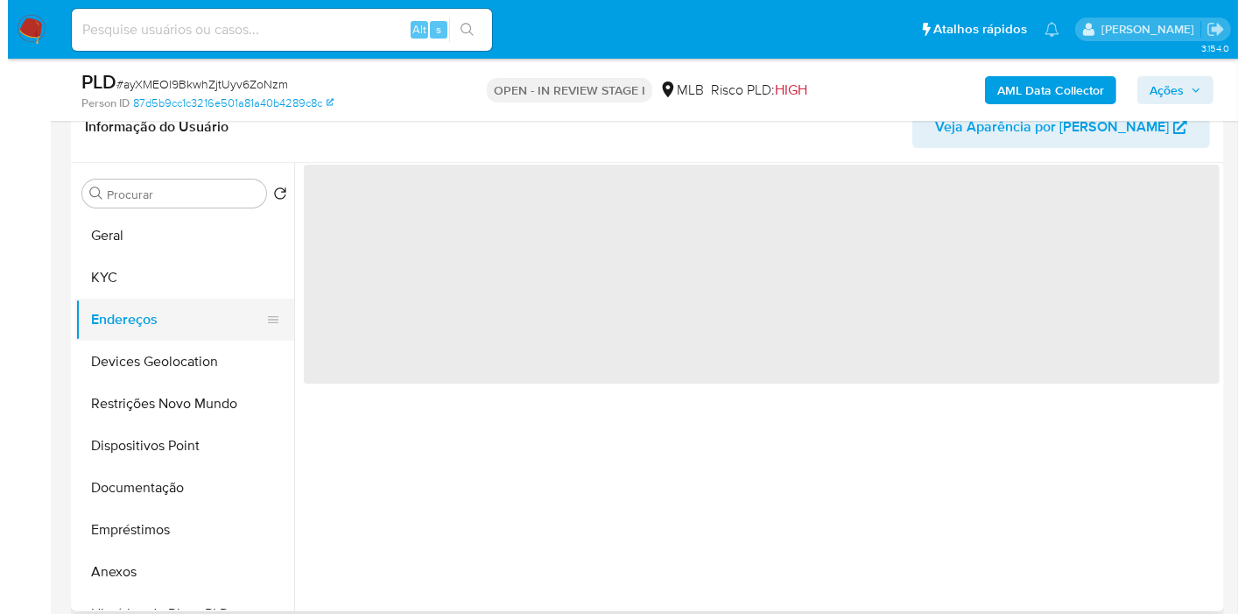
scroll to position [0, 0]
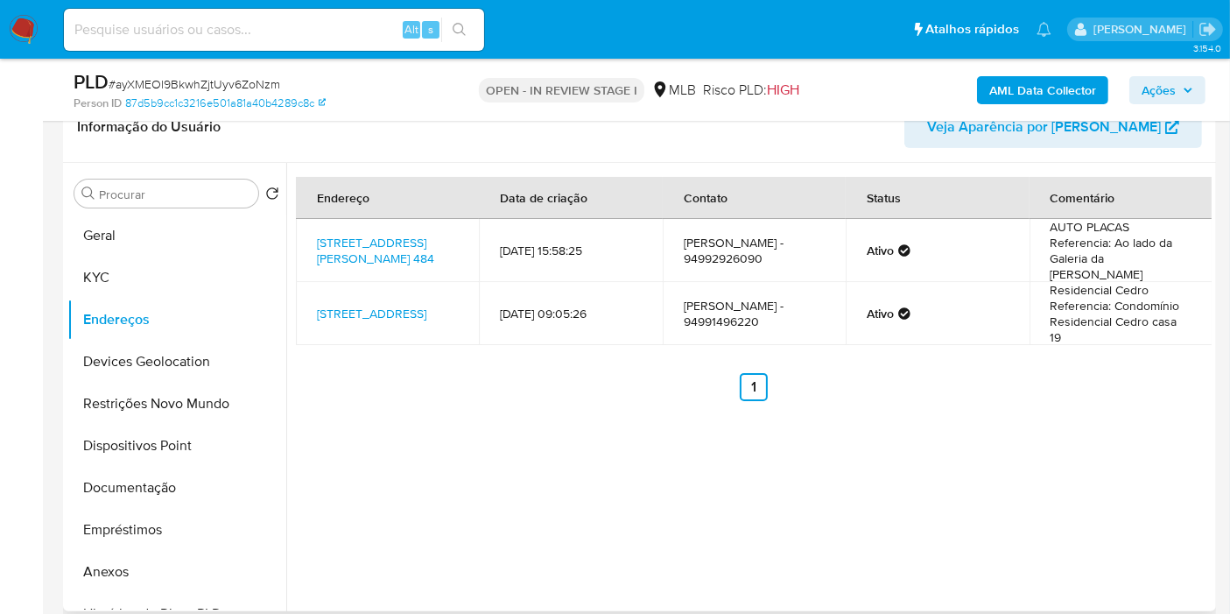
drag, startPoint x: 1111, startPoint y: 272, endPoint x: 1100, endPoint y: 259, distance: 16.8
click at [1100, 259] on td "AUTO PLACAS Referencia: Ao lado da Galeria da [PERSON_NAME]" at bounding box center [1120, 250] width 183 height 63
copy td "Malharia Criativa"
click at [396, 305] on link "[STREET_ADDRESS]" at bounding box center [371, 314] width 109 height 18
drag, startPoint x: 1034, startPoint y: 315, endPoint x: 1141, endPoint y: 316, distance: 107.7
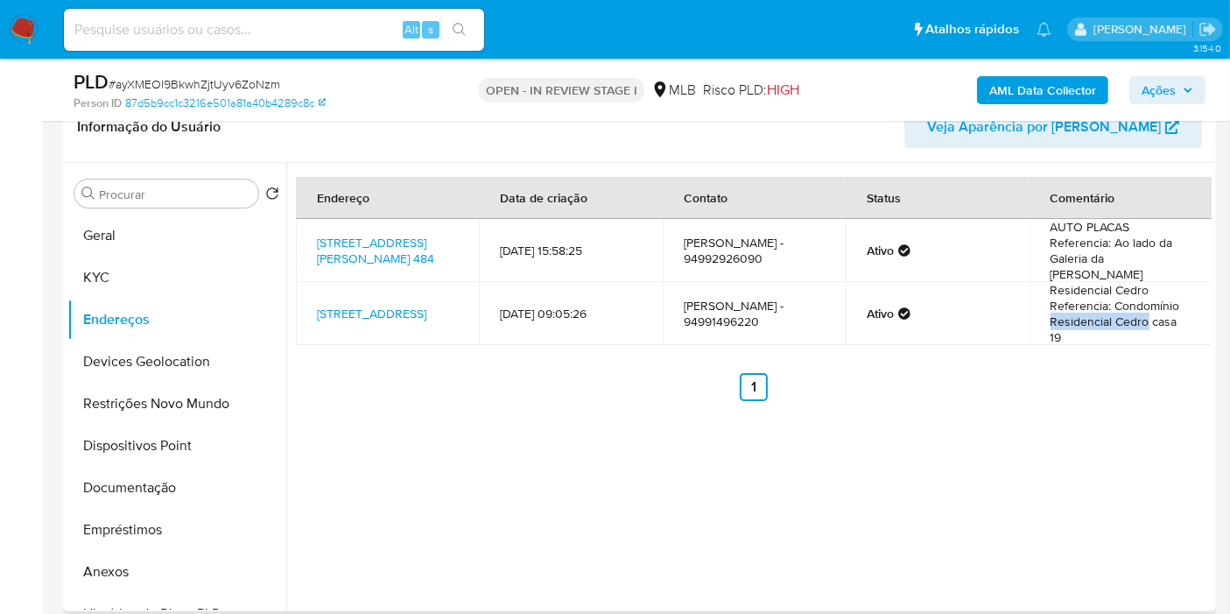
click at [1141, 316] on td "Residencial Cedro Referencia: Condomínio Residencial Cedro casa 19" at bounding box center [1120, 313] width 183 height 63
copy td "Residencial Cedro"
click at [1038, 81] on b "AML Data Collector" at bounding box center [1042, 90] width 107 height 28
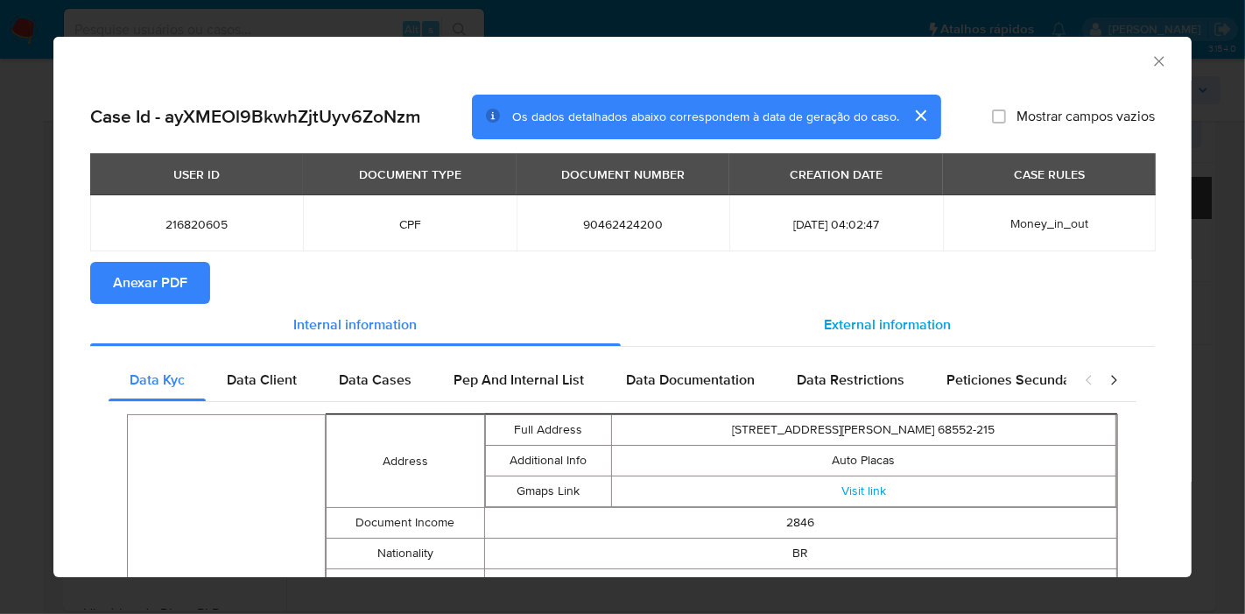
click at [841, 322] on span "External information" at bounding box center [887, 324] width 127 height 20
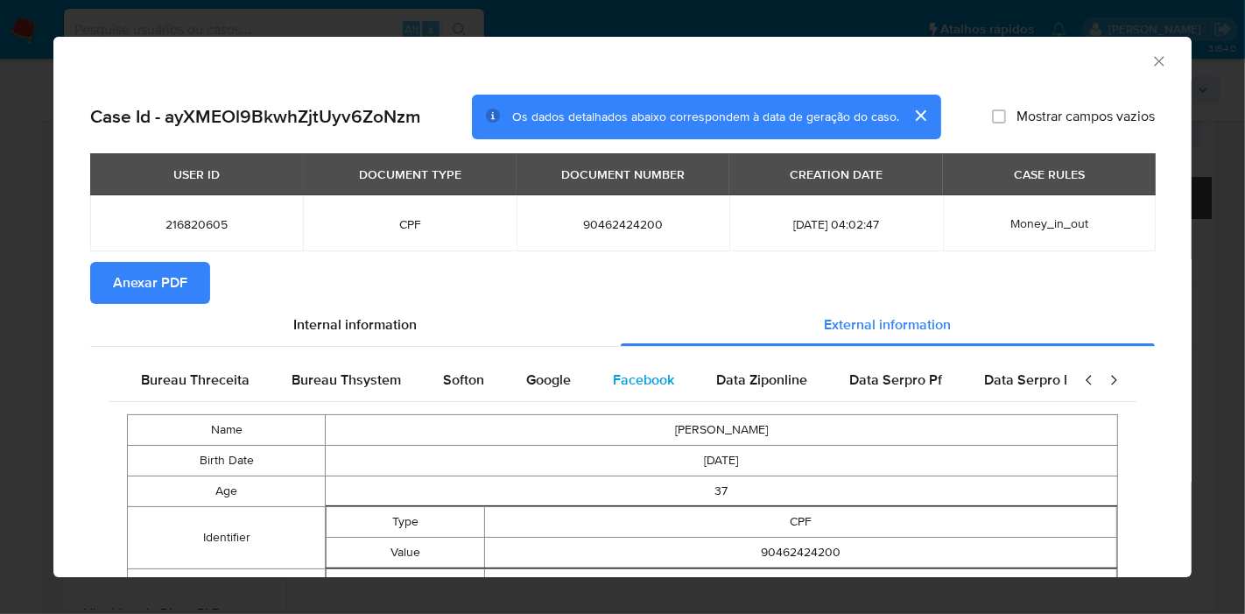
scroll to position [0, 592]
click at [527, 382] on span "Google" at bounding box center [545, 379] width 45 height 20
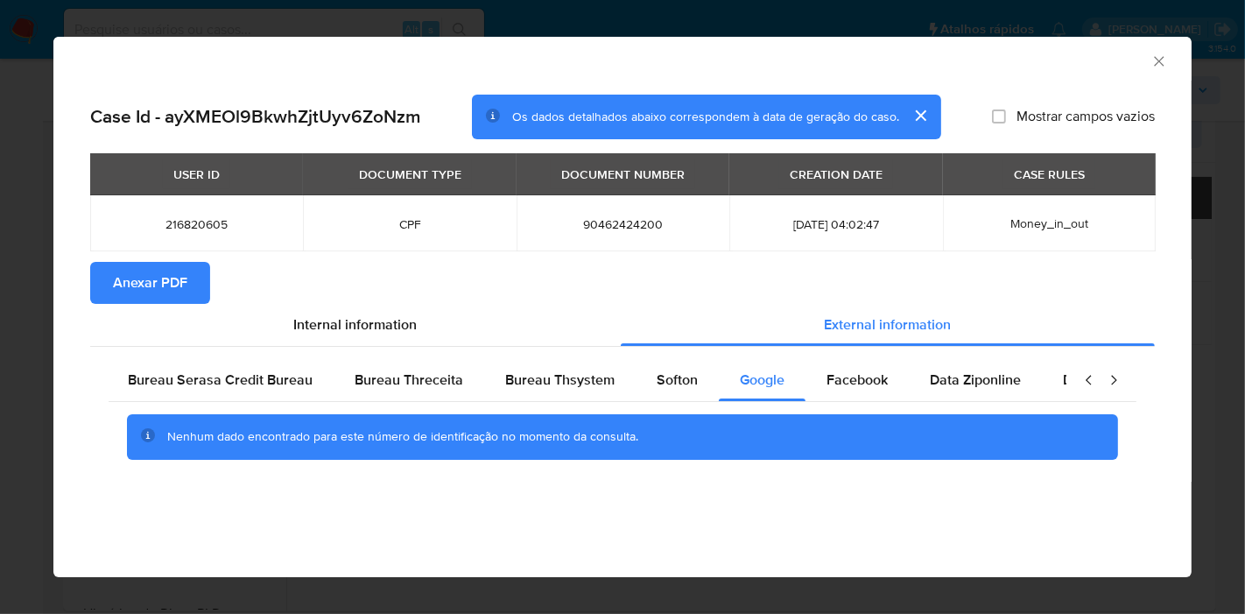
scroll to position [0, 0]
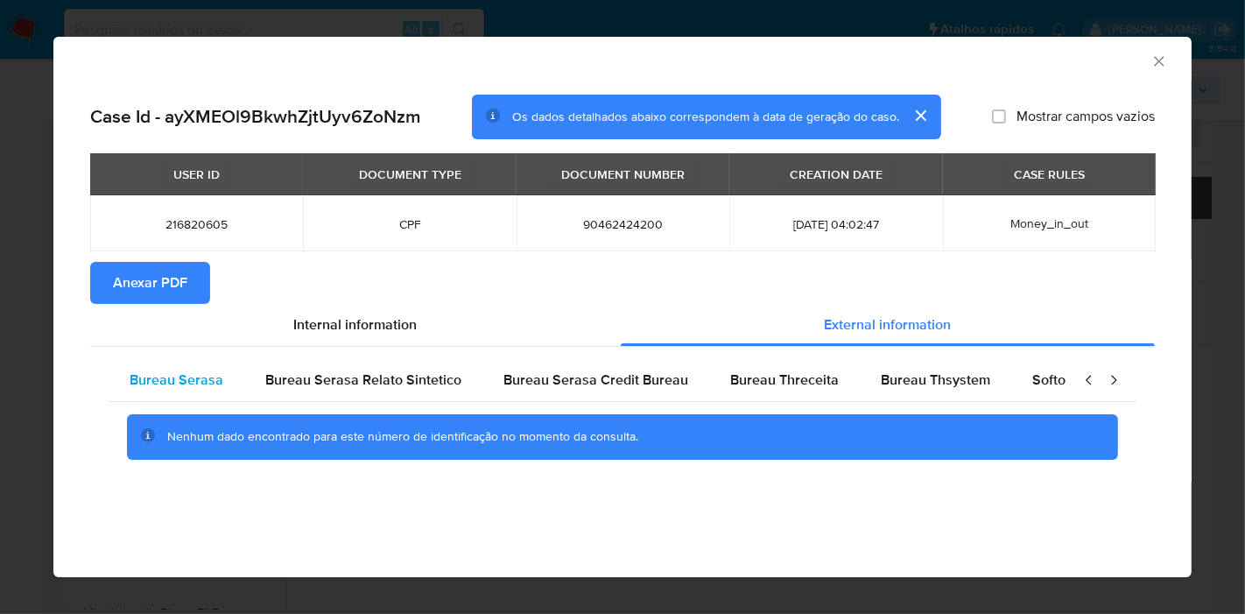
click at [124, 376] on div "Bureau Serasa" at bounding box center [177, 380] width 136 height 42
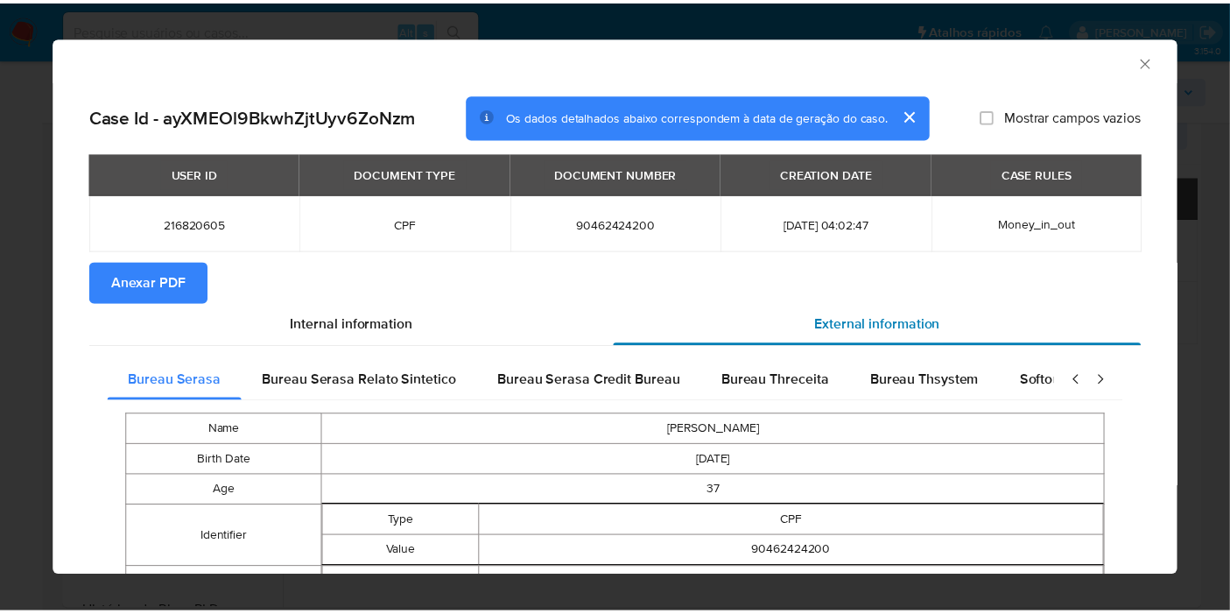
scroll to position [533, 0]
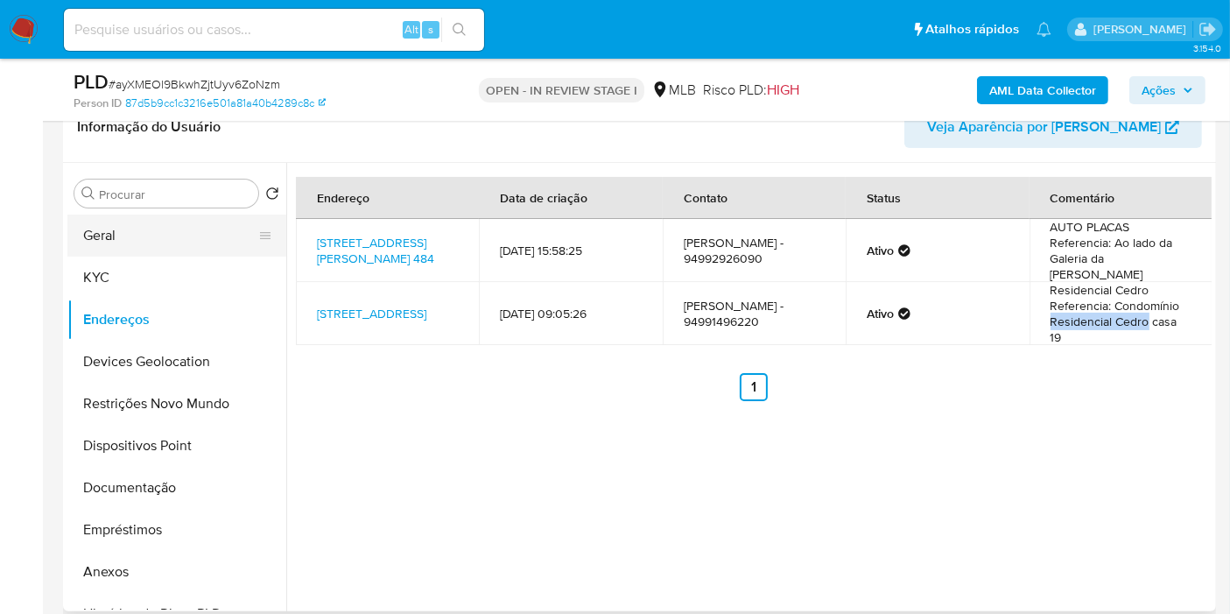
click at [121, 221] on button "Geral" at bounding box center [169, 235] width 205 height 42
